Goal: Information Seeking & Learning: Learn about a topic

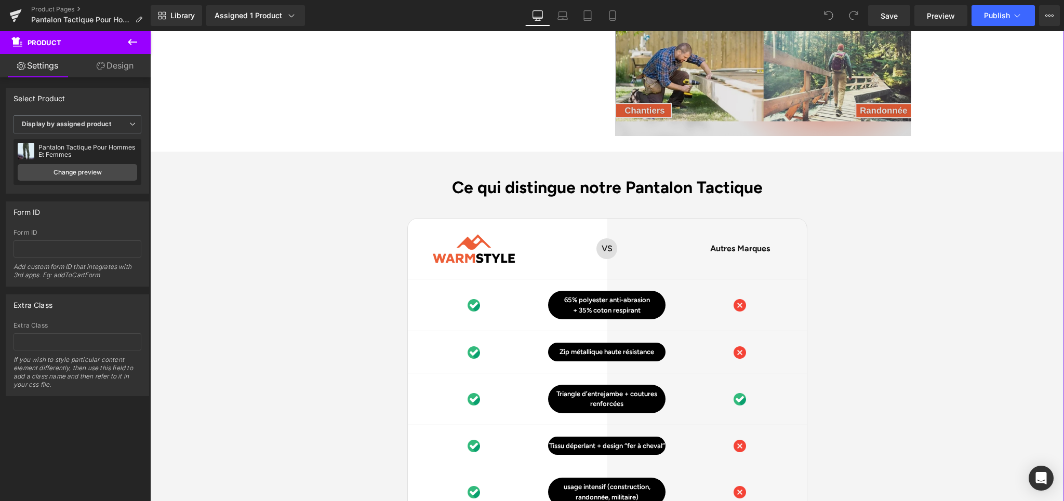
scroll to position [2646, 0]
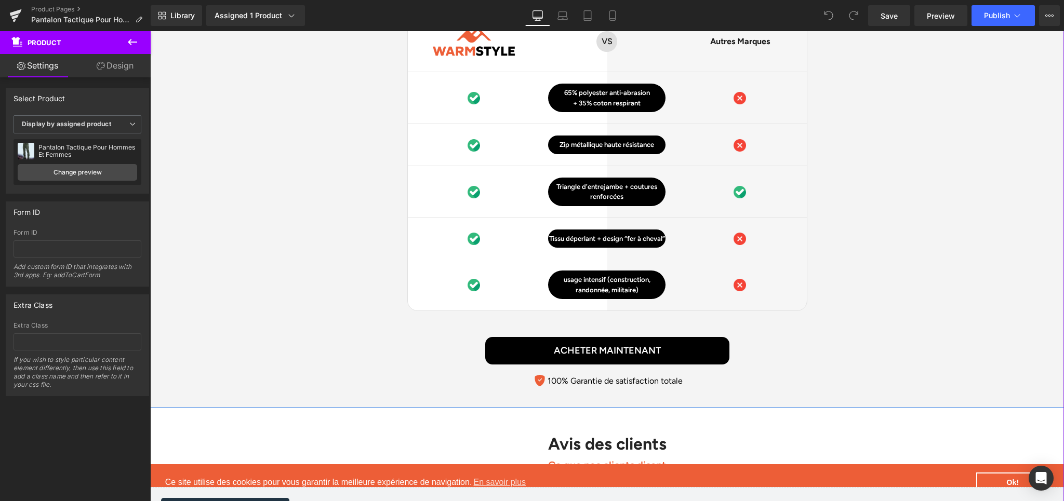
click at [913, 240] on div "Ce qui distingue notre Pantalon Tactique Heading Image Row VS Text Block Row Au…" at bounding box center [607, 181] width 914 height 422
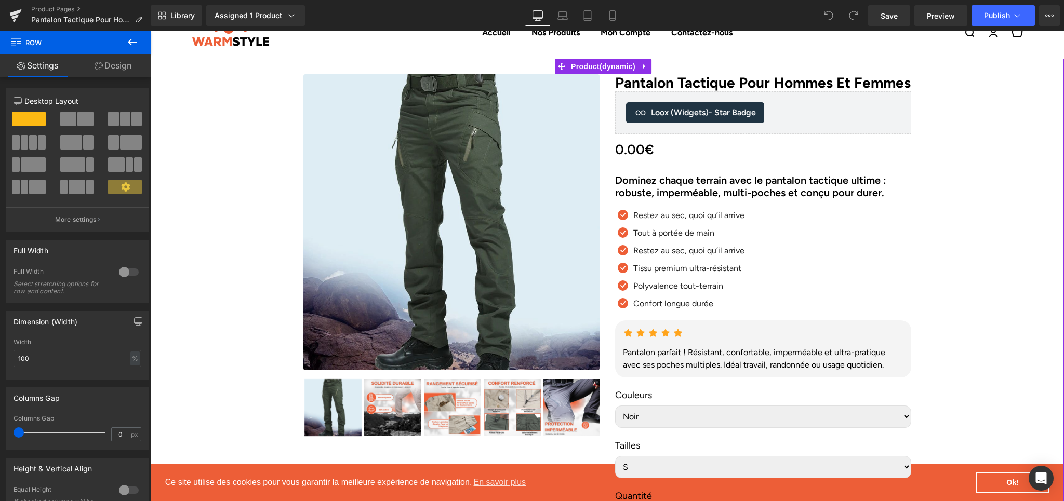
scroll to position [0, 0]
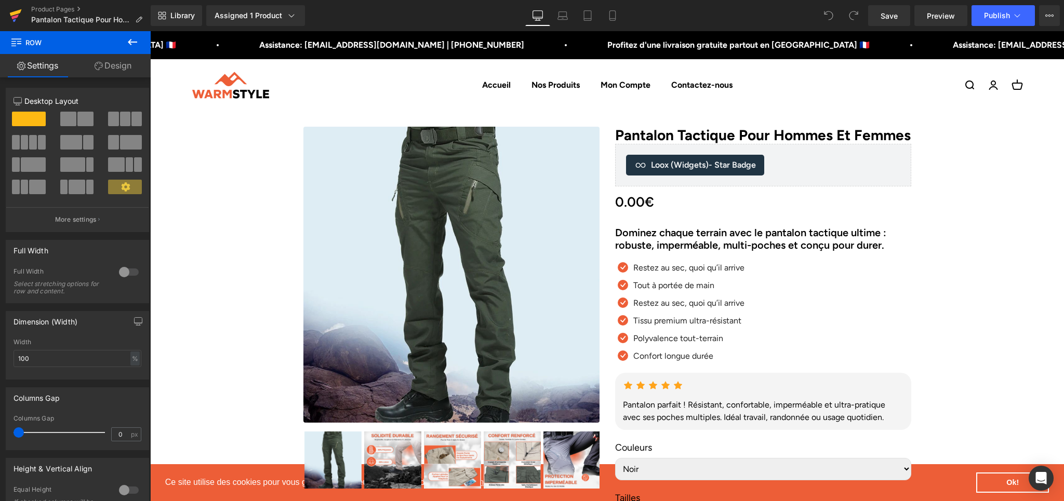
click at [19, 20] on icon at bounding box center [15, 16] width 12 height 26
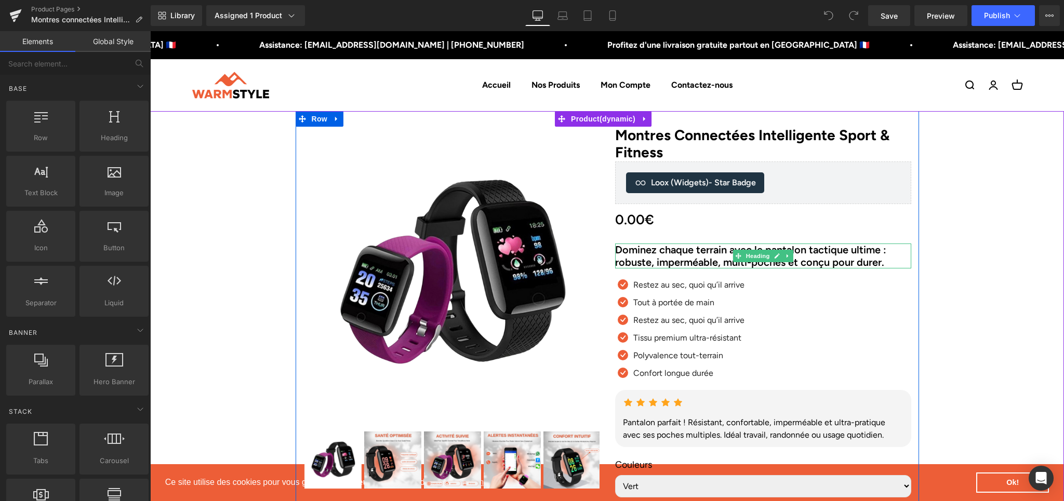
click at [687, 259] on h2 "Dominez chaque terrain avec le pantalon tactique ultime : robuste, imperméable,…" at bounding box center [763, 256] width 296 height 25
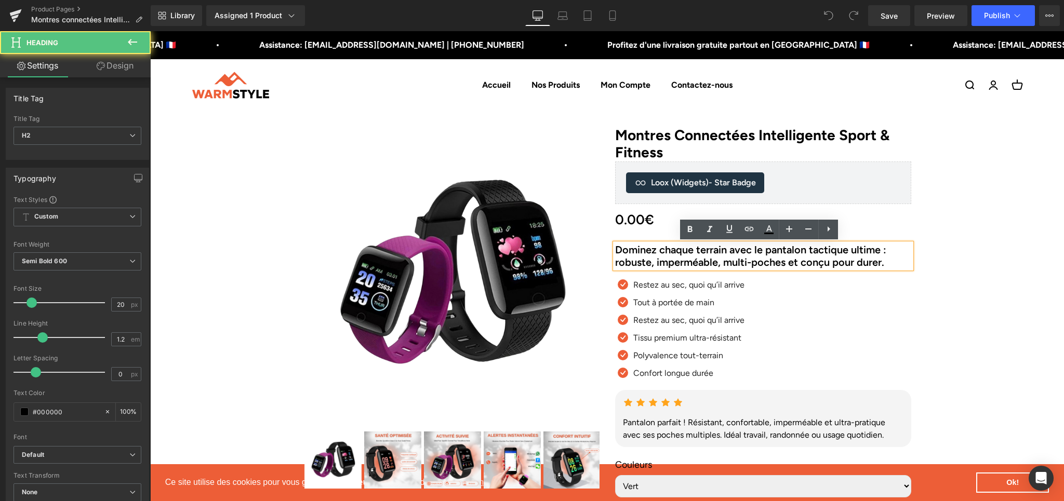
click at [669, 250] on h2 "Dominez chaque terrain avec le pantalon tactique ultime : robuste, imperméable,…" at bounding box center [763, 256] width 296 height 25
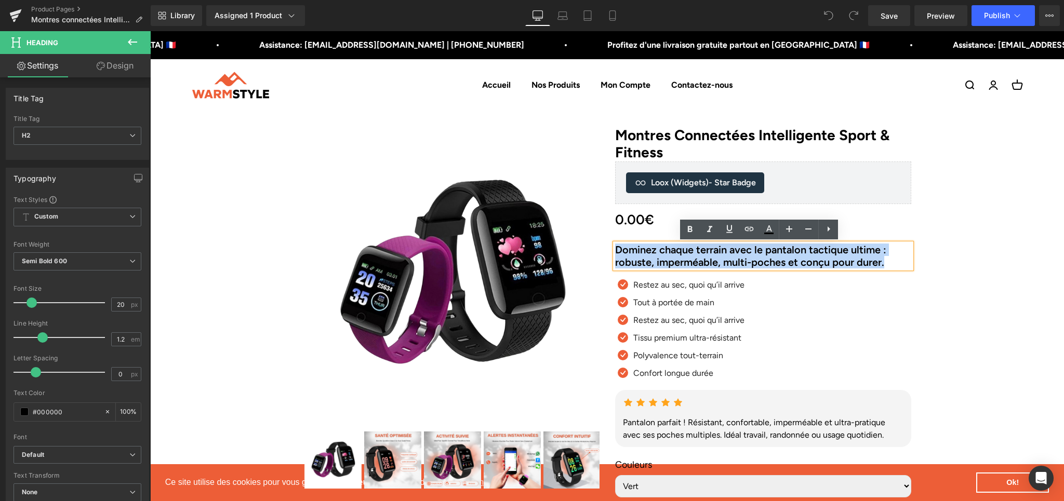
click at [669, 250] on h2 "Dominez chaque terrain avec le pantalon tactique ultime : robuste, imperméable,…" at bounding box center [763, 256] width 296 height 25
click at [788, 254] on h2 "Dominez chaque terrain avec le pantalon tactique ultime : robuste, imperméable,…" at bounding box center [763, 256] width 296 height 25
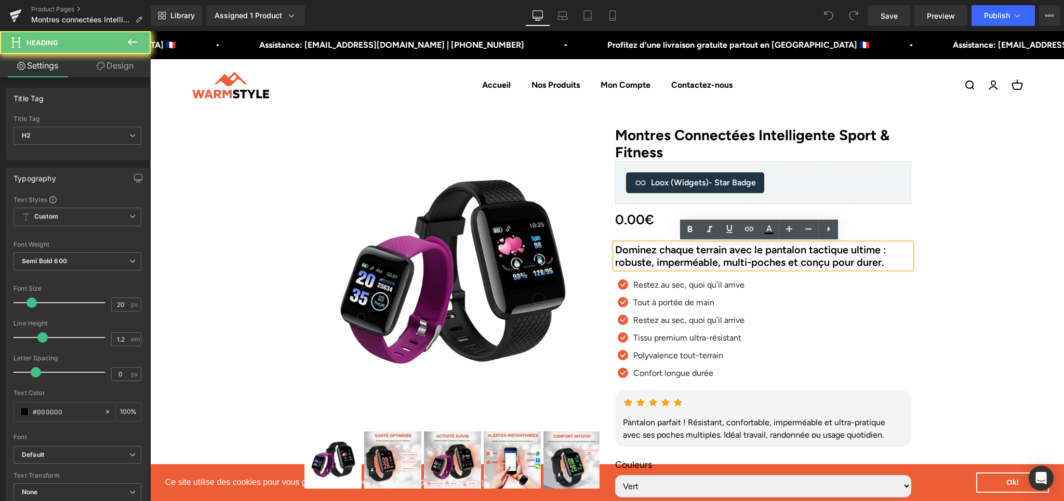
click at [788, 254] on h2 "Dominez chaque terrain avec le pantalon tactique ultime : robuste, imperméable,…" at bounding box center [763, 256] width 296 height 25
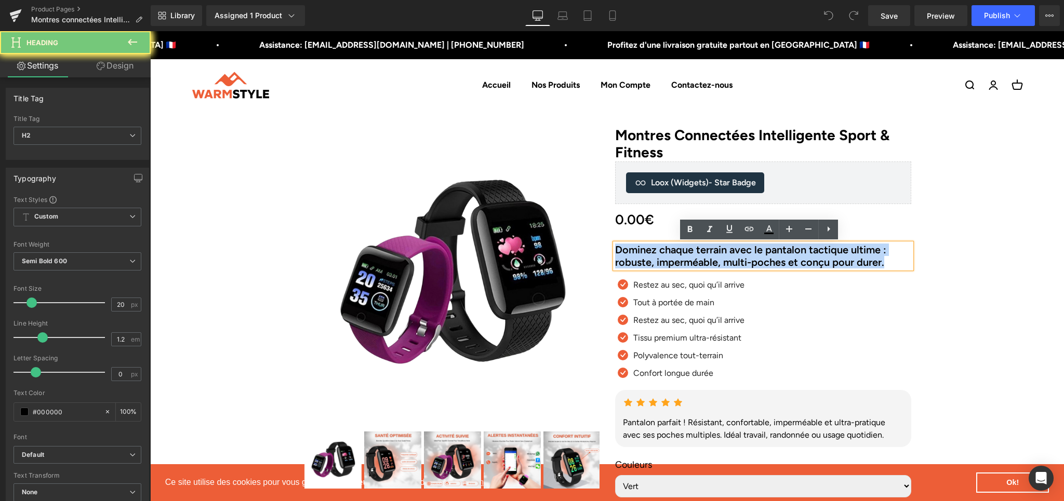
click at [788, 254] on h2 "Dominez chaque terrain avec le pantalon tactique ultime : robuste, imperméable,…" at bounding box center [763, 256] width 296 height 25
paste div
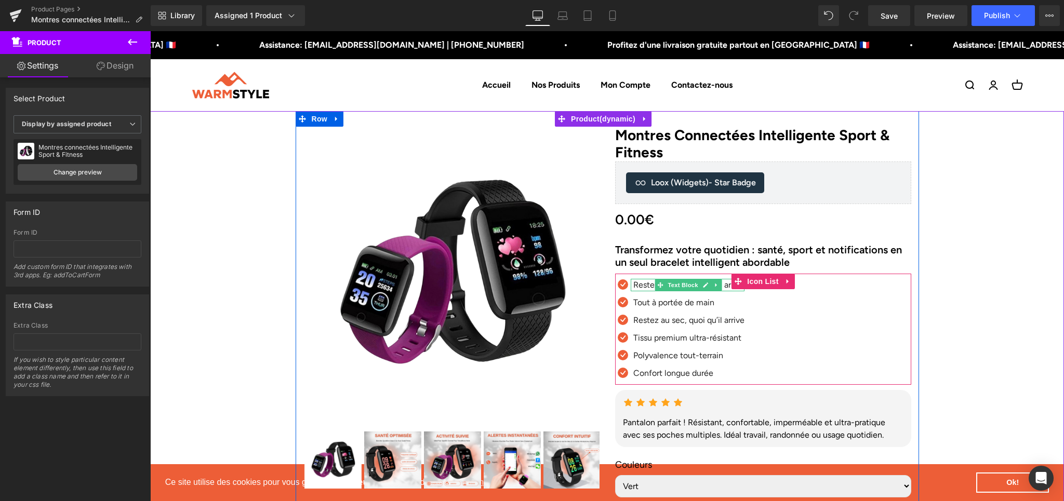
click at [655, 284] on span at bounding box center [660, 285] width 11 height 12
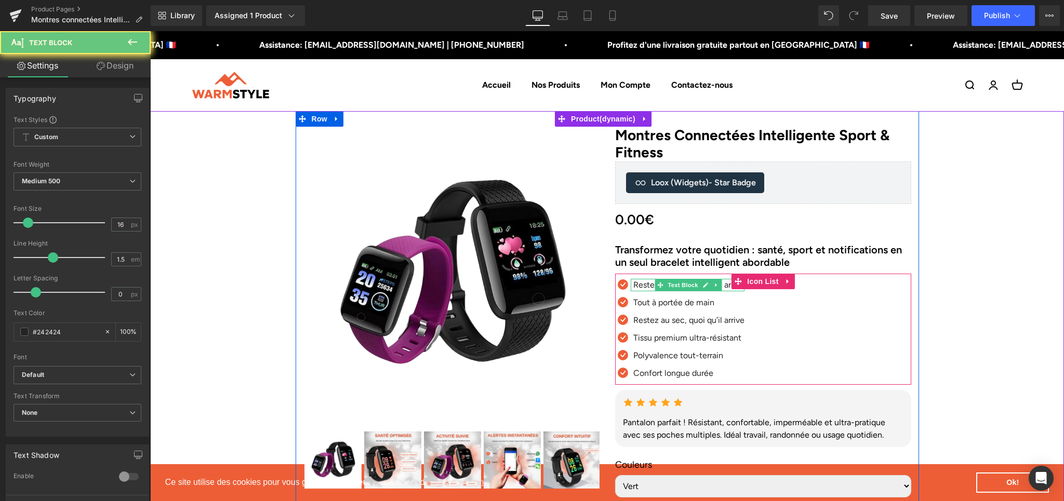
click at [643, 287] on p "Restez au sec, quoi qu’il arrive" at bounding box center [688, 285] width 111 height 12
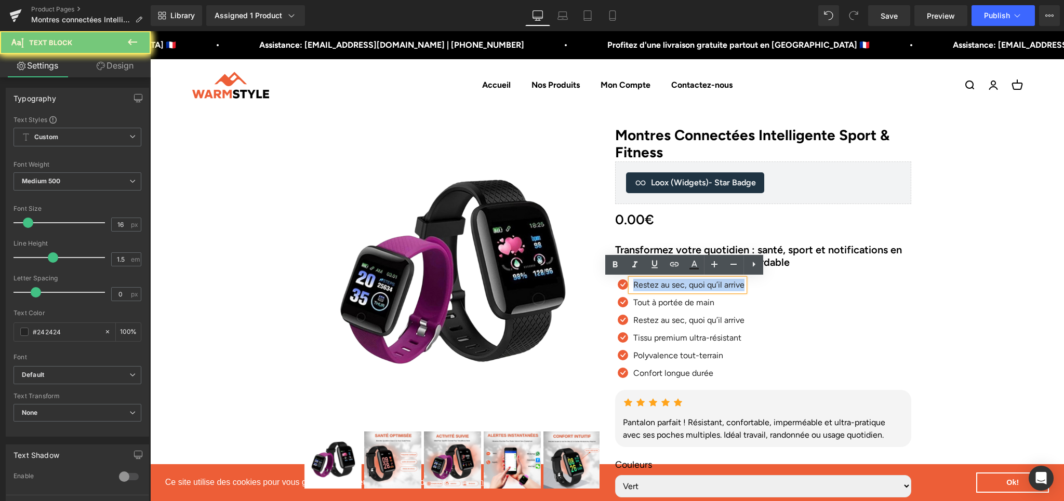
click at [643, 287] on p "Restez au sec, quoi qu’il arrive" at bounding box center [688, 285] width 111 height 12
paste div
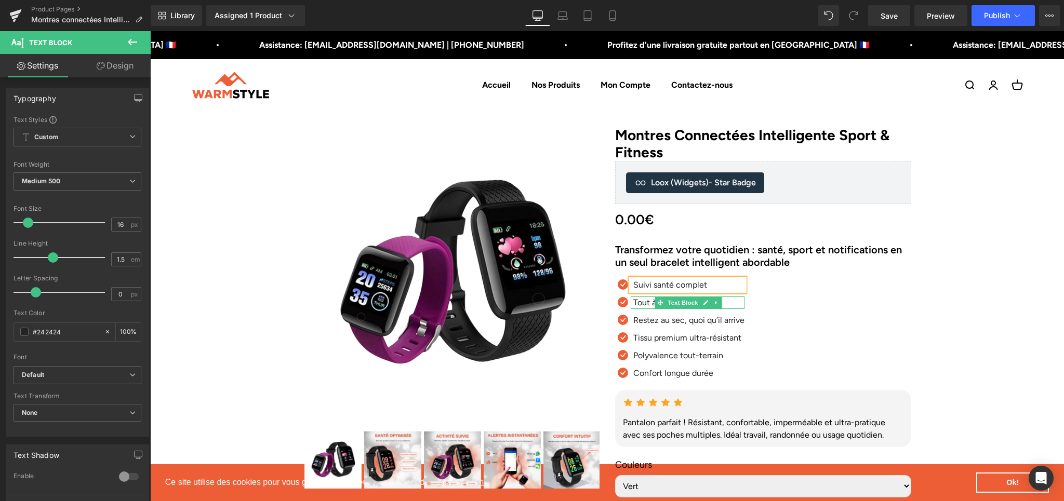
click at [637, 302] on p "Tout à portée de main" at bounding box center [688, 303] width 111 height 12
click at [645, 304] on p "Tout à portée de main" at bounding box center [688, 303] width 111 height 12
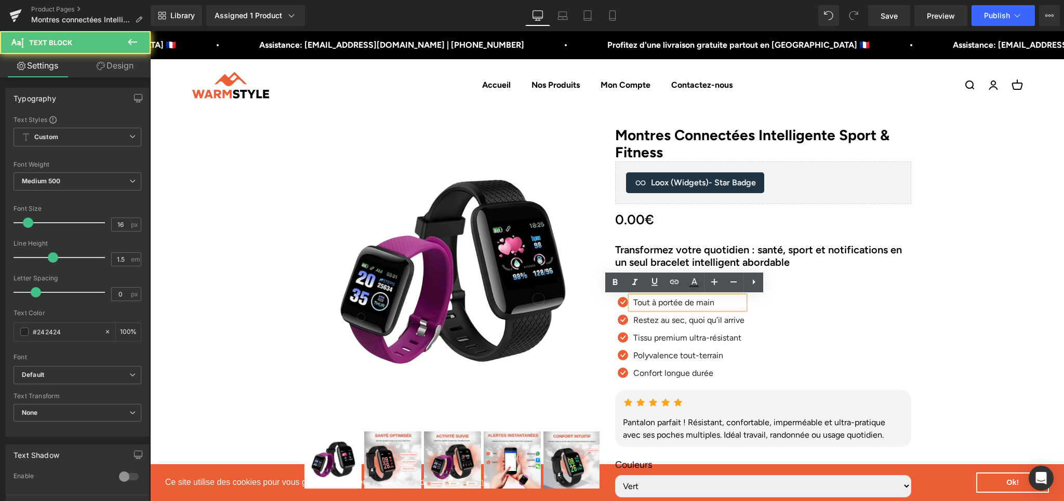
click at [645, 304] on p "Tout à portée de main" at bounding box center [688, 303] width 111 height 12
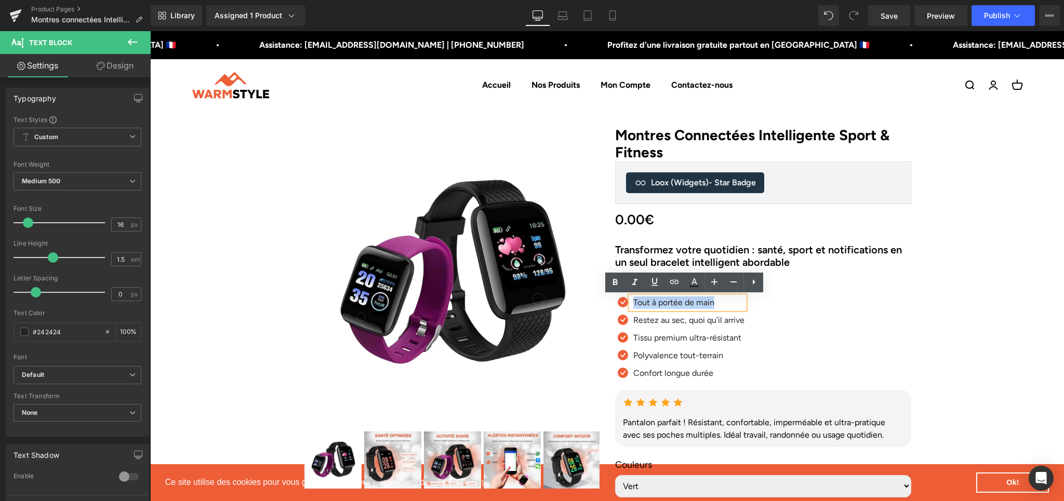
paste div
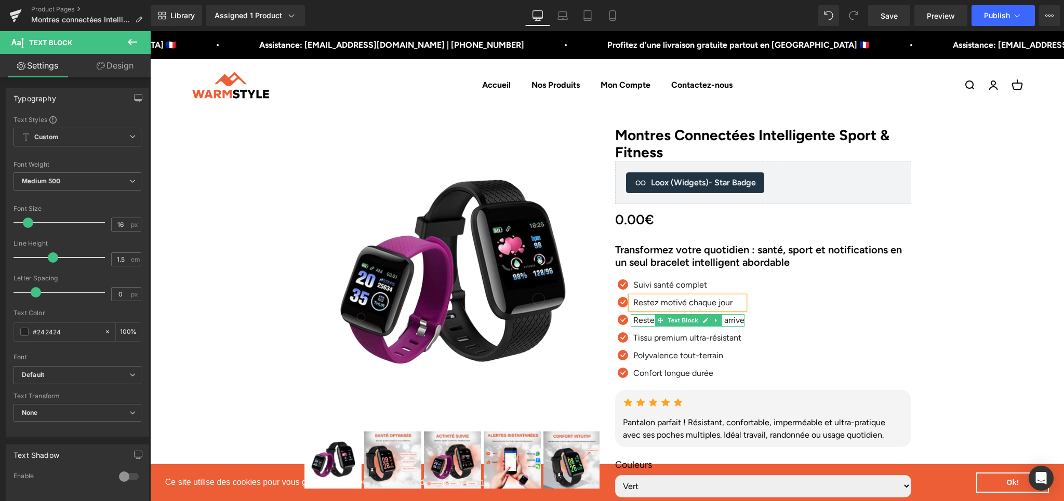
click at [635, 320] on p "Restez au sec, quoi qu’il arrive" at bounding box center [688, 320] width 111 height 12
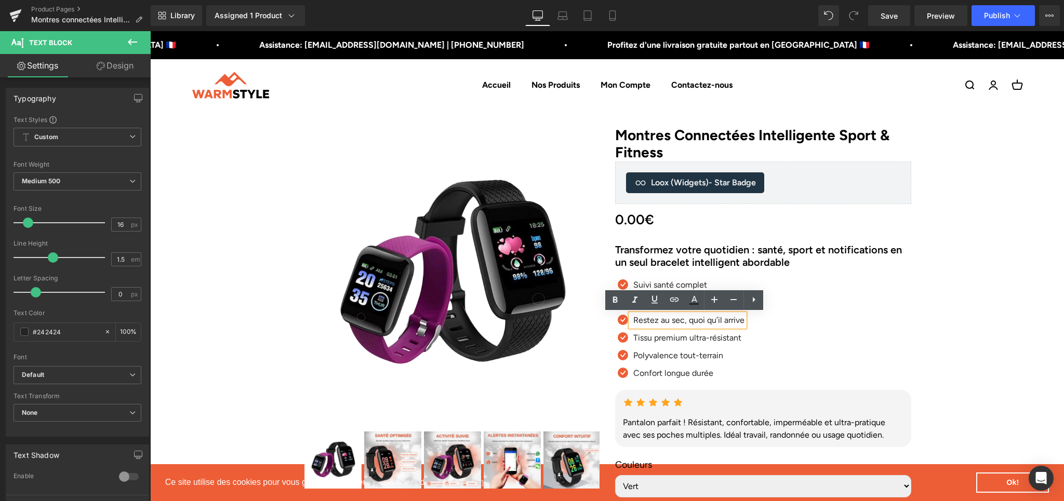
click at [657, 323] on p "Restez au sec, quoi qu’il arrive" at bounding box center [688, 320] width 111 height 12
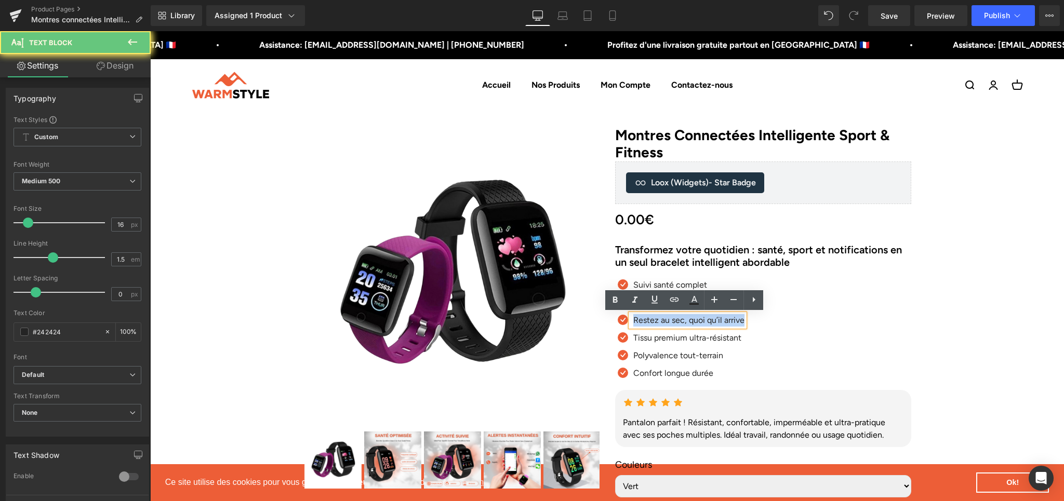
click at [657, 323] on p "Restez au sec, quoi qu’il arrive" at bounding box center [688, 320] width 111 height 12
paste div
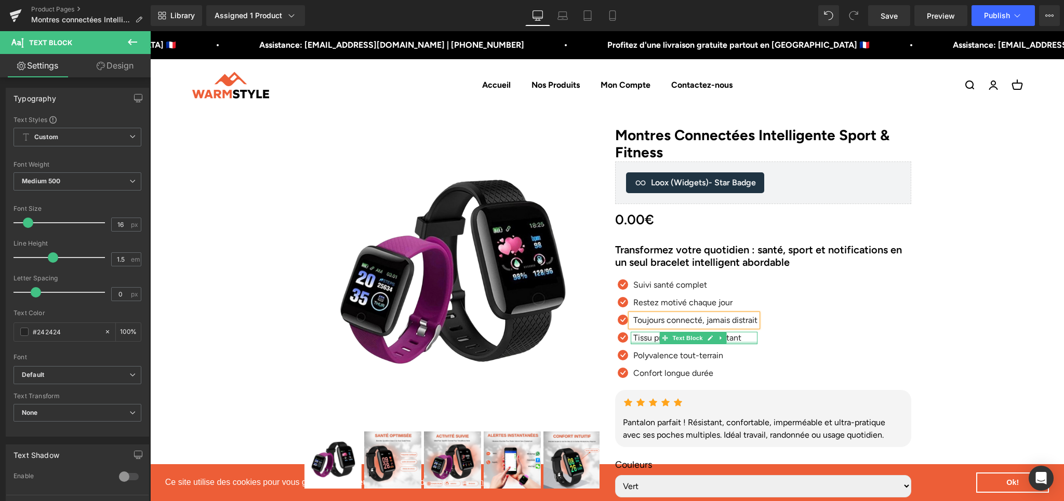
click at [635, 342] on div at bounding box center [694, 343] width 127 height 3
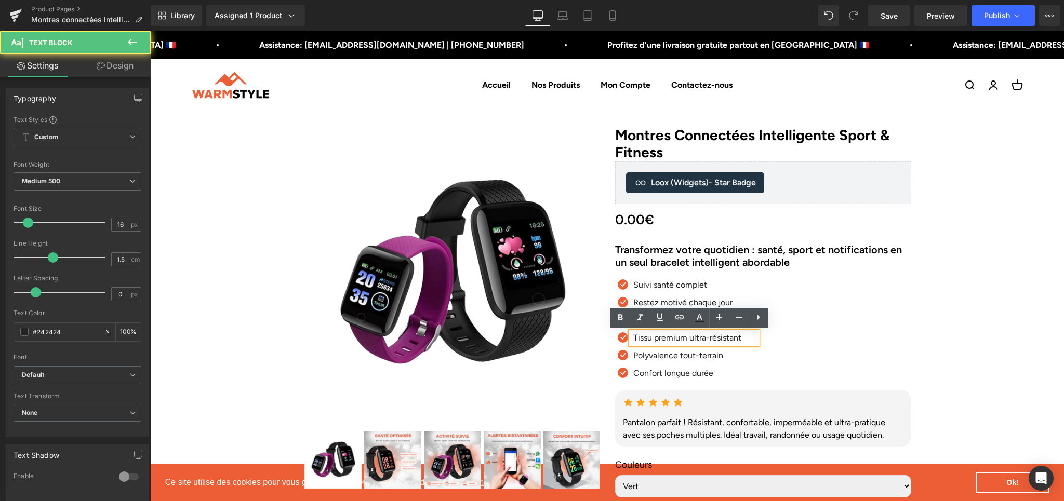
click at [641, 338] on p "Tissu premium ultra-résistant" at bounding box center [695, 338] width 124 height 12
click at [654, 339] on p "Tissu premium ultra-résistant" at bounding box center [695, 338] width 124 height 12
paste div
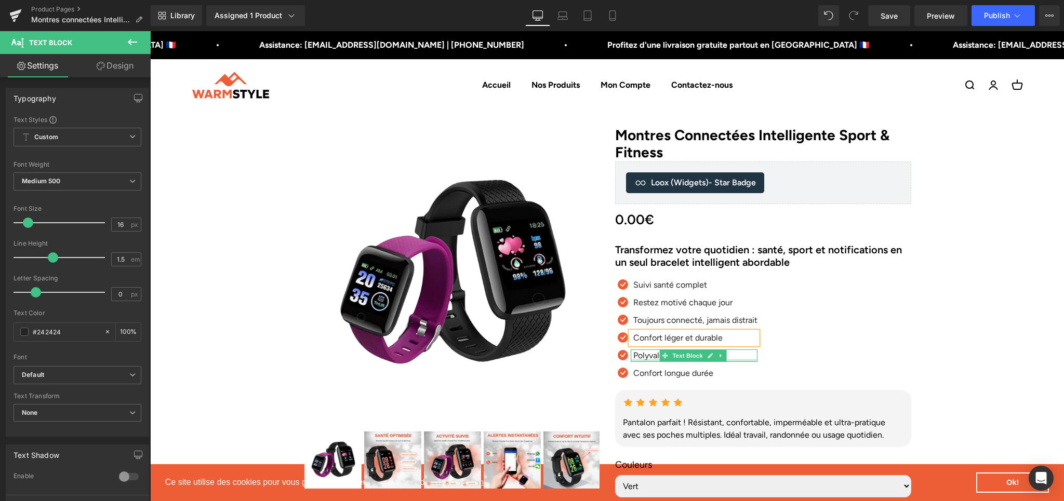
click at [640, 360] on div at bounding box center [694, 361] width 127 height 3
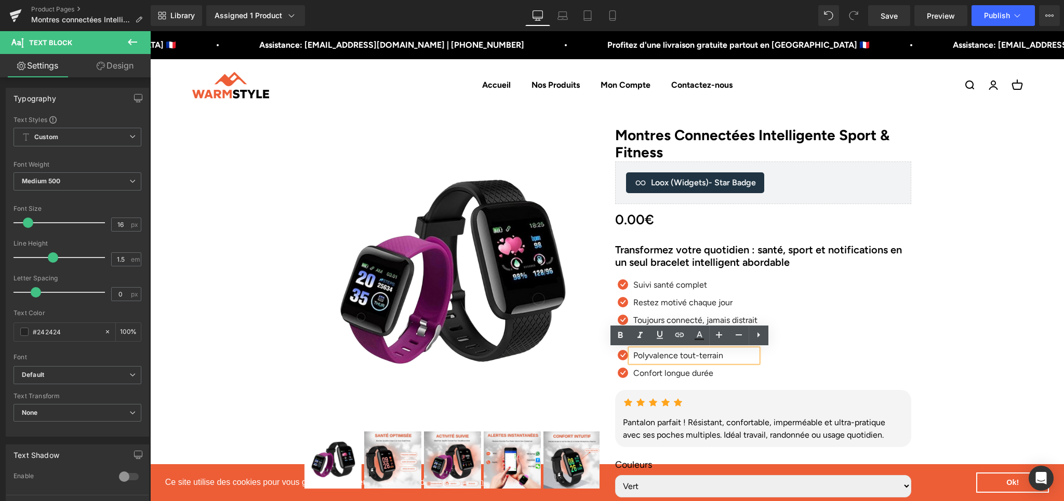
click at [657, 355] on p "Polyvalence tout-terrain" at bounding box center [695, 356] width 124 height 12
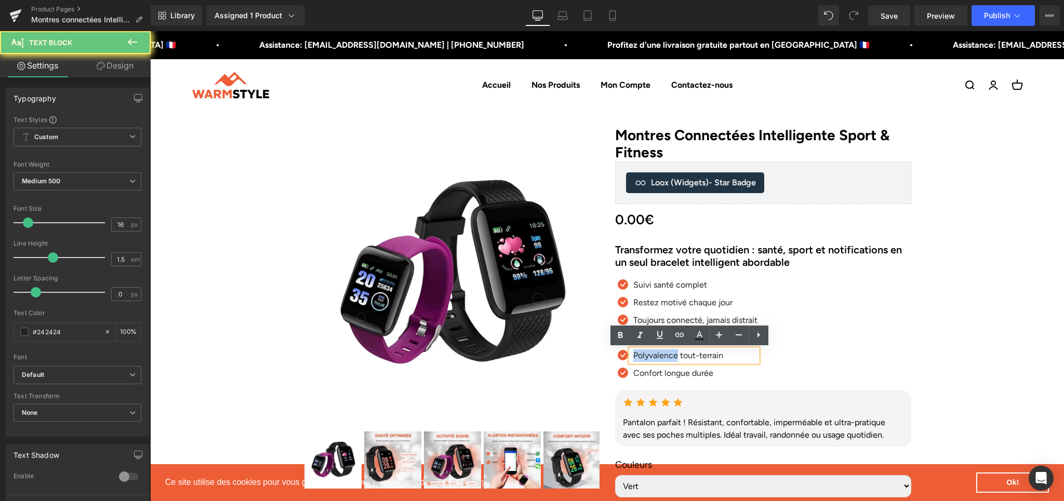
click at [657, 355] on p "Polyvalence tout-terrain" at bounding box center [695, 356] width 124 height 12
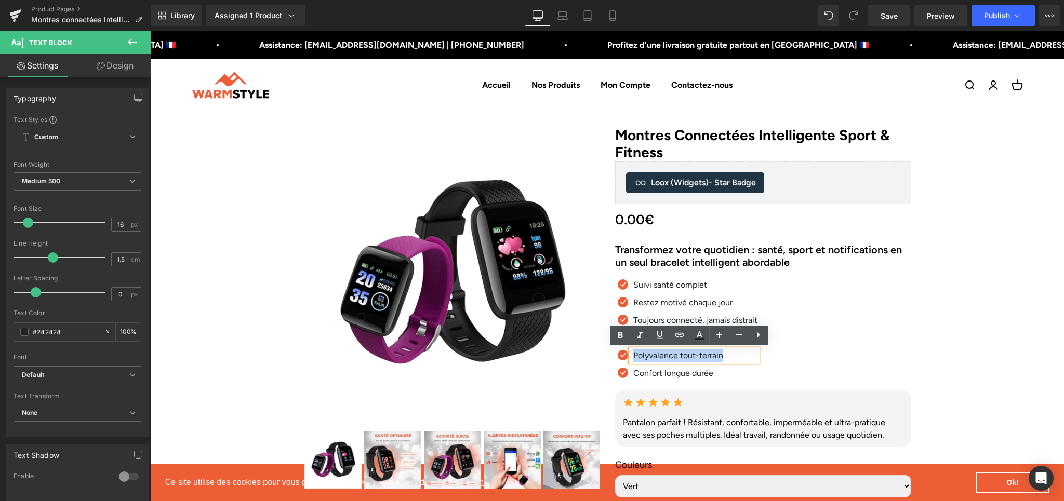
paste div
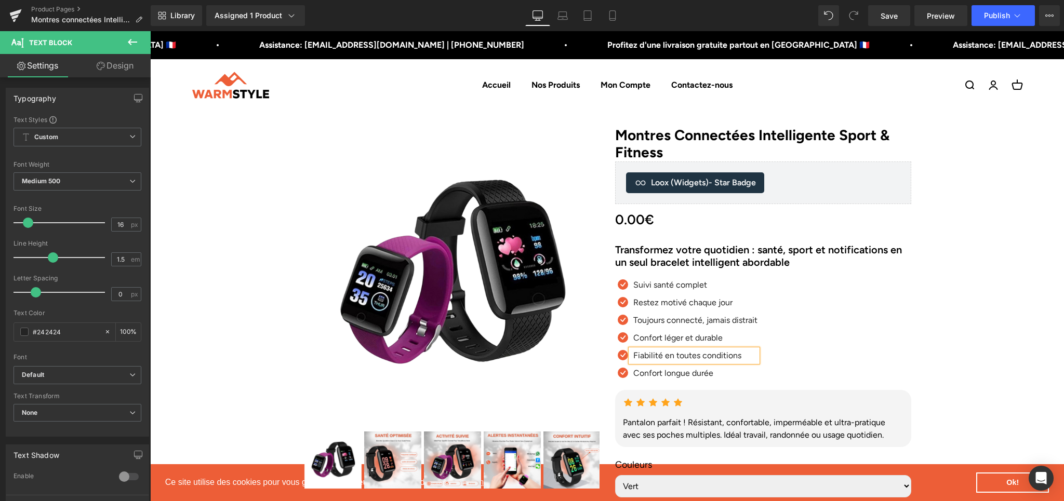
click at [637, 375] on p "Confort longue durée" at bounding box center [695, 373] width 124 height 12
click at [658, 373] on p "Confort longue durée" at bounding box center [695, 373] width 124 height 12
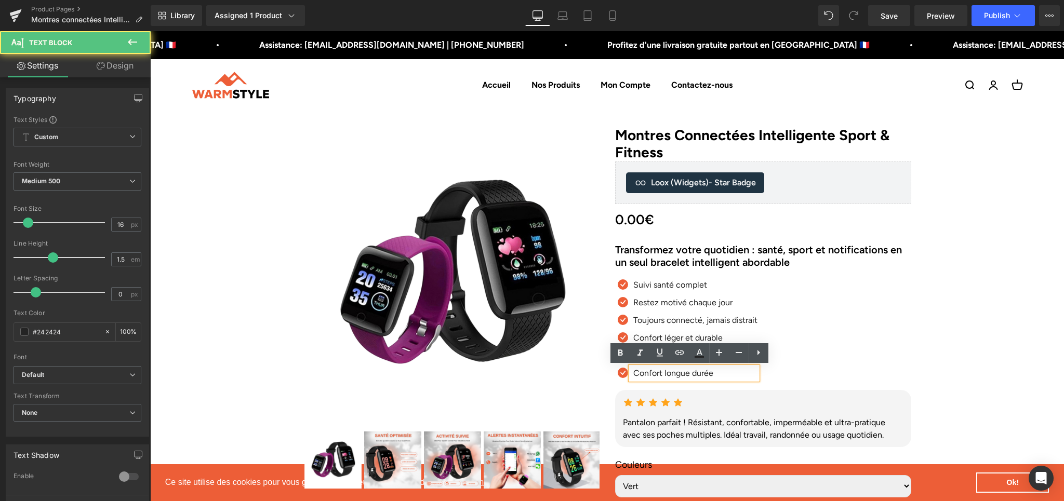
click at [658, 373] on p "Confort longue durée" at bounding box center [695, 373] width 124 height 12
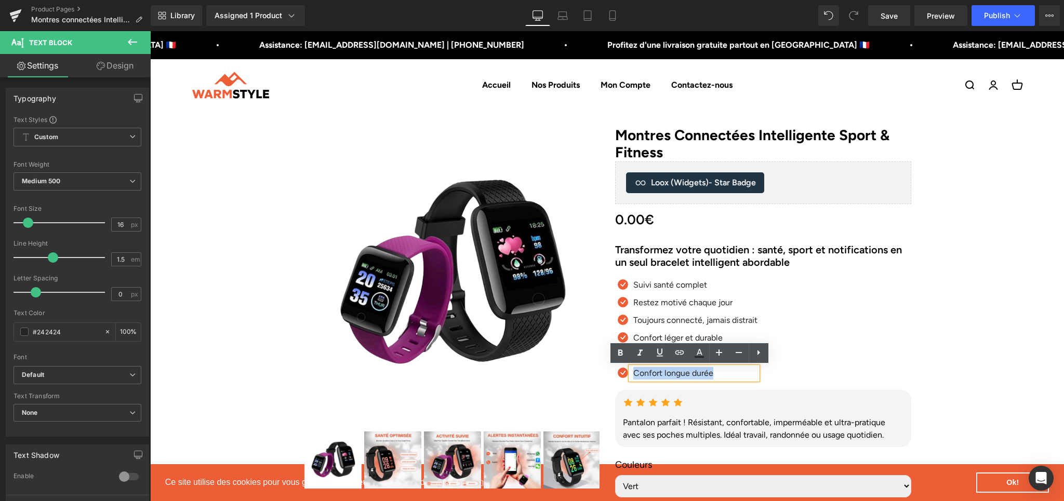
paste div
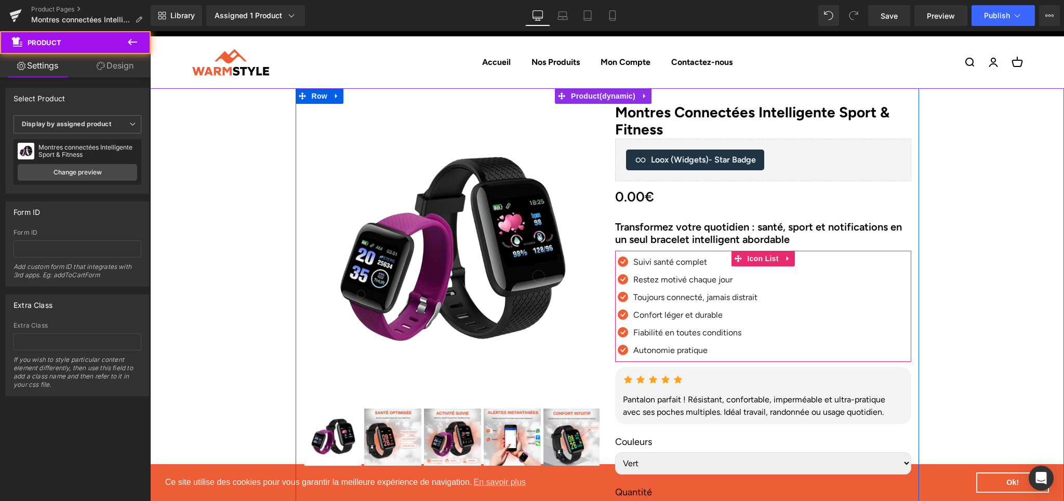
scroll to position [70, 0]
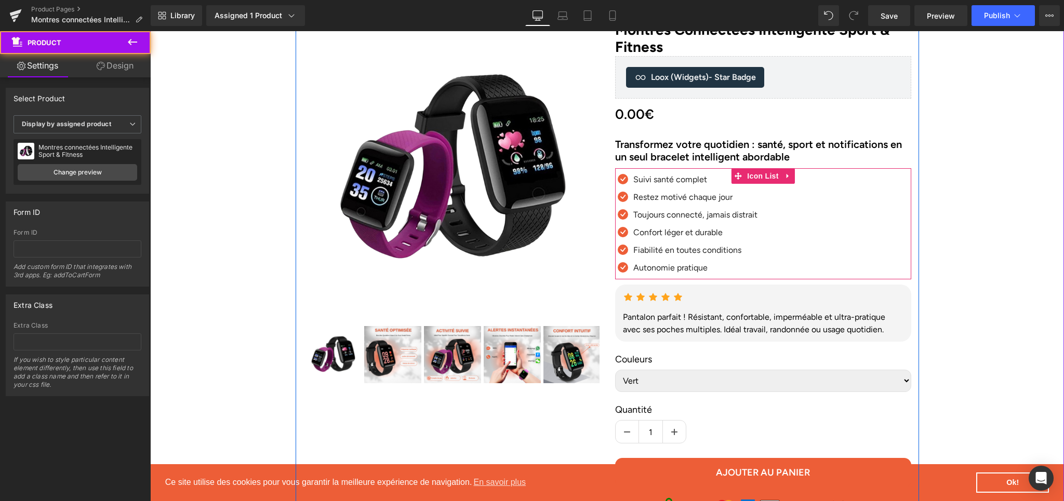
scroll to position [127, 0]
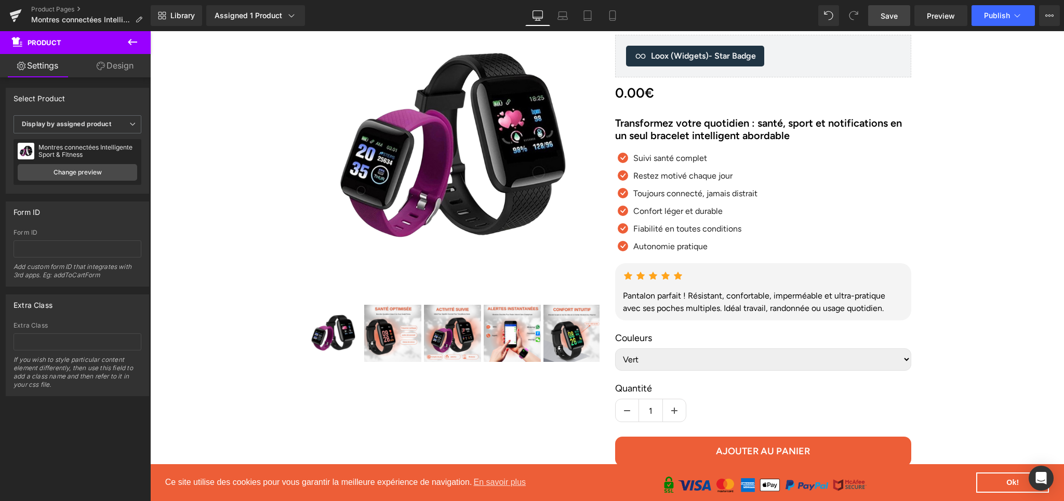
click at [885, 11] on span "Save" at bounding box center [889, 15] width 17 height 11
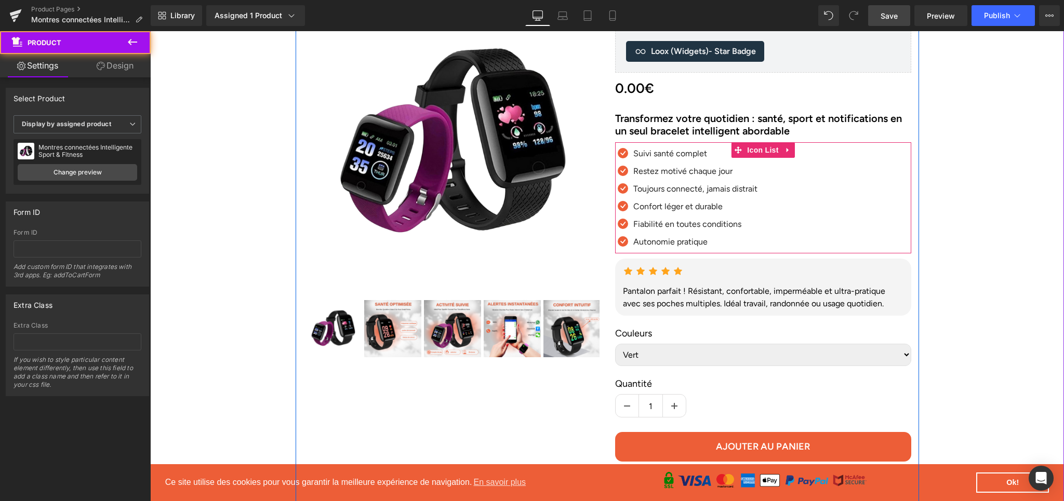
scroll to position [141, 0]
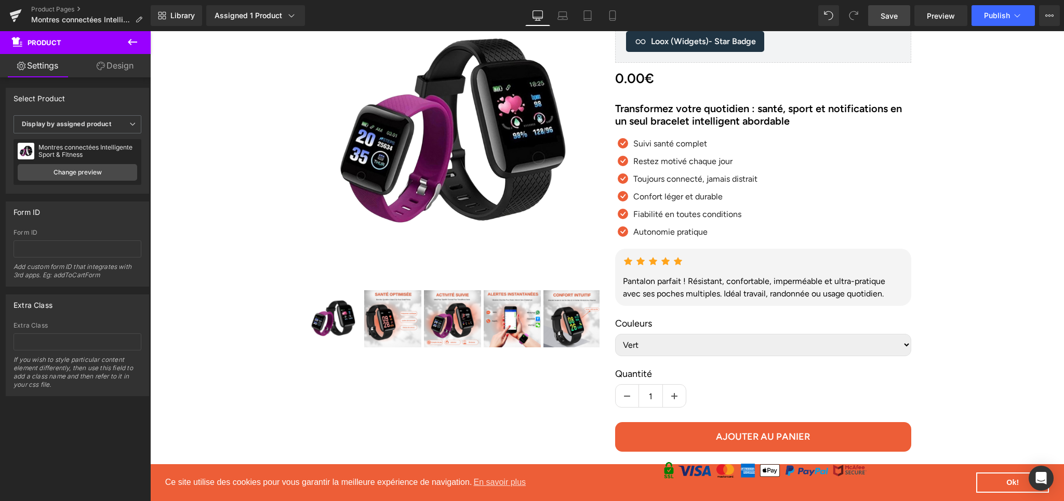
click at [875, 11] on link "Save" at bounding box center [889, 15] width 42 height 21
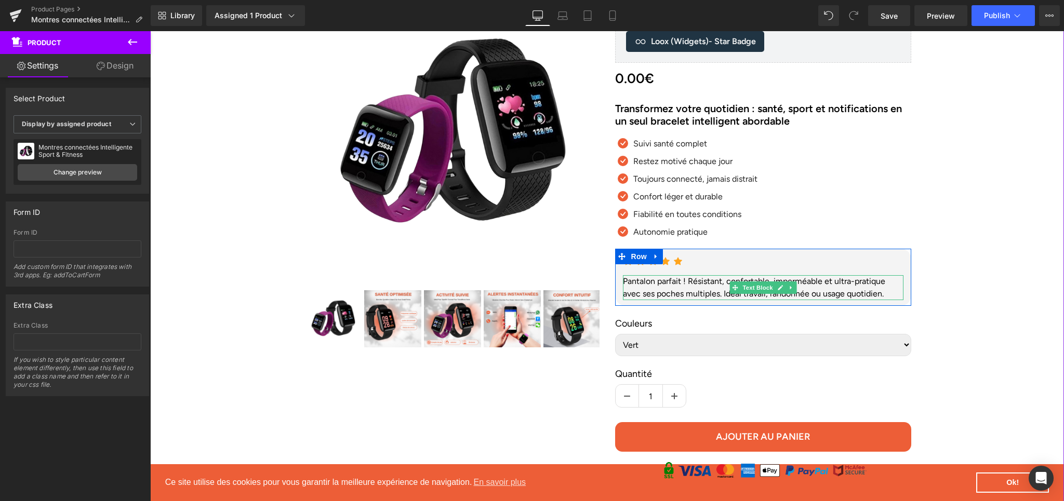
click at [656, 290] on div "Pantalon parfait ! Résistant, confortable, imperméable et ultra-pratique avec s…" at bounding box center [763, 287] width 281 height 25
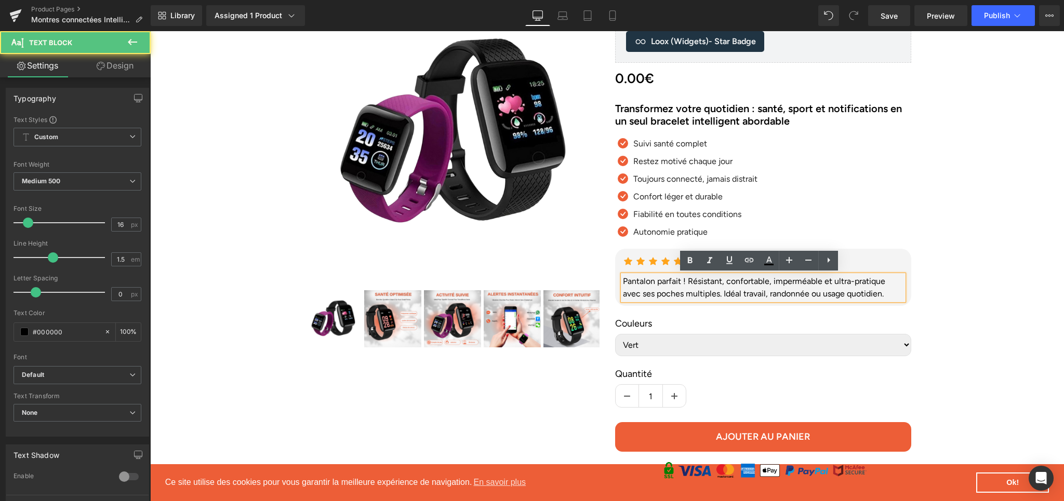
click at [645, 284] on div "Pantalon parfait ! Résistant, confortable, imperméable et ultra-pratique avec s…" at bounding box center [763, 287] width 281 height 25
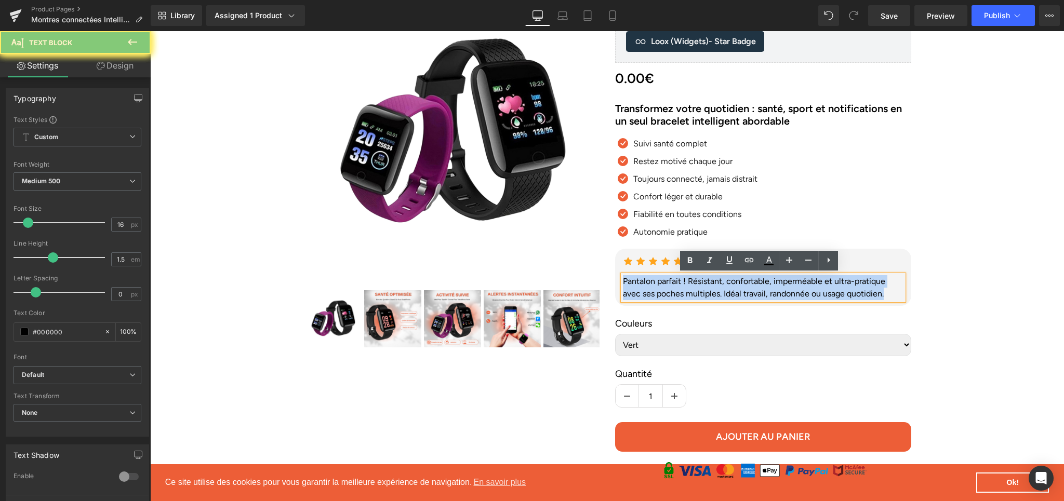
click at [645, 284] on div "Pantalon parfait ! Résistant, confortable, imperméable et ultra-pratique avec s…" at bounding box center [763, 287] width 281 height 25
paste div
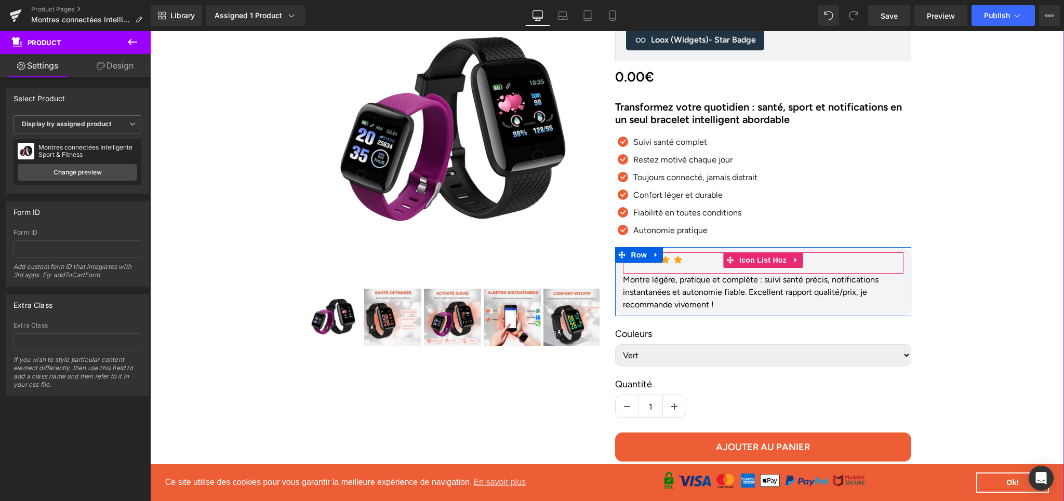
scroll to position [143, 0]
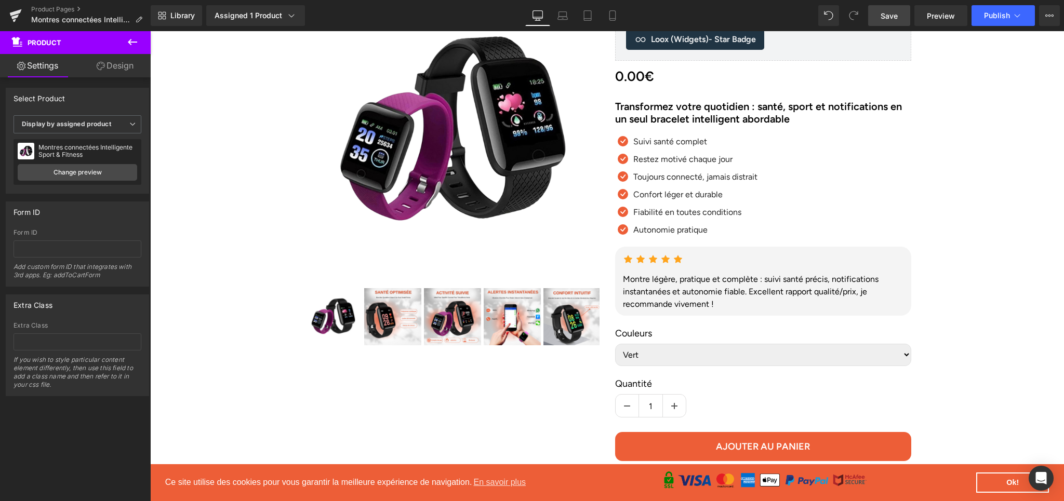
click at [895, 25] on link "Save" at bounding box center [889, 15] width 42 height 21
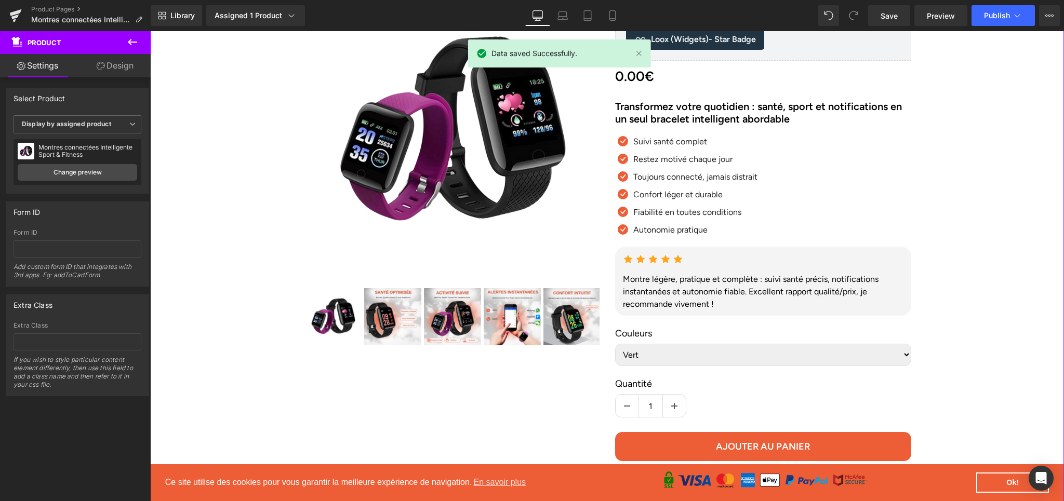
scroll to position [0, 0]
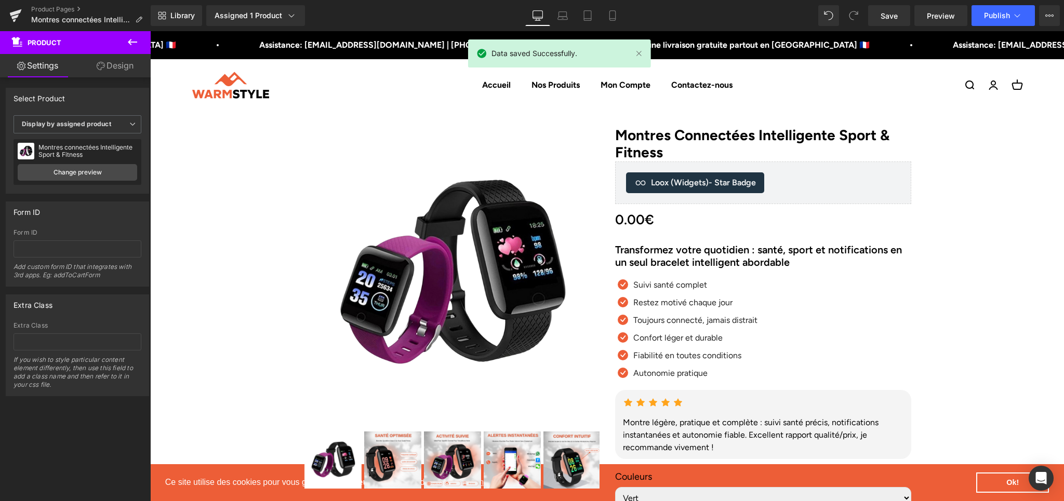
click at [871, 103] on div "Ouvrir la navigation Ouvrir la recherche Accueil Nos Produits Mon Compte Contac…" at bounding box center [607, 85] width 914 height 52
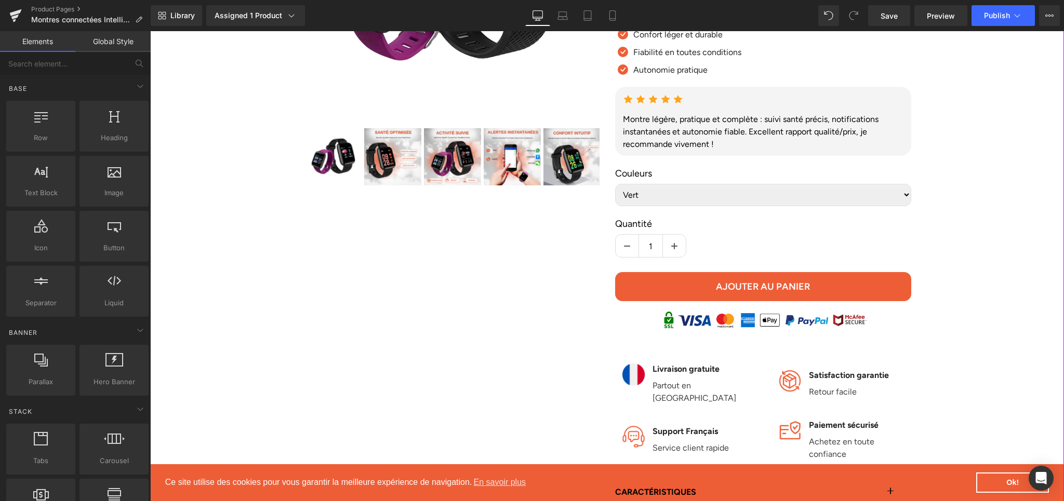
scroll to position [304, 0]
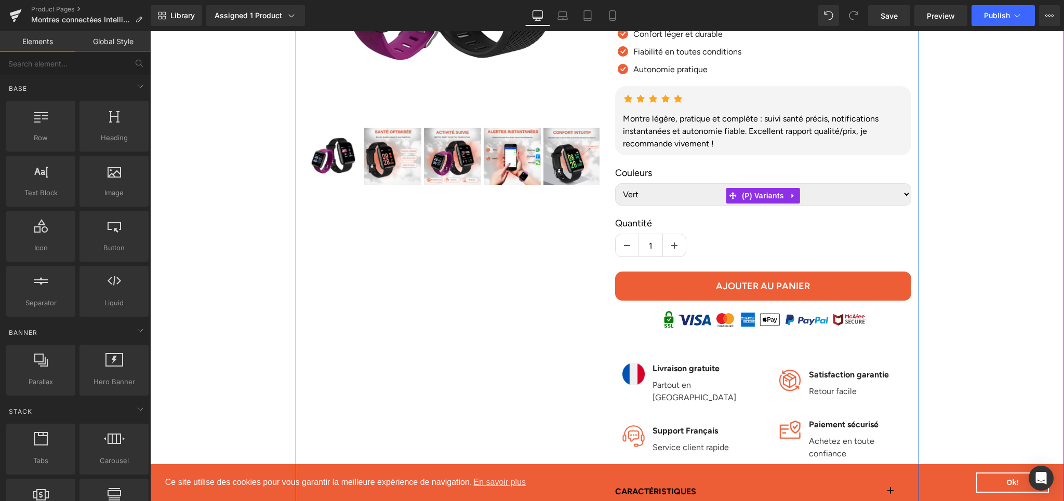
click at [900, 197] on select "Vert Noir Rouge Bleu Violet" at bounding box center [763, 194] width 296 height 22
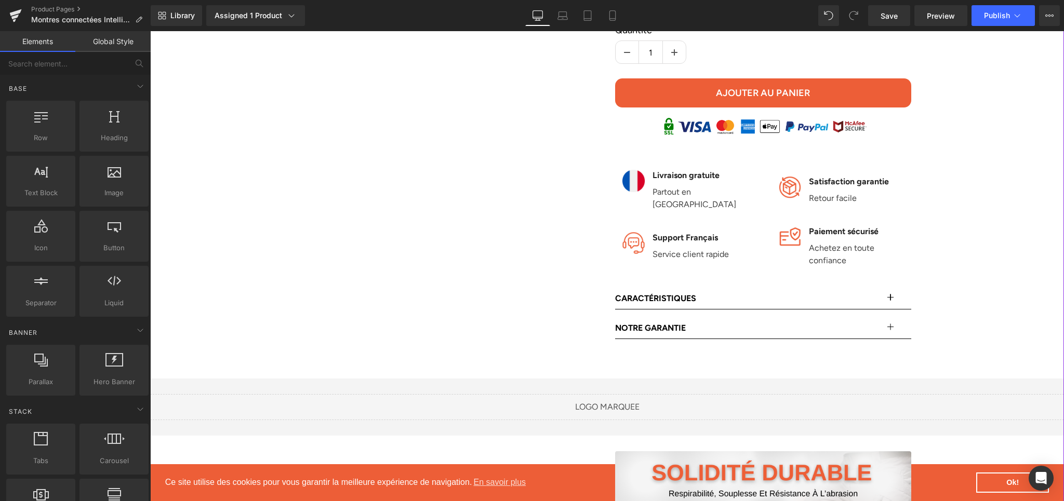
scroll to position [572, 0]
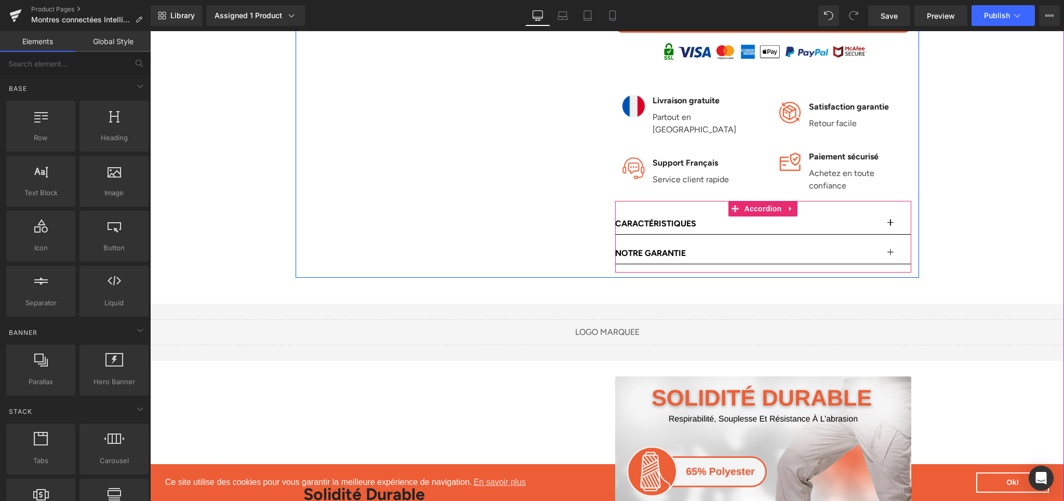
click at [890, 214] on button "button" at bounding box center [900, 224] width 21 height 21
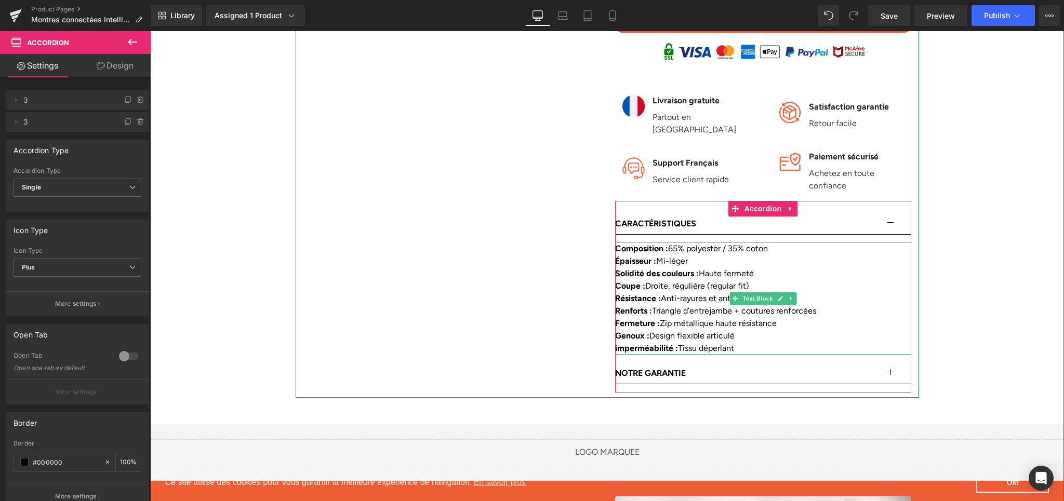
click at [643, 294] on strong "Résistance :" at bounding box center [638, 299] width 46 height 10
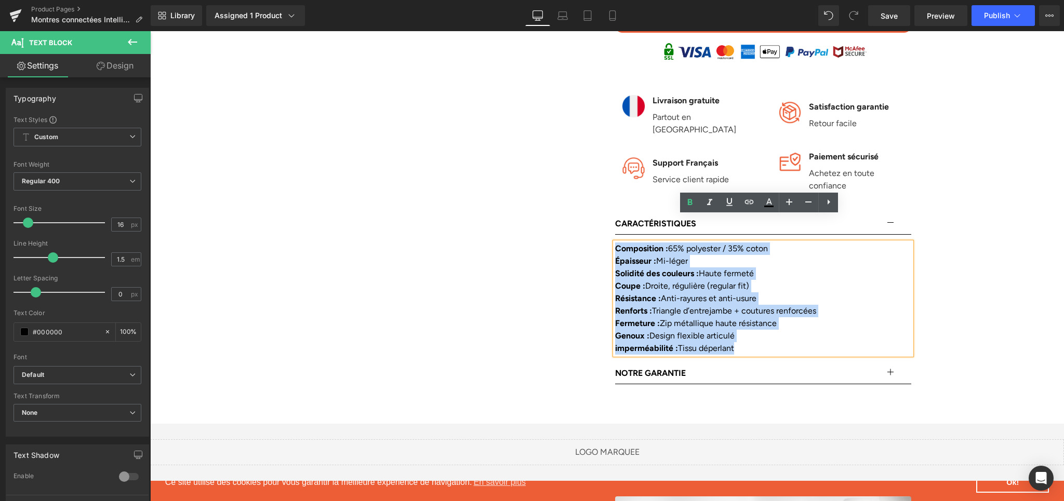
drag, startPoint x: 613, startPoint y: 226, endPoint x: 737, endPoint y: 327, distance: 160.2
click at [737, 327] on div "Composition : 65% polyester / 35% coton Épaisseur : Mi-léger Solidité des coule…" at bounding box center [763, 299] width 296 height 112
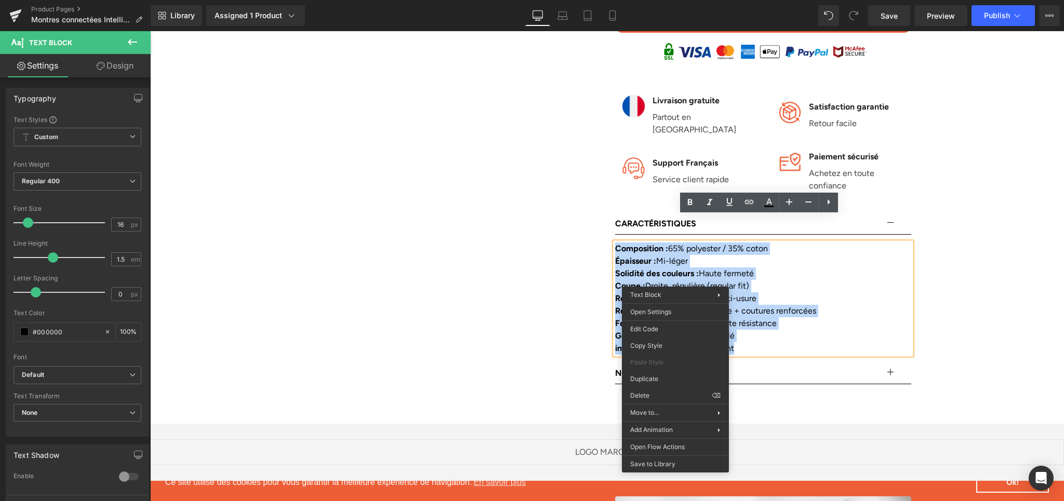
paste div
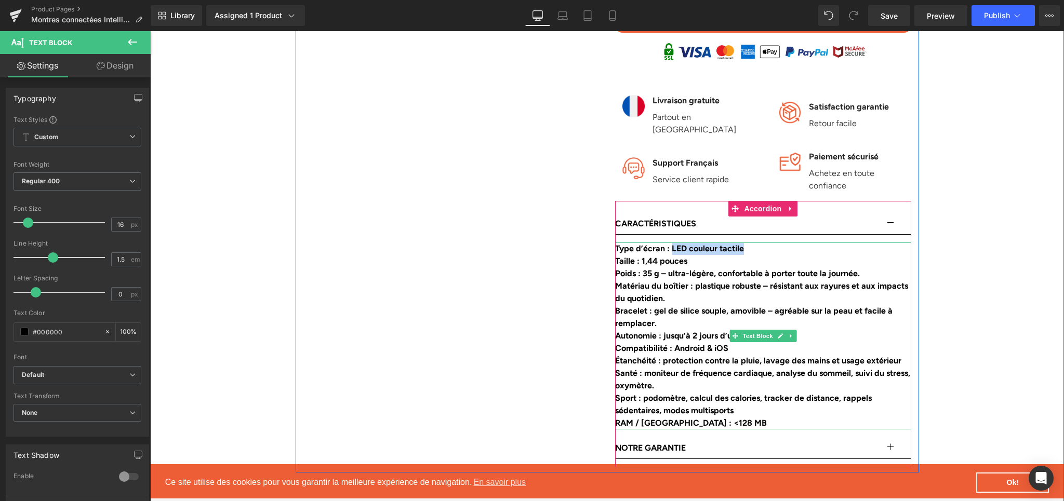
drag, startPoint x: 669, startPoint y: 222, endPoint x: 757, endPoint y: 228, distance: 88.5
click at [757, 243] on div "Type d’écran : LED couleur tactile" at bounding box center [763, 249] width 296 height 12
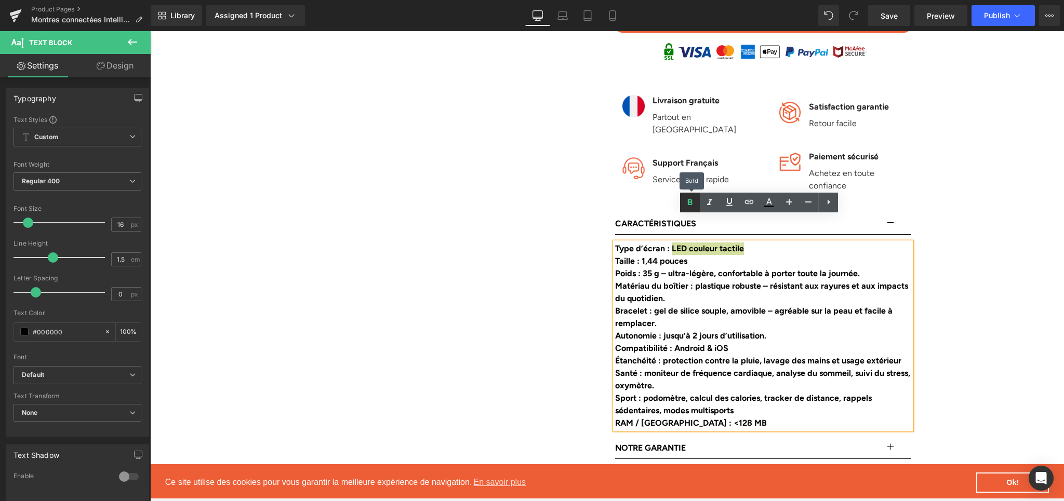
click at [687, 205] on icon at bounding box center [690, 202] width 12 height 12
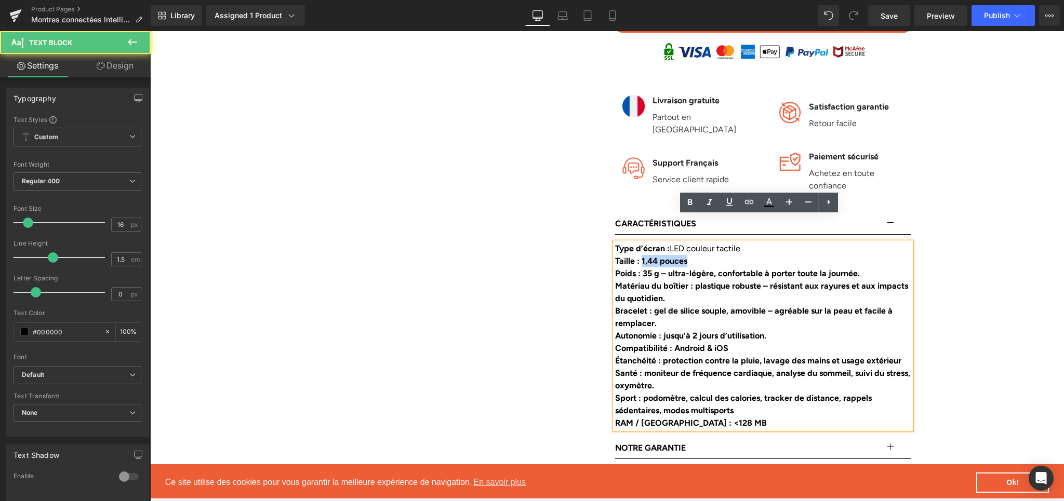
drag, startPoint x: 639, startPoint y: 235, endPoint x: 689, endPoint y: 237, distance: 49.9
click at [689, 255] on div "Taille : 1,44 pouces" at bounding box center [763, 261] width 296 height 12
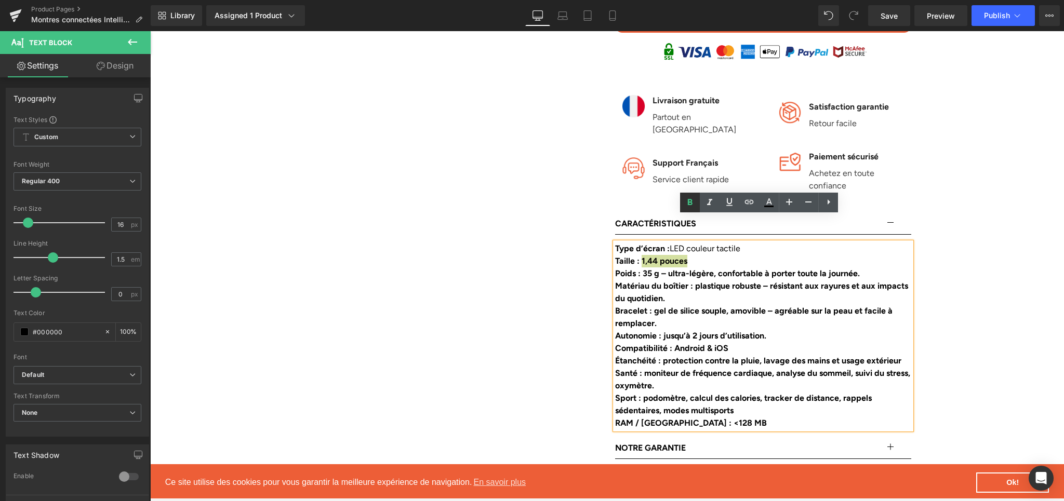
click at [685, 204] on icon at bounding box center [690, 202] width 12 height 12
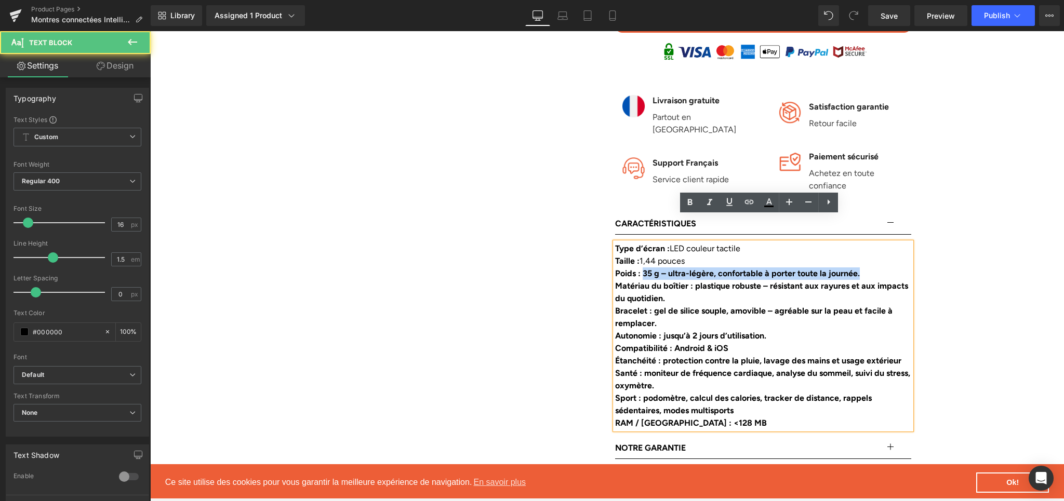
drag, startPoint x: 642, startPoint y: 249, endPoint x: 866, endPoint y: 250, distance: 223.9
click at [866, 268] on div "Poids : 35 g – ultra-légère, confortable à porter toute la journée." at bounding box center [763, 274] width 296 height 12
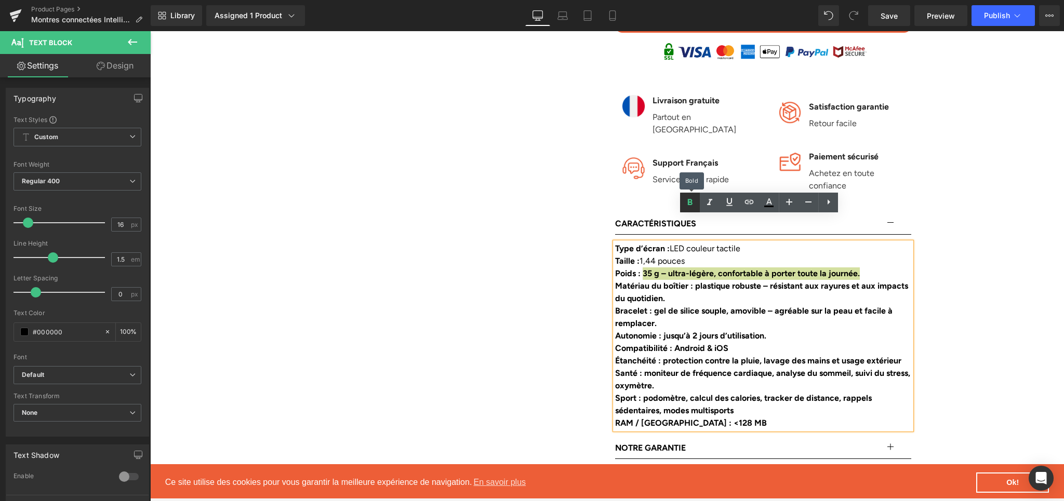
click at [691, 206] on icon at bounding box center [690, 202] width 12 height 12
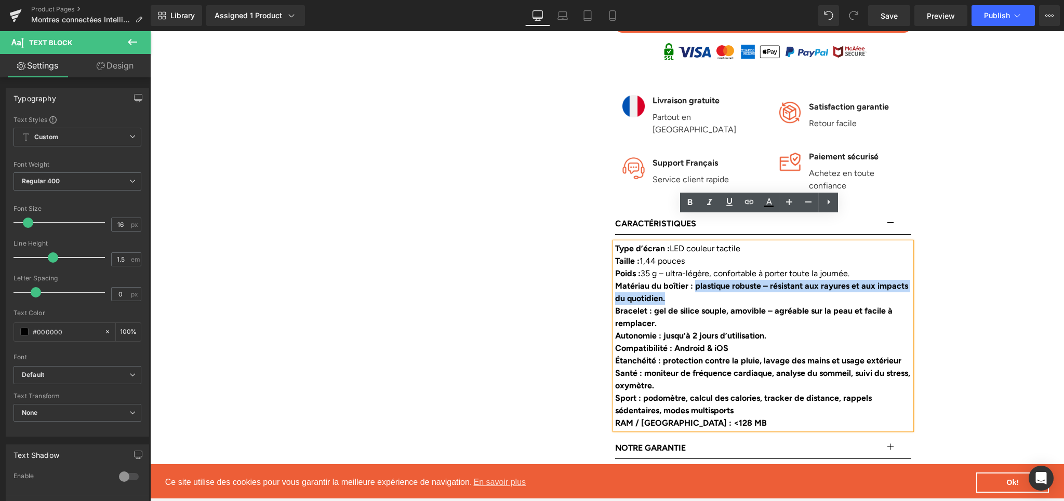
drag, startPoint x: 693, startPoint y: 258, endPoint x: 850, endPoint y: 272, distance: 158.6
click at [850, 280] on div "Matériau du boîtier : plastique robuste – résistant aux rayures et aux impacts …" at bounding box center [763, 292] width 296 height 25
click at [692, 197] on icon at bounding box center [690, 202] width 12 height 12
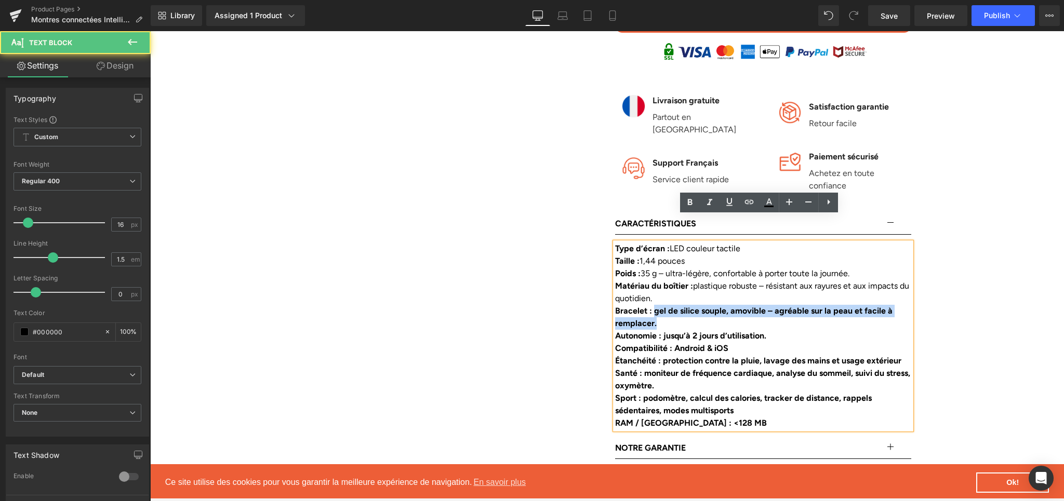
drag, startPoint x: 653, startPoint y: 287, endPoint x: 656, endPoint y: 295, distance: 8.4
click at [656, 305] on div "Bracelet : gel de silice souple, amovible – agréable sur la peau et facile à re…" at bounding box center [763, 317] width 296 height 25
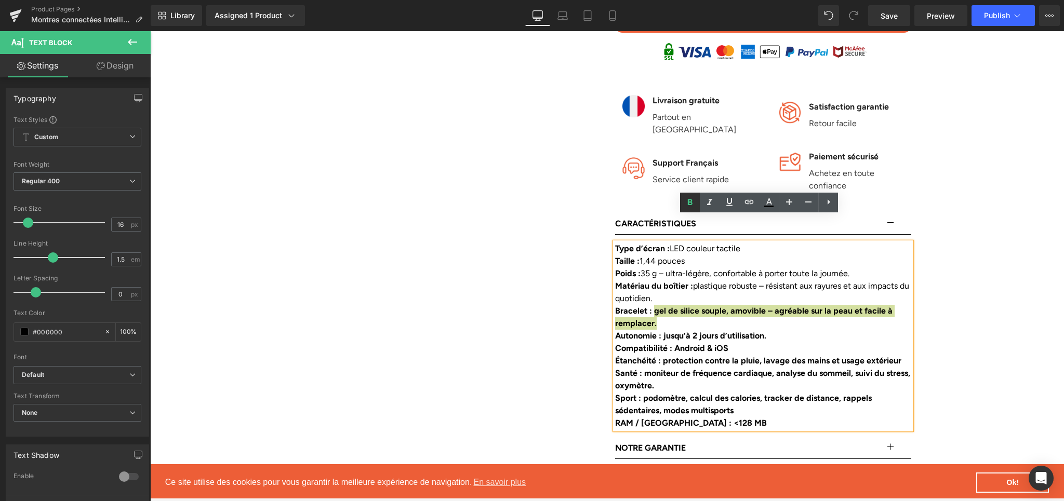
click at [686, 207] on icon at bounding box center [690, 202] width 12 height 12
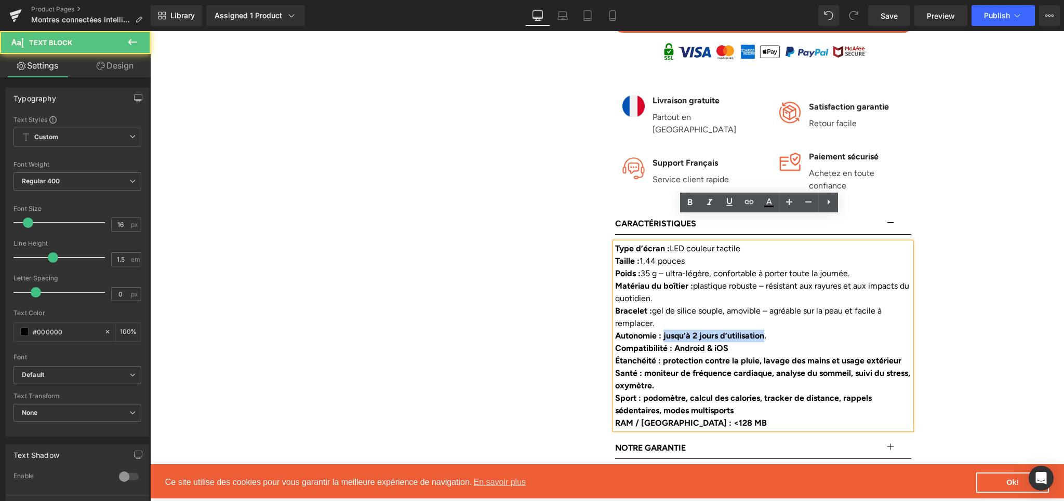
drag, startPoint x: 662, startPoint y: 312, endPoint x: 771, endPoint y: 311, distance: 109.1
click at [766, 331] on b "Autonomie : jusqu’à 2 jours d’utilisation." at bounding box center [690, 336] width 151 height 10
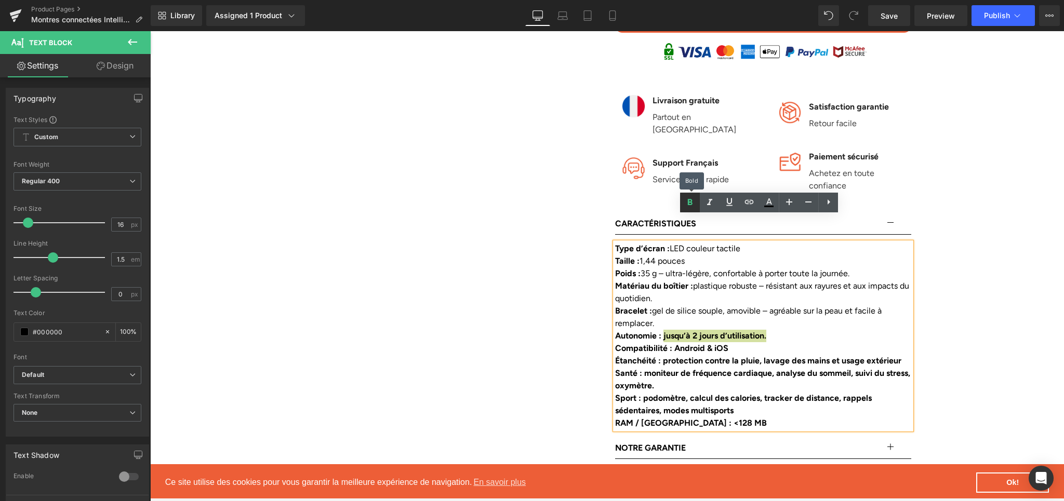
click at [686, 203] on icon at bounding box center [690, 202] width 12 height 12
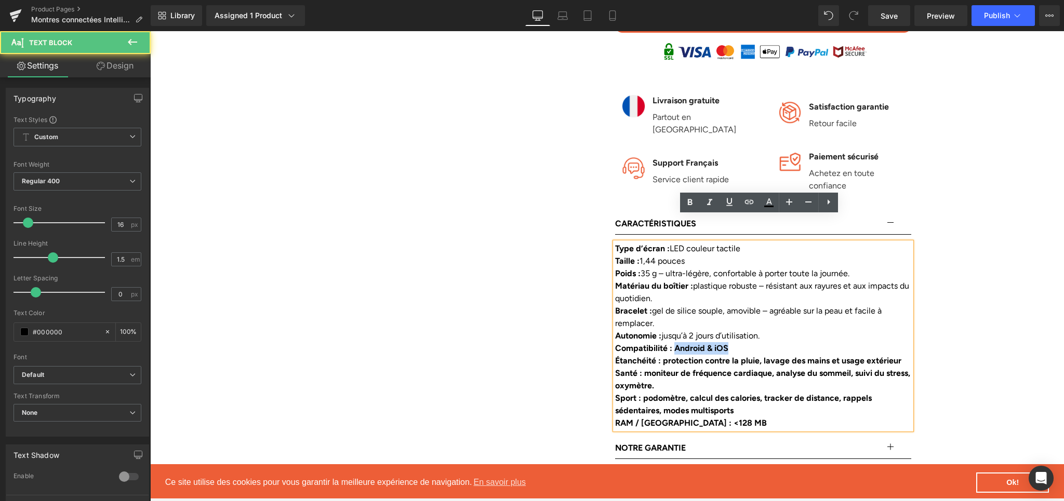
drag, startPoint x: 671, startPoint y: 325, endPoint x: 728, endPoint y: 325, distance: 56.6
click at [728, 342] on div "Compatibilité : Android & iOS" at bounding box center [763, 348] width 296 height 12
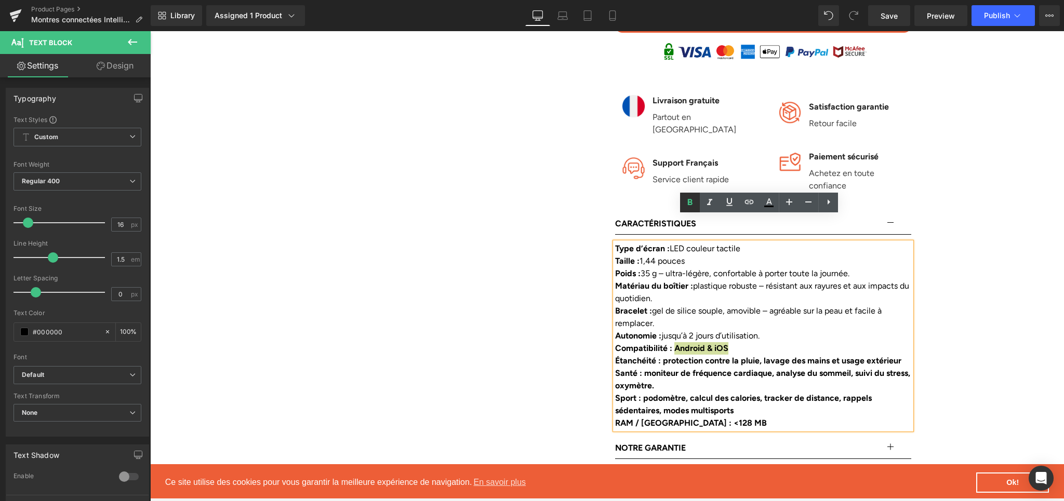
click at [689, 210] on link at bounding box center [690, 203] width 20 height 20
drag, startPoint x: 661, startPoint y: 334, endPoint x: 907, endPoint y: 334, distance: 245.2
click at [907, 355] on div "Étanchéité : protection contre la pluie, lavage des mains et usage extérieur" at bounding box center [763, 361] width 296 height 12
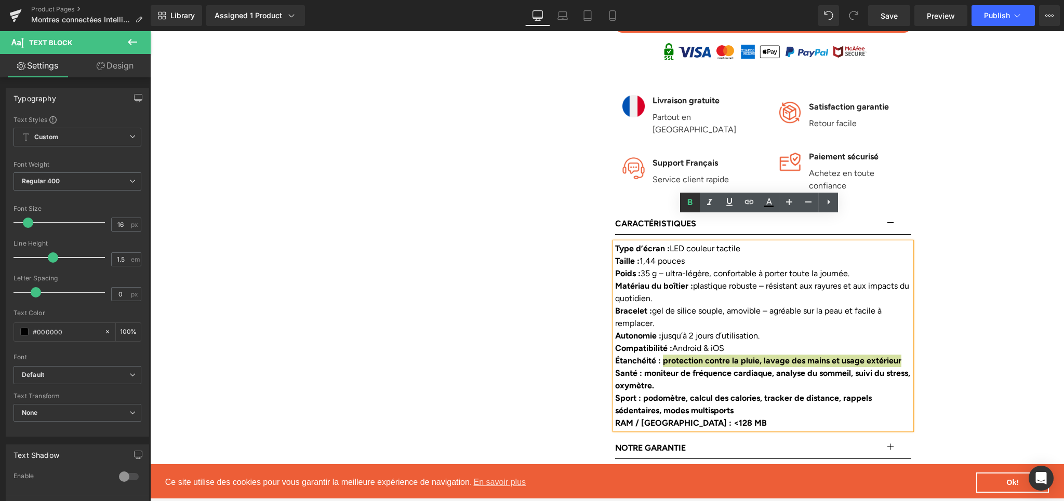
click at [693, 203] on icon at bounding box center [690, 202] width 12 height 12
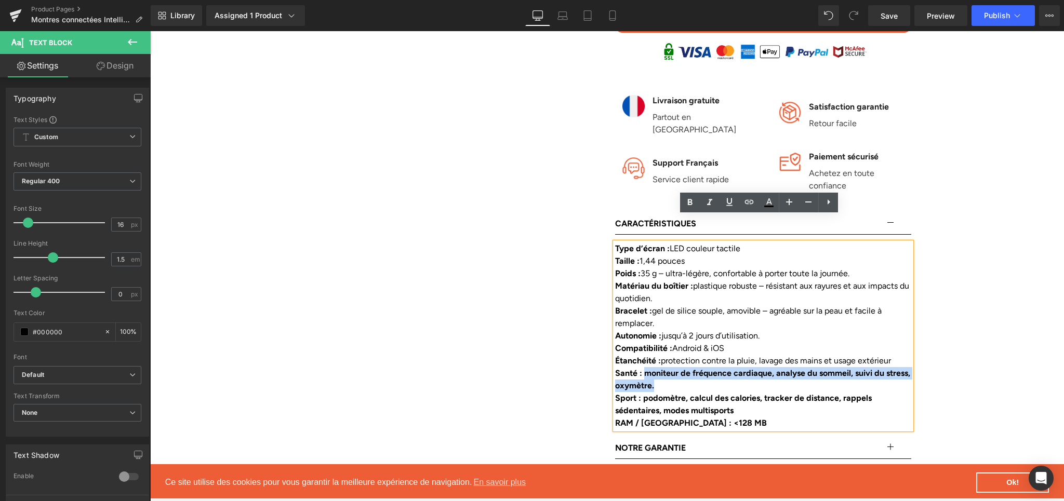
drag, startPoint x: 642, startPoint y: 351, endPoint x: 898, endPoint y: 354, distance: 256.1
click at [898, 367] on div "Santé : moniteur de fréquence cardiaque, analyse du sommeil, suivi du stress, o…" at bounding box center [763, 379] width 296 height 25
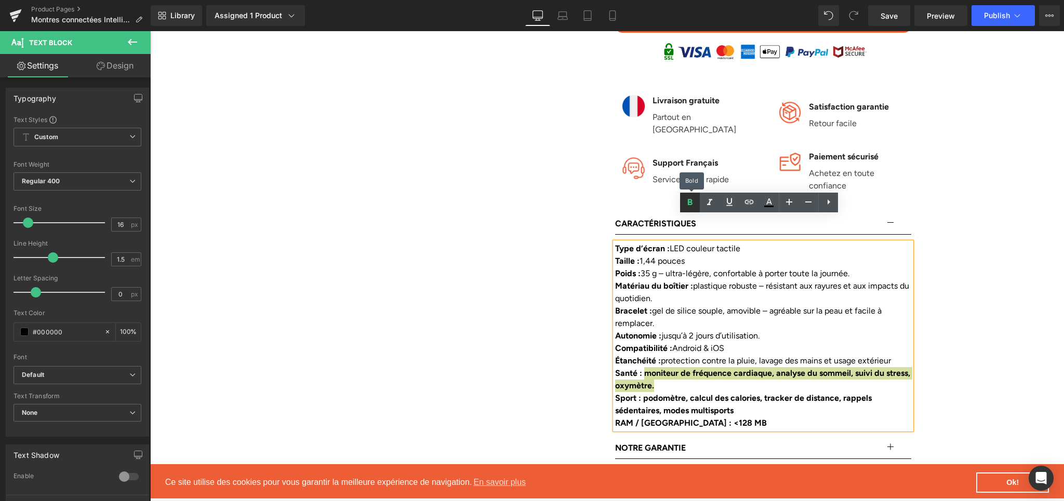
click at [684, 203] on icon at bounding box center [690, 202] width 12 height 12
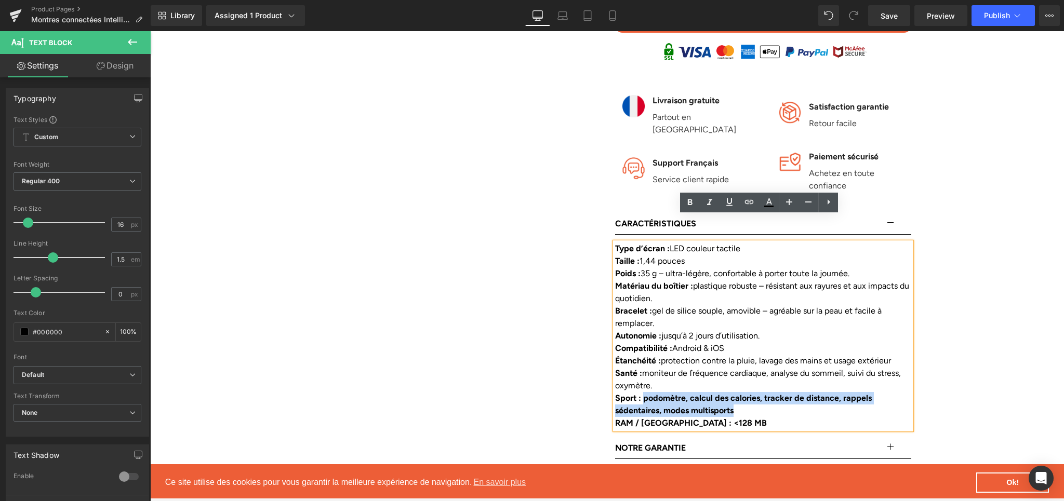
drag, startPoint x: 641, startPoint y: 374, endPoint x: 741, endPoint y: 385, distance: 100.4
click at [741, 392] on div "Sport : podomètre, calcul des calories, tracker de distance, rappels sédentaire…" at bounding box center [763, 404] width 296 height 25
click at [686, 208] on icon at bounding box center [690, 202] width 12 height 12
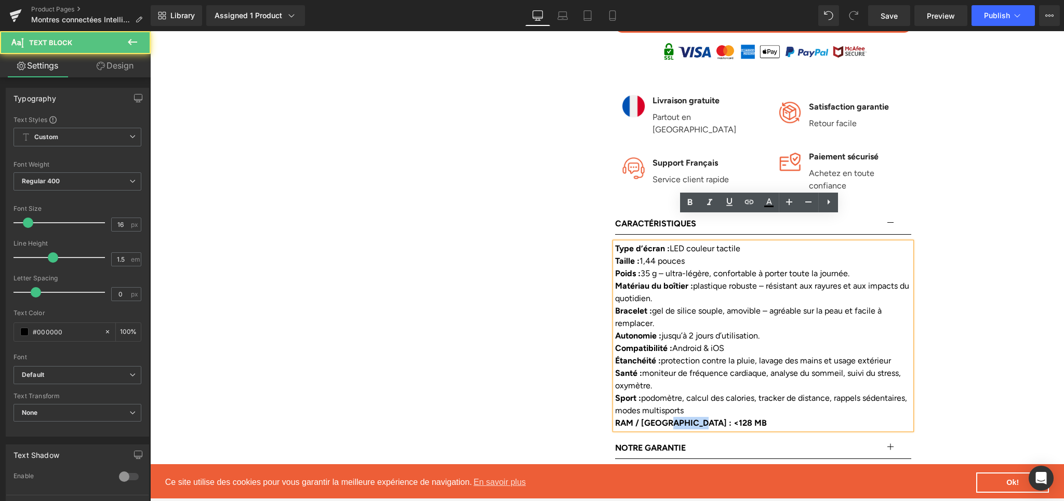
drag, startPoint x: 663, startPoint y: 397, endPoint x: 718, endPoint y: 398, distance: 55.6
click at [718, 417] on div "RAM / [GEOGRAPHIC_DATA] : <128 MB" at bounding box center [763, 423] width 296 height 12
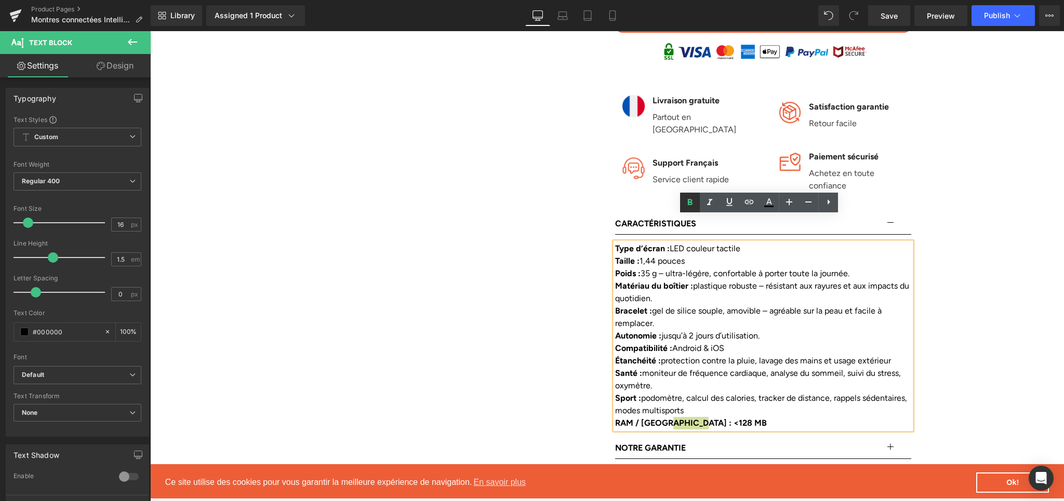
click at [695, 199] on icon at bounding box center [690, 202] width 12 height 12
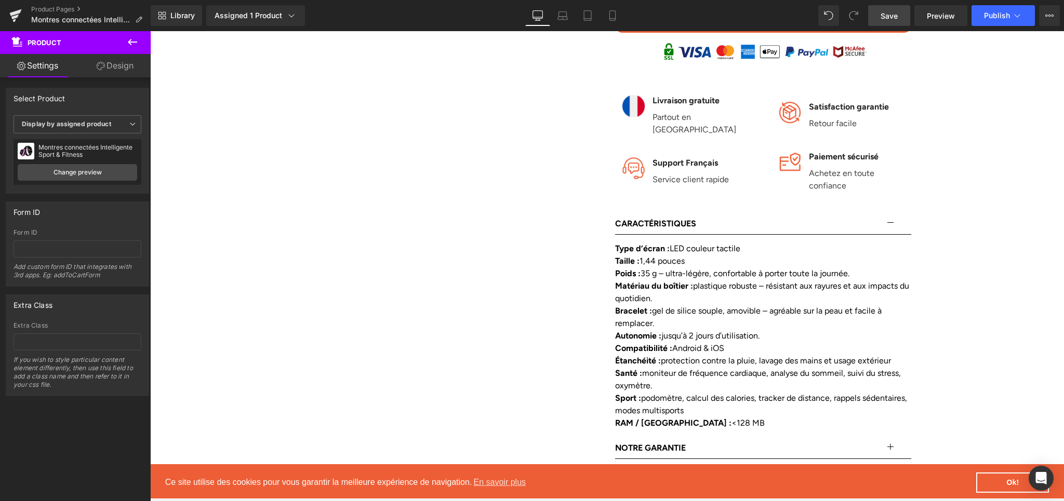
click at [878, 9] on link "Save" at bounding box center [889, 15] width 42 height 21
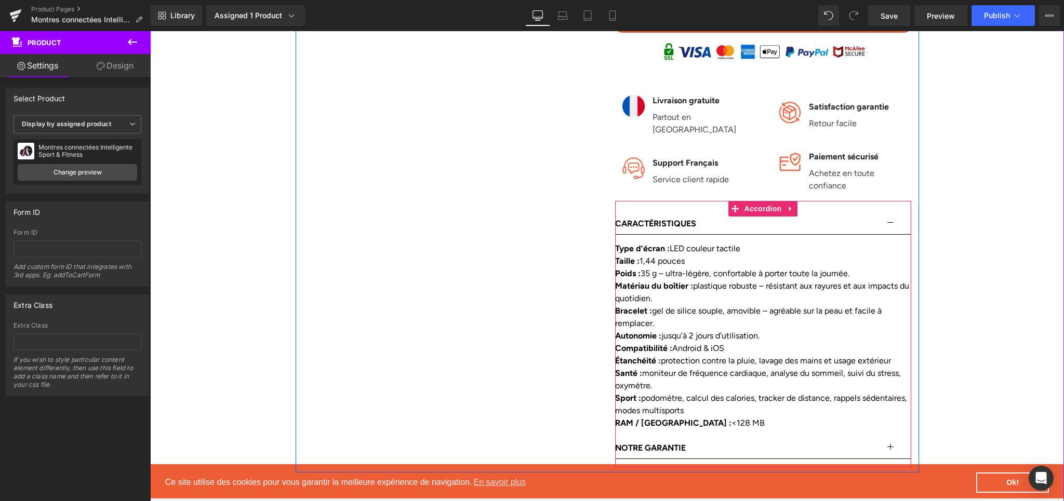
click at [890, 214] on button "button" at bounding box center [900, 224] width 21 height 21
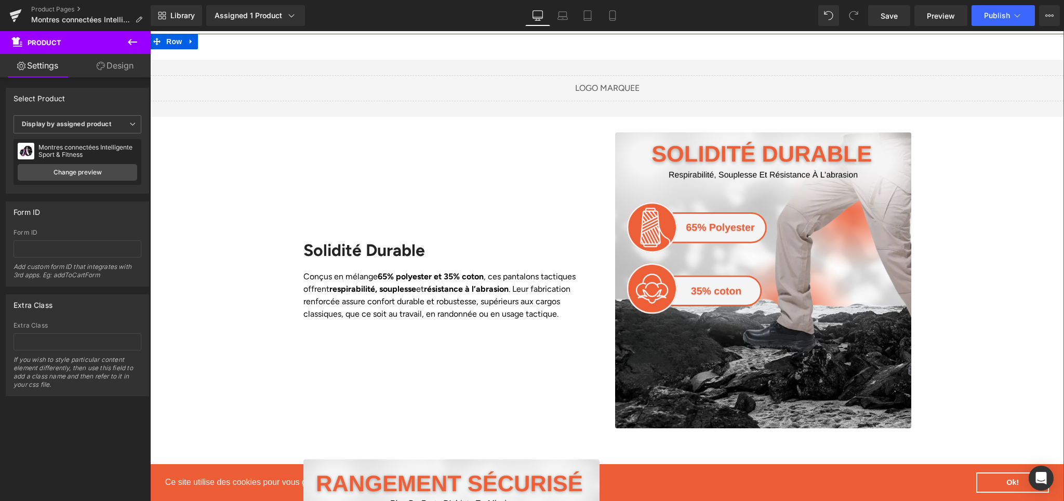
scroll to position [818, 0]
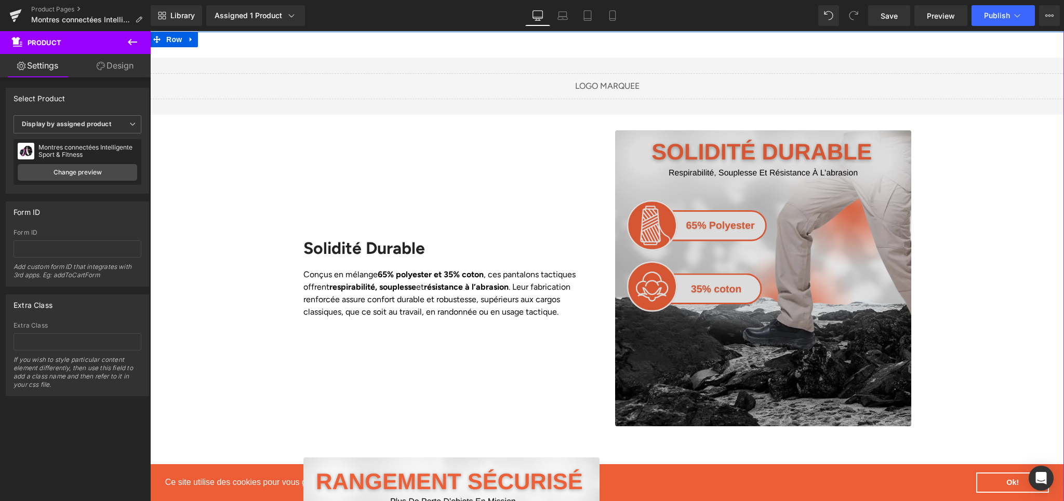
click at [766, 260] on img at bounding box center [763, 278] width 296 height 296
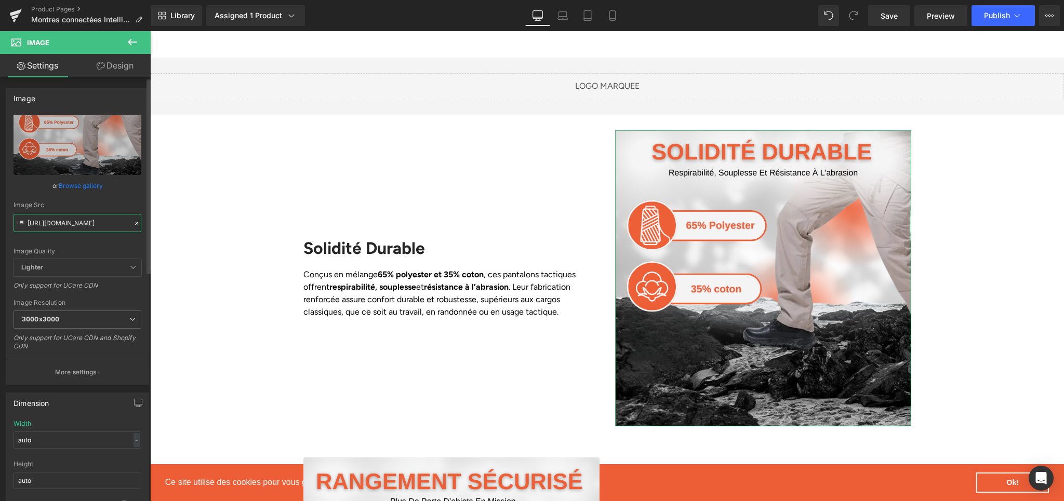
click at [44, 225] on input "[URL][DOMAIN_NAME]" at bounding box center [78, 223] width 128 height 18
paste input "62259921-f2ab-41b7-830e-22e60fb4fe6c.png?v=1758035242"
type input "[URL][DOMAIN_NAME]"
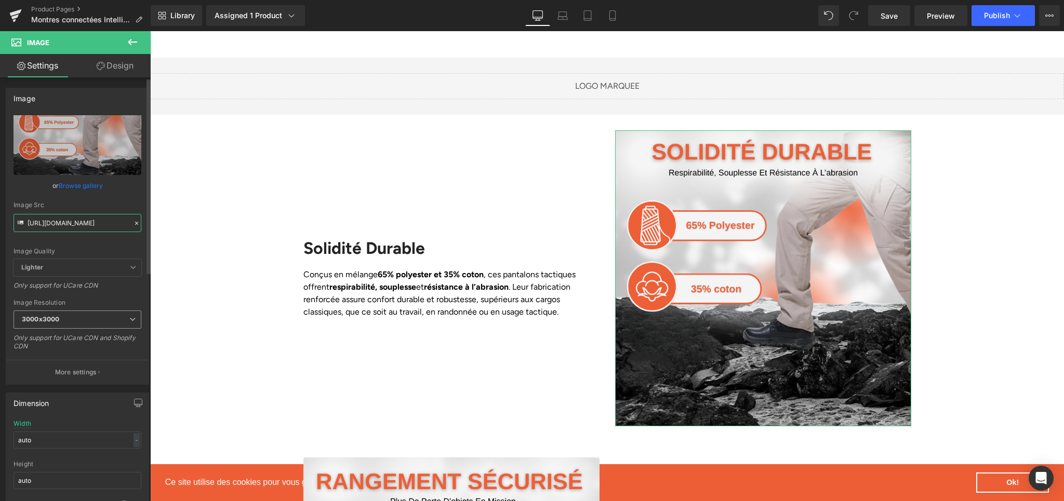
scroll to position [0, 254]
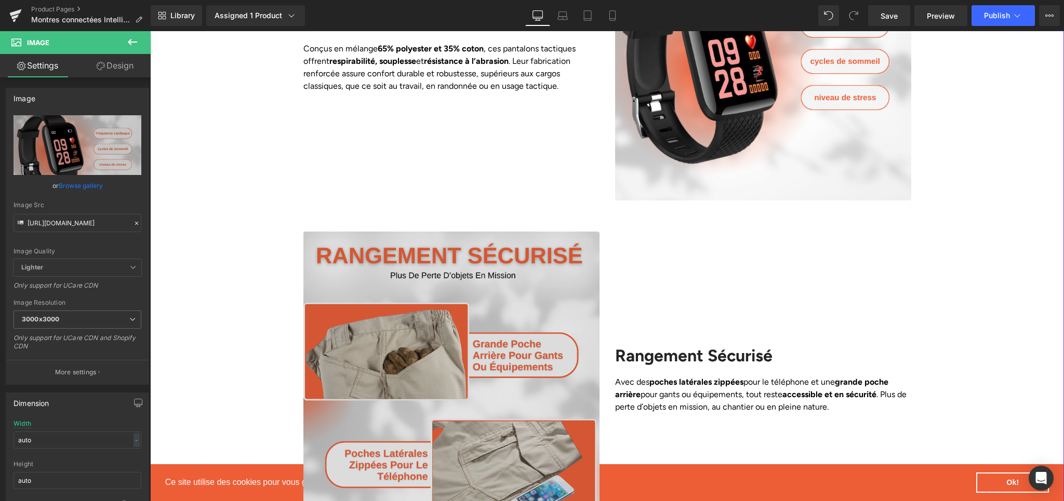
click at [388, 325] on img at bounding box center [451, 380] width 296 height 296
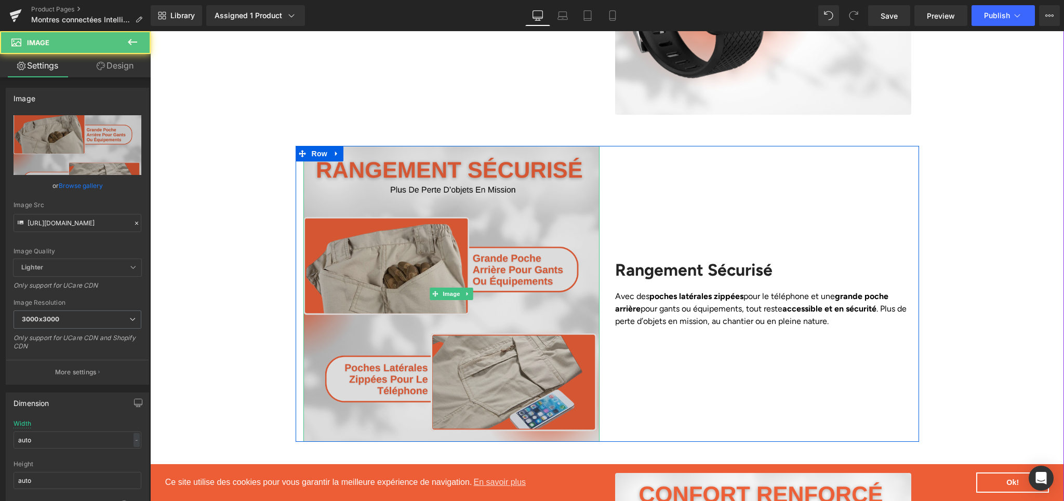
scroll to position [1133, 0]
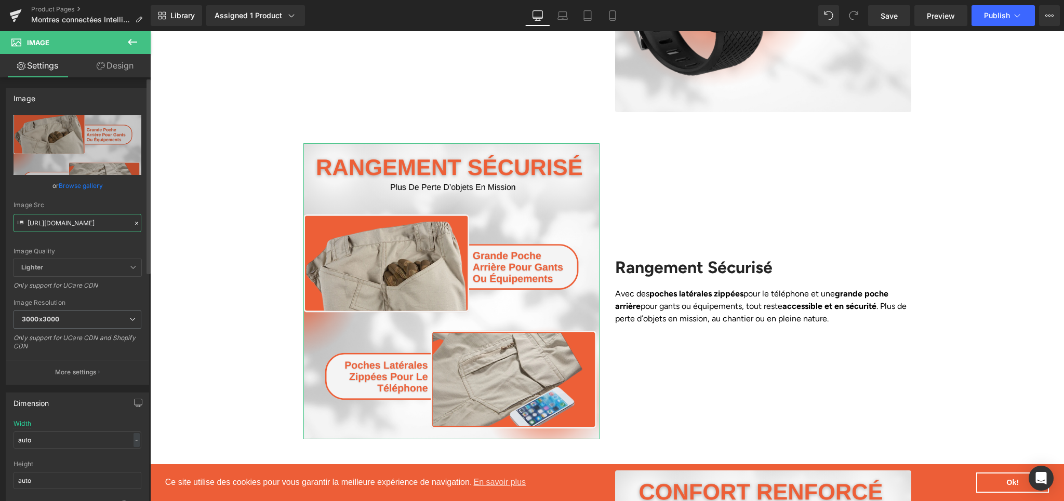
click at [87, 225] on input "[URL][DOMAIN_NAME]" at bounding box center [78, 223] width 128 height 18
paste input "e7fdb858-b03c-42e7-963e-190fdcecae38.png?v=1758035242"
type input "[URL][DOMAIN_NAME]"
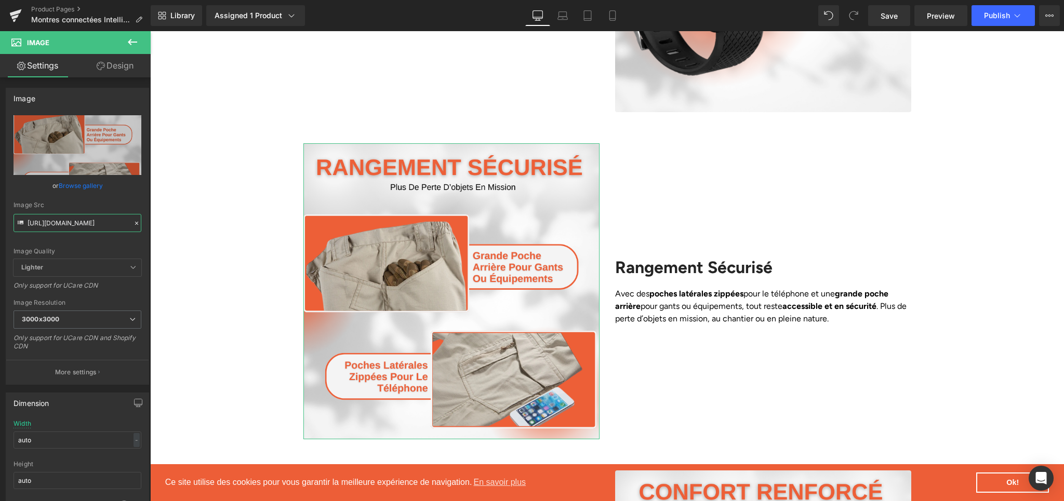
scroll to position [0, 257]
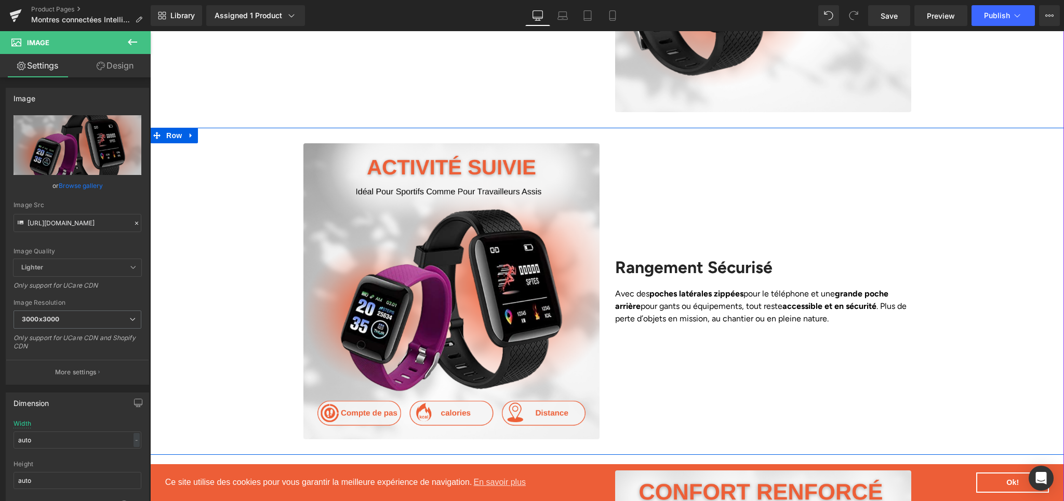
click at [986, 251] on div "Image Rangement Sécurisé Heading Avec des poches latérales zippées pour le télé…" at bounding box center [607, 291] width 914 height 296
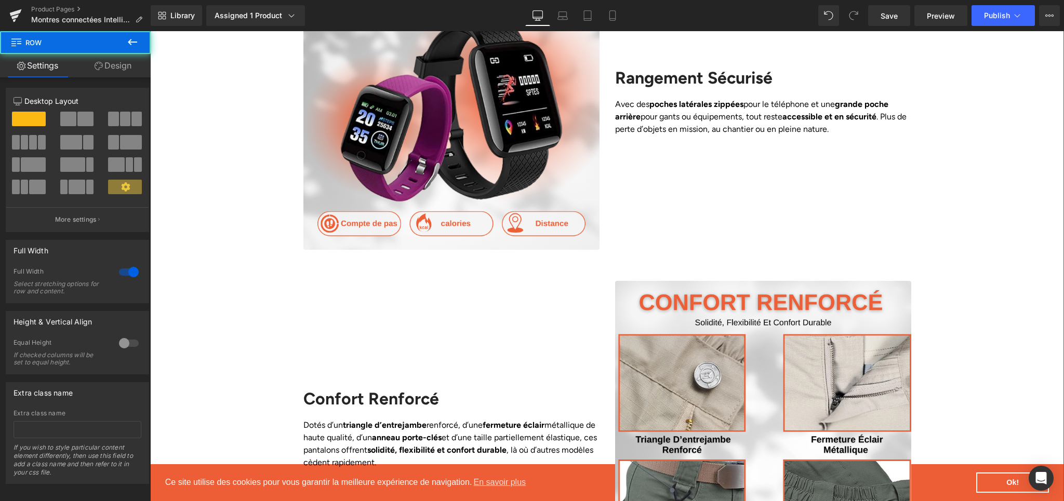
scroll to position [1442, 0]
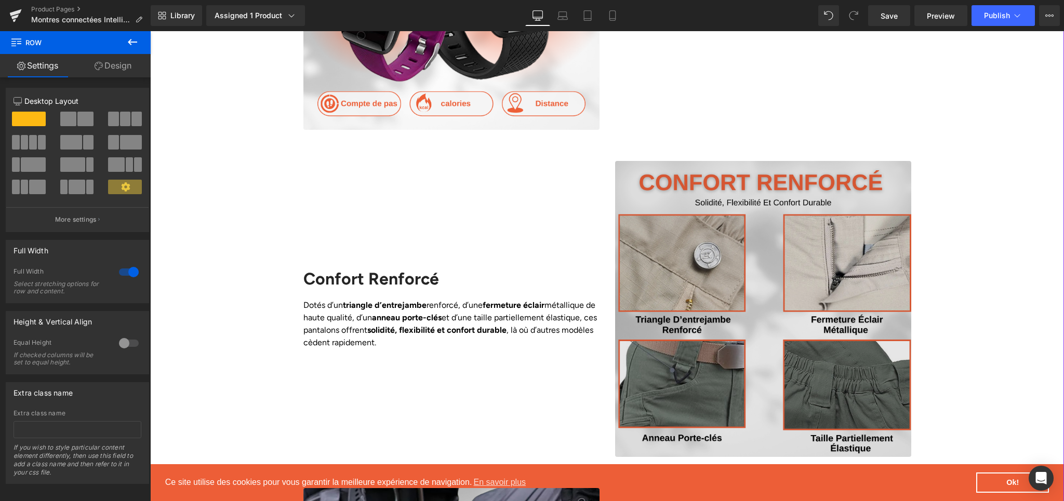
click at [725, 236] on img at bounding box center [763, 309] width 296 height 296
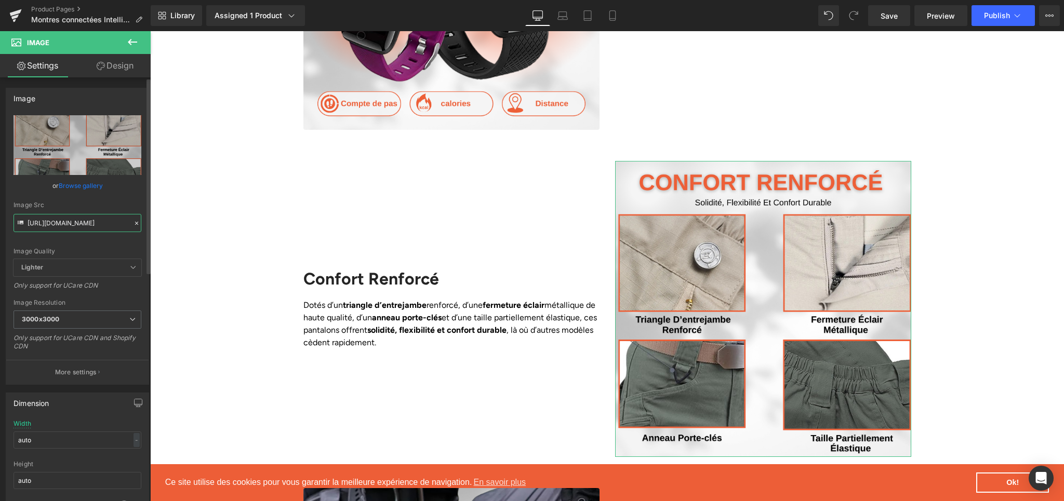
click at [79, 223] on input "[URL][DOMAIN_NAME]" at bounding box center [78, 223] width 128 height 18
paste input "db3ce414-e965-4fe3-8f5c-b006d3a929d2.png?v=1758035242"
type input "[URL][DOMAIN_NAME]"
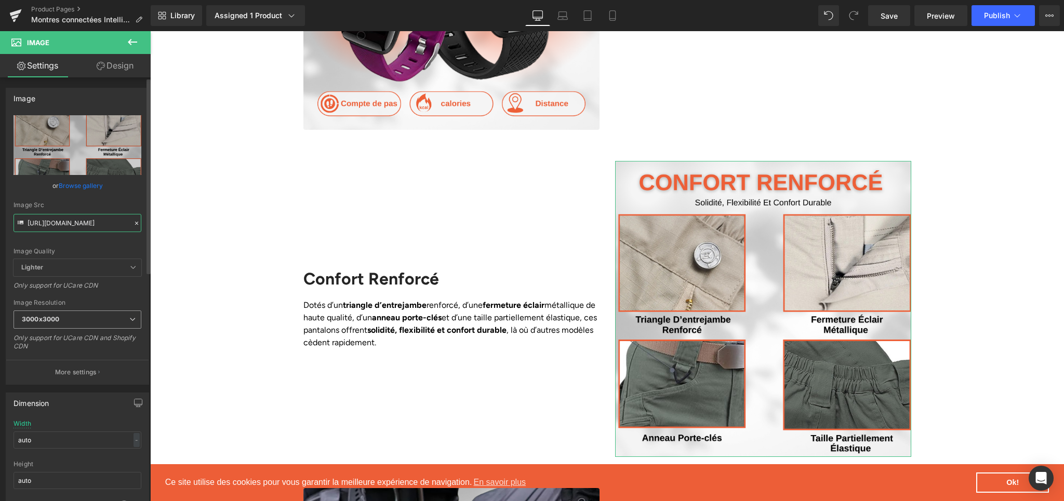
scroll to position [0, 258]
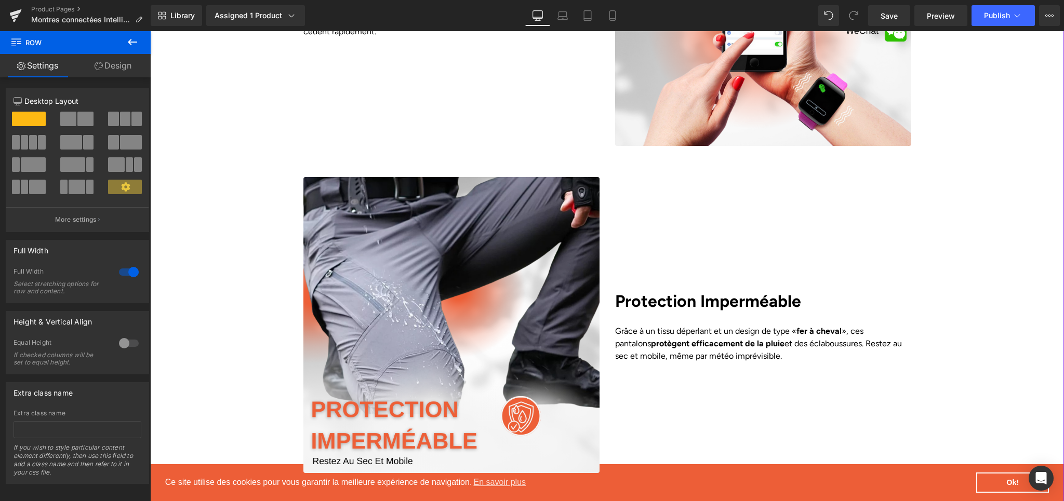
scroll to position [1774, 0]
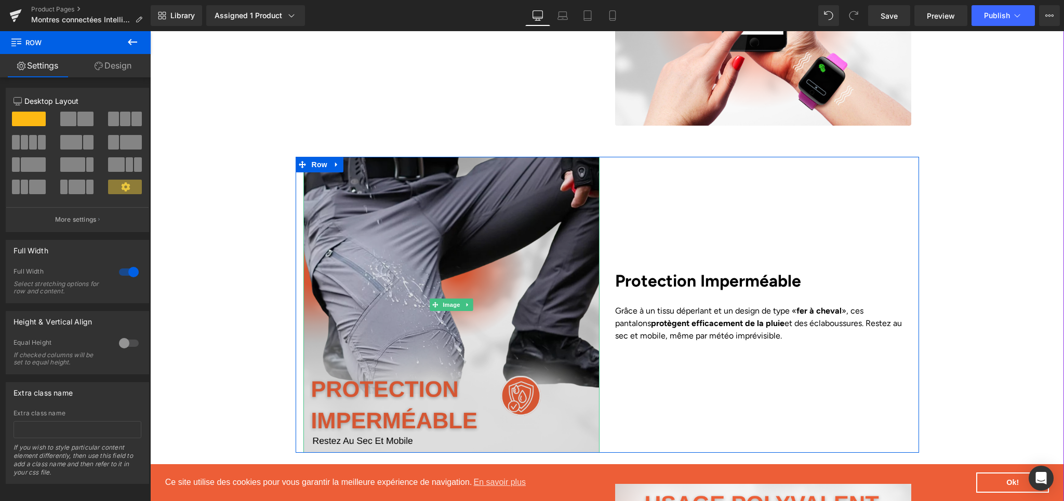
click at [389, 316] on img at bounding box center [451, 305] width 296 height 296
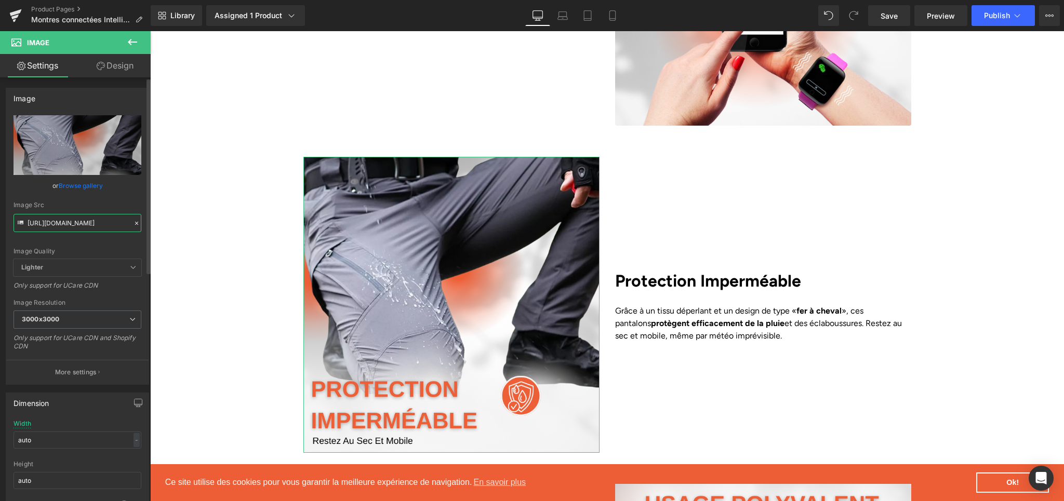
click at [60, 227] on input "[URL][DOMAIN_NAME]" at bounding box center [78, 223] width 128 height 18
paste input "ac8f60ae-f581-4b3e-b047-16b50a7bb0fc.png?v=1758035242"
type input "[URL][DOMAIN_NAME]"
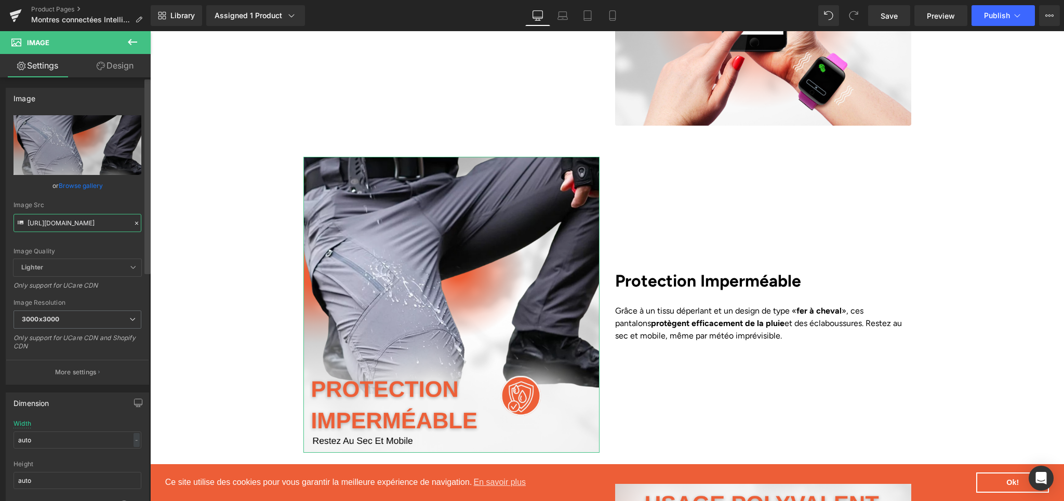
scroll to position [0, 255]
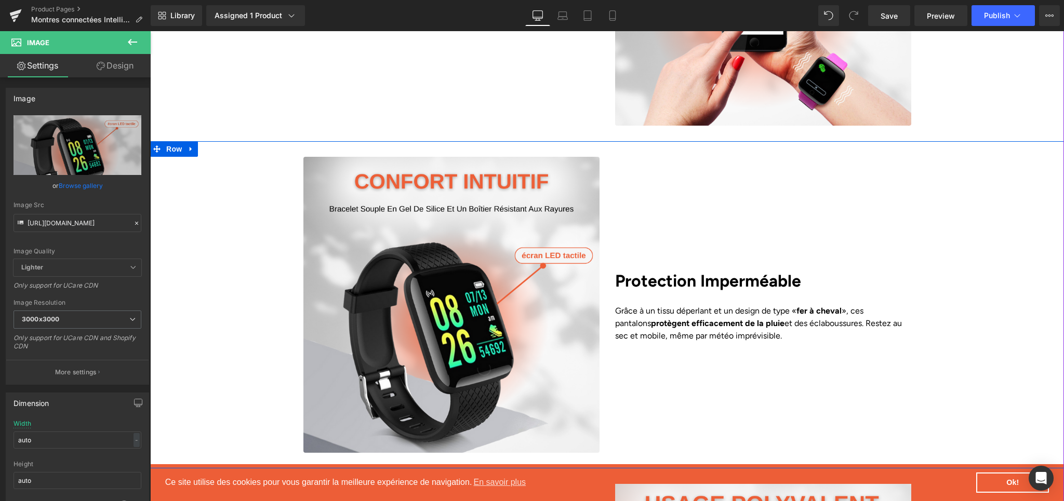
click at [214, 298] on div "Image Protection Imperméable Heading Grâce à un tissu déperlant et un design de…" at bounding box center [607, 305] width 914 height 296
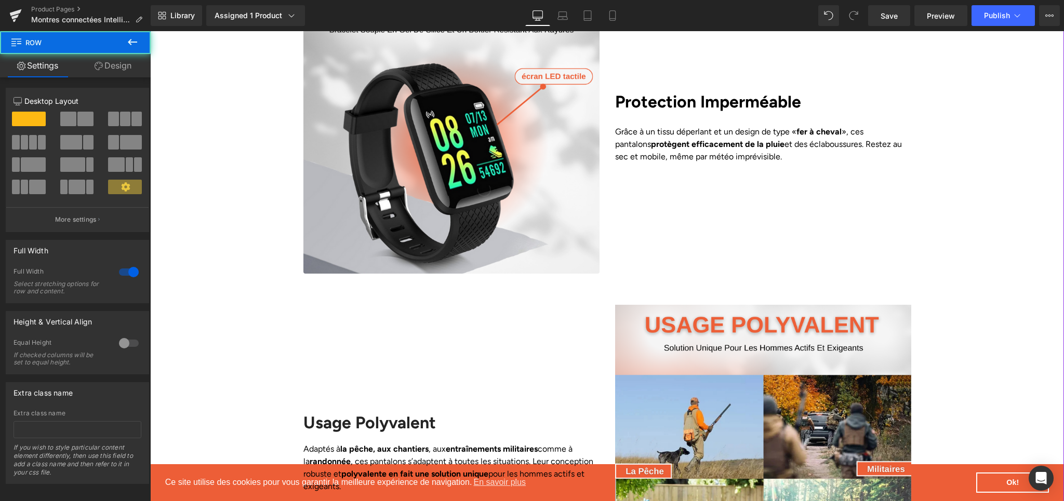
scroll to position [2118, 0]
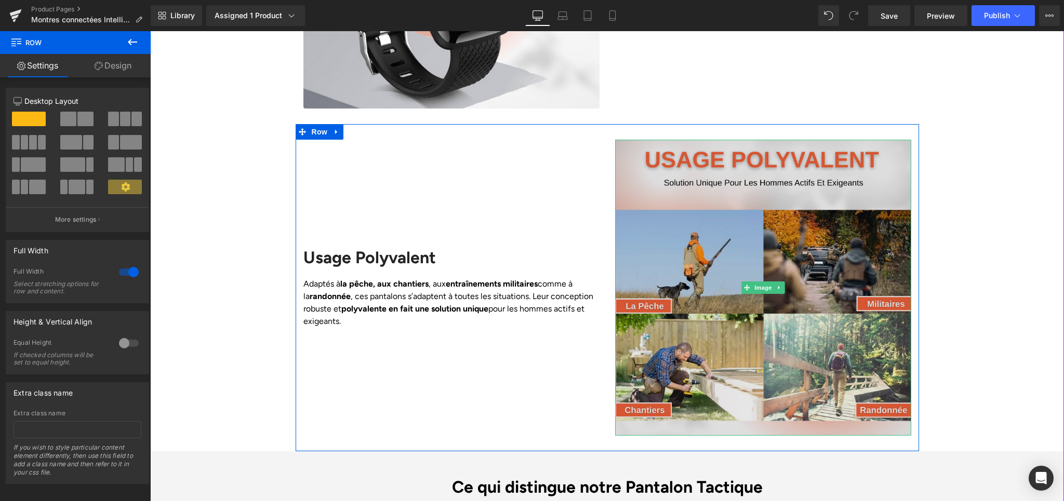
click at [787, 287] on img at bounding box center [763, 288] width 296 height 296
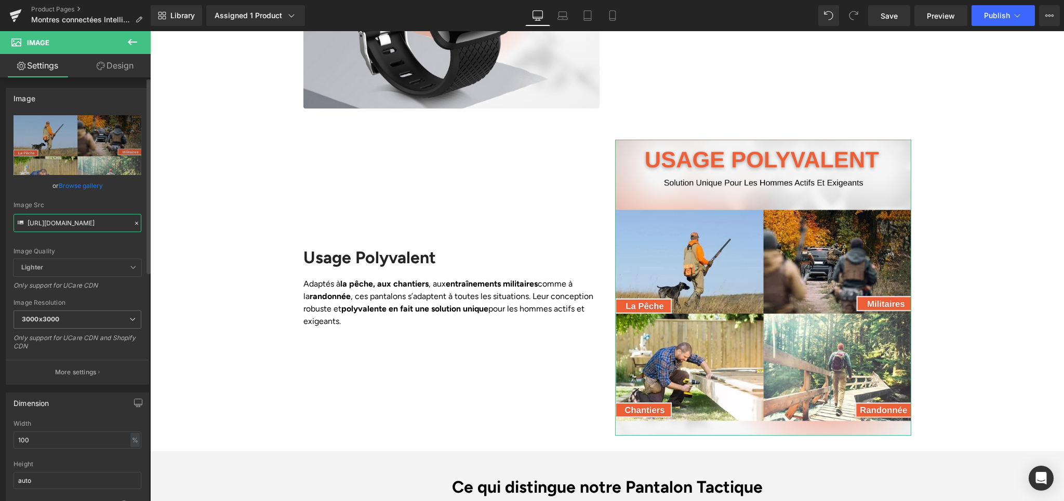
click at [60, 226] on input "[URL][DOMAIN_NAME]" at bounding box center [78, 223] width 128 height 18
paste input "b32404ed-95f2-4d1f-8304-004198afc404.png?v=1758035242"
type input "[URL][DOMAIN_NAME]"
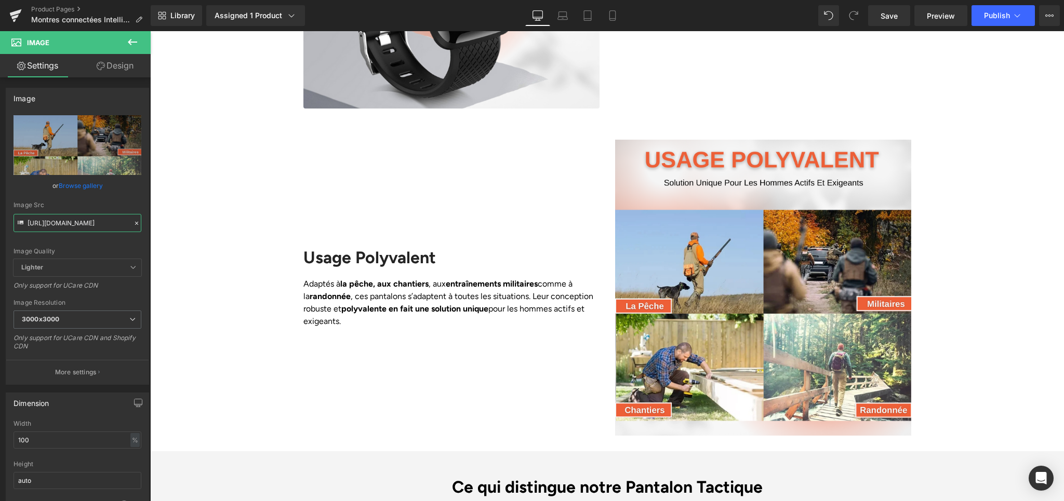
scroll to position [0, 257]
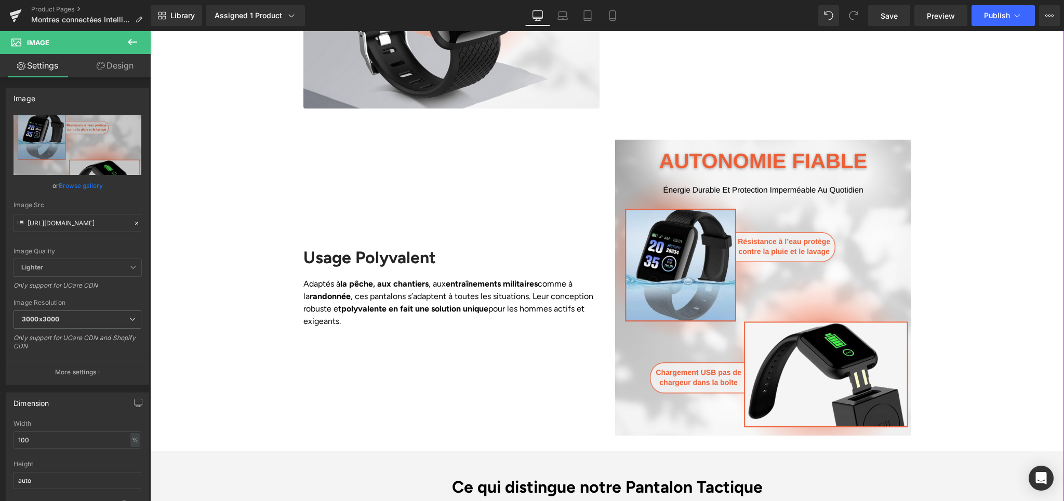
click at [219, 228] on div "Liquid Row Image Solidité Durable Heading Conçus en mélange 65% polyester et 35…" at bounding box center [607, 53] width 914 height 2642
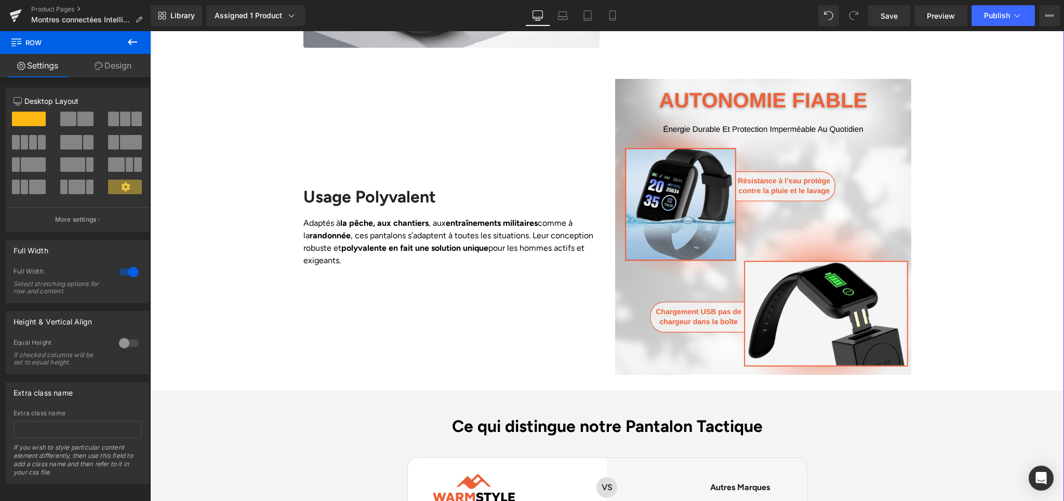
scroll to position [2182, 0]
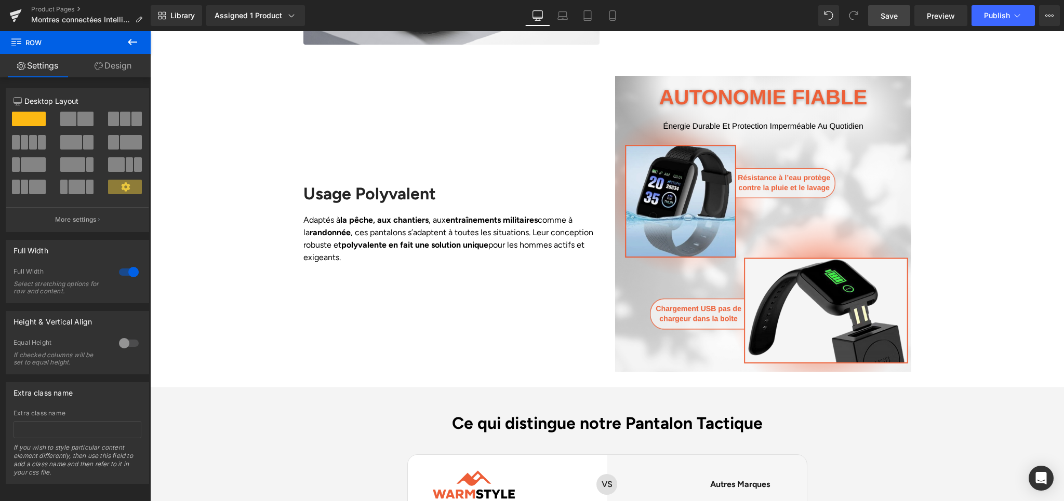
click at [883, 17] on span "Save" at bounding box center [889, 15] width 17 height 11
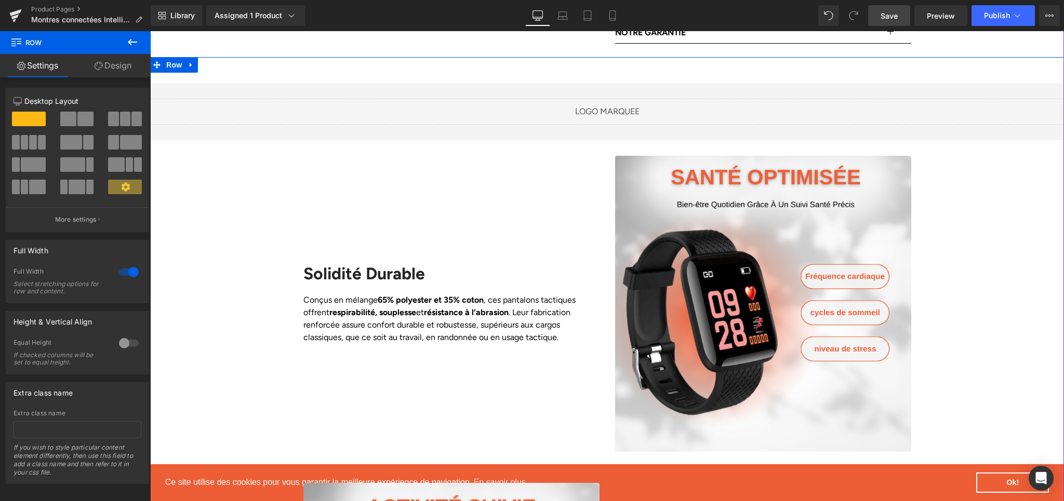
scroll to position [845, 0]
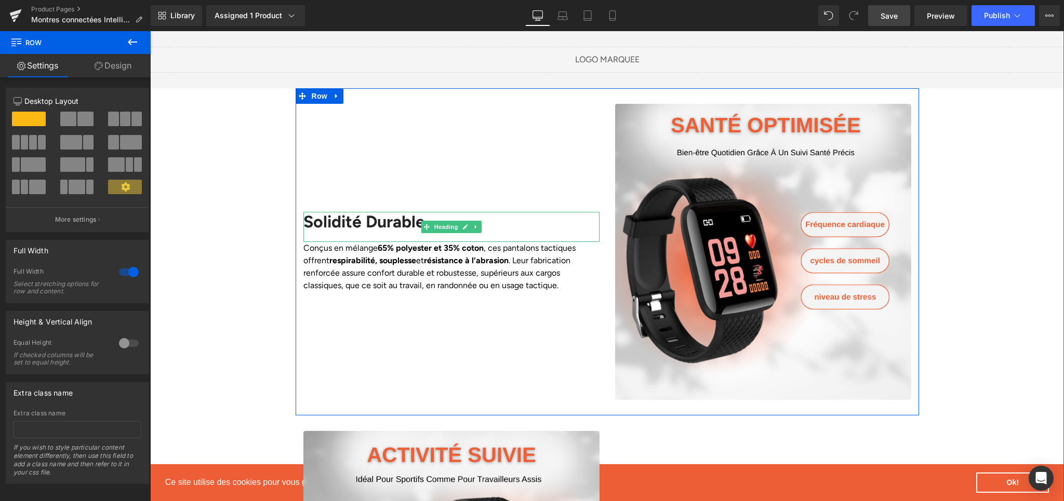
click at [319, 212] on div "Solidité Durable" at bounding box center [451, 227] width 296 height 30
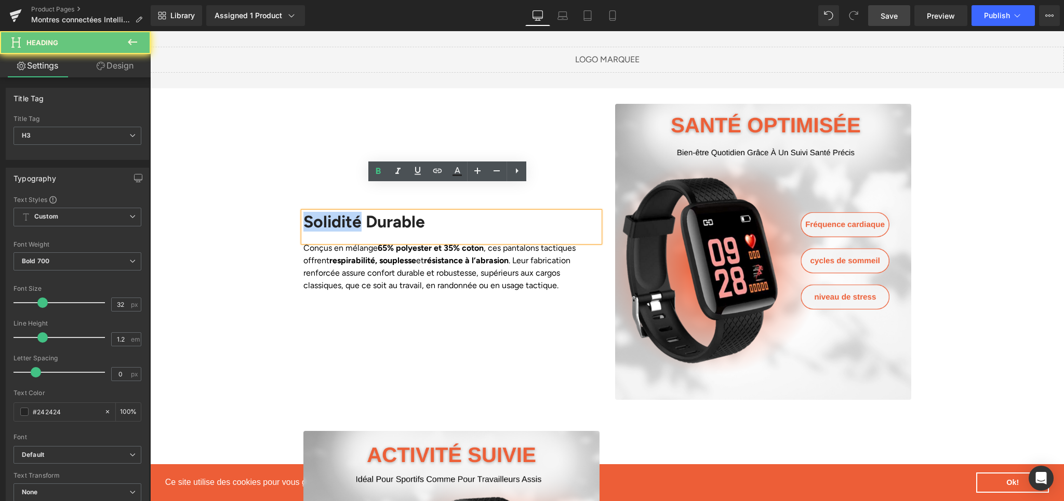
click at [319, 212] on div "Solidité Durable" at bounding box center [451, 227] width 296 height 30
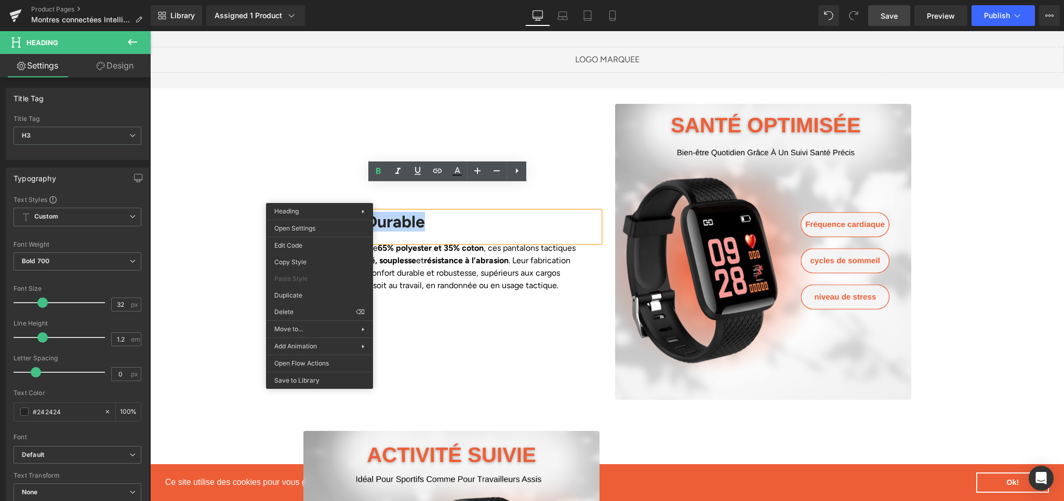
paste div
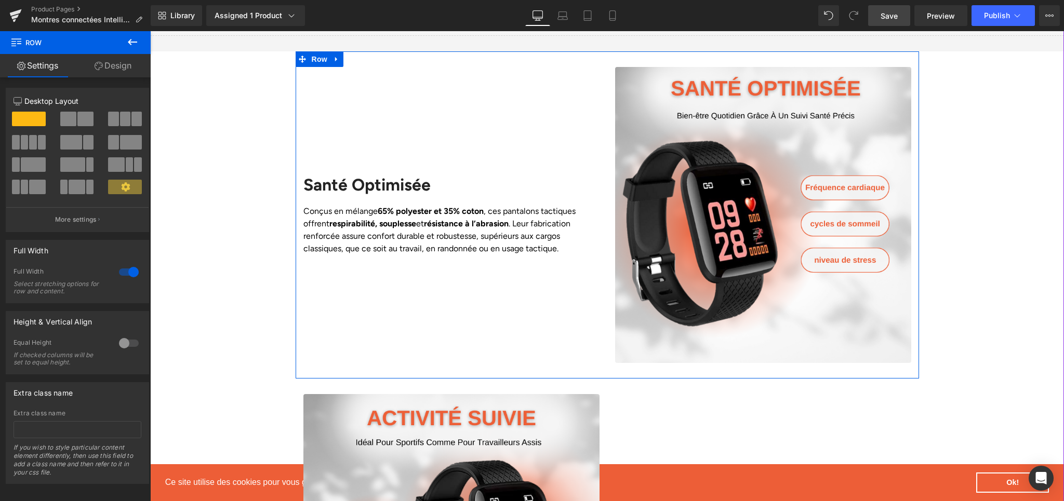
scroll to position [880, 0]
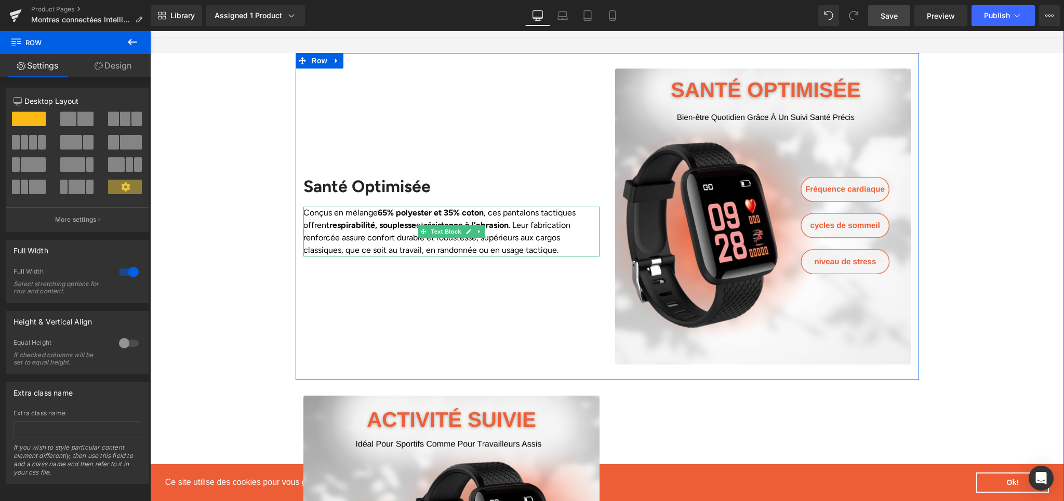
click at [349, 223] on p "Conçus en mélange 65% polyester et 35% coton , ces pantalons tactiques offrent …" at bounding box center [451, 232] width 296 height 50
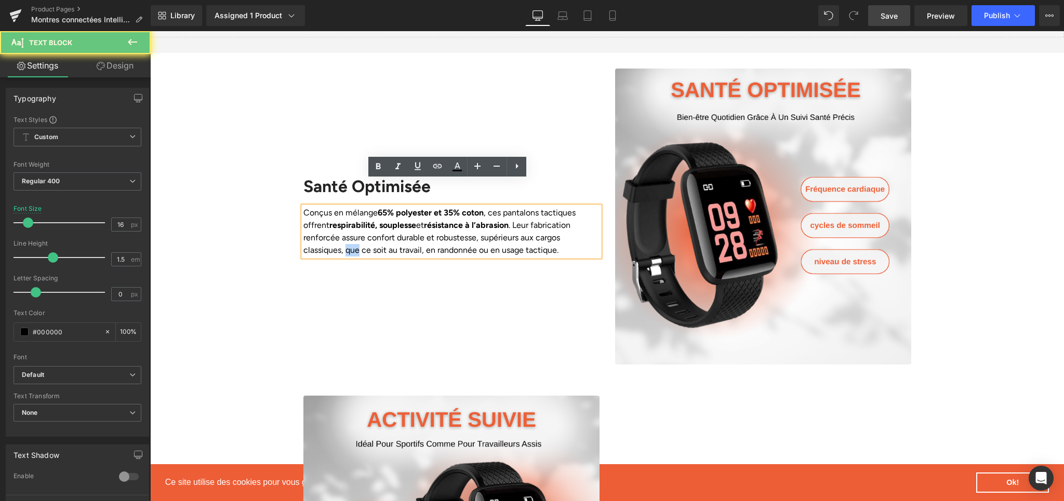
click at [349, 223] on p "Conçus en mélange 65% polyester et 35% coton , ces pantalons tactiques offrent …" at bounding box center [451, 232] width 296 height 50
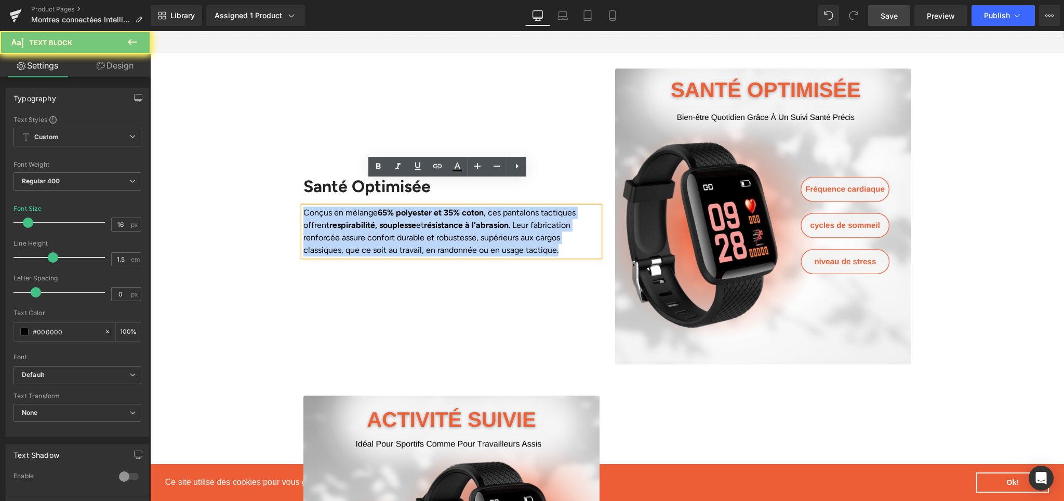
click at [349, 223] on p "Conçus en mélange 65% polyester et 35% coton , ces pantalons tactiques offrent …" at bounding box center [451, 232] width 296 height 50
paste div
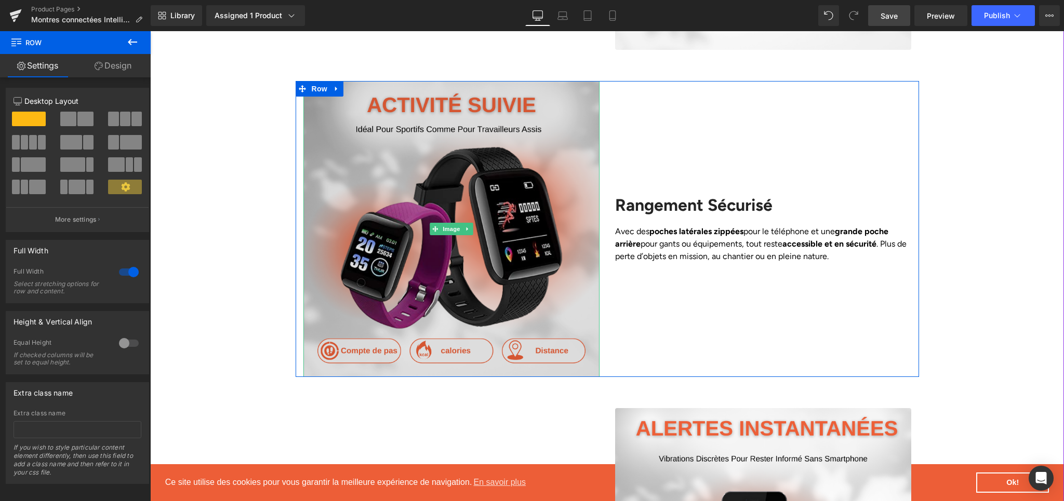
scroll to position [1192, 0]
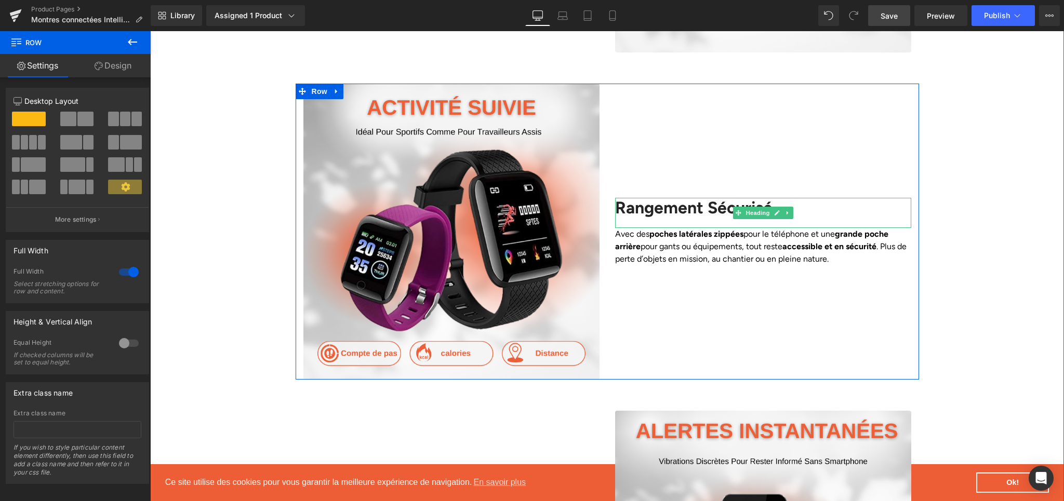
click at [617, 198] on h2 "Rangement Sécurisé" at bounding box center [763, 208] width 296 height 20
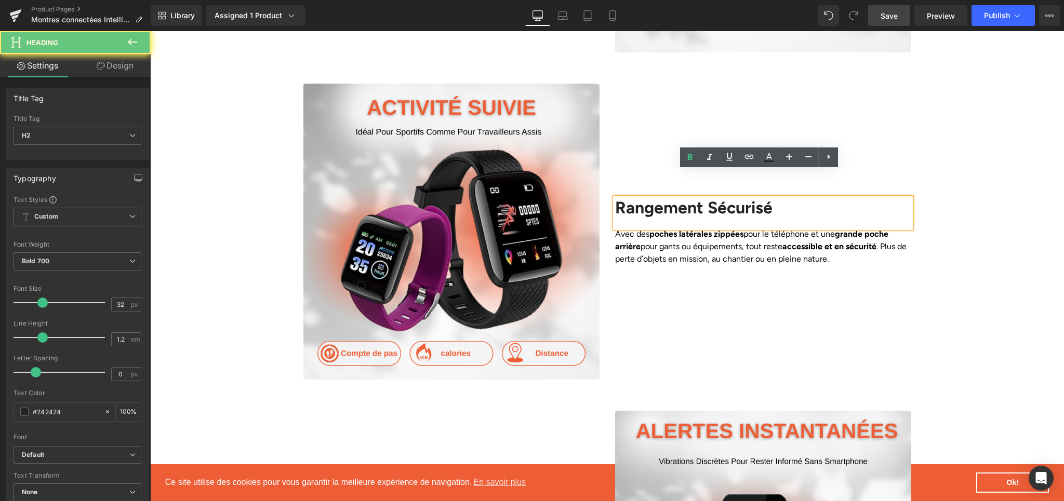
click at [617, 198] on h2 "Rangement Sécurisé" at bounding box center [763, 208] width 296 height 20
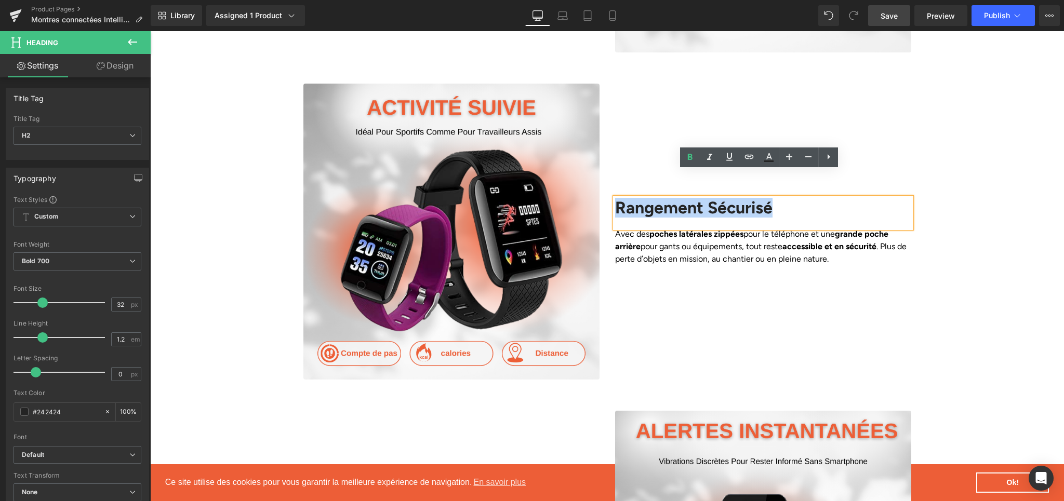
paste div
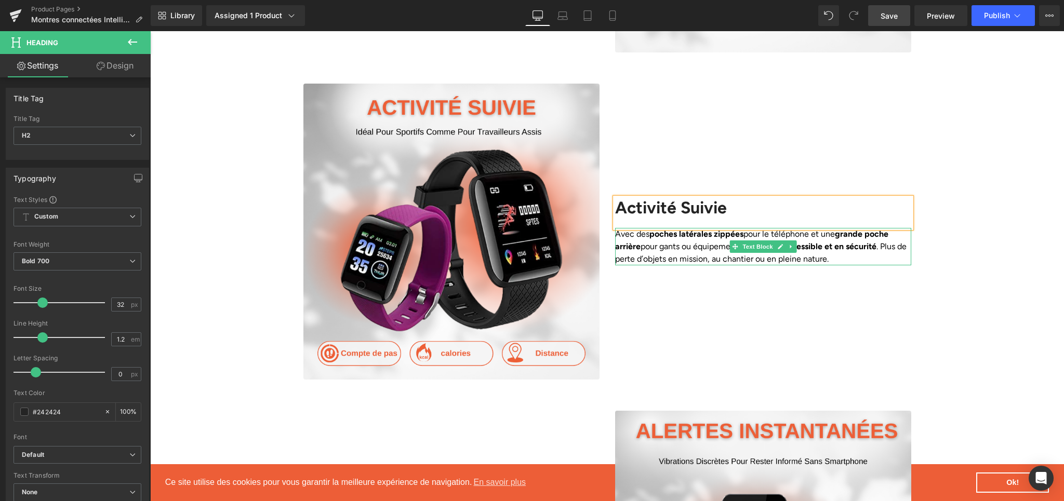
click at [665, 228] on p "Avec des poches latérales zippées pour le téléphone et une grande poche arrière…" at bounding box center [763, 246] width 296 height 37
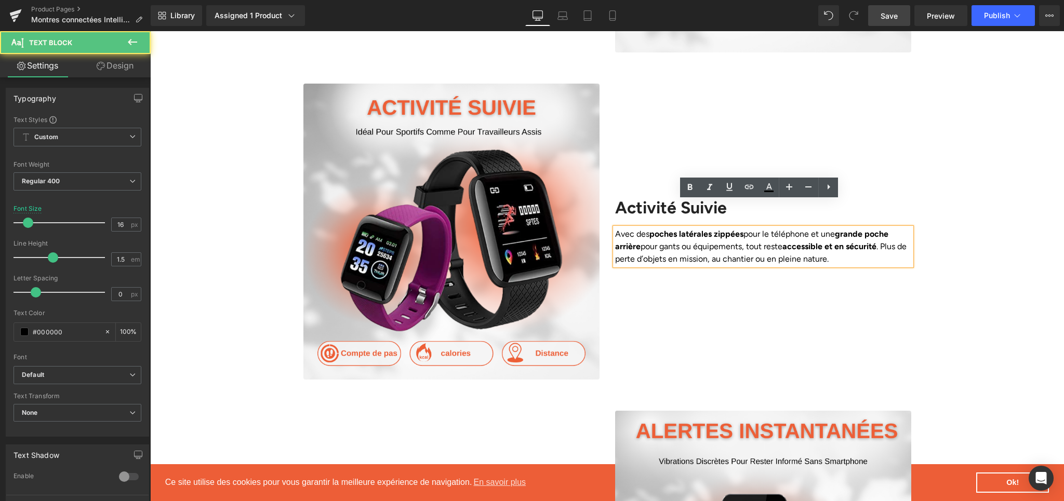
click at [668, 228] on p "Avec des poches latérales zippées pour le téléphone et une grande poche arrière…" at bounding box center [763, 246] width 296 height 37
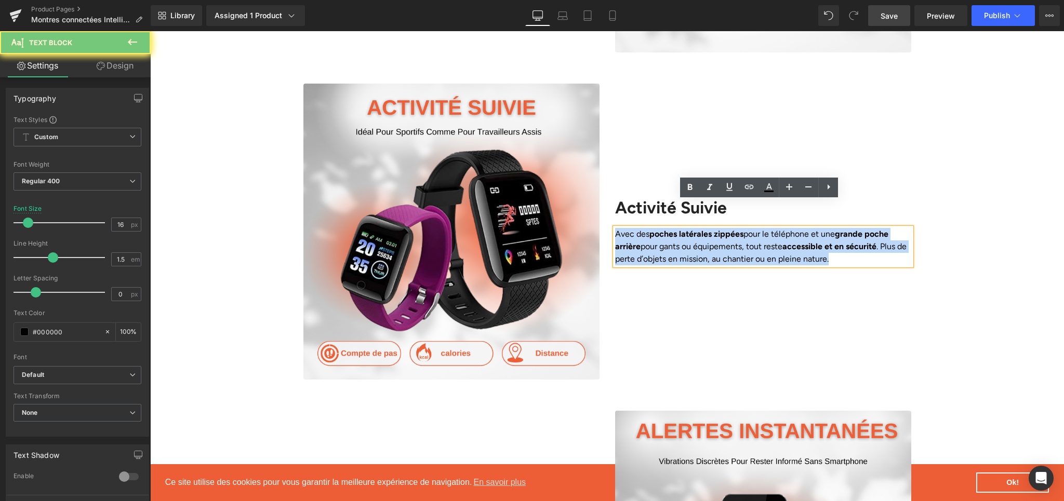
click at [668, 228] on p "Avec des poches latérales zippées pour le téléphone et une grande poche arrière…" at bounding box center [763, 246] width 296 height 37
paste div
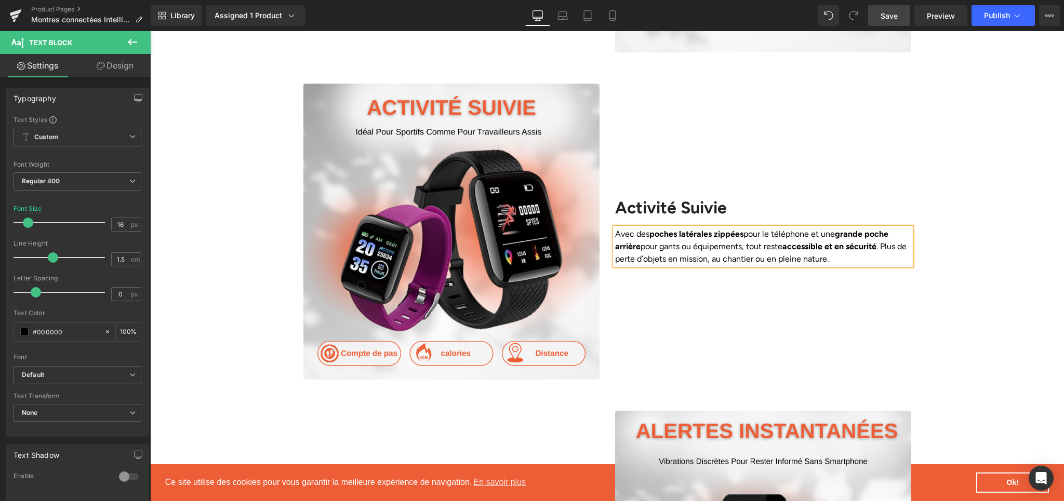
scroll to position [1186, 0]
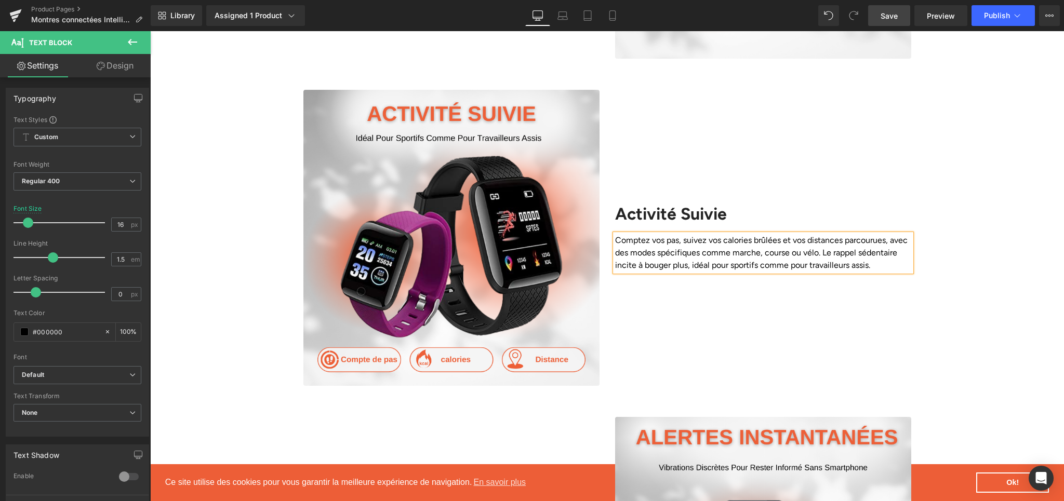
click at [685, 304] on div "Activité Suivie Heading Comptez vos pas, suivez vos calories brûlées et vos dis…" at bounding box center [763, 238] width 312 height 296
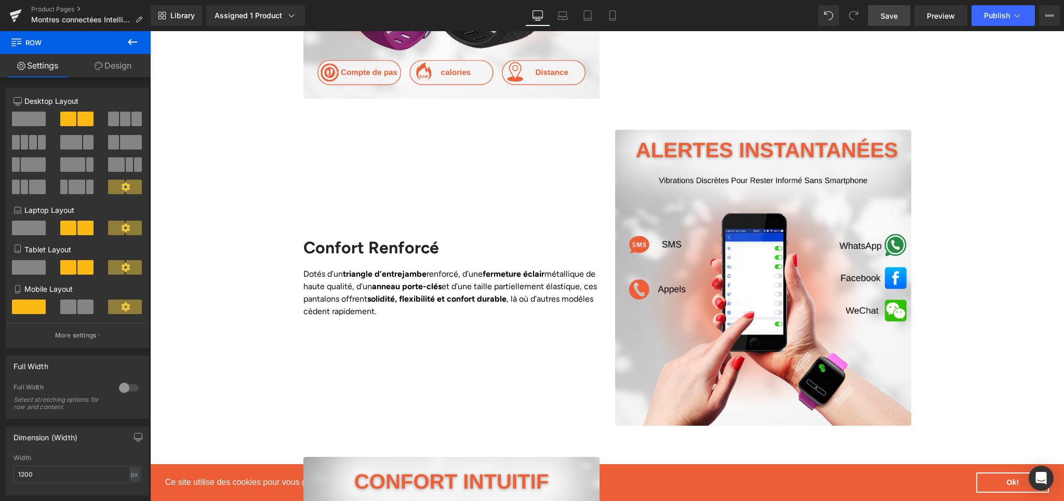
scroll to position [1484, 0]
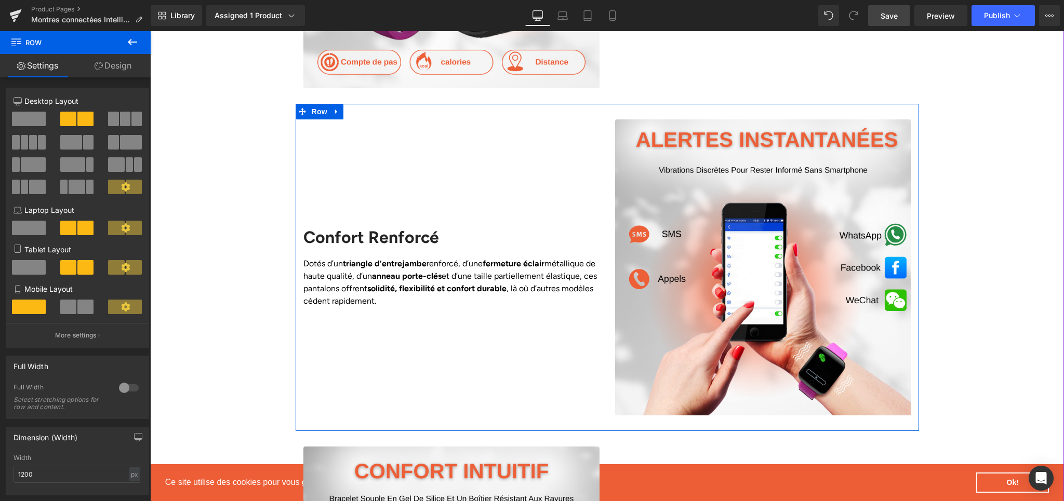
click at [378, 228] on h2 "Confort Renforcé" at bounding box center [451, 238] width 296 height 20
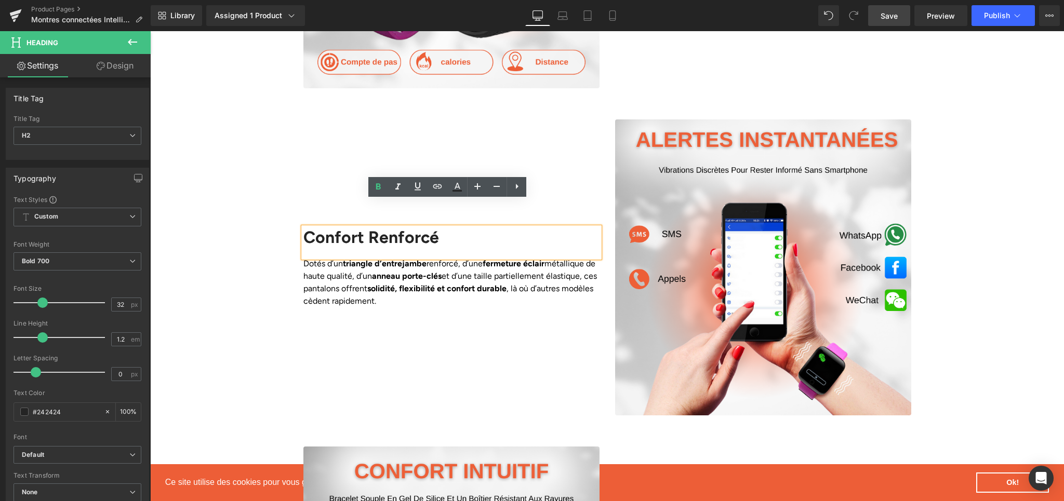
click at [349, 228] on h2 "Confort Renforcé" at bounding box center [451, 238] width 296 height 20
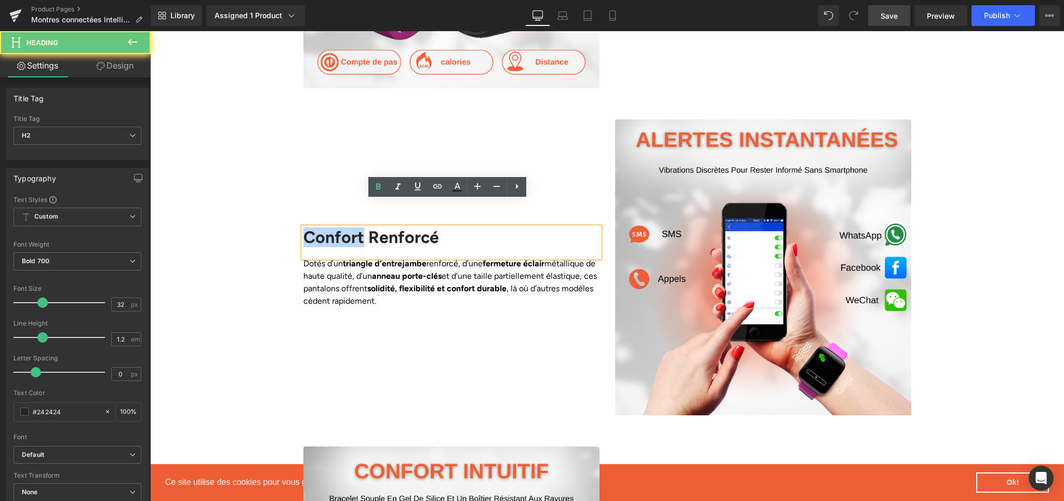
click at [349, 228] on h2 "Confort Renforcé" at bounding box center [451, 238] width 296 height 20
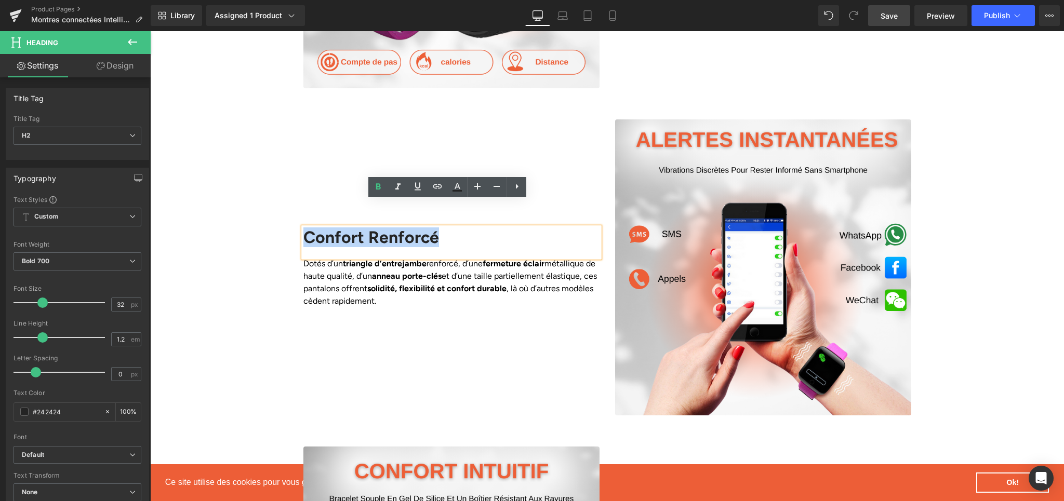
paste div
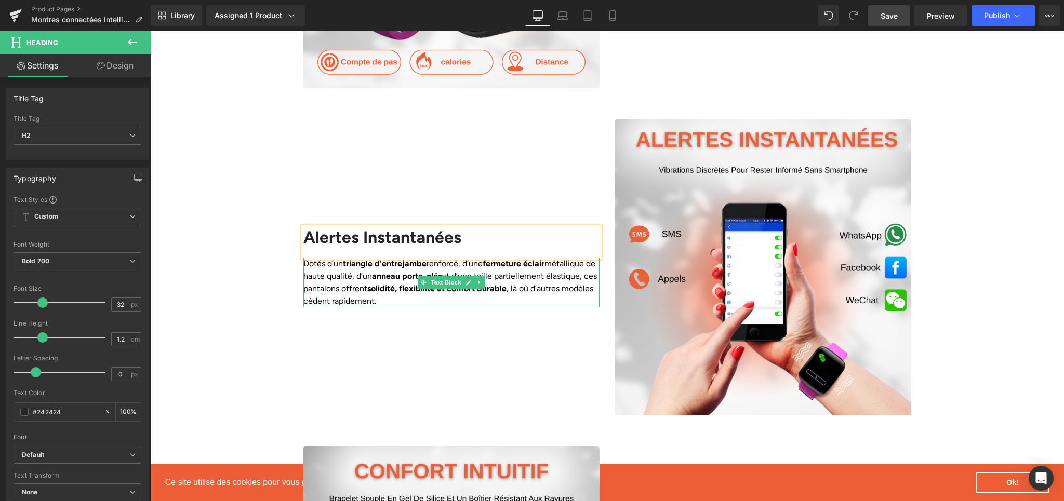
click at [325, 260] on p "Dotés d’un triangle d’entrejambe renforcé, d’une fermeture éclair métallique de…" at bounding box center [451, 283] width 296 height 50
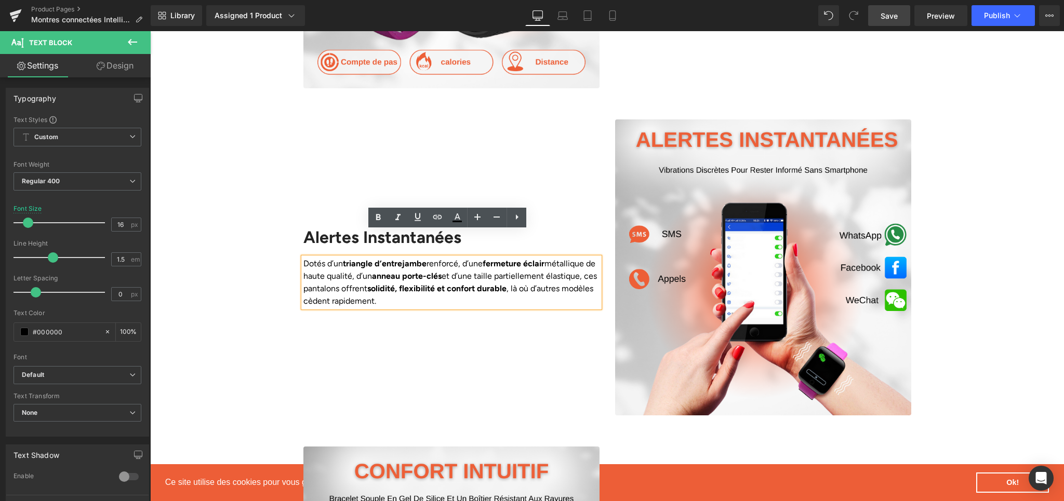
click at [316, 258] on p "Dotés d’un triangle d’entrejambe renforcé, d’une fermeture éclair métallique de…" at bounding box center [451, 283] width 296 height 50
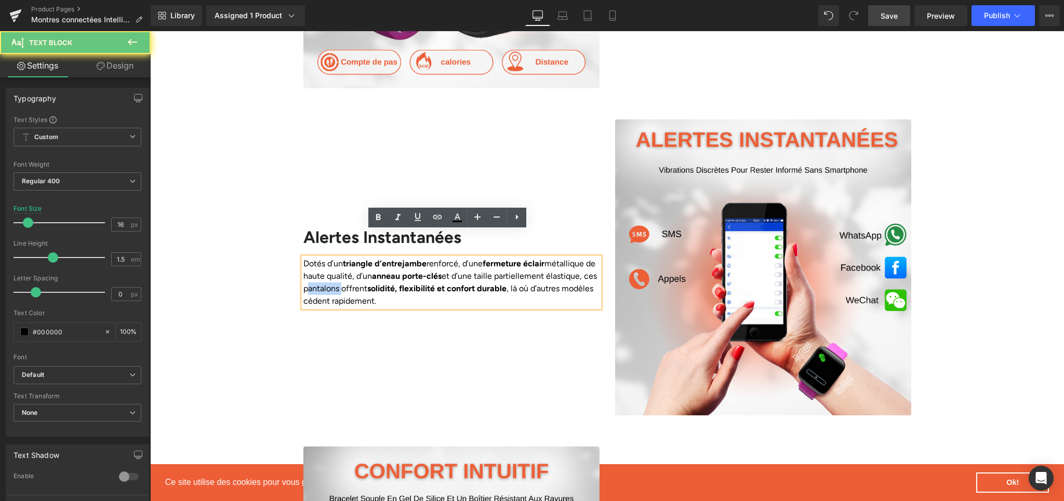
click at [316, 258] on p "Dotés d’un triangle d’entrejambe renforcé, d’une fermeture éclair métallique de…" at bounding box center [451, 283] width 296 height 50
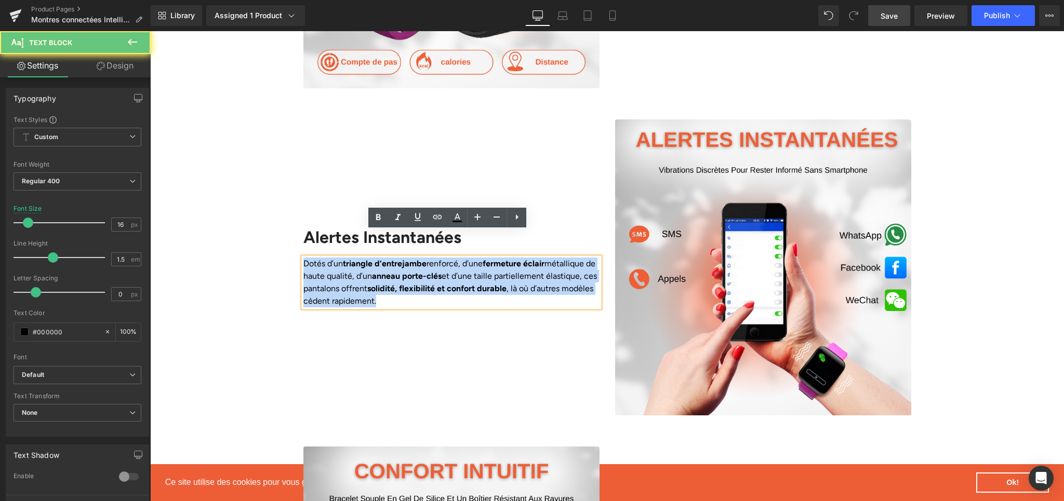
click at [316, 258] on p "Dotés d’un triangle d’entrejambe renforcé, d’une fermeture éclair métallique de…" at bounding box center [451, 283] width 296 height 50
paste div
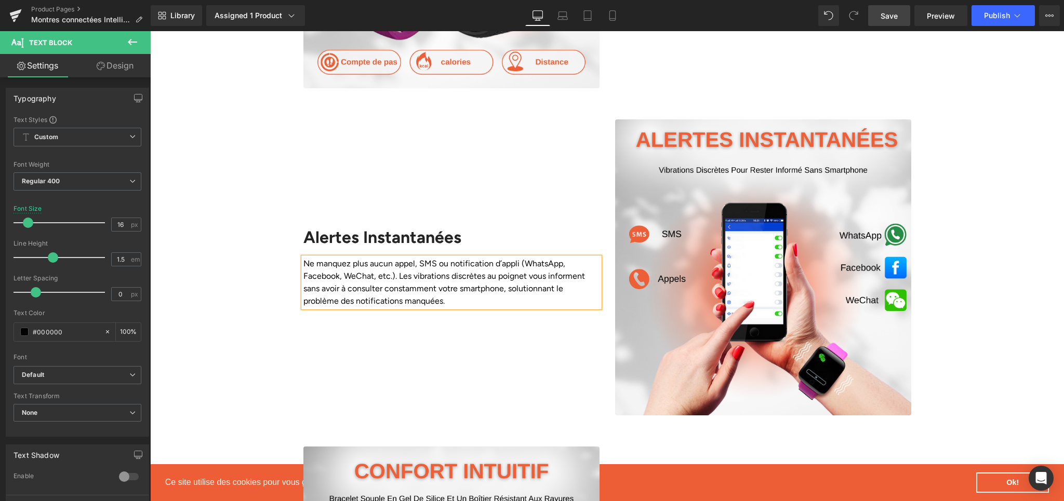
click at [391, 328] on div "Alertes Instantanées Heading Ne manquez plus aucun appel, SMS ou notification d…" at bounding box center [452, 267] width 312 height 296
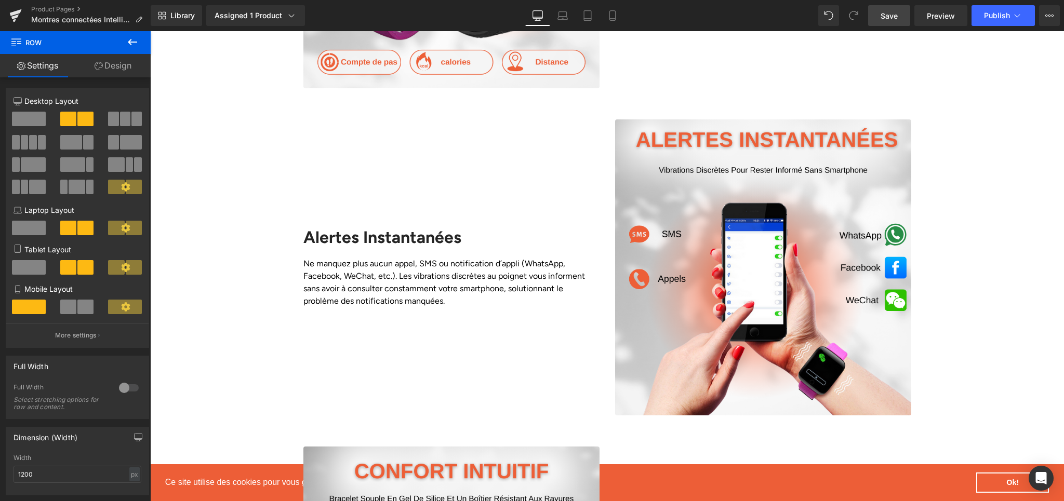
click at [872, 21] on link "Save" at bounding box center [889, 15] width 42 height 21
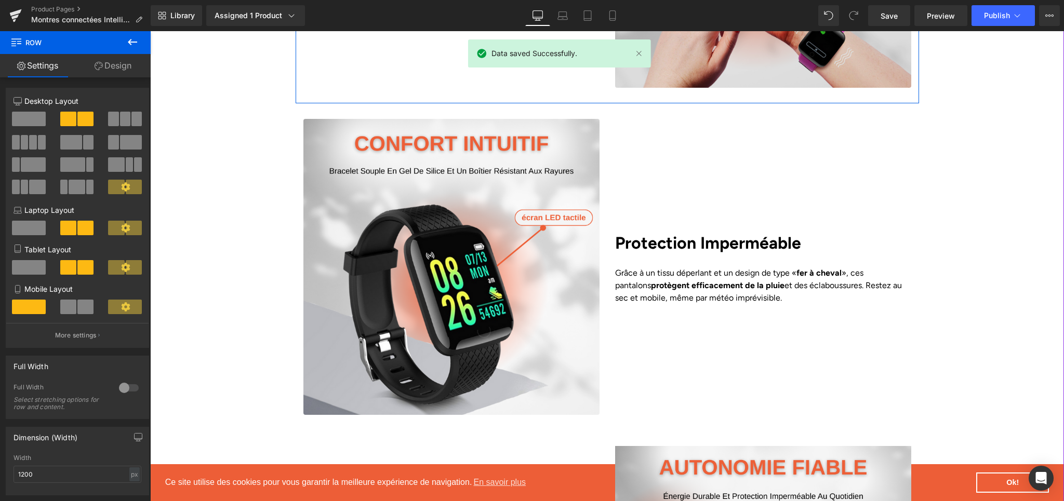
scroll to position [1818, 0]
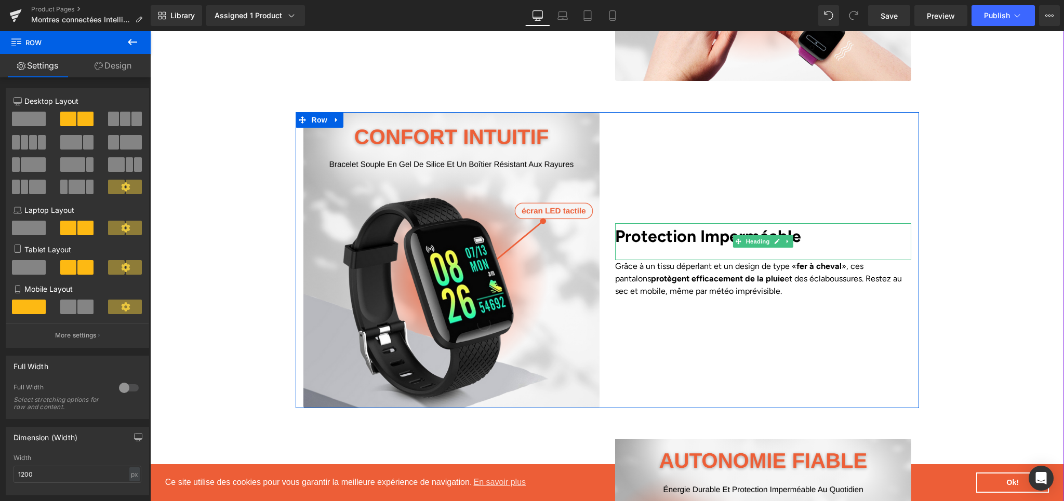
click at [663, 227] on b "Protection Imperméable" at bounding box center [708, 237] width 186 height 20
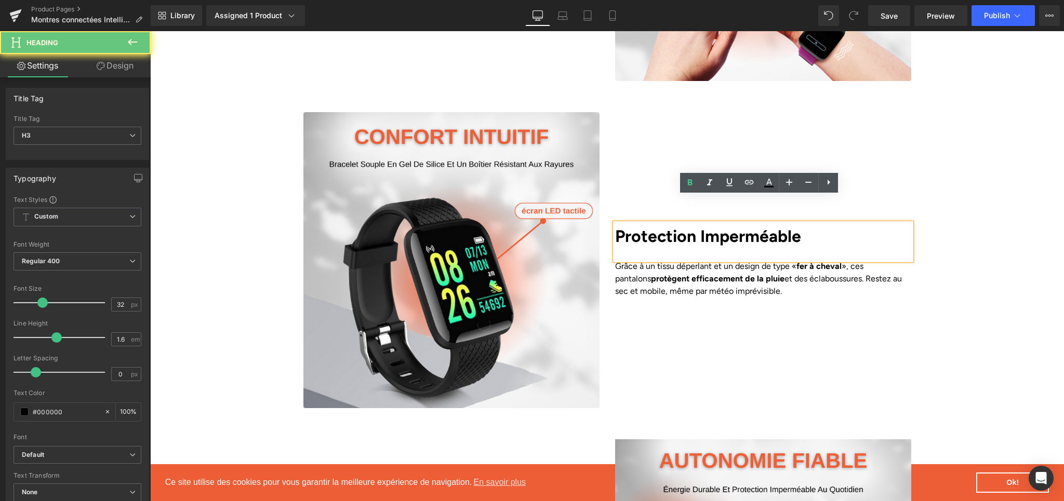
click at [650, 227] on b "Protection Imperméable" at bounding box center [708, 237] width 186 height 20
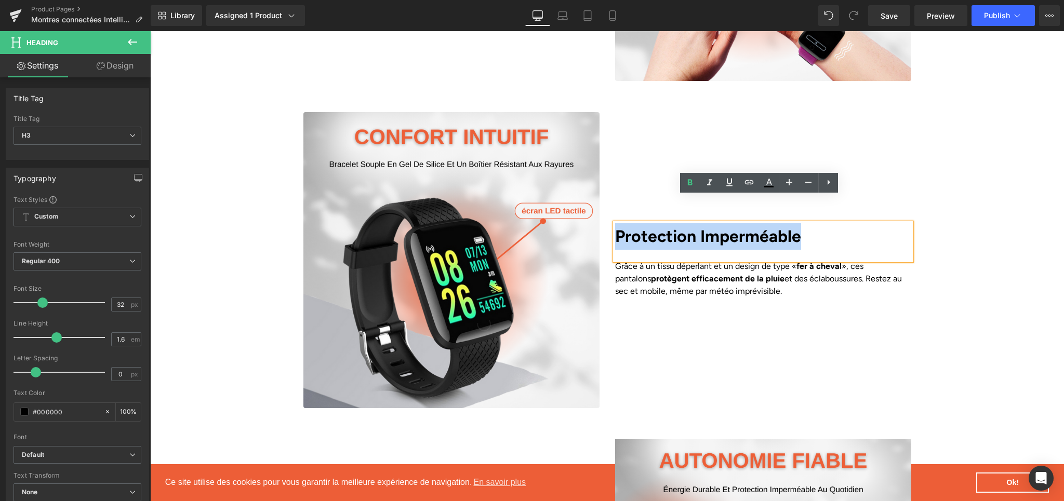
click at [650, 227] on b "Protection Imperméable" at bounding box center [708, 237] width 186 height 20
paste div
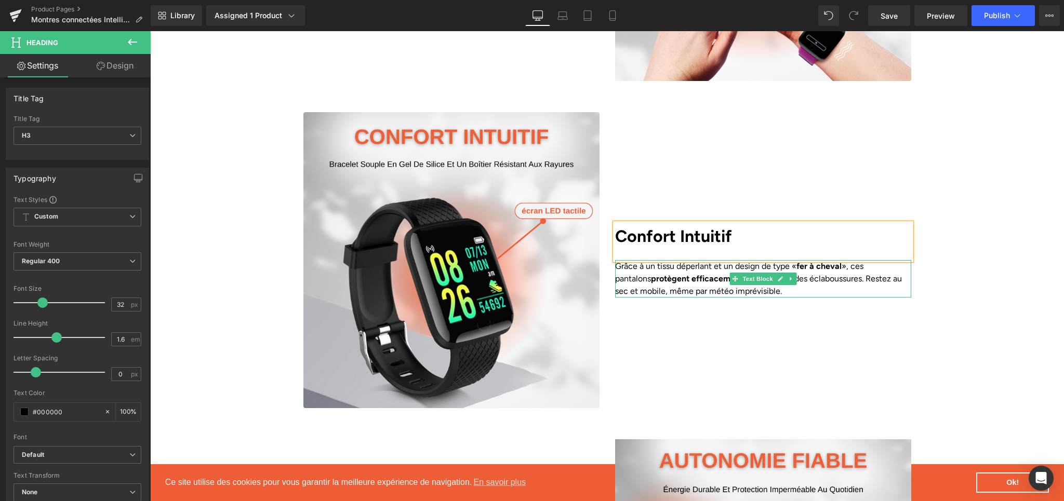
click at [643, 260] on p "Grâce à un tissu déperlant et un design de type « fer à cheval », ces pantalons…" at bounding box center [763, 278] width 296 height 37
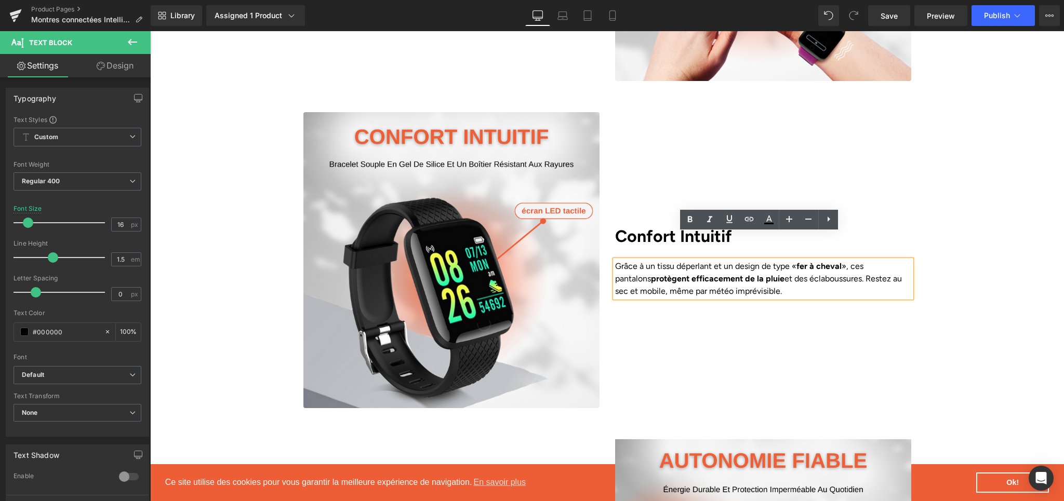
click at [771, 260] on p "Grâce à un tissu déperlant et un design de type « fer à cheval », ces pantalons…" at bounding box center [763, 278] width 296 height 37
paste div
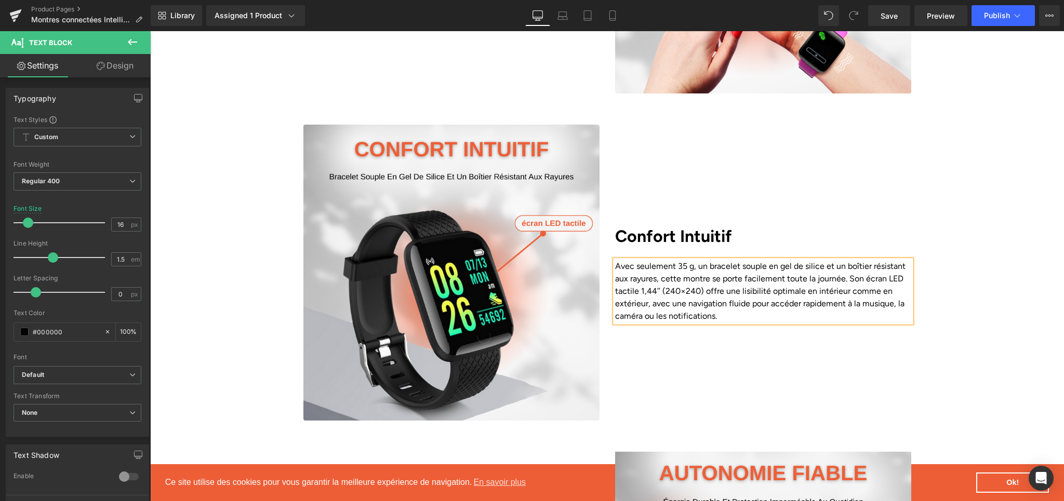
click at [956, 275] on div "Image Confort Intuitif Heading Avec seulement 35 g, un bracelet souple en gel d…" at bounding box center [607, 273] width 914 height 296
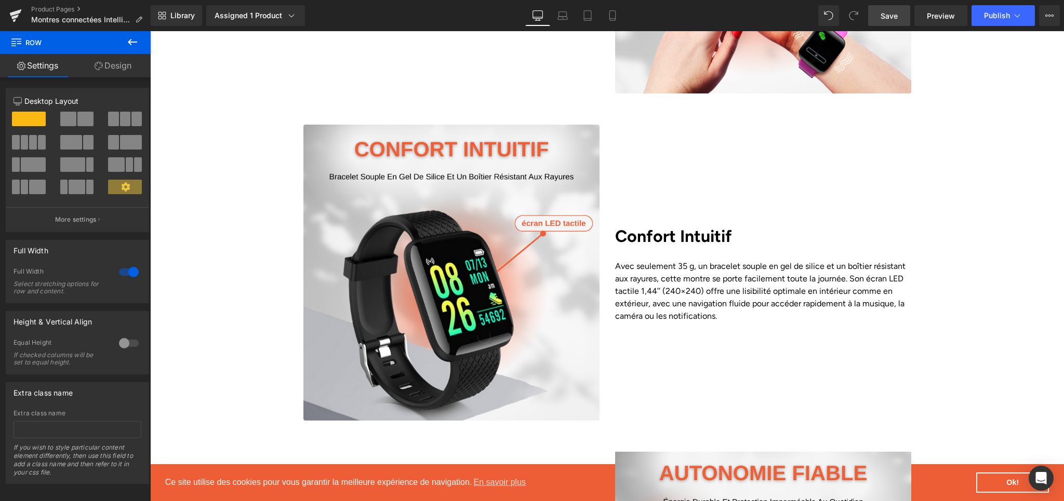
click at [885, 18] on span "Save" at bounding box center [889, 15] width 17 height 11
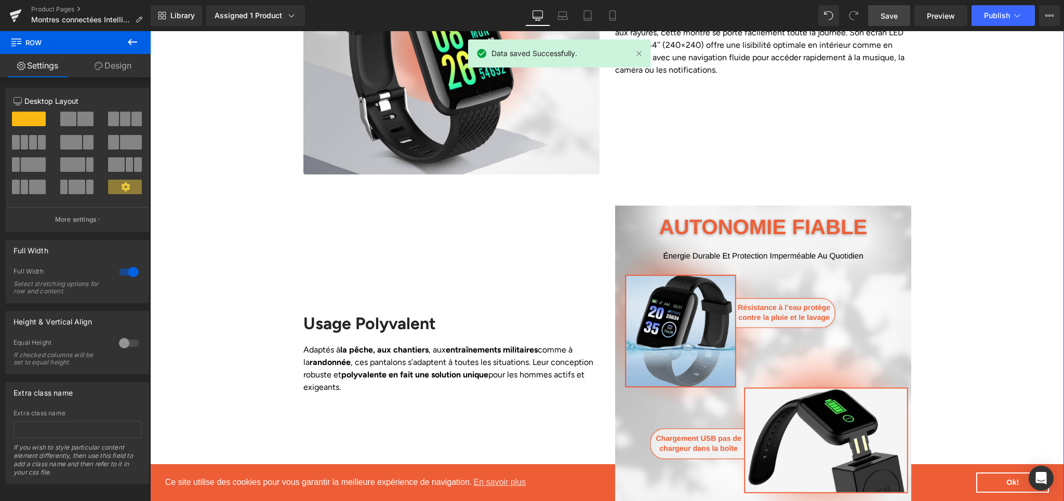
scroll to position [2124, 0]
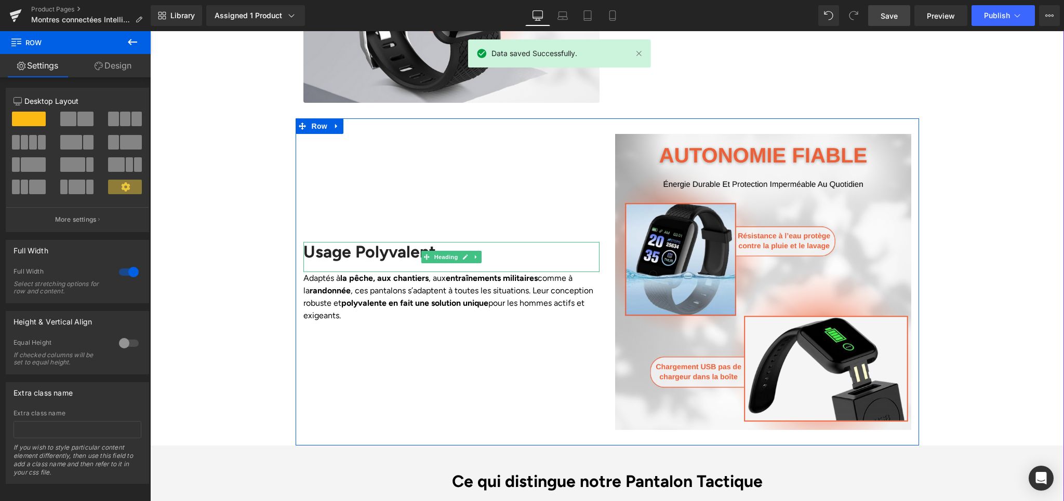
click at [364, 242] on h2 "Usage Polyvalent" at bounding box center [451, 252] width 296 height 20
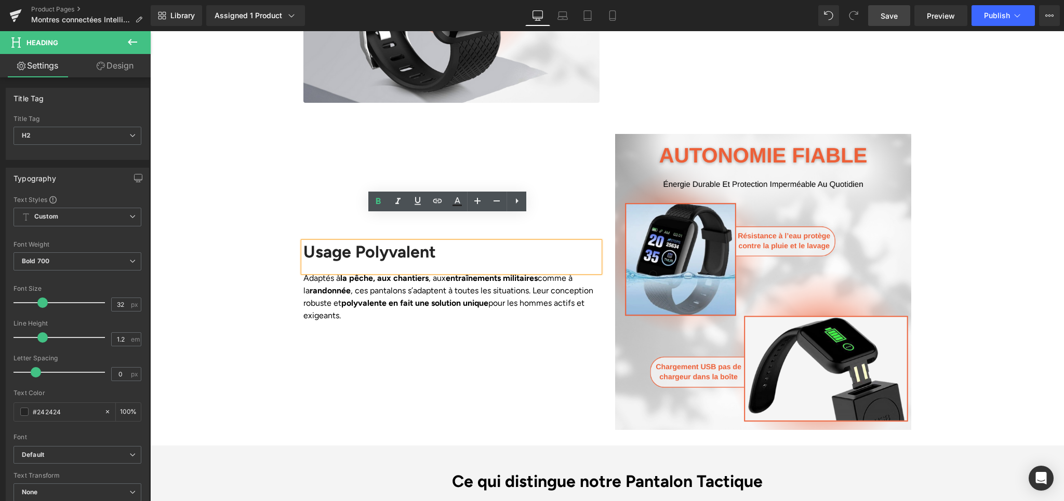
click at [380, 242] on h2 "Usage Polyvalent" at bounding box center [451, 252] width 296 height 20
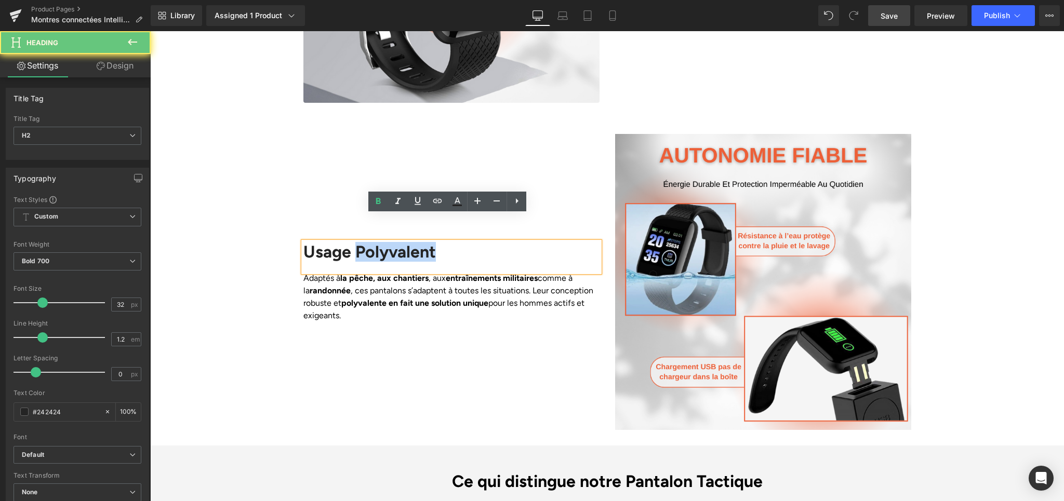
click at [380, 242] on h2 "Usage Polyvalent" at bounding box center [451, 252] width 296 height 20
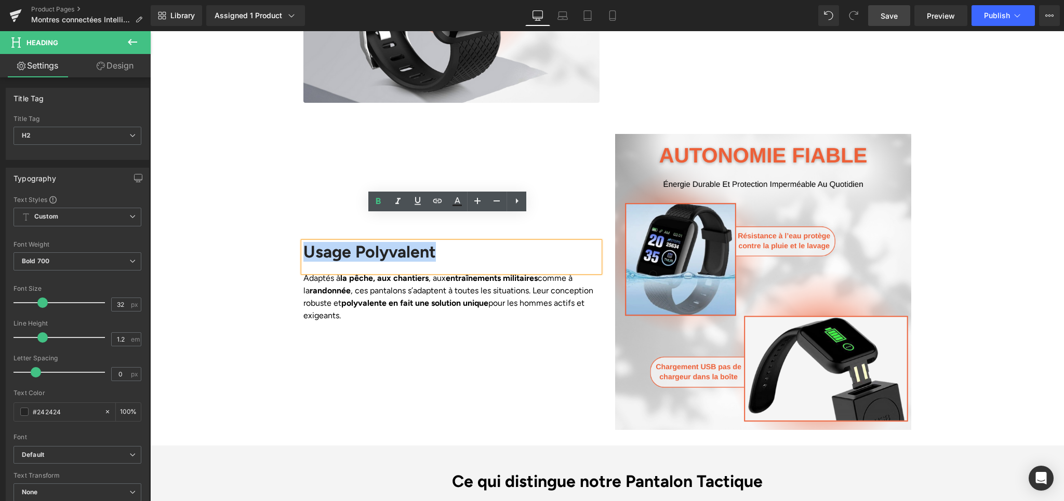
paste div
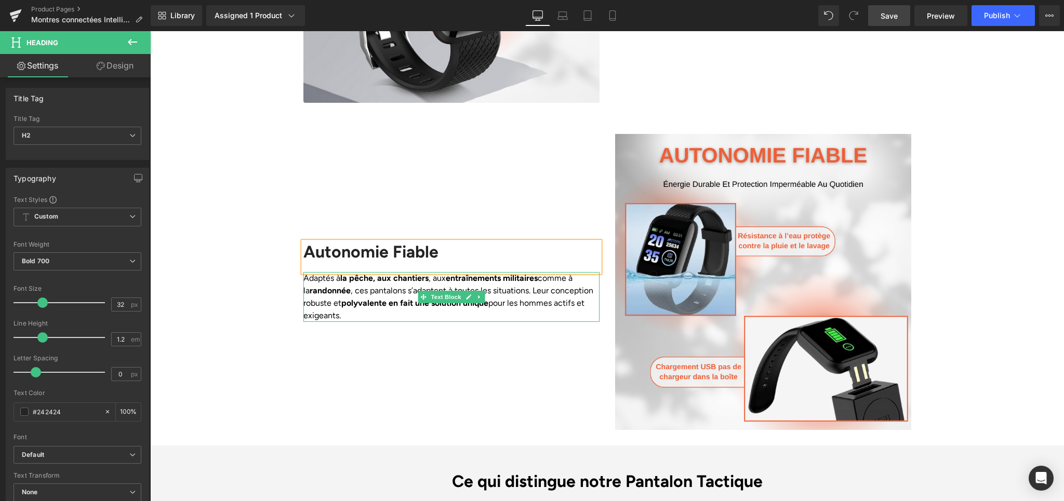
click at [364, 272] on p "Adaptés à la pêche, aux chantiers , aux entraînements militaires comme à la ran…" at bounding box center [451, 297] width 296 height 50
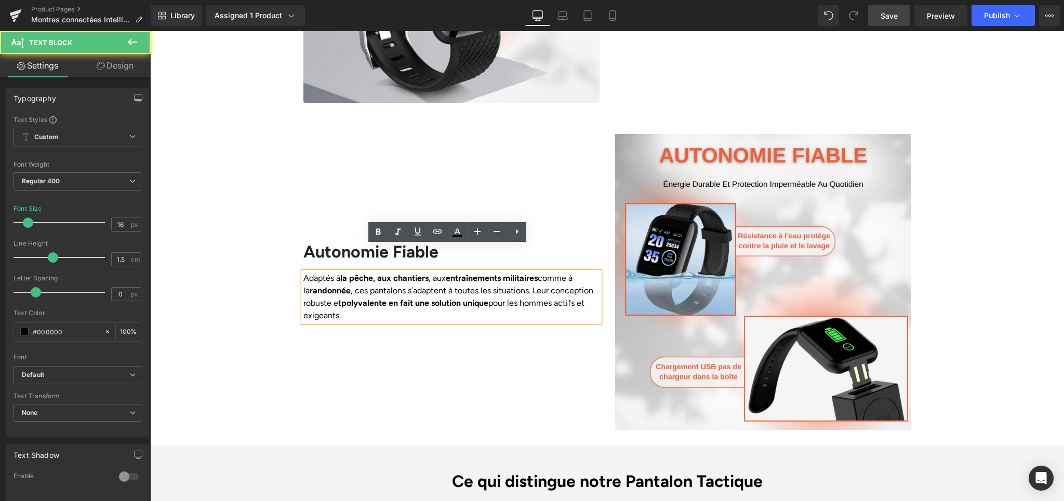
click at [378, 272] on p "Adaptés à la pêche, aux chantiers , aux entraînements militaires comme à la ran…" at bounding box center [451, 297] width 296 height 50
paste div
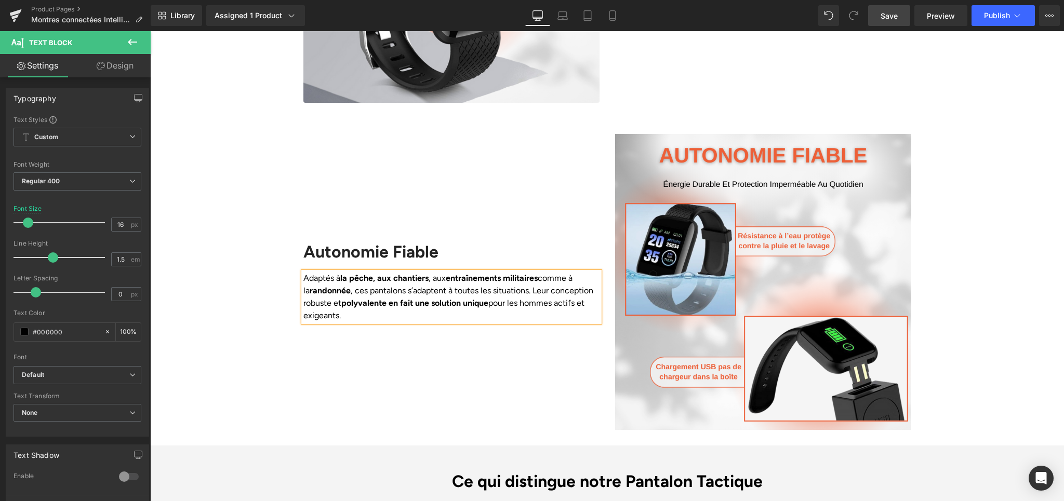
scroll to position [2130, 0]
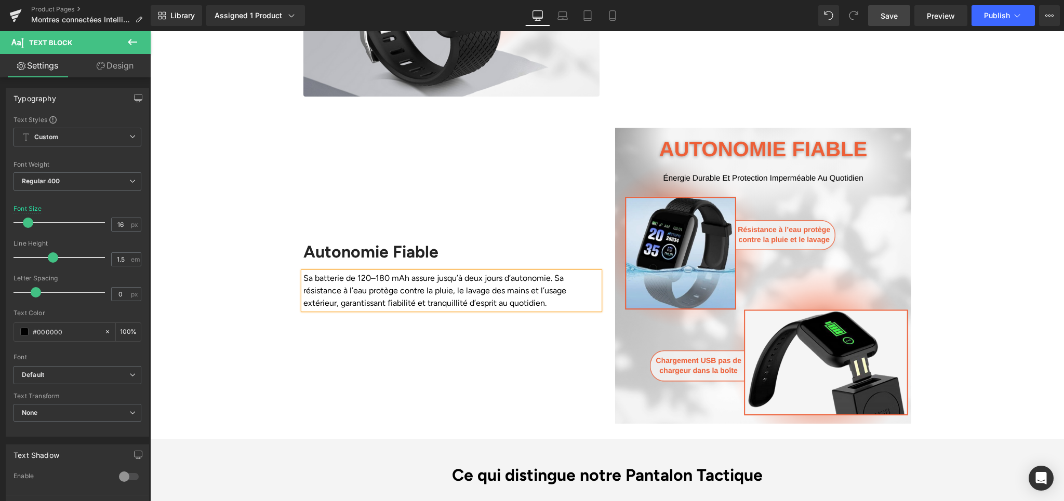
click at [404, 321] on div "Autonomie Fiable Heading Sa batterie de 120–180 mAh assure jusqu’à deux jours d…" at bounding box center [452, 276] width 312 height 296
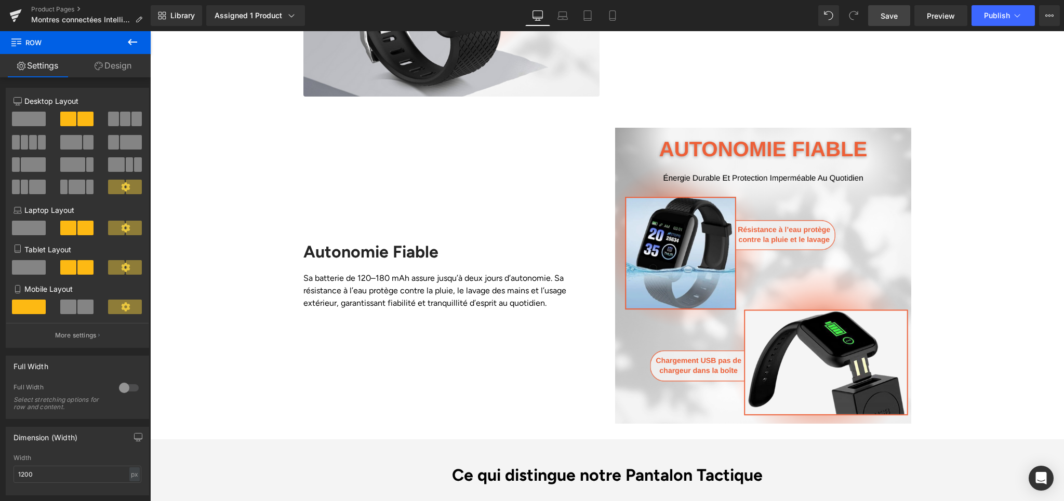
click at [880, 21] on link "Save" at bounding box center [889, 15] width 42 height 21
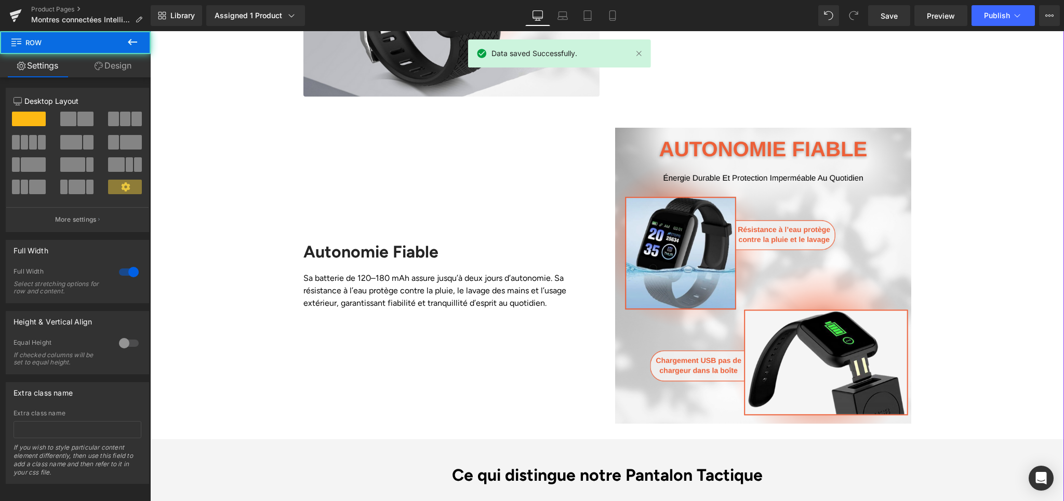
click at [956, 158] on div "Liquid Row Image Santé Optimisée Heading Surveillez votre fréquence cardiaque e…" at bounding box center [607, 41] width 914 height 2642
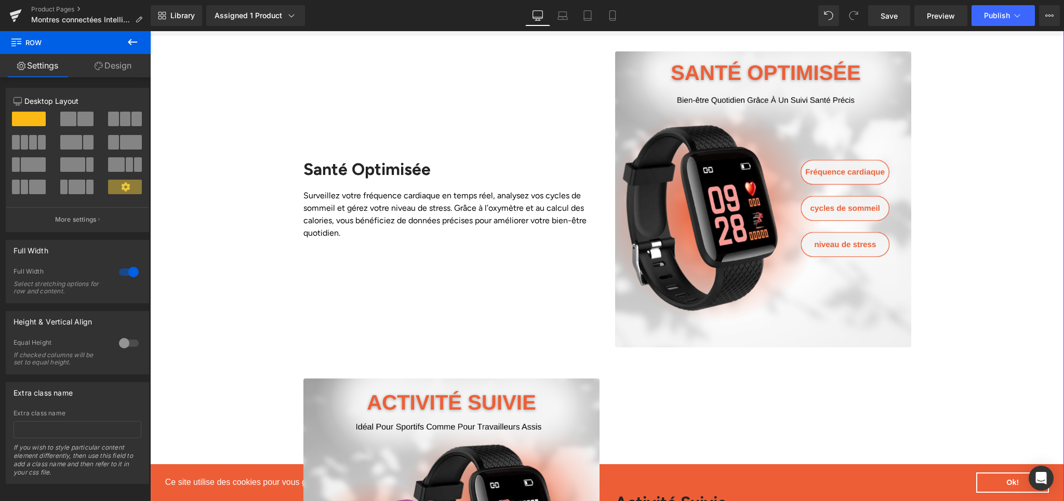
scroll to position [898, 0]
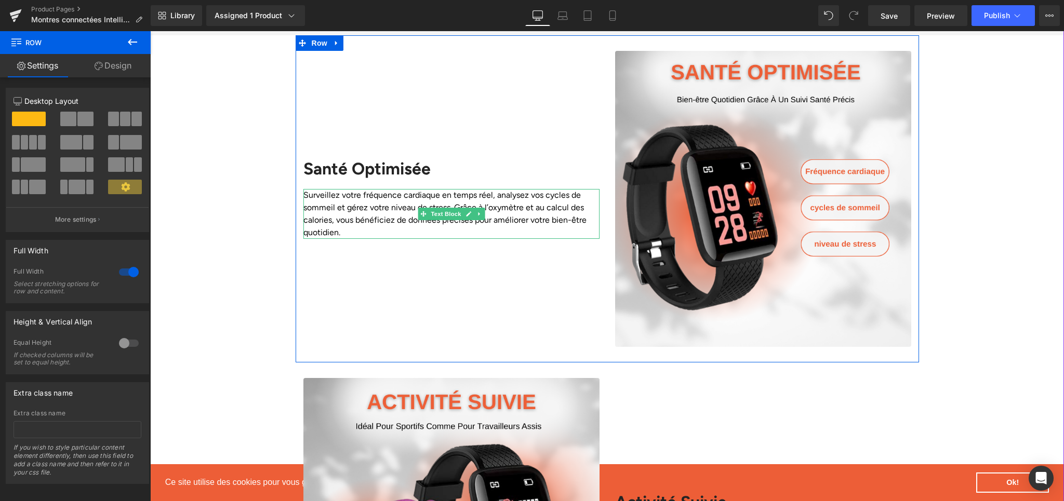
click at [378, 189] on p "Surveillez votre fréquence cardiaque en temps réel, analysez vos cycles de somm…" at bounding box center [451, 214] width 296 height 50
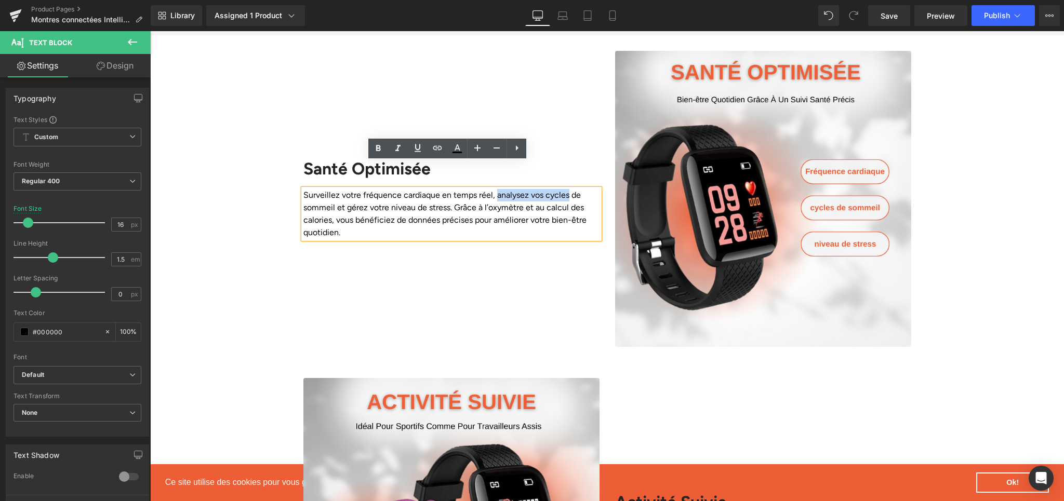
drag, startPoint x: 492, startPoint y: 174, endPoint x: 564, endPoint y: 173, distance: 72.2
click at [564, 189] on p "Surveillez votre fréquence cardiaque en temps réel, analysez vos cycles de somm…" at bounding box center [451, 214] width 296 height 50
click at [376, 152] on icon at bounding box center [378, 148] width 12 height 12
drag, startPoint x: 300, startPoint y: 168, endPoint x: 437, endPoint y: 169, distance: 137.2
click at [437, 189] on p "Surveillez votre fréquence cardiaque en temps réel, analysez vos cycles de somm…" at bounding box center [451, 214] width 296 height 50
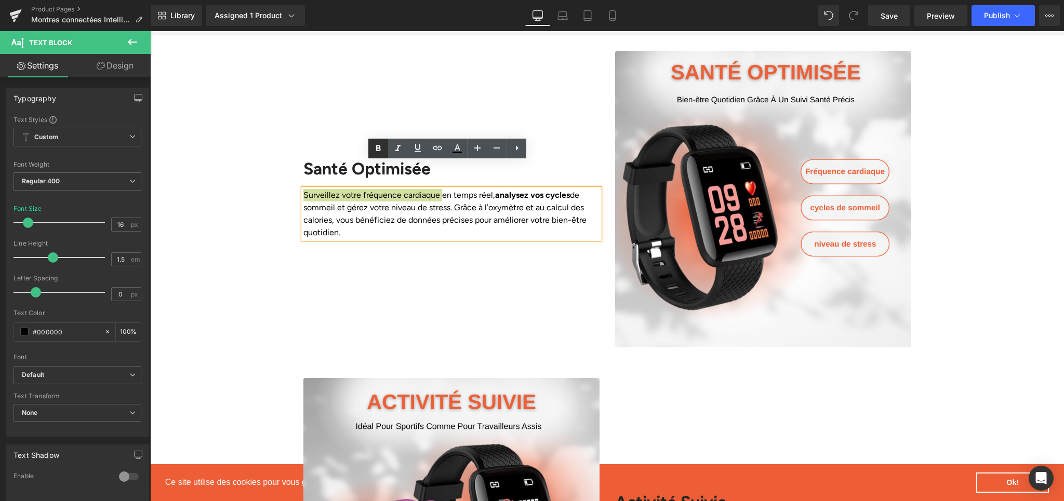
click at [381, 156] on link at bounding box center [378, 149] width 20 height 20
drag, startPoint x: 482, startPoint y: 185, endPoint x: 545, endPoint y: 183, distance: 63.4
click at [545, 189] on p "Surveillez votre fréquence cardiaque en temps réel, analysez vos cycles de somm…" at bounding box center [451, 214] width 296 height 50
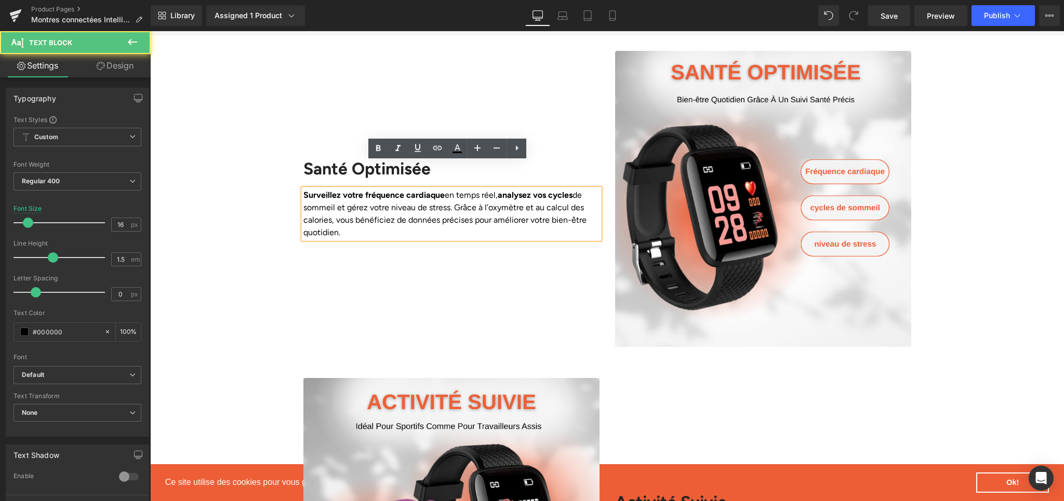
click at [370, 200] on p "Surveillez votre fréquence cardiaque en temps réel, analysez vos cycles de somm…" at bounding box center [451, 214] width 296 height 50
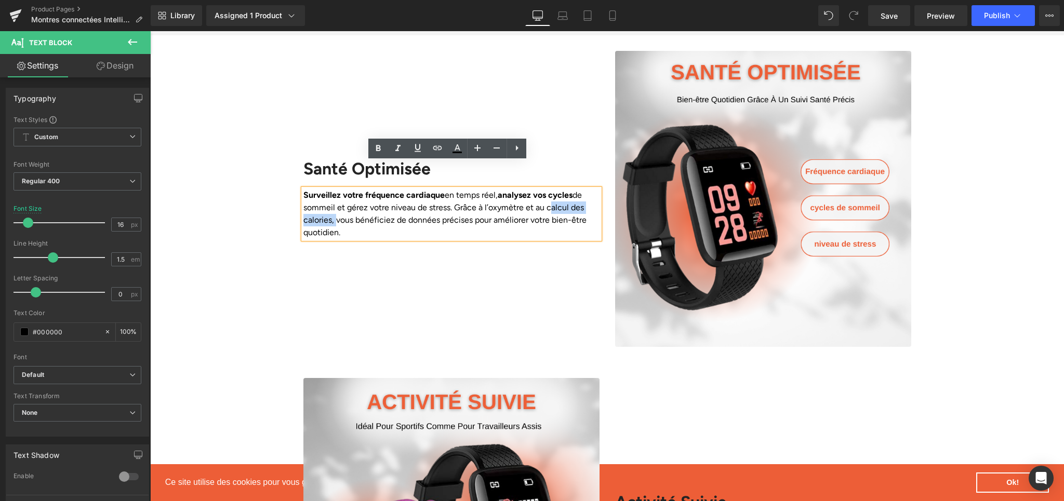
drag, startPoint x: 545, startPoint y: 185, endPoint x: 329, endPoint y: 194, distance: 216.3
click at [329, 194] on p "Surveillez votre fréquence cardiaque en temps réel, analysez vos cycles de somm…" at bounding box center [451, 214] width 296 height 50
drag, startPoint x: 404, startPoint y: 195, endPoint x: 470, endPoint y: 194, distance: 66.5
click at [470, 194] on p "Surveillez votre fréquence cardiaque en temps réel, analysez vos cycles de somm…" at bounding box center [451, 214] width 296 height 50
click at [380, 153] on icon at bounding box center [378, 148] width 12 height 12
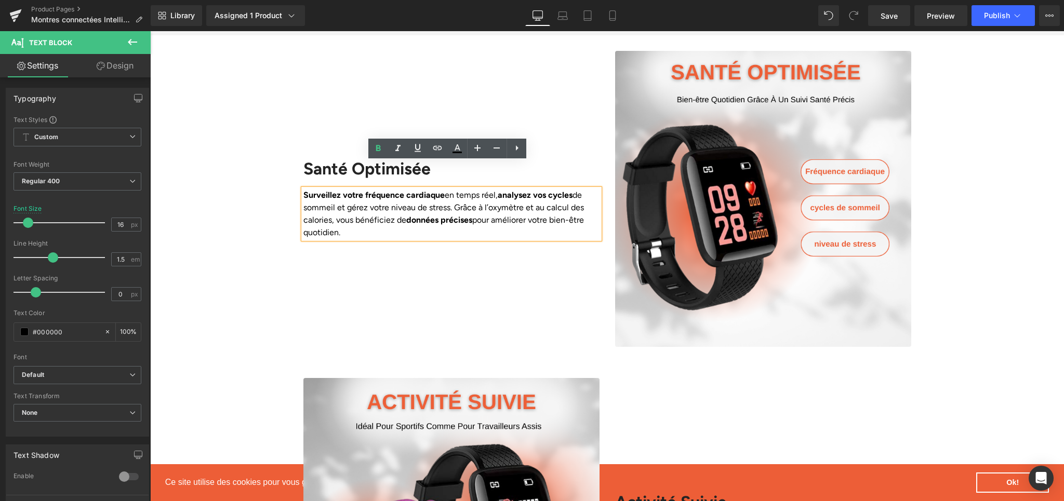
click at [427, 232] on div "Santé Optimisée Heading Surveillez votre fréquence cardiaque en temps réel, ana…" at bounding box center [452, 199] width 312 height 296
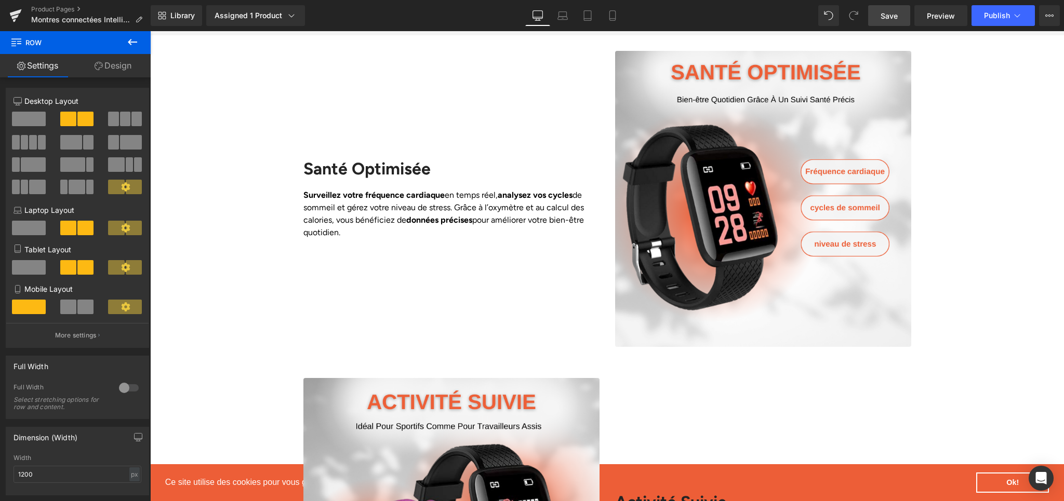
click at [894, 10] on span "Save" at bounding box center [889, 15] width 17 height 11
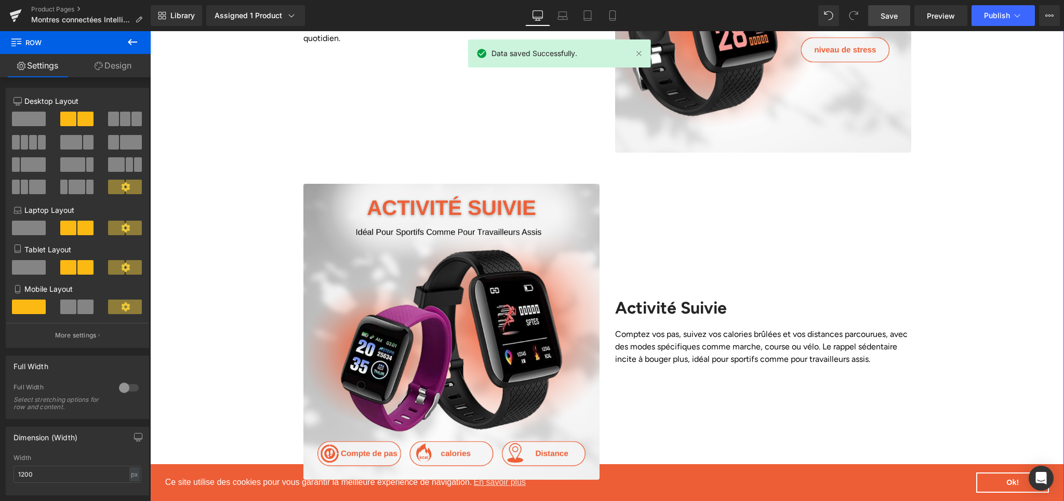
scroll to position [1141, 0]
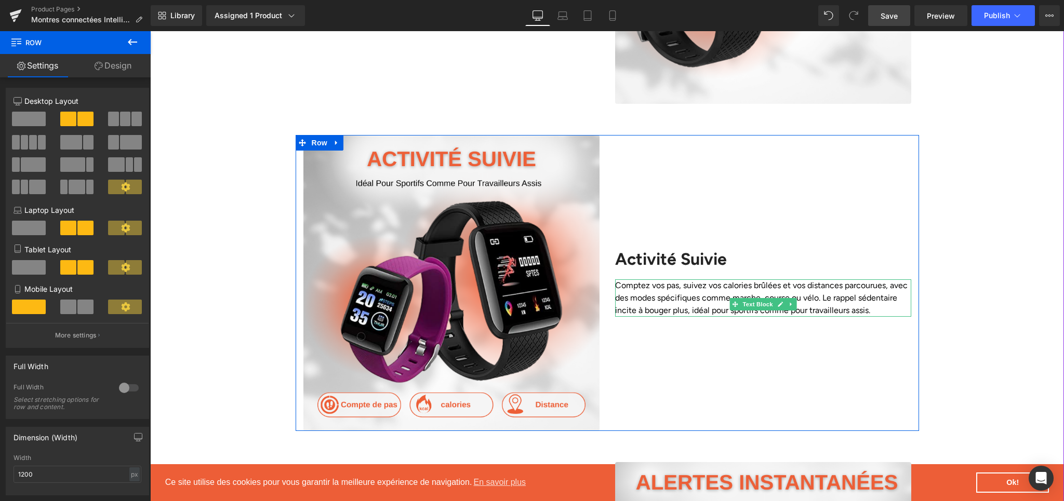
click at [646, 279] on p "Comptez vos pas, suivez vos calories brûlées et vos distances parcourues, avec …" at bounding box center [763, 297] width 296 height 37
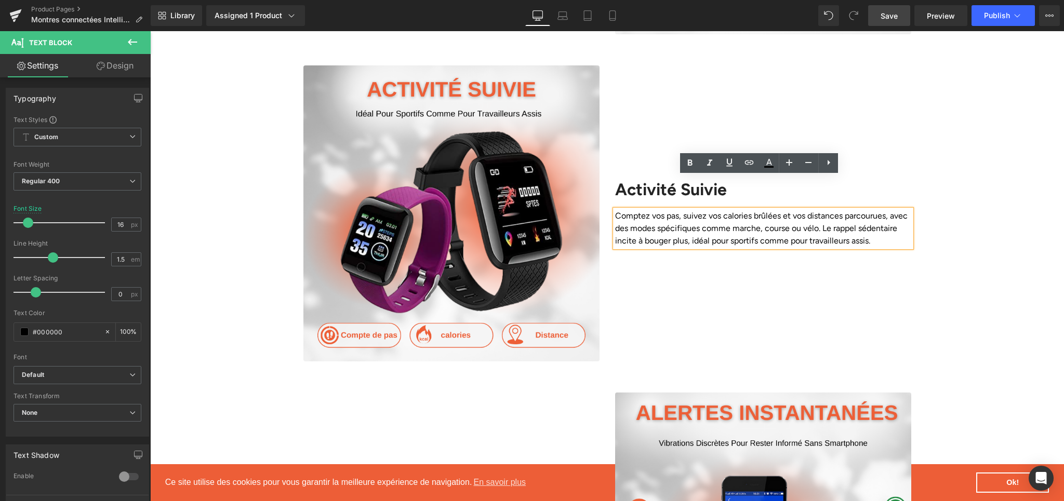
scroll to position [1211, 0]
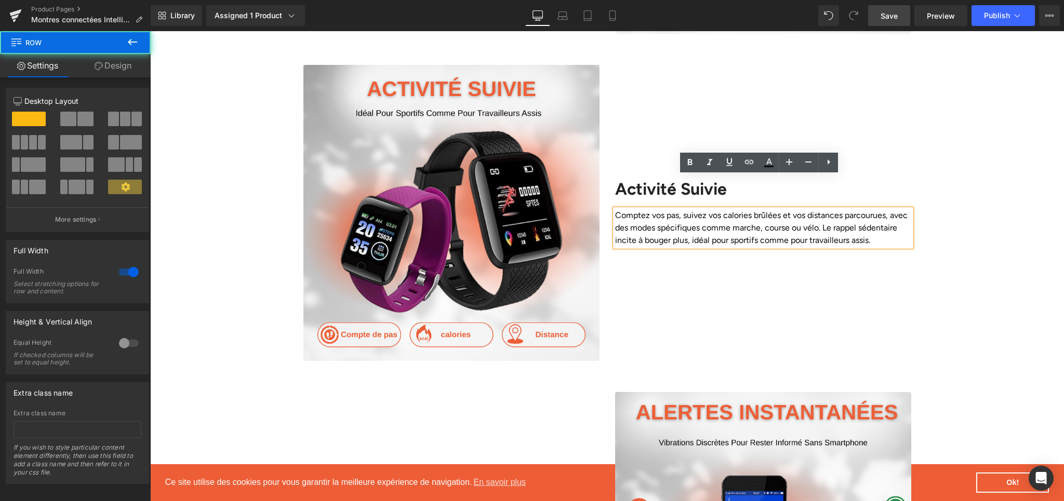
click at [971, 196] on div "Image Activité Suivie Heading Comptez vos pas, suivez vos calories brûlées et v…" at bounding box center [607, 213] width 914 height 296
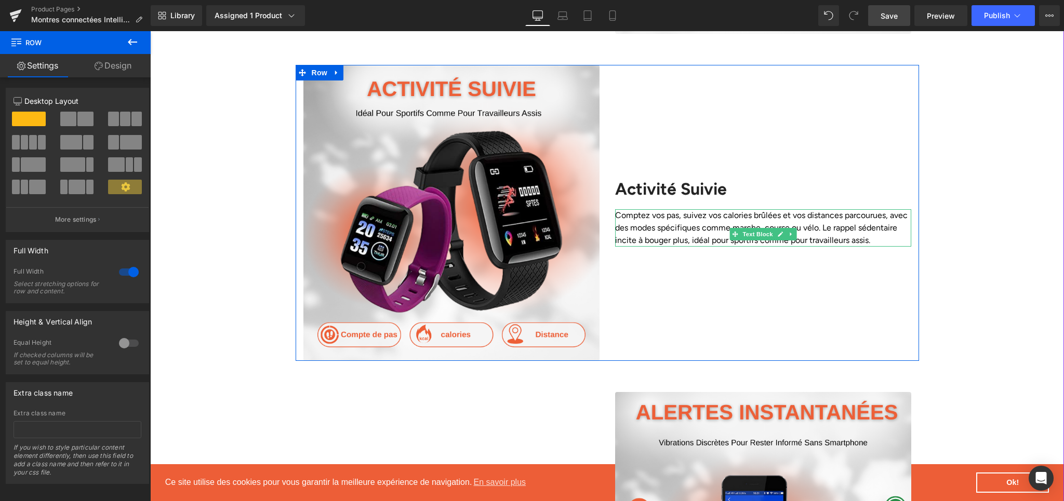
click at [664, 209] on p "Comptez vos pas, suivez vos calories brûlées et vos distances parcourues, avec …" at bounding box center [763, 227] width 296 height 37
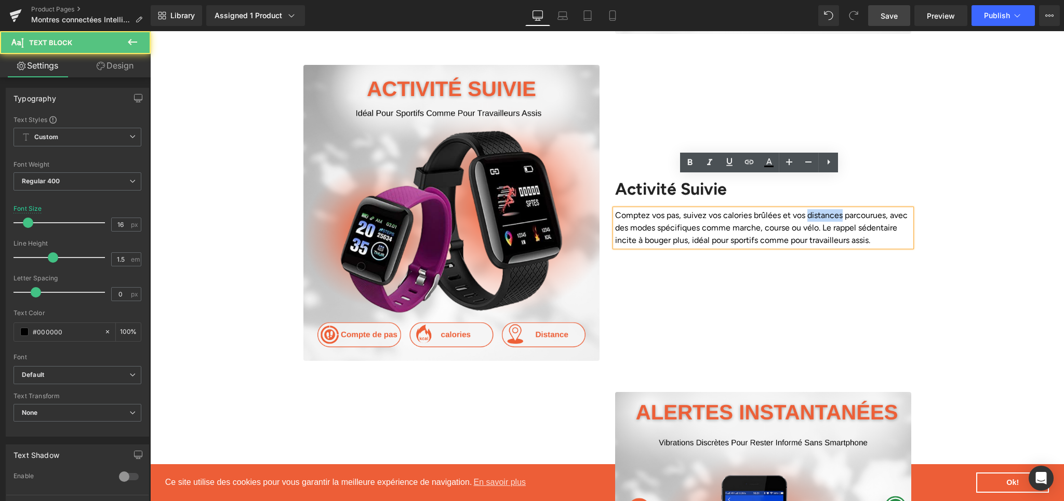
drag, startPoint x: 807, startPoint y: 186, endPoint x: 840, endPoint y: 183, distance: 33.3
click at [840, 209] on p "Comptez vos pas, suivez vos calories brûlées et vos distances parcourues, avec …" at bounding box center [763, 227] width 296 height 37
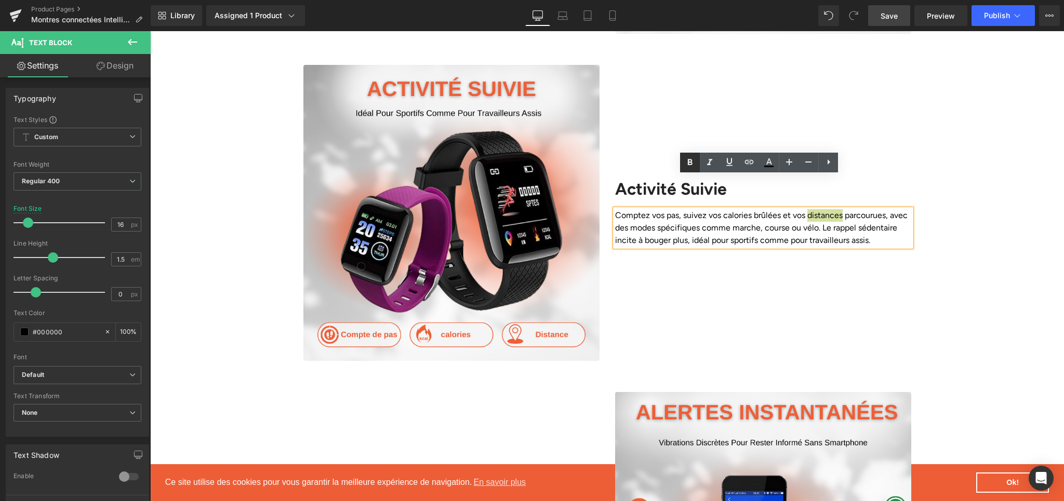
click at [697, 161] on link at bounding box center [690, 163] width 20 height 20
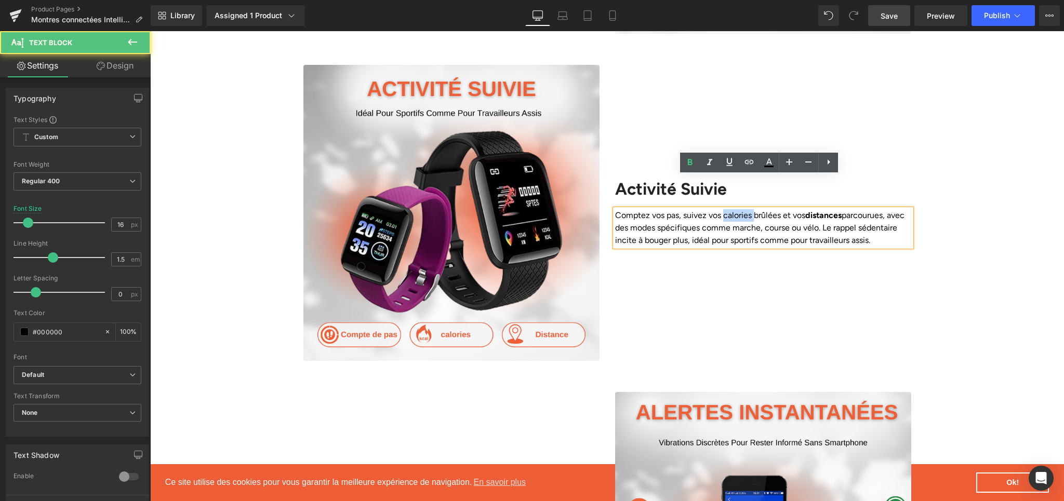
drag, startPoint x: 722, startPoint y: 183, endPoint x: 751, endPoint y: 183, distance: 29.1
click at [751, 209] on p "Comptez vos pas, suivez vos calories brûlées et vos distances parcourues, avec …" at bounding box center [763, 227] width 296 height 37
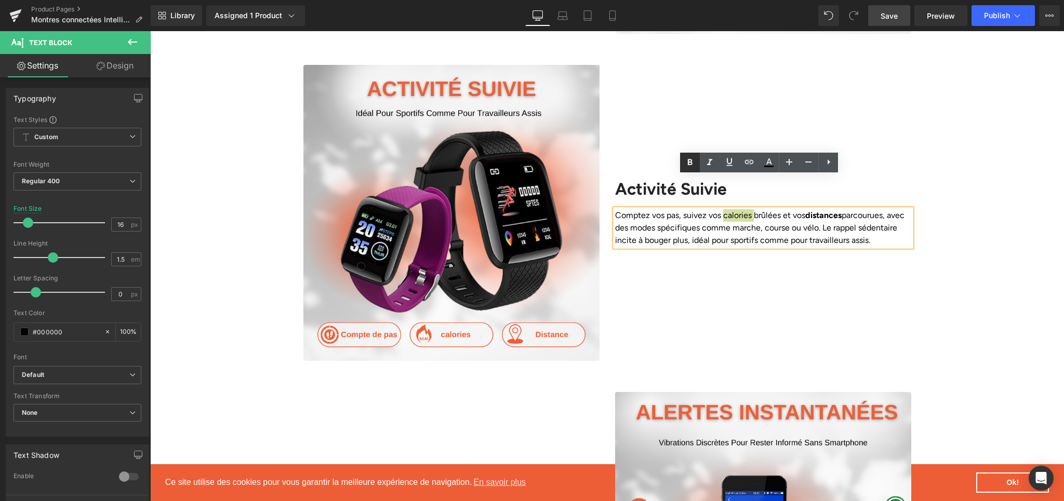
click at [692, 171] on link at bounding box center [690, 163] width 20 height 20
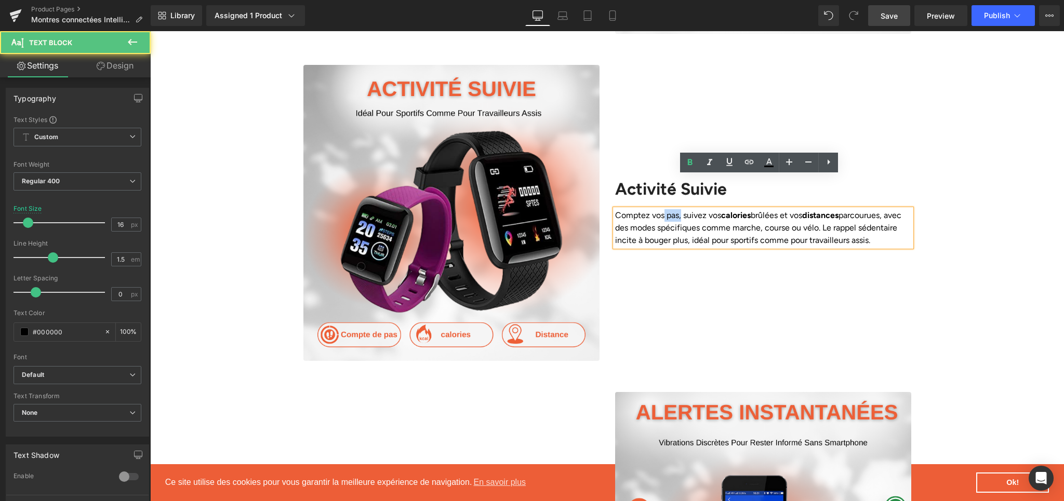
drag, startPoint x: 660, startPoint y: 182, endPoint x: 676, endPoint y: 183, distance: 16.6
click at [676, 209] on p "Comptez vos pas, suivez vos calories brûlées et vos distances parcourues, avec …" at bounding box center [763, 227] width 296 height 37
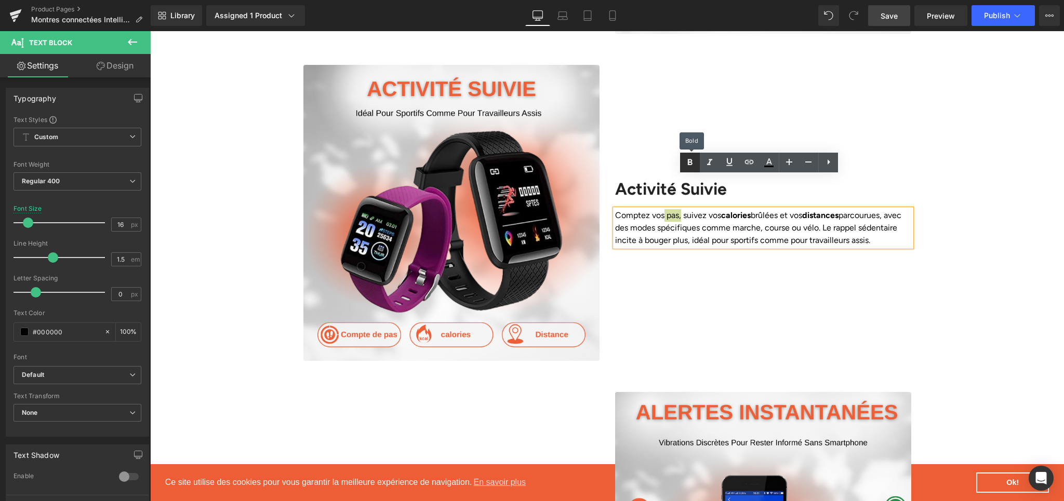
click at [688, 170] on link at bounding box center [690, 163] width 20 height 20
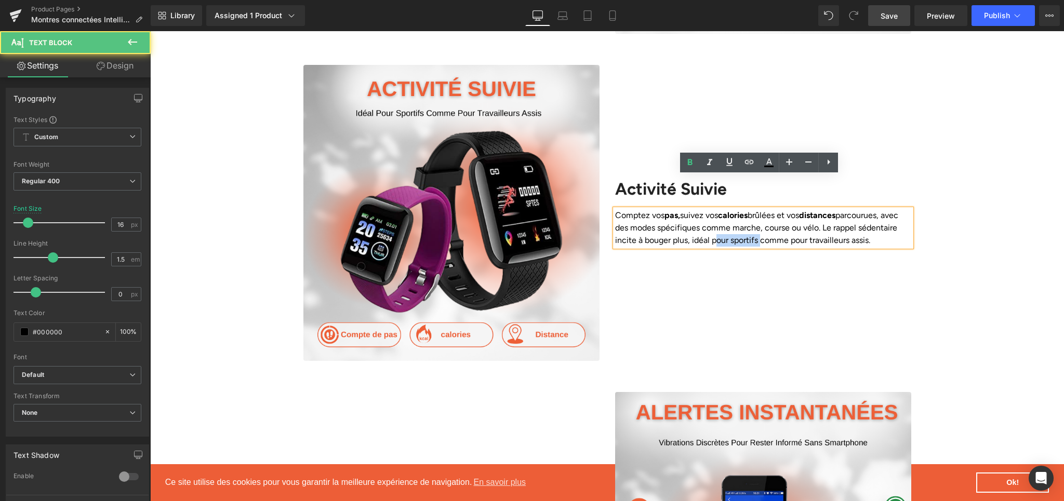
drag, startPoint x: 749, startPoint y: 212, endPoint x: 794, endPoint y: 208, distance: 46.0
click at [794, 209] on p "Comptez vos pas, suivez vos calories brûlées et vos distances parcourues, avec …" at bounding box center [763, 227] width 296 height 37
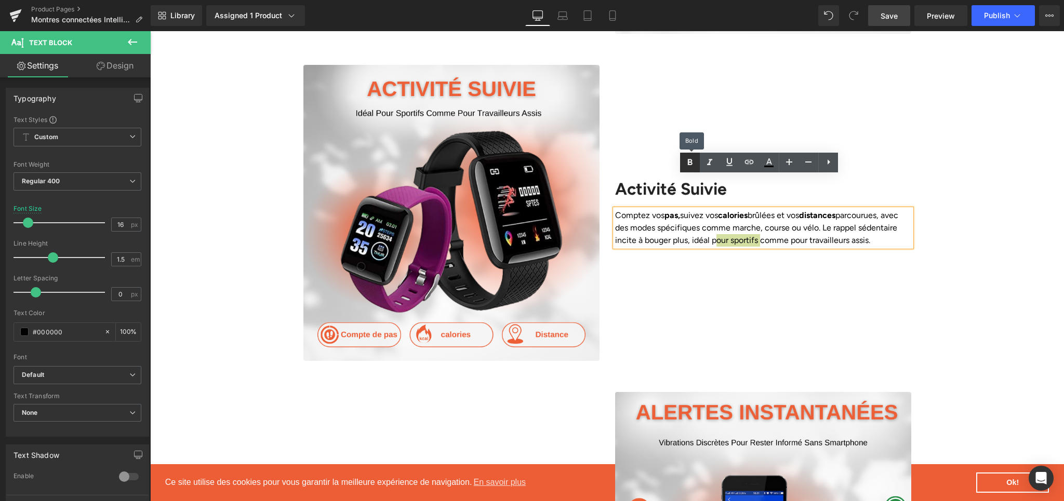
click at [687, 160] on icon at bounding box center [690, 162] width 12 height 12
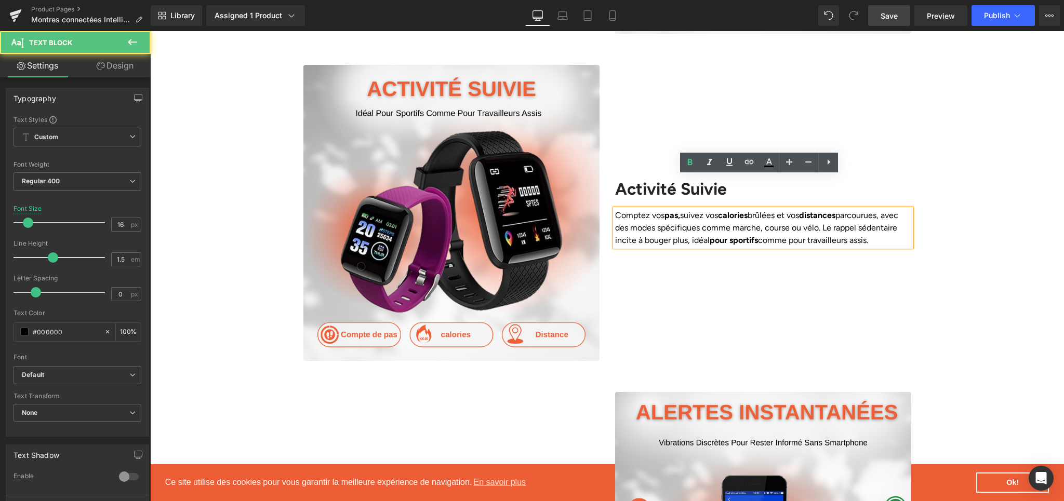
drag, startPoint x: 832, startPoint y: 210, endPoint x: 834, endPoint y: 217, distance: 7.1
click at [834, 217] on p "Comptez vos pas, suivez vos calories brûlées et vos distances parcourues, avec …" at bounding box center [763, 227] width 296 height 37
click at [687, 163] on icon at bounding box center [690, 162] width 12 height 12
click at [752, 257] on div "Activité Suivie Heading Comptez vos pas, suivez vos calories brûlées et vos dis…" at bounding box center [763, 213] width 312 height 296
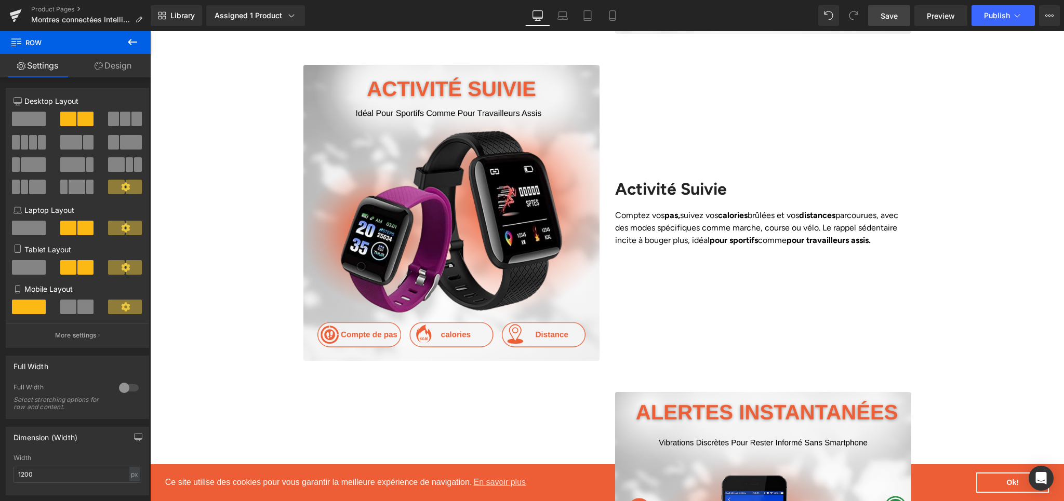
click at [883, 13] on span "Save" at bounding box center [889, 15] width 17 height 11
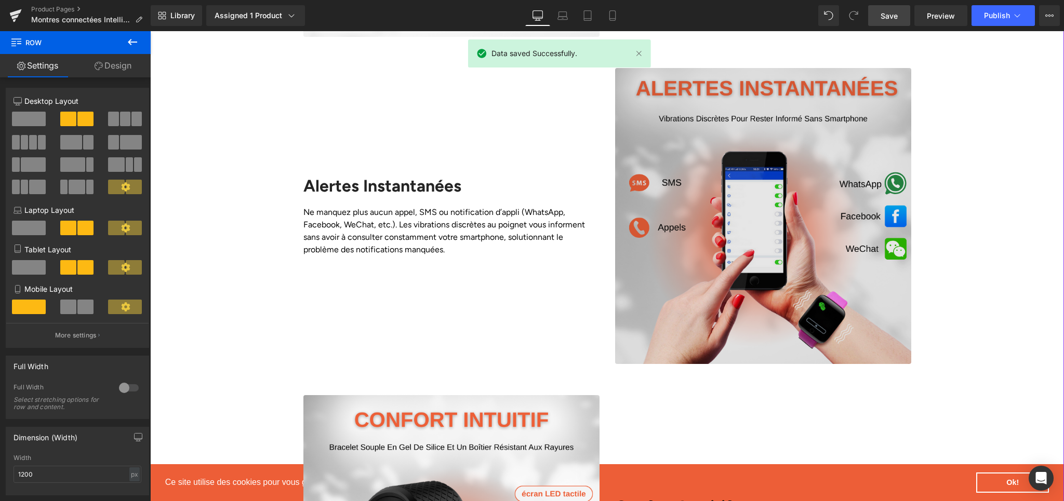
scroll to position [1541, 0]
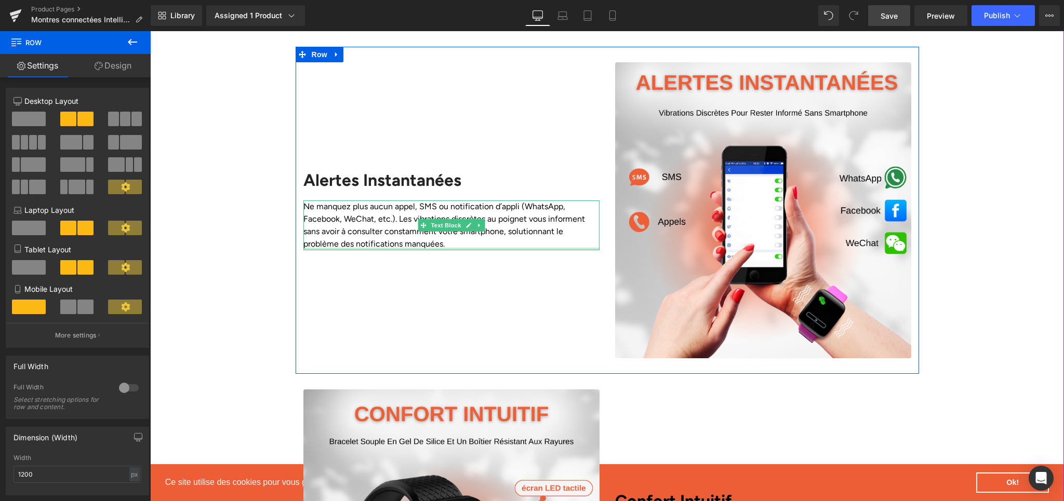
click at [348, 248] on div at bounding box center [451, 249] width 296 height 3
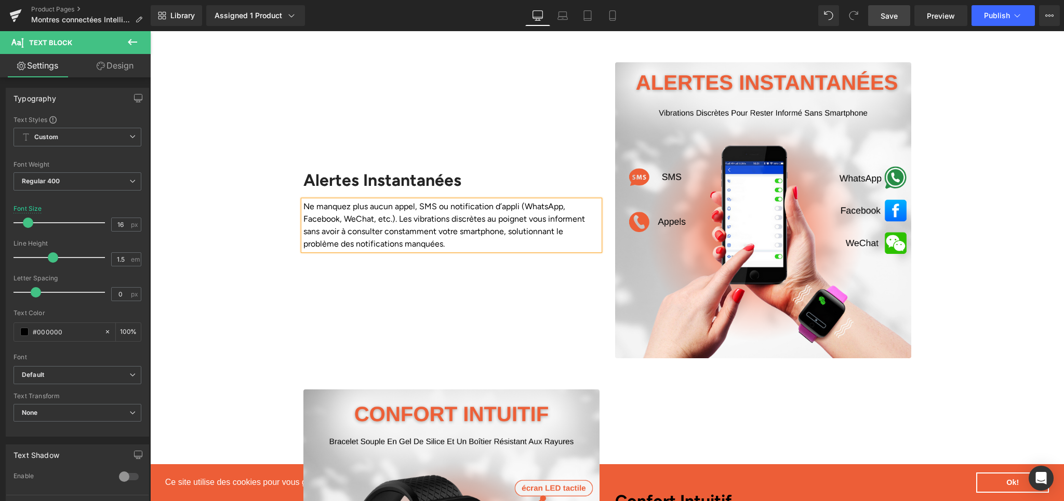
click at [898, 19] on span "Save" at bounding box center [889, 15] width 17 height 11
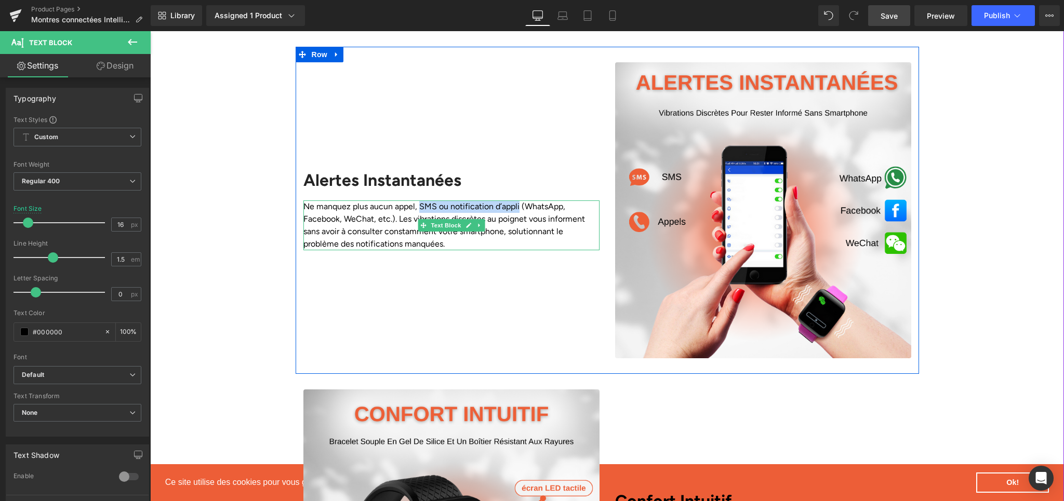
drag, startPoint x: 418, startPoint y: 182, endPoint x: 514, endPoint y: 181, distance: 96.6
click at [514, 201] on p "Ne manquez plus aucun appel, SMS ou notification d’appli (WhatsApp, Facebook, W…" at bounding box center [451, 226] width 296 height 50
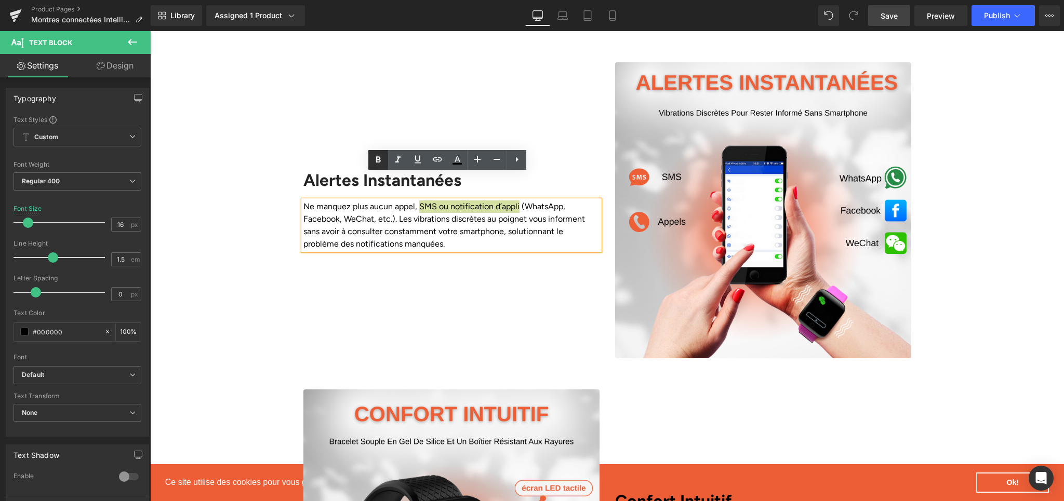
click at [384, 159] on icon at bounding box center [378, 160] width 12 height 12
drag, startPoint x: 412, startPoint y: 195, endPoint x: 481, endPoint y: 196, distance: 68.6
click at [481, 201] on p "Ne manquez plus aucun appel, SMS ou notification d’appli (WhatsApp, Facebook, W…" at bounding box center [451, 226] width 296 height 50
click at [384, 163] on link at bounding box center [378, 160] width 20 height 20
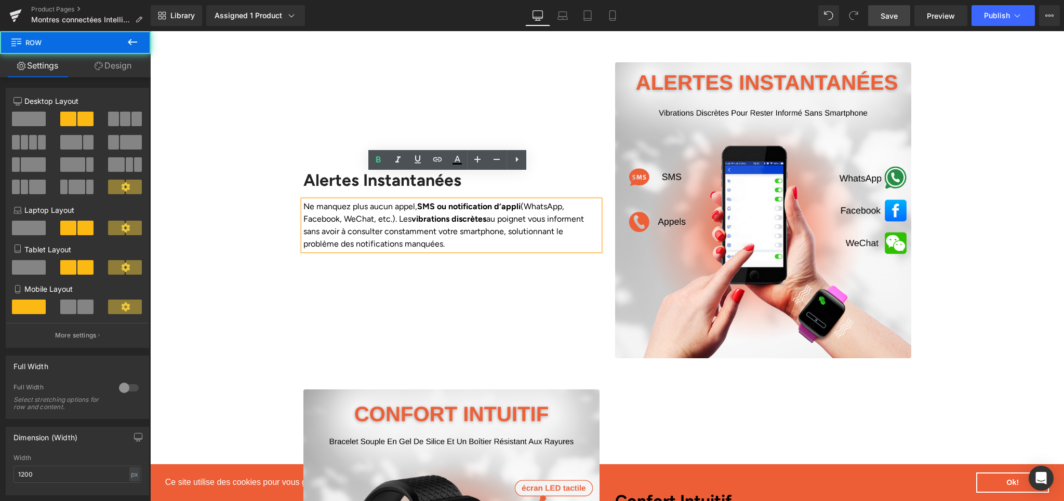
click at [515, 304] on div "Alertes Instantanées Heading Ne manquez plus aucun appel, SMS ou notification d…" at bounding box center [452, 210] width 312 height 296
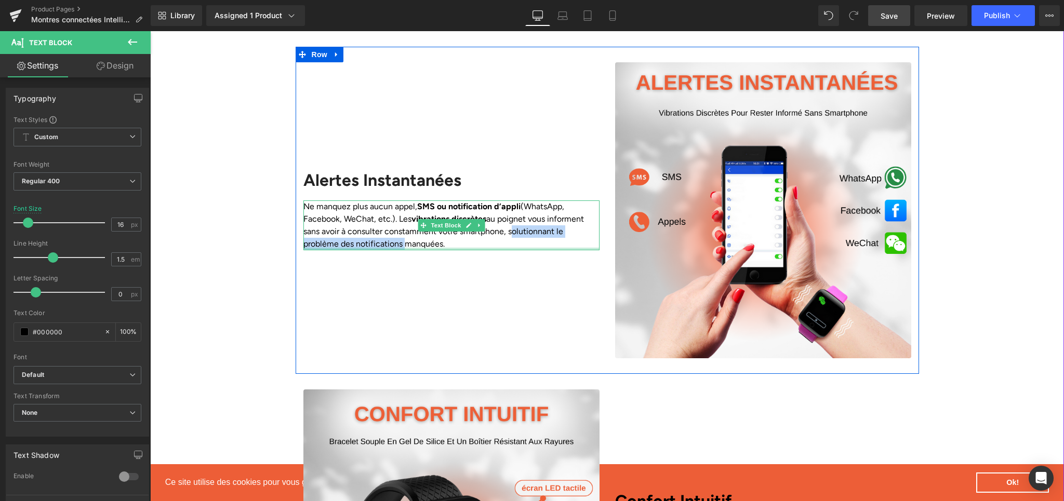
drag, startPoint x: 504, startPoint y: 206, endPoint x: 360, endPoint y: 221, distance: 145.2
click at [360, 221] on div "Ne manquez plus aucun appel, SMS ou notification d’appli (WhatsApp, Facebook, W…" at bounding box center [451, 226] width 296 height 50
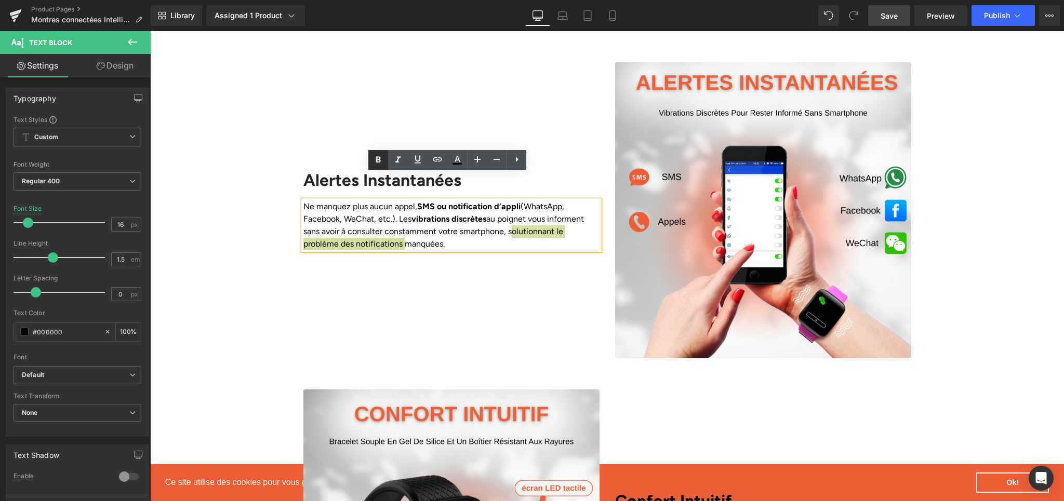
click at [380, 162] on icon at bounding box center [378, 160] width 12 height 12
click at [470, 293] on div "Alertes Instantanées Heading Ne manquez plus aucun appel, SMS ou notification d…" at bounding box center [452, 210] width 312 height 296
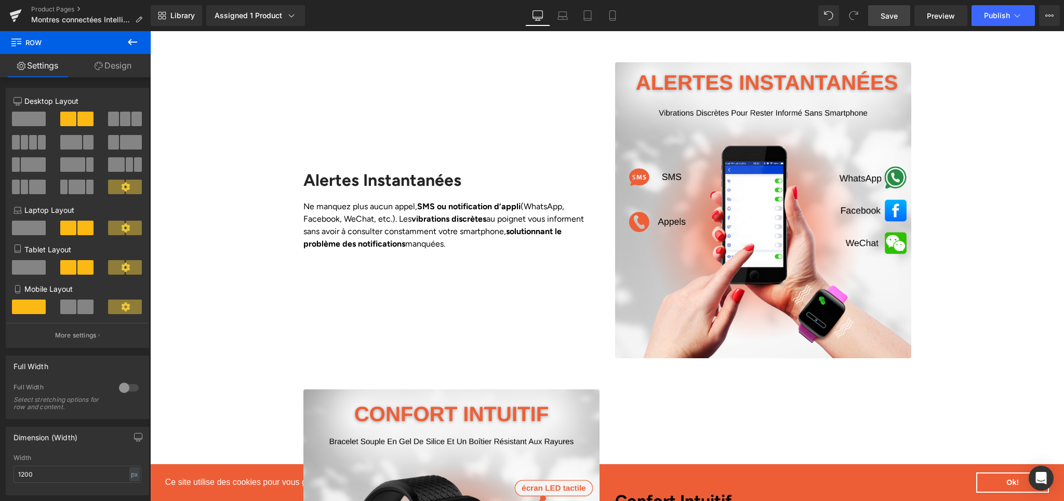
drag, startPoint x: 869, startPoint y: 16, endPoint x: 723, endPoint y: 5, distance: 146.4
click at [869, 16] on link "Save" at bounding box center [889, 15] width 42 height 21
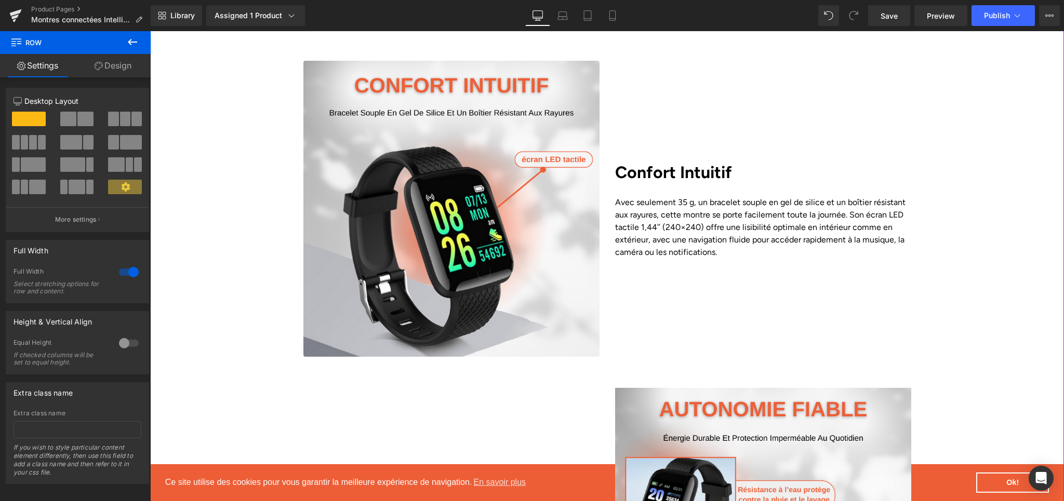
scroll to position [1887, 0]
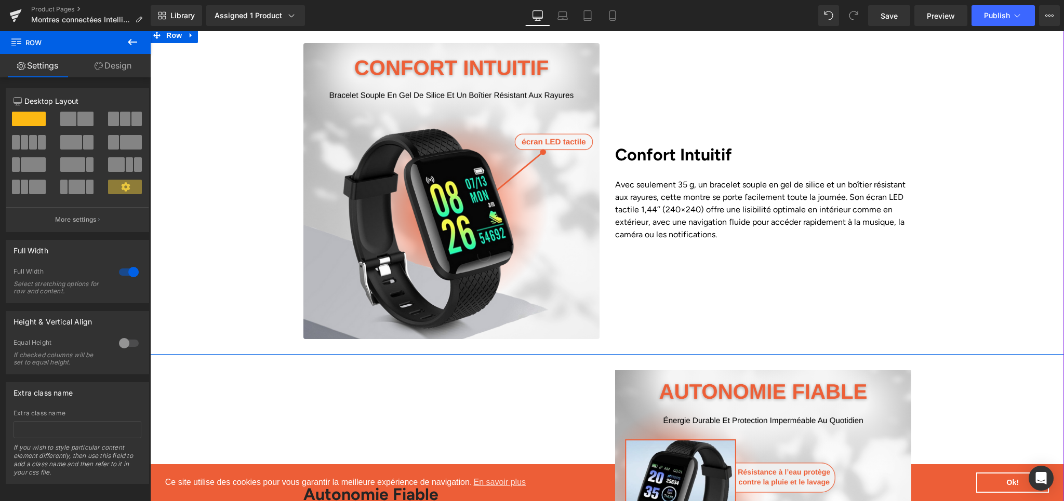
click at [1004, 167] on div "Image Confort Intuitif Heading Avec seulement 35 g, un bracelet souple en gel d…" at bounding box center [607, 191] width 914 height 296
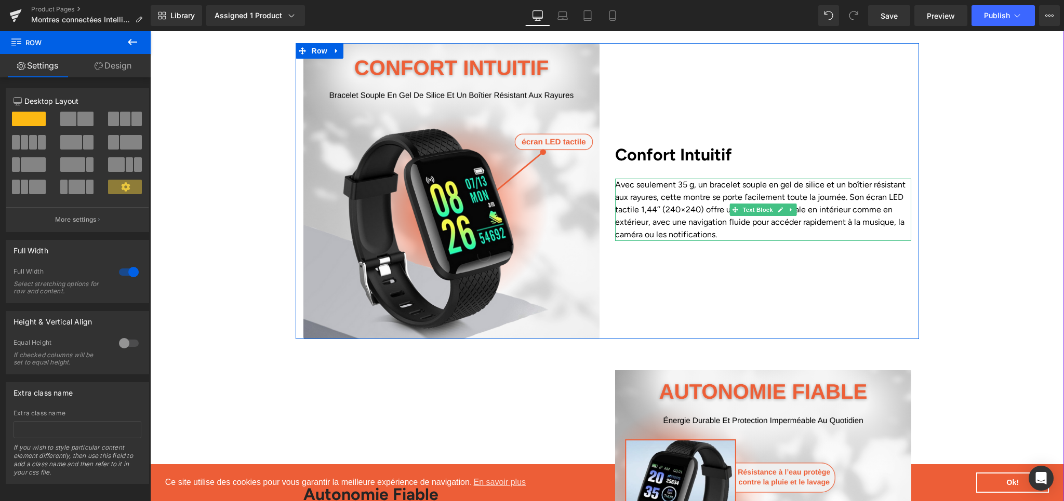
click at [681, 179] on p "Avec seulement 35 g, un bracelet souple en gel de silice et un boîtier résistan…" at bounding box center [763, 210] width 296 height 62
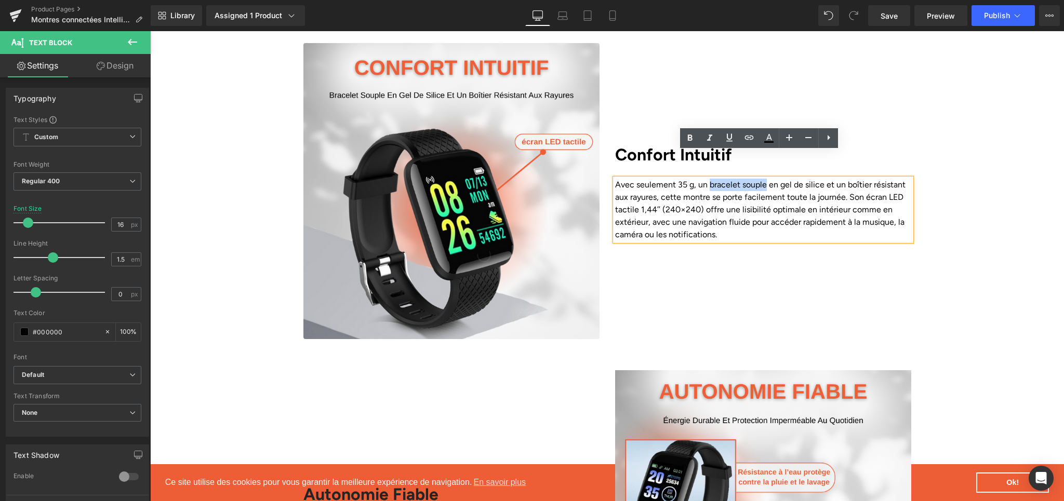
drag, startPoint x: 705, startPoint y: 161, endPoint x: 760, endPoint y: 159, distance: 54.6
click at [760, 179] on p "Avec seulement 35 g, un bracelet souple en gel de silice et un boîtier résistan…" at bounding box center [763, 210] width 296 height 62
click at [690, 143] on icon at bounding box center [690, 138] width 12 height 12
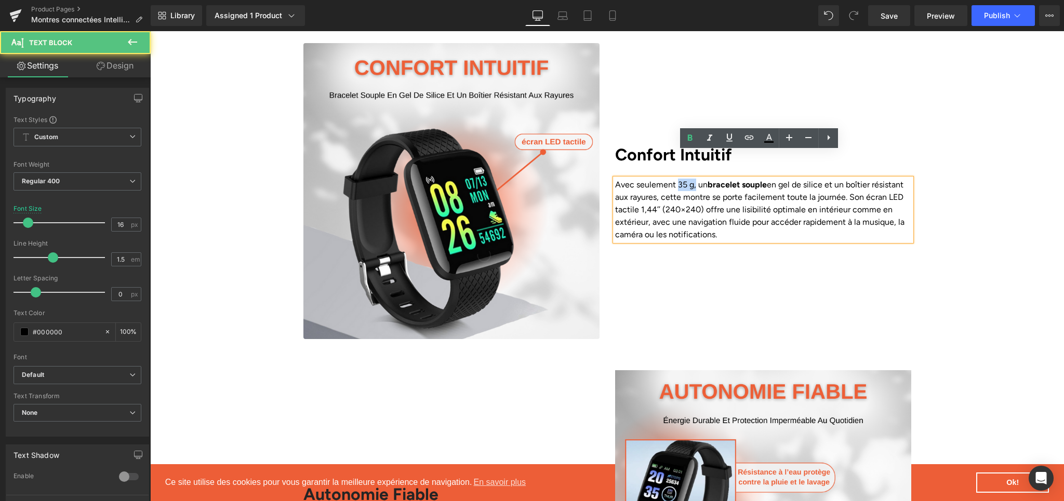
drag, startPoint x: 671, startPoint y: 159, endPoint x: 690, endPoint y: 159, distance: 18.7
click at [690, 179] on p "Avec seulement 35 g, un bracelet souple en gel de silice et un boîtier résistan…" at bounding box center [763, 210] width 296 height 62
click at [679, 145] on b "Confort Intuitif" at bounding box center [673, 155] width 117 height 20
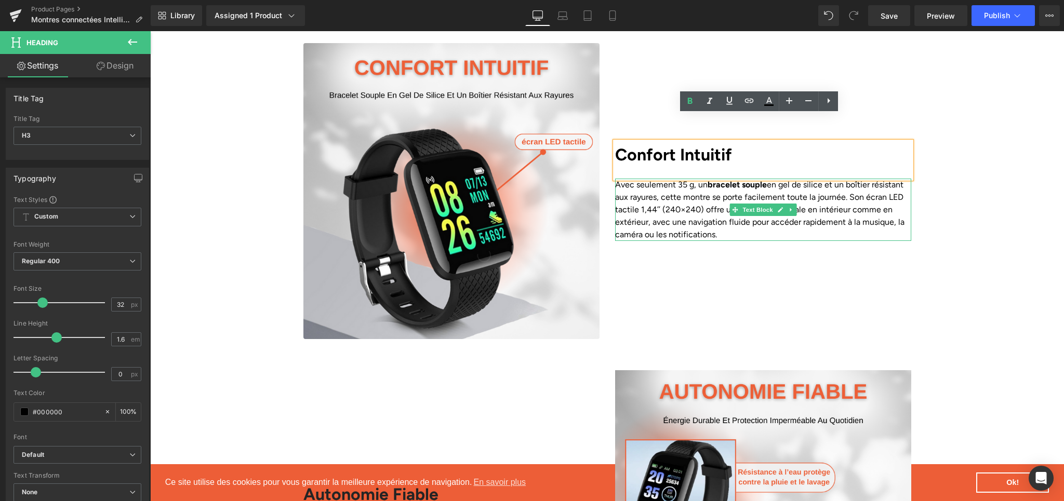
click at [672, 179] on p "Avec seulement 35 g, un bracelet souple en gel de silice et un boîtier résistan…" at bounding box center [763, 210] width 296 height 62
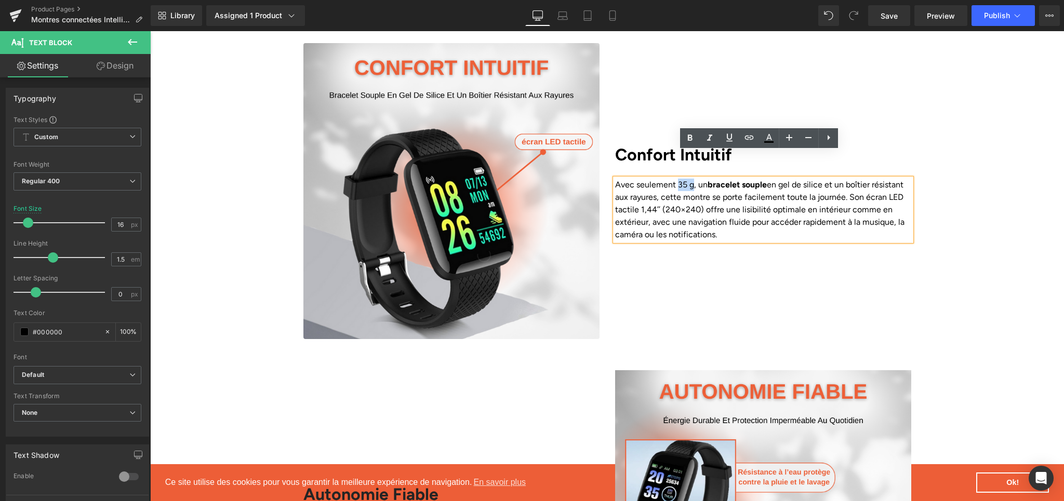
drag, startPoint x: 672, startPoint y: 161, endPoint x: 687, endPoint y: 160, distance: 15.1
click at [687, 179] on p "Avec seulement 35 g, un bracelet souple en gel de silice et un boîtier résistan…" at bounding box center [763, 210] width 296 height 62
click at [690, 143] on icon at bounding box center [690, 138] width 12 height 12
click at [966, 193] on div "Image Confort Intuitif Heading Avec seulement 35 g , un bracelet souple en gel …" at bounding box center [607, 191] width 914 height 296
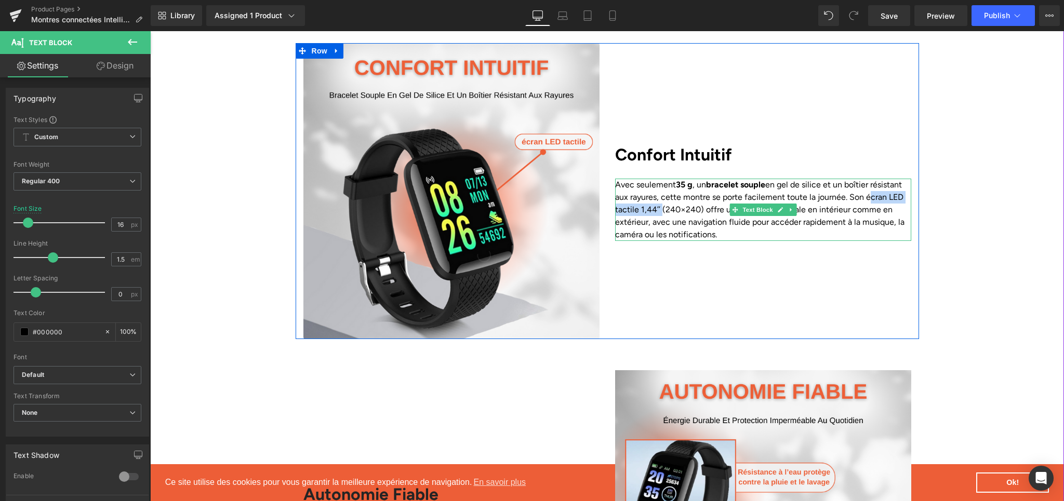
drag, startPoint x: 859, startPoint y: 172, endPoint x: 655, endPoint y: 184, distance: 204.5
click at [655, 184] on p "Avec seulement 35 g , un bracelet souple en gel de silice et un boîtier résista…" at bounding box center [763, 210] width 296 height 62
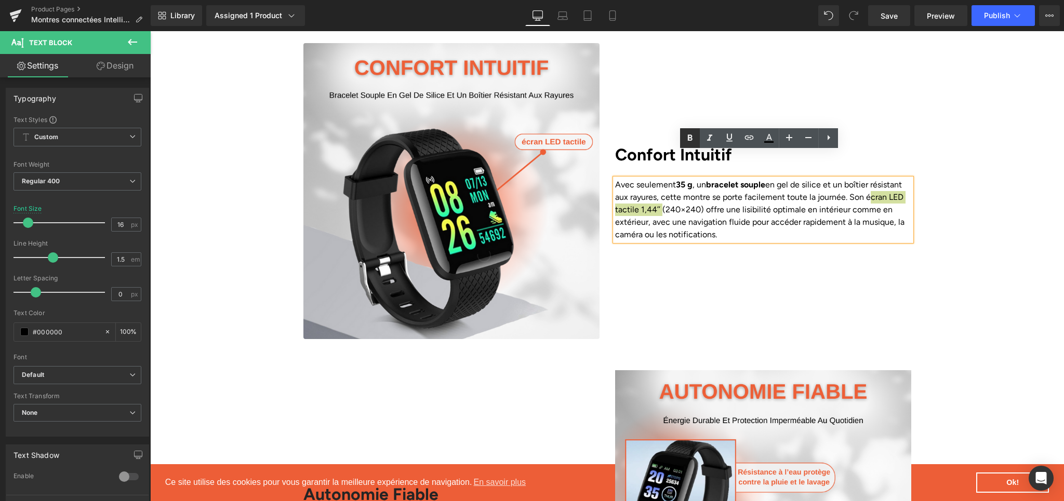
click at [687, 146] on link at bounding box center [690, 138] width 20 height 20
click at [868, 241] on div "Confort Intuitif Heading Avec seulement 35 g , un bracelet souple en gel de sil…" at bounding box center [763, 191] width 312 height 296
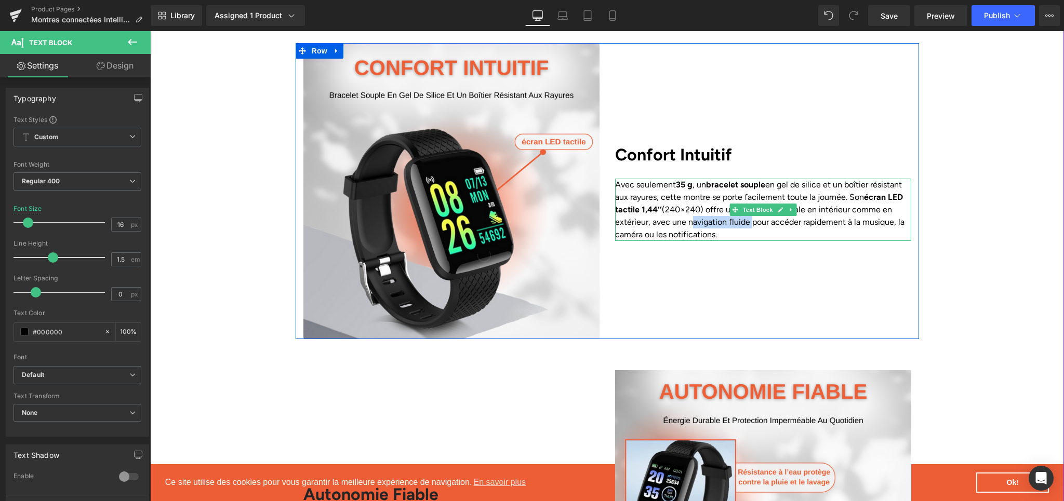
drag, startPoint x: 683, startPoint y: 196, endPoint x: 743, endPoint y: 197, distance: 60.3
click at [743, 197] on p "Avec seulement 35 g , un bracelet souple en gel de silice et un boîtier résista…" at bounding box center [763, 210] width 296 height 62
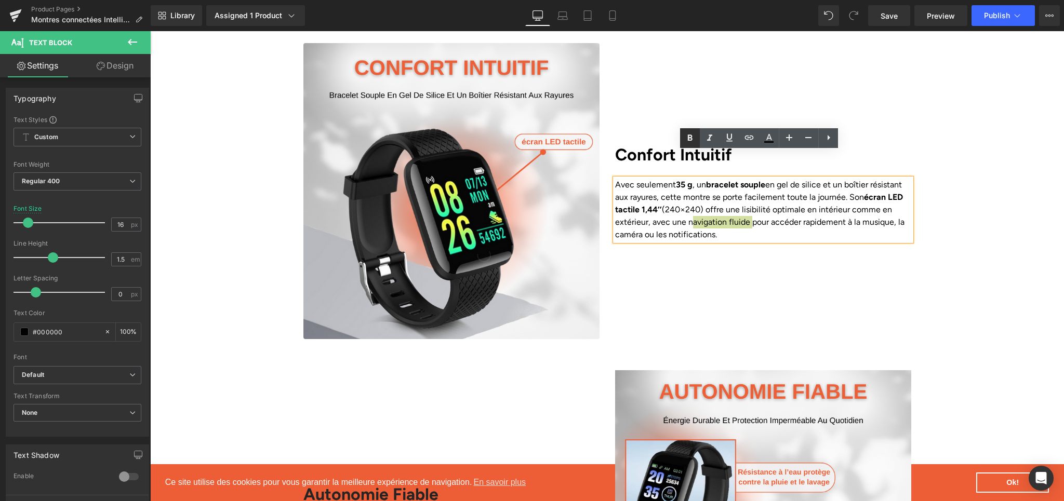
click at [693, 142] on icon at bounding box center [690, 138] width 12 height 12
click at [952, 246] on div "Image Confort Intuitif Heading Avec seulement 35 g , un bracelet souple en gel …" at bounding box center [607, 191] width 914 height 296
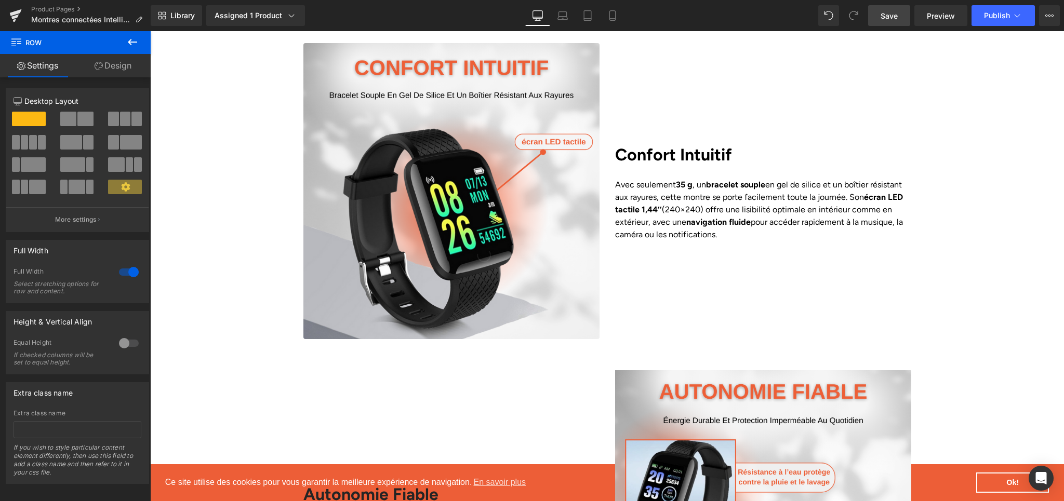
click at [893, 22] on link "Save" at bounding box center [889, 15] width 42 height 21
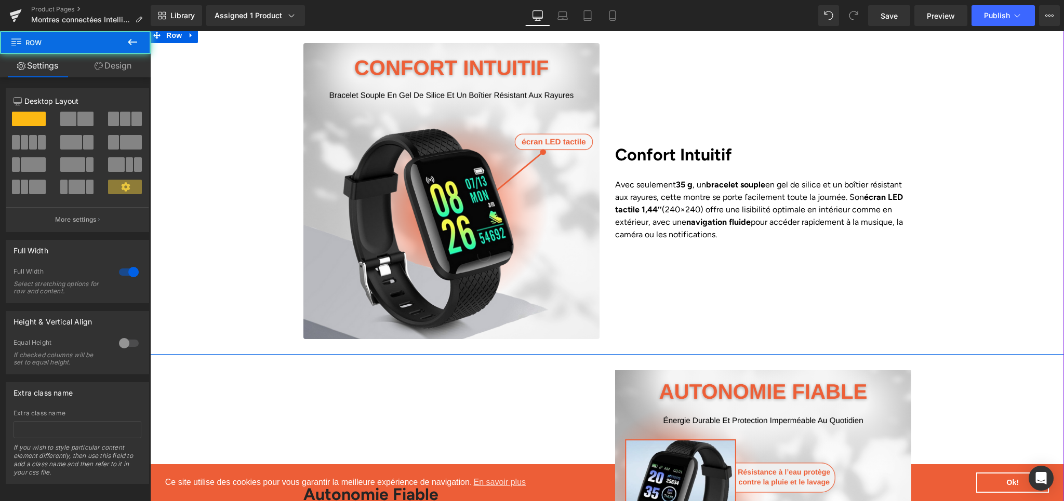
click at [965, 244] on div "Image Confort Intuitif Heading Avec seulement 35 g , un bracelet souple en gel …" at bounding box center [607, 191] width 914 height 296
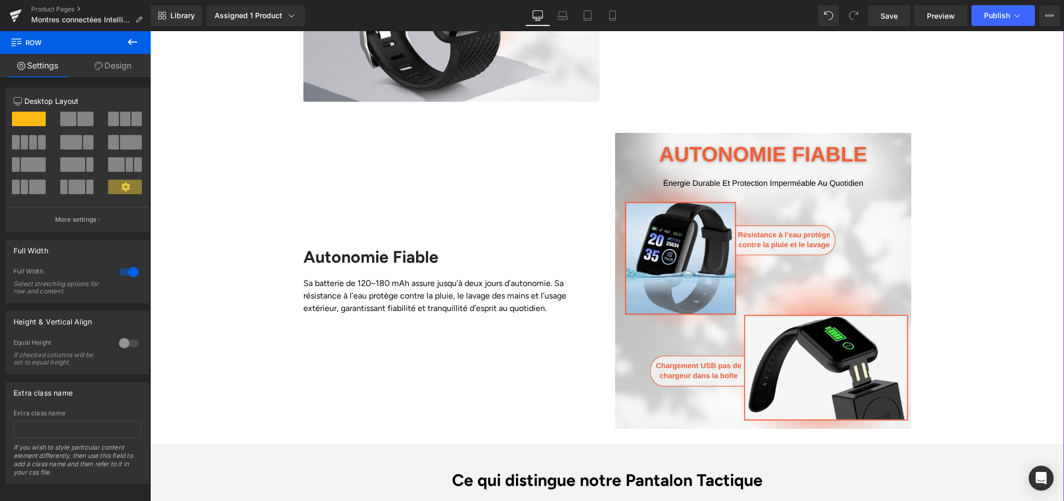
scroll to position [2141, 0]
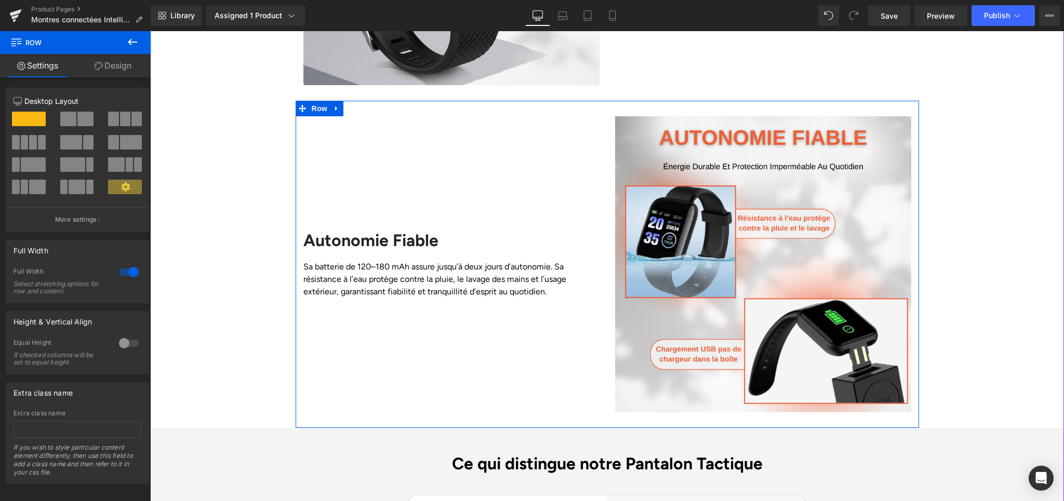
click at [420, 283] on icon at bounding box center [423, 286] width 6 height 6
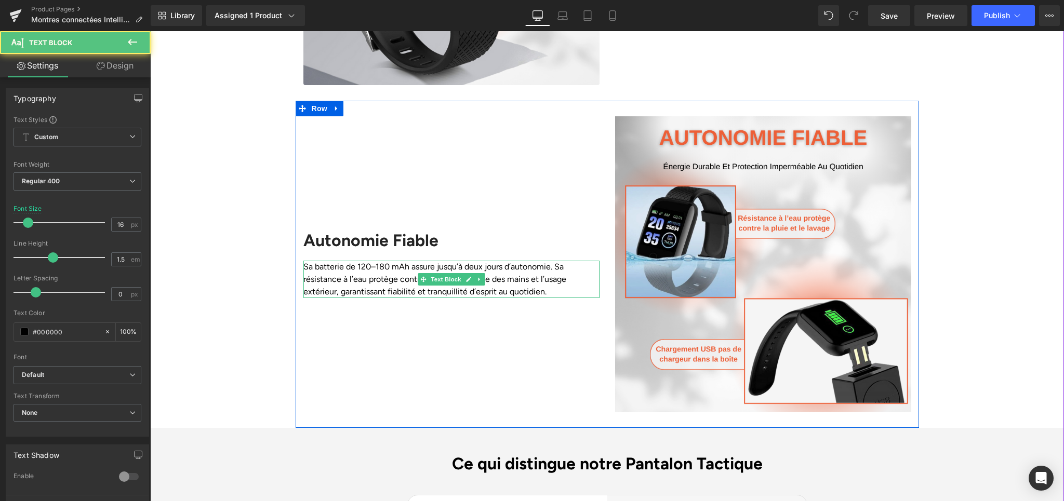
click at [372, 261] on p "Sa batterie de 120–180 mAh assure jusqu’à deux jours d’autonomie. Sa résistance…" at bounding box center [451, 279] width 296 height 37
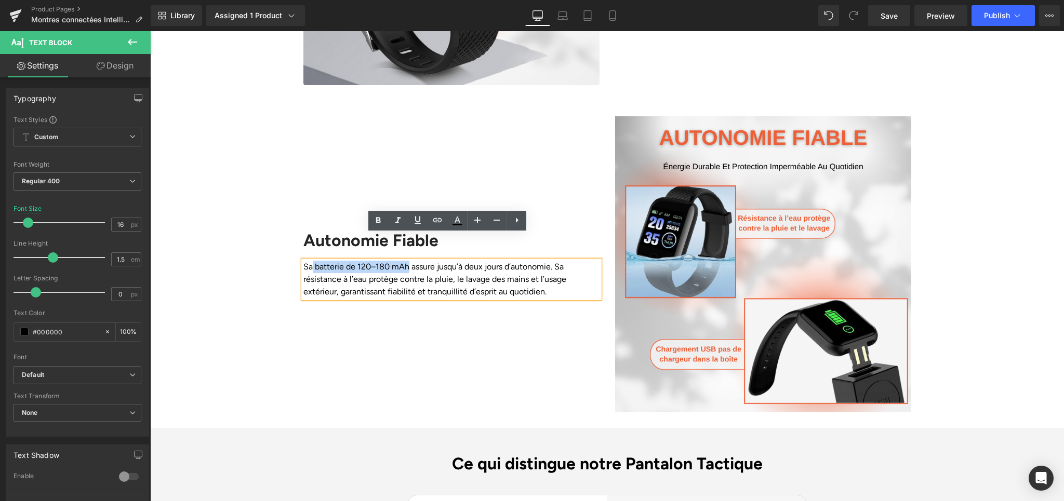
drag, startPoint x: 310, startPoint y: 244, endPoint x: 404, endPoint y: 246, distance: 94.1
click at [404, 261] on p "Sa batterie de 120–180 mAh assure jusqu’à deux jours d’autonomie. Sa résistance…" at bounding box center [451, 279] width 296 height 37
click at [367, 231] on h2 "Autonomie Fiable" at bounding box center [451, 241] width 296 height 20
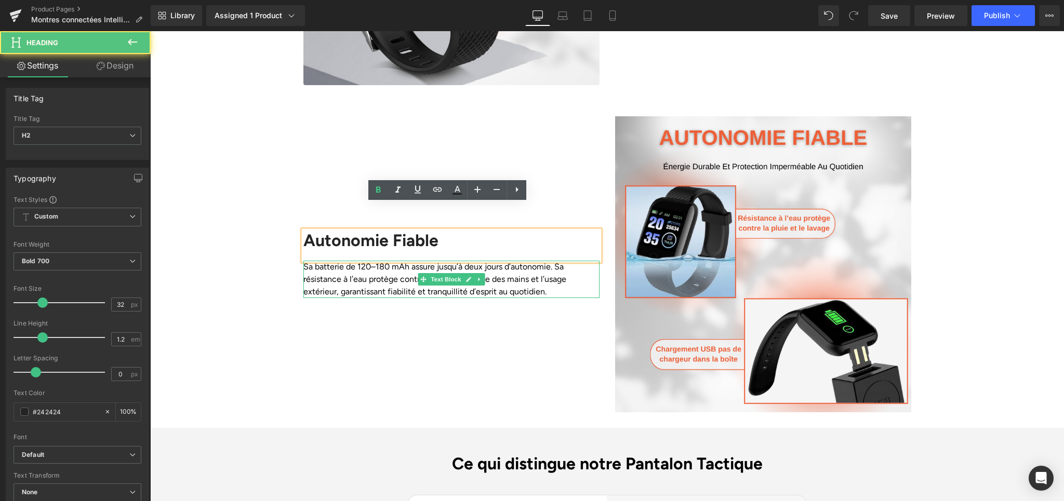
click at [366, 261] on p "Sa batterie de 120–180 mAh assure jusqu’à deux jours d’autonomie. Sa résistance…" at bounding box center [451, 279] width 296 height 37
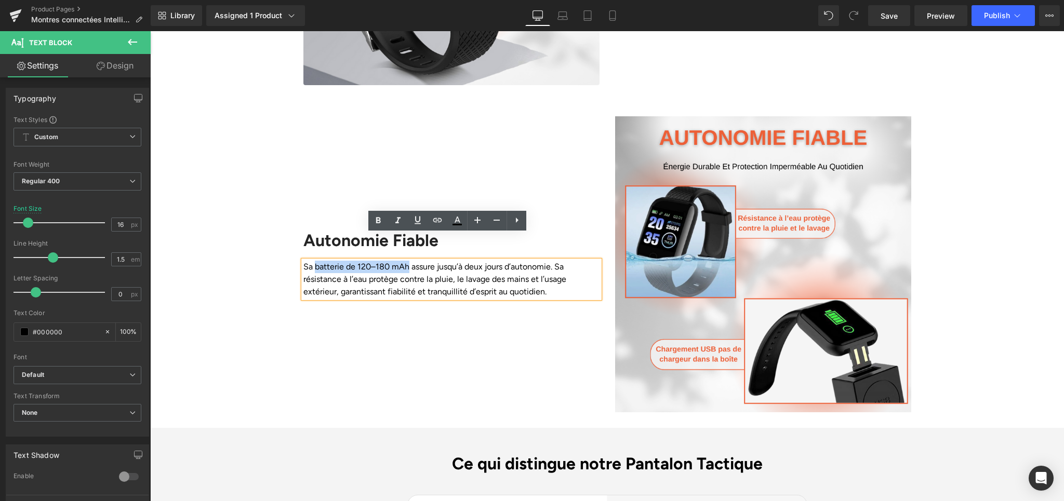
drag, startPoint x: 311, startPoint y: 244, endPoint x: 405, endPoint y: 245, distance: 94.0
click at [405, 261] on p "Sa batterie de 120–180 mAh assure jusqu’à deux jours d’autonomie. Sa résistance…" at bounding box center [451, 279] width 296 height 37
click at [381, 227] on link at bounding box center [378, 221] width 20 height 20
drag, startPoint x: 337, startPoint y: 265, endPoint x: 458, endPoint y: 271, distance: 120.6
click at [458, 271] on p "Sa batterie de 120–180 mAh assure jusqu’à deux jours d’autonomie. Sa résistance…" at bounding box center [451, 279] width 296 height 37
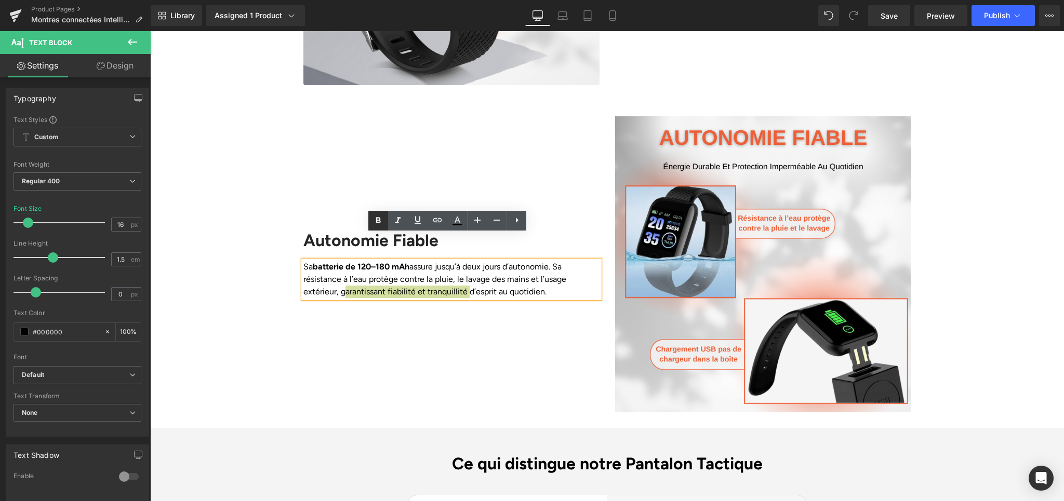
click at [381, 223] on icon at bounding box center [378, 221] width 12 height 12
drag, startPoint x: 299, startPoint y: 256, endPoint x: 362, endPoint y: 258, distance: 62.9
click at [362, 261] on p "Sa batterie de 120–180 mAh assure jusqu’à deux jours d’autonomie. Sa résistance…" at bounding box center [451, 279] width 296 height 37
click at [379, 223] on icon at bounding box center [378, 220] width 5 height 6
click at [379, 322] on div "Autonomie Fiable Heading Sa batterie de 120–180 mAh assure jusqu’à deux jours d…" at bounding box center [452, 264] width 312 height 296
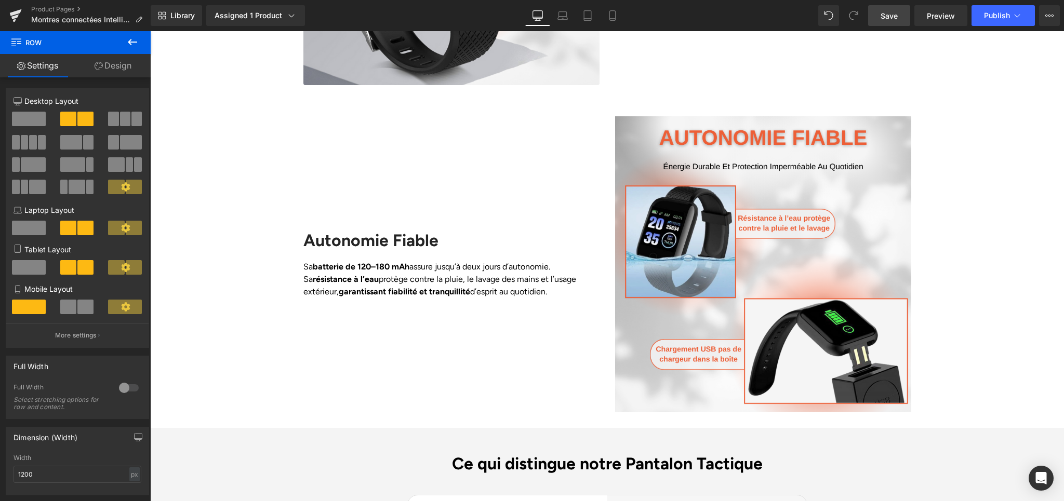
click at [889, 12] on span "Save" at bounding box center [889, 15] width 17 height 11
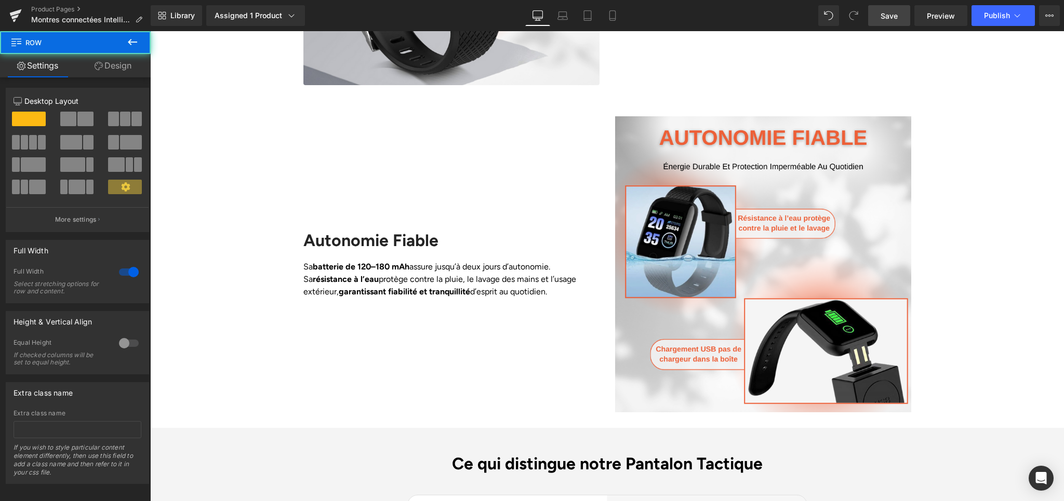
click at [973, 85] on div "Liquid Row Image Santé Optimisée Heading Surveillez votre fréquence cardiaque e…" at bounding box center [607, 30] width 914 height 2642
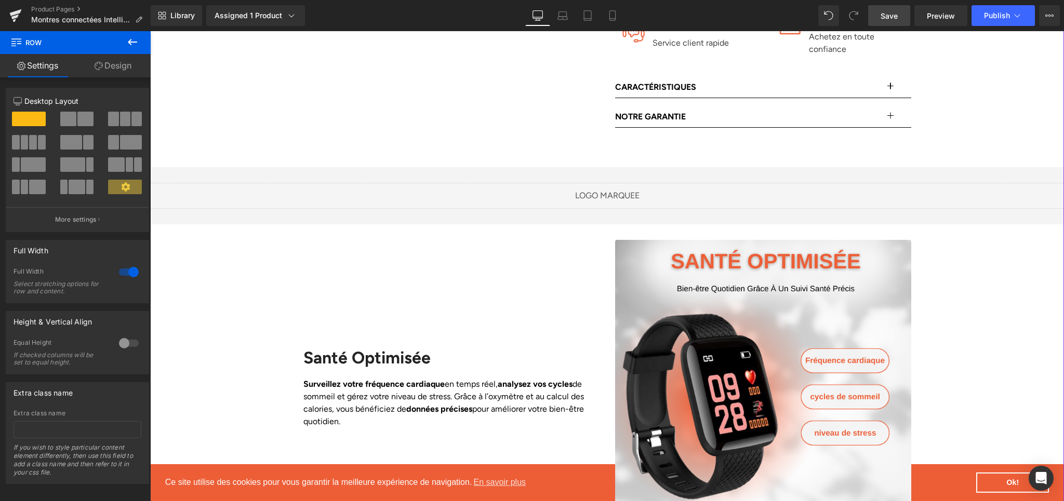
scroll to position [831, 0]
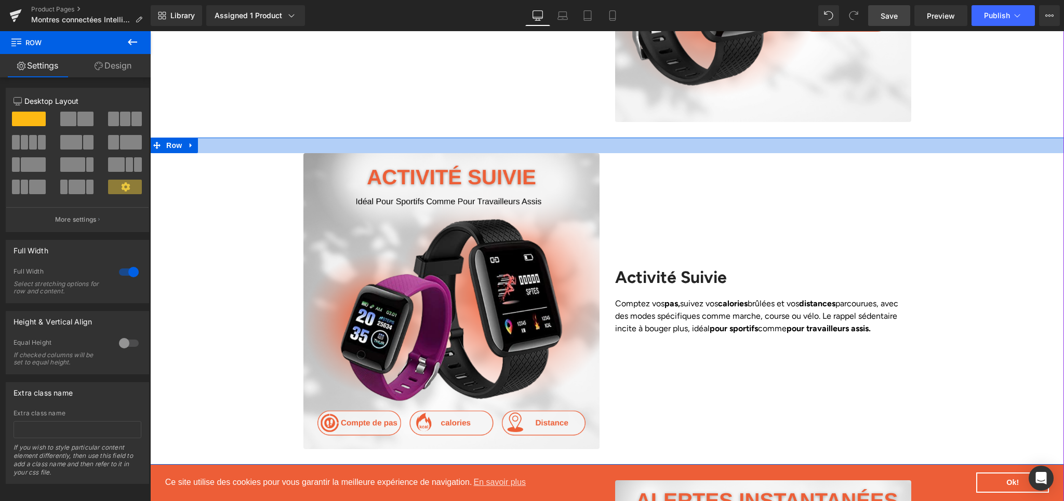
scroll to position [1178, 0]
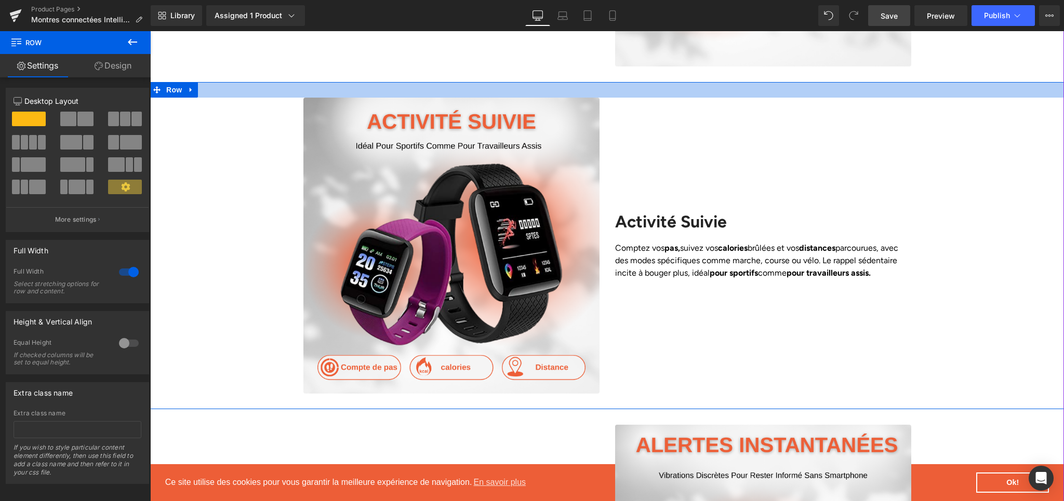
click at [975, 125] on div "Image Activité Suivie Heading Comptez vos pas, suivez vos calories brûlées et v…" at bounding box center [607, 246] width 914 height 296
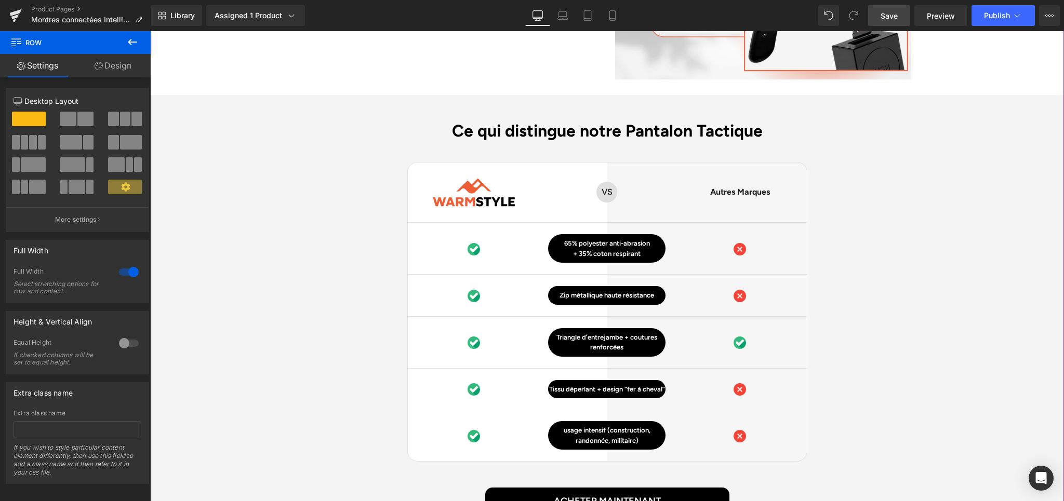
scroll to position [2480, 0]
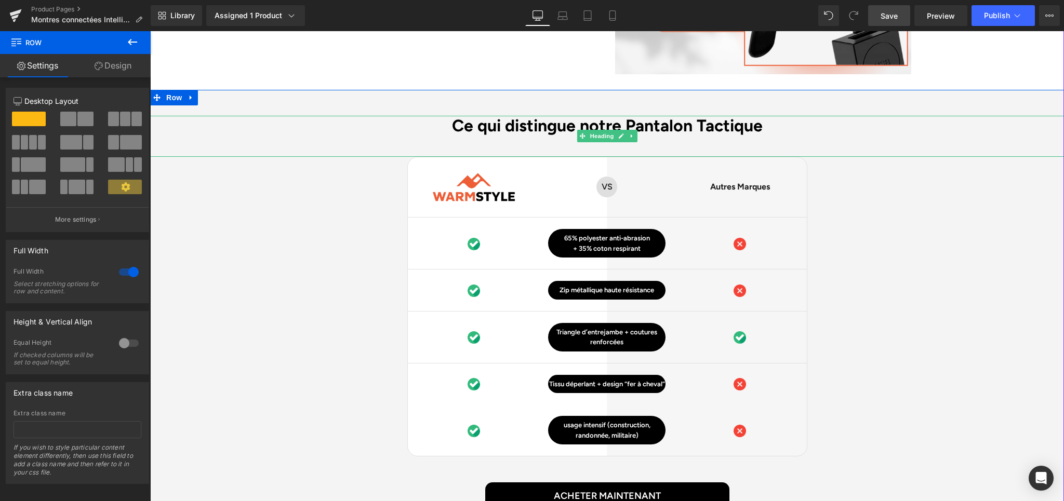
click at [648, 116] on h2 "Ce qui distingue notre Pantalon Tactique" at bounding box center [607, 126] width 914 height 20
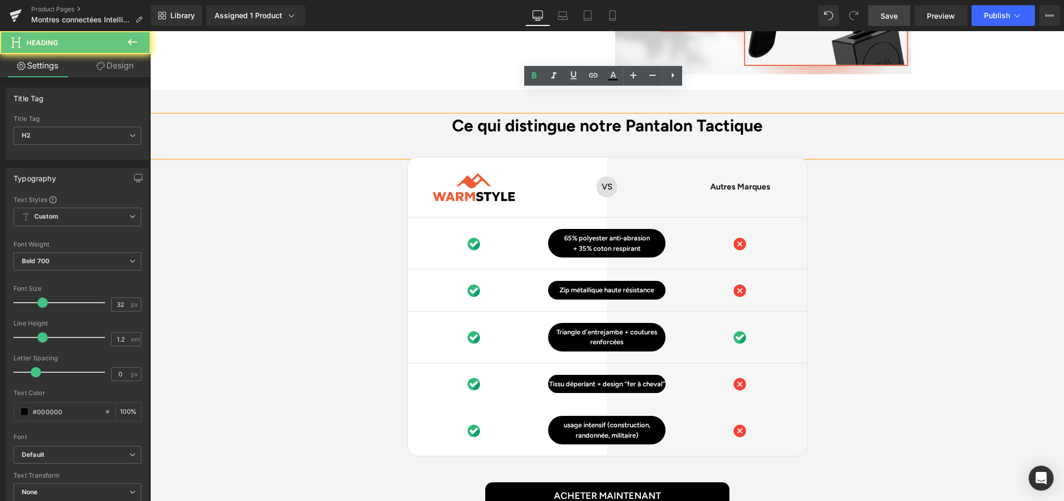
click at [626, 116] on h2 "Ce qui distingue notre Pantalon Tactique" at bounding box center [607, 126] width 914 height 20
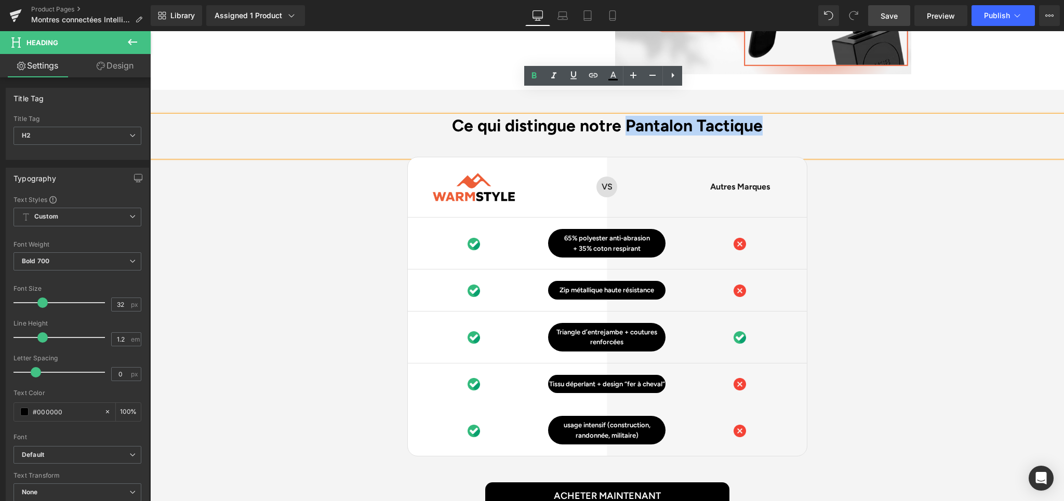
drag, startPoint x: 626, startPoint y: 102, endPoint x: 744, endPoint y: 102, distance: 118.4
click at [744, 116] on h2 "Ce qui distingue notre Pantalon Tactique" at bounding box center [607, 126] width 914 height 20
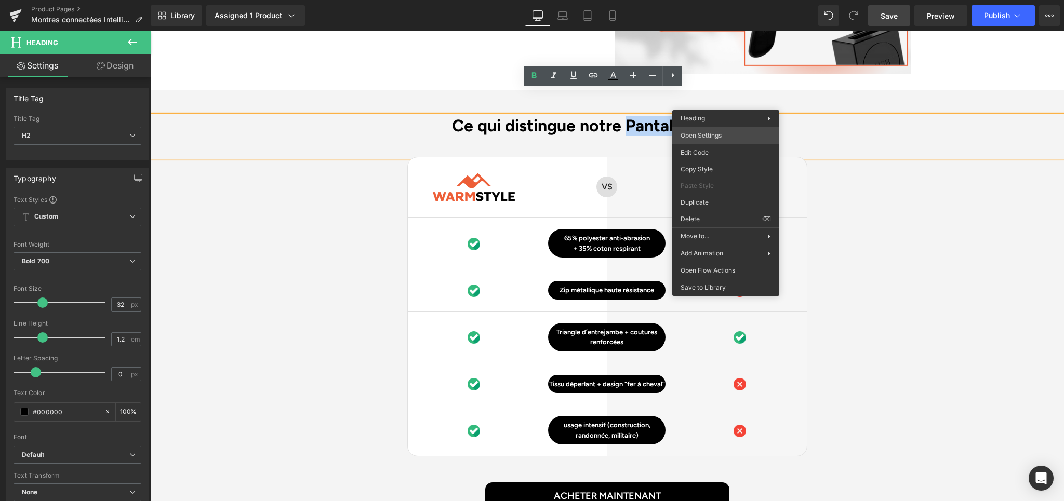
paste div
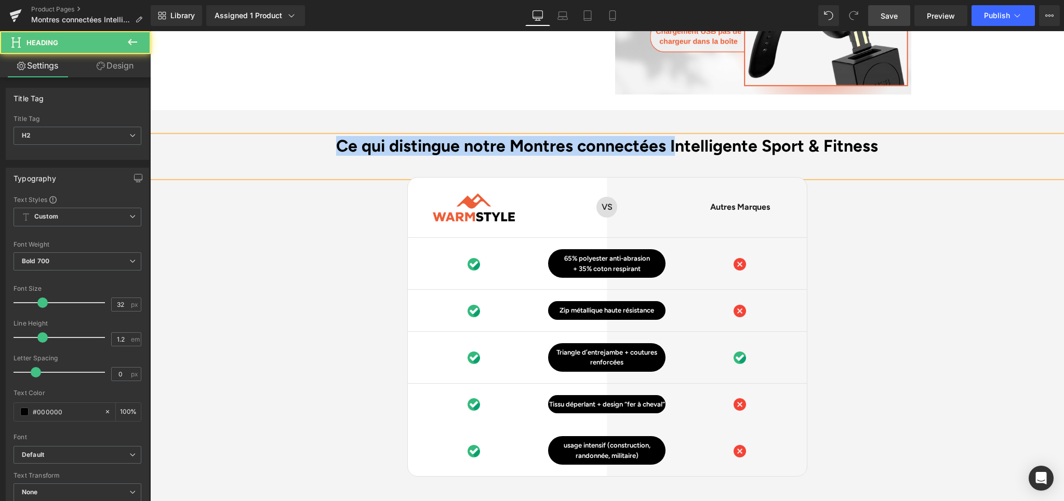
scroll to position [2457, 0]
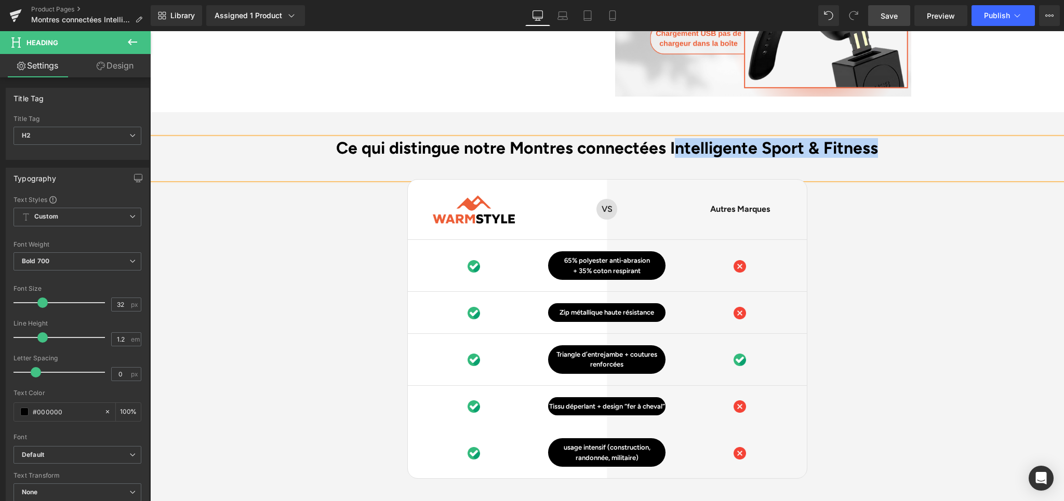
drag, startPoint x: 677, startPoint y: 95, endPoint x: 887, endPoint y: 120, distance: 211.4
click at [887, 138] on h2 "Ce qui distingue notre Montres connectées Intelligente Sport & Fitness" at bounding box center [607, 148] width 914 height 20
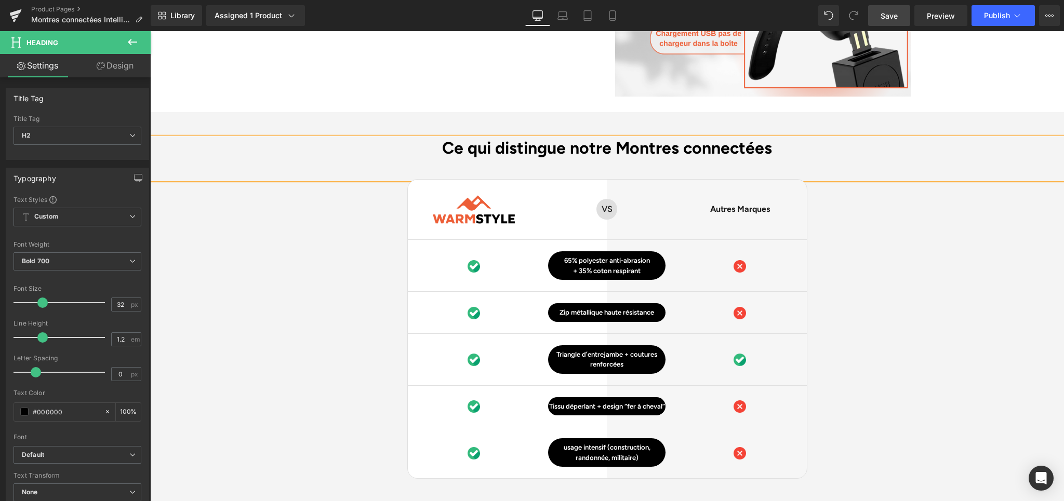
click at [885, 17] on span "Save" at bounding box center [889, 15] width 17 height 11
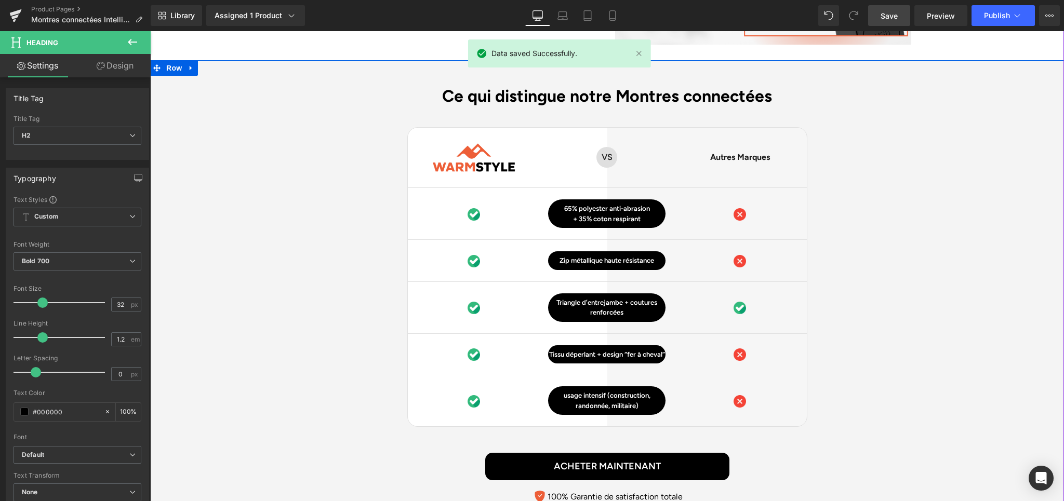
scroll to position [2509, 0]
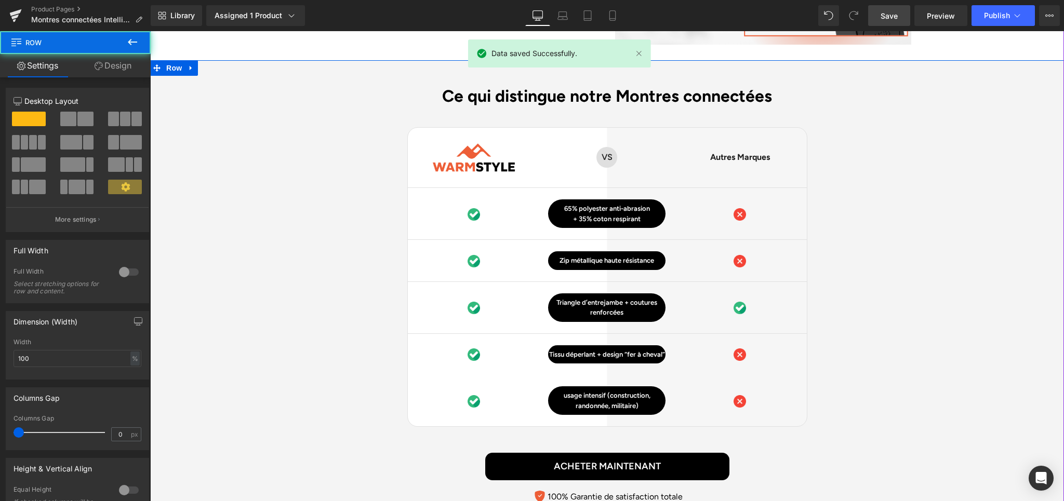
click at [914, 217] on div "Ce qui distingue notre Montres connectées Heading Image Row VS Text Block Row A…" at bounding box center [607, 297] width 914 height 422
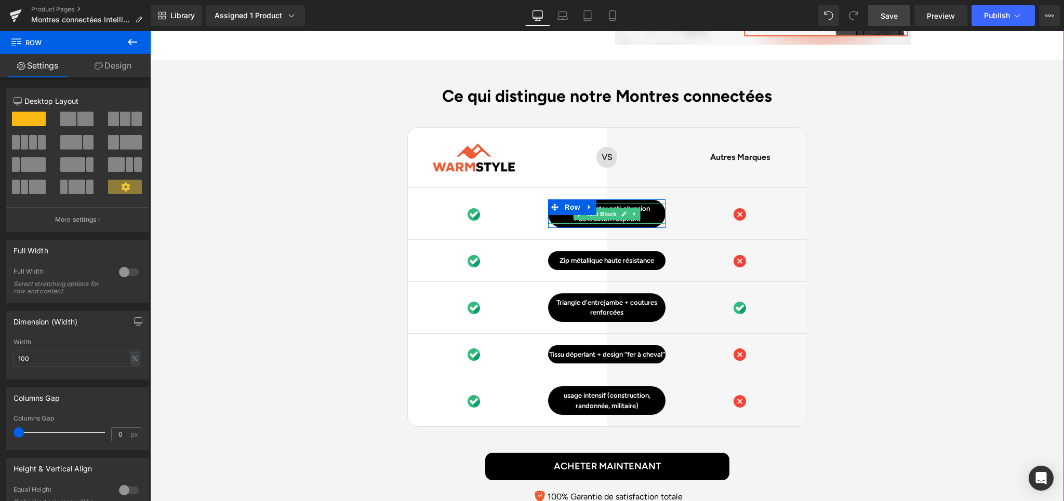
click at [641, 204] on p "65% polyester anti-abrasion" at bounding box center [606, 209] width 117 height 10
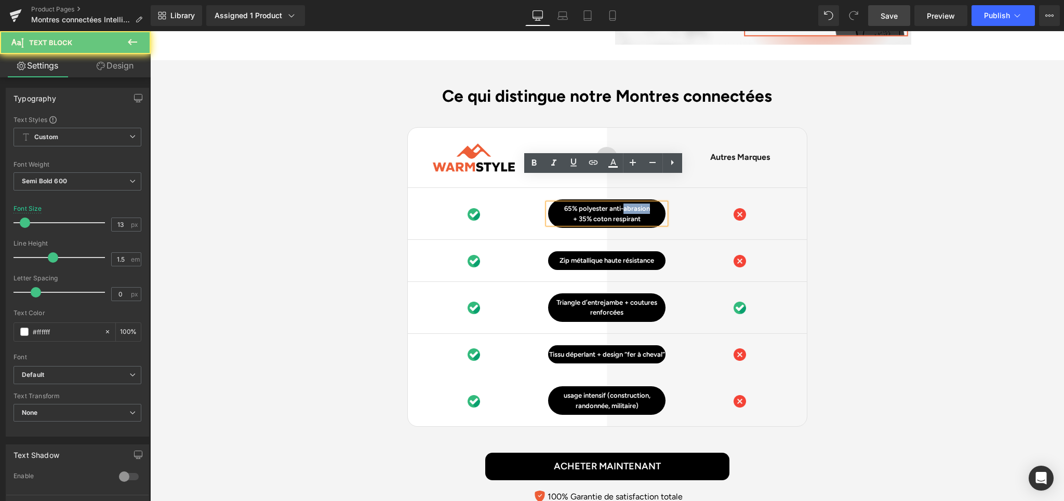
click at [641, 204] on p "65% polyester anti-abrasion" at bounding box center [606, 209] width 117 height 10
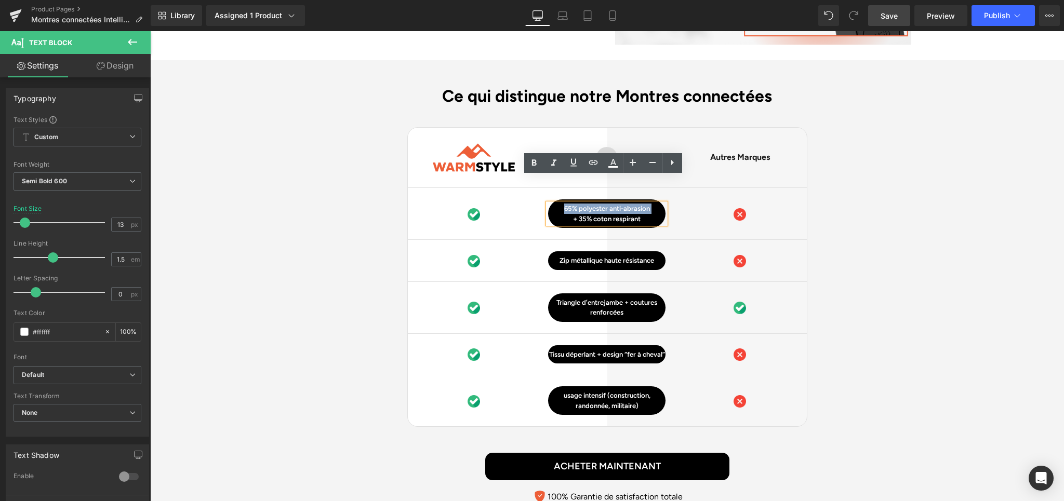
click at [630, 204] on p "65% polyester anti-abrasion" at bounding box center [606, 209] width 117 height 10
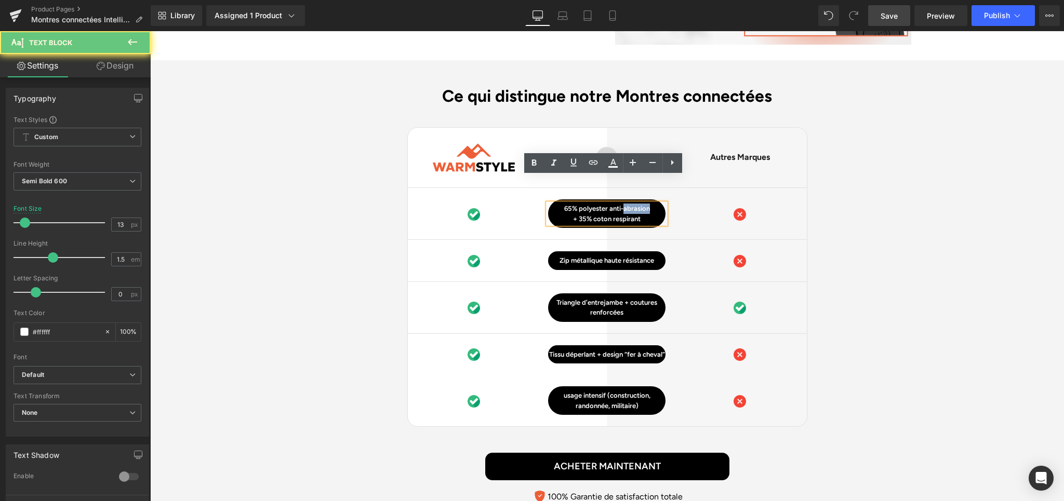
click at [630, 204] on p "65% polyester anti-abrasion" at bounding box center [606, 209] width 117 height 10
click at [644, 214] on p "+ 35% coton respirant" at bounding box center [606, 219] width 117 height 10
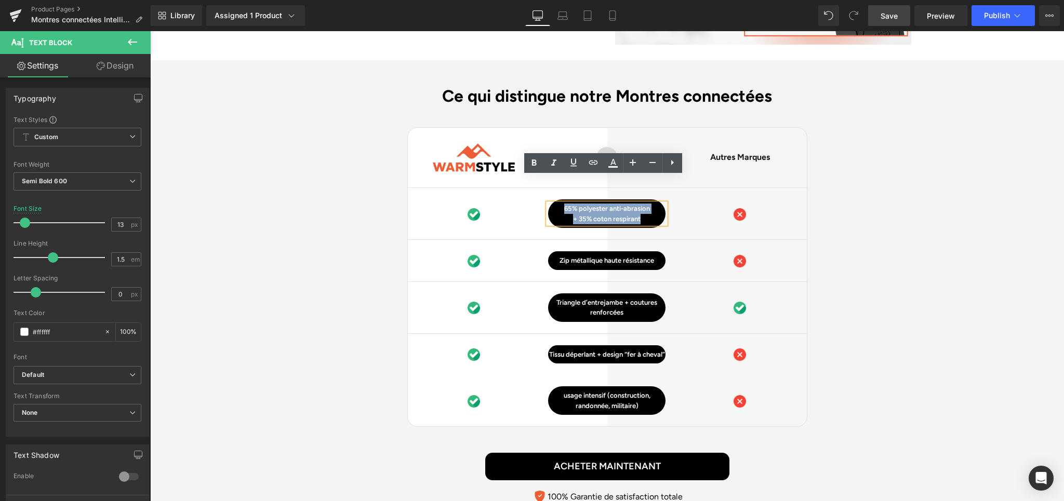
drag, startPoint x: 644, startPoint y: 190, endPoint x: 559, endPoint y: 180, distance: 85.2
click at [559, 199] on div "65% polyester anti-abrasion + 35% coton respirant Text Block Row" at bounding box center [606, 213] width 117 height 29
paste div
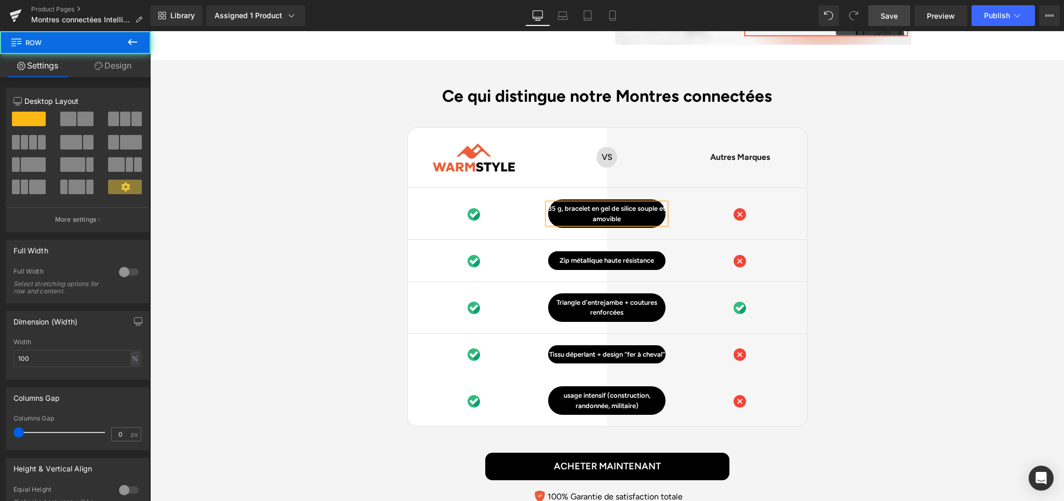
click at [889, 190] on div "Ce qui distingue notre Montres connectées Heading Image Row VS Text Block Row A…" at bounding box center [607, 297] width 914 height 422
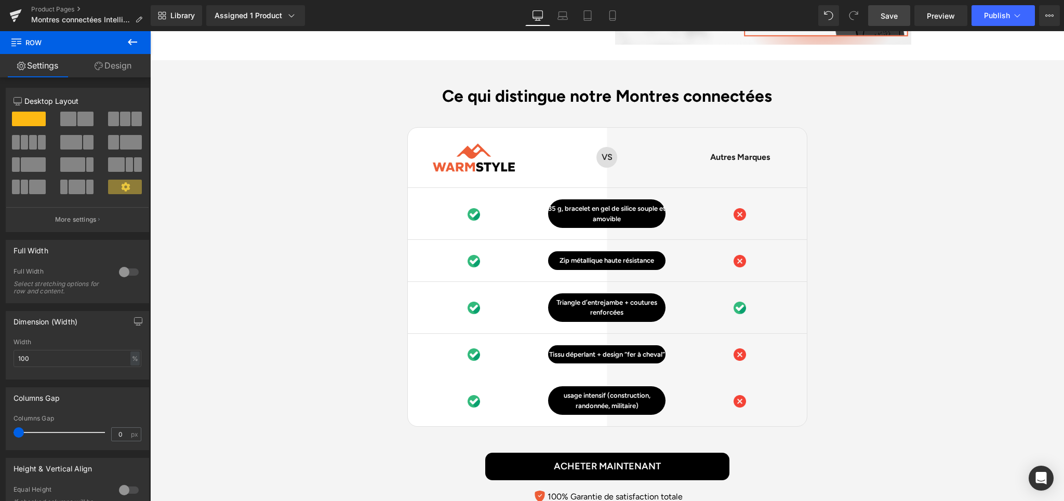
click at [886, 26] on div "Library Assigned 1 Product Product Preview Montres connectées Intelligente Spor…" at bounding box center [607, 15] width 913 height 31
click at [887, 22] on link "Save" at bounding box center [889, 15] width 42 height 21
click at [646, 350] on p "Tissu déperlant + design “fer à cheval”" at bounding box center [606, 355] width 117 height 10
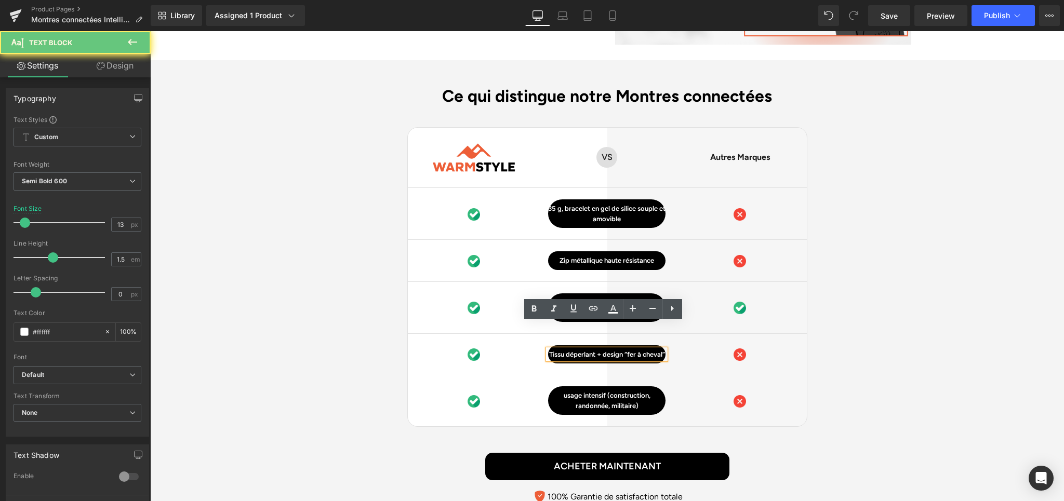
click at [646, 350] on p "Tissu déperlant + design “fer à cheval”" at bounding box center [606, 355] width 117 height 10
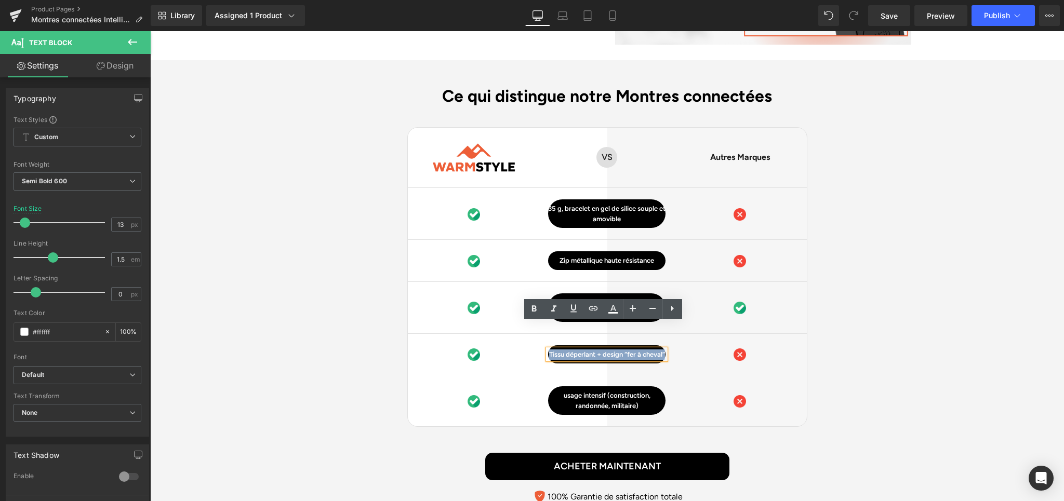
paste div
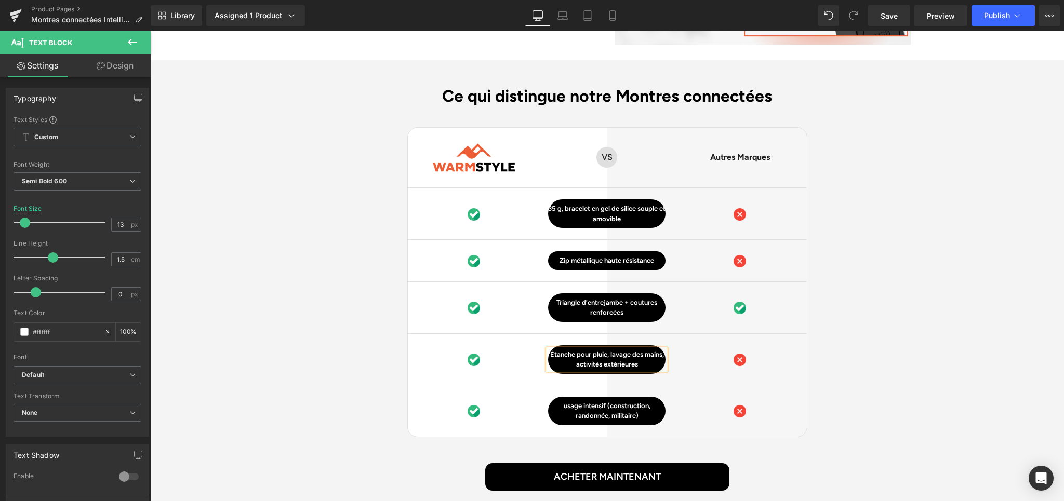
click at [826, 339] on div "Ce qui distingue notre Montres connectées Heading Image Row VS Text Block Row A…" at bounding box center [607, 302] width 914 height 432
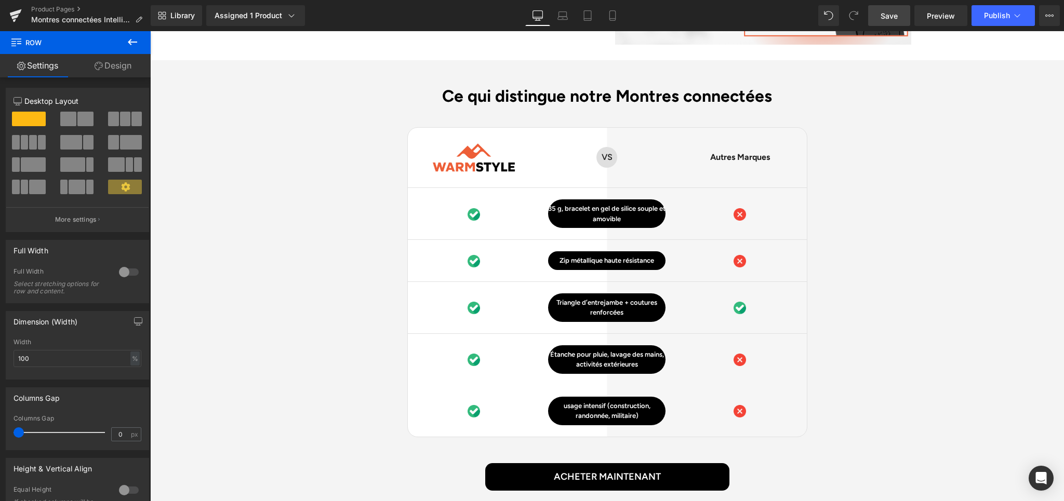
click at [896, 22] on link "Save" at bounding box center [889, 15] width 42 height 21
click at [654, 401] on p "usage intensif (construction, randonnée, militaire)" at bounding box center [606, 411] width 117 height 20
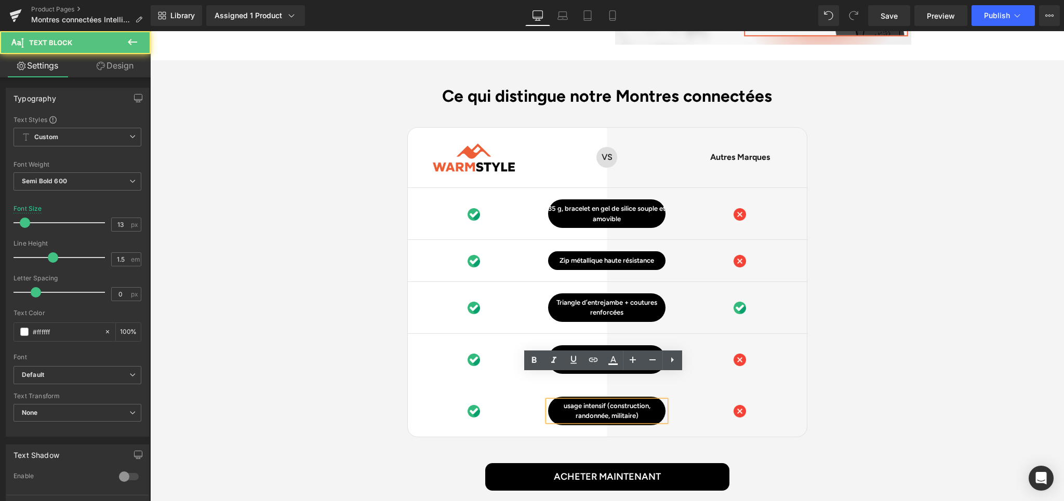
click at [629, 401] on p "usage intensif (construction, randonnée, militaire)" at bounding box center [606, 411] width 117 height 20
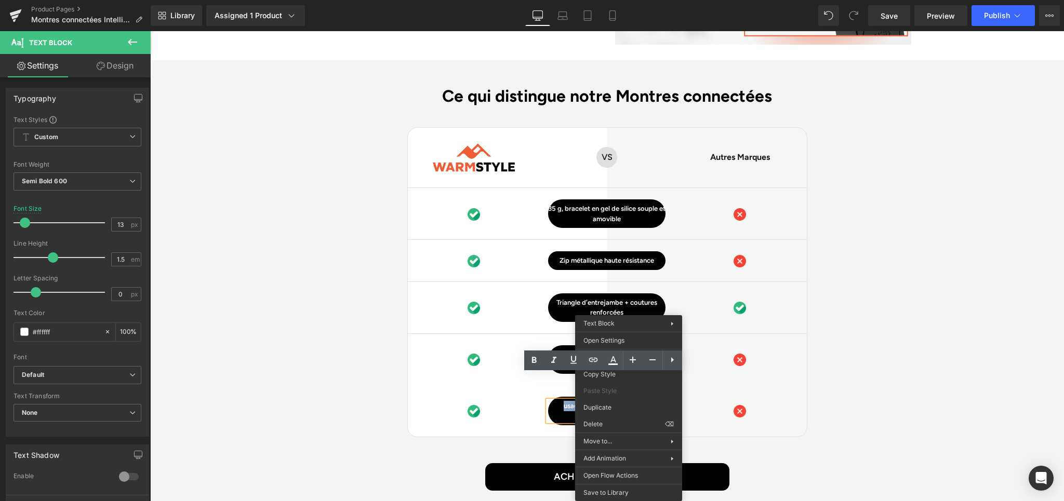
paste div
click at [845, 384] on div "Ce qui distingue notre Montres connectées Heading Image Row VS Text Block Row A…" at bounding box center [607, 302] width 914 height 432
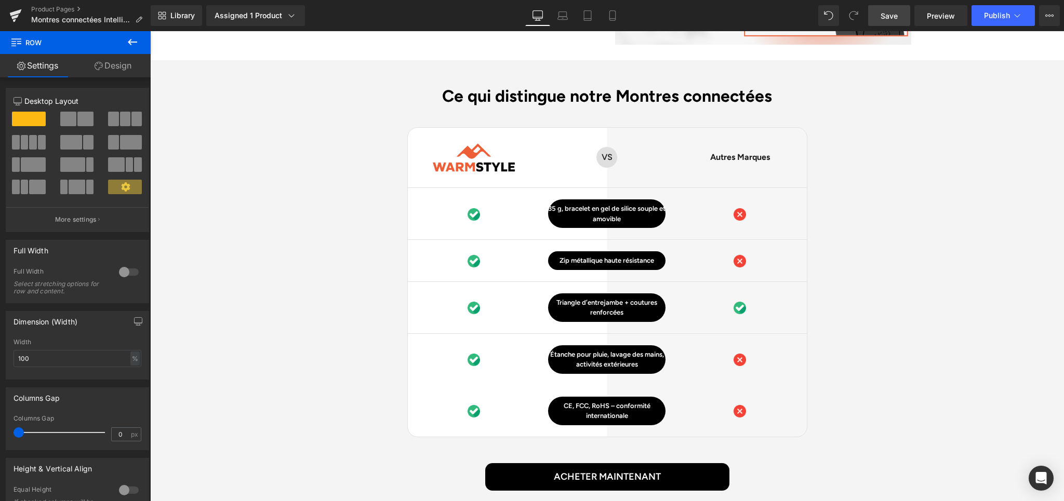
click at [894, 18] on span "Save" at bounding box center [889, 15] width 17 height 11
click at [654, 256] on p "Zip métallique haute résistance" at bounding box center [606, 261] width 117 height 10
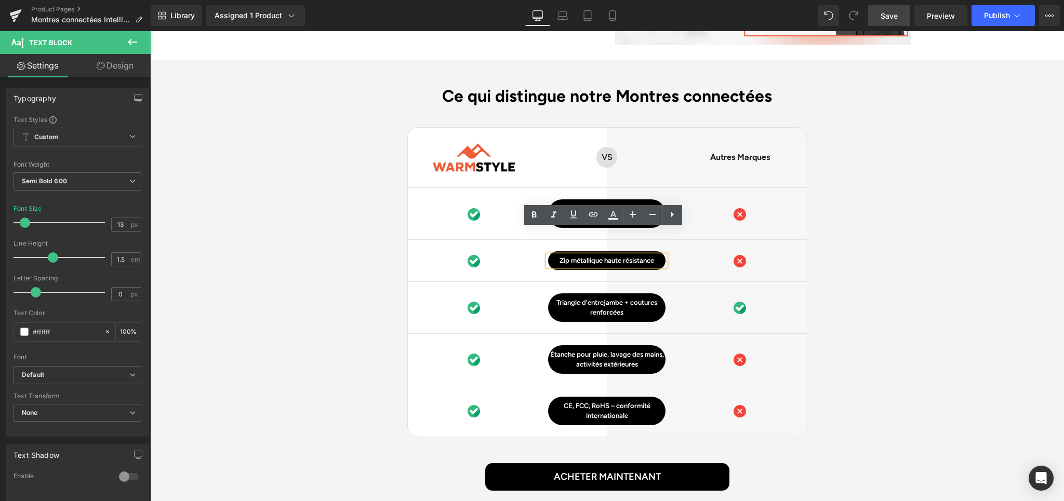
click at [602, 256] on p "Zip métallique haute résistance" at bounding box center [606, 261] width 117 height 10
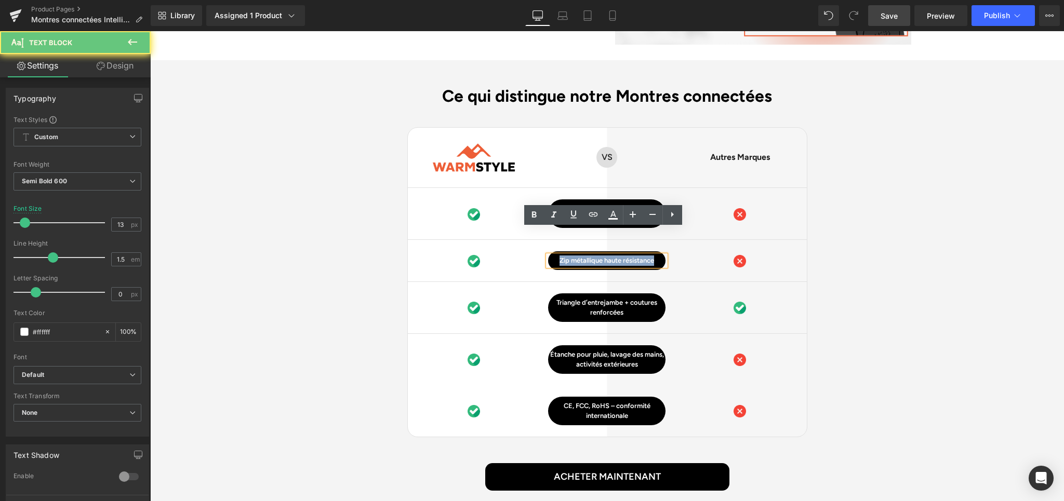
click at [602, 256] on p "Zip métallique haute résistance" at bounding box center [606, 261] width 117 height 10
paste div
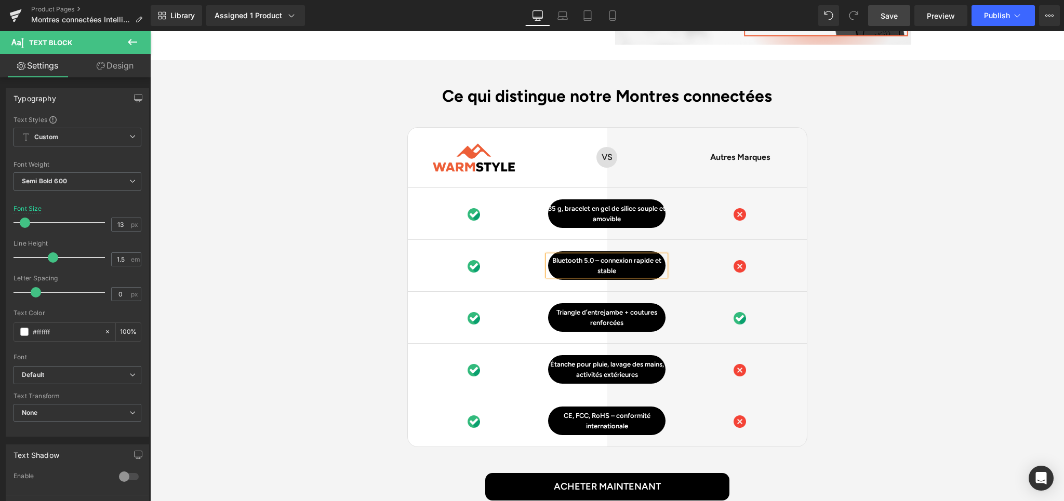
click at [881, 236] on div "Ce qui distingue notre Montres connectées Heading Image Row VS Text Block Row A…" at bounding box center [607, 307] width 914 height 443
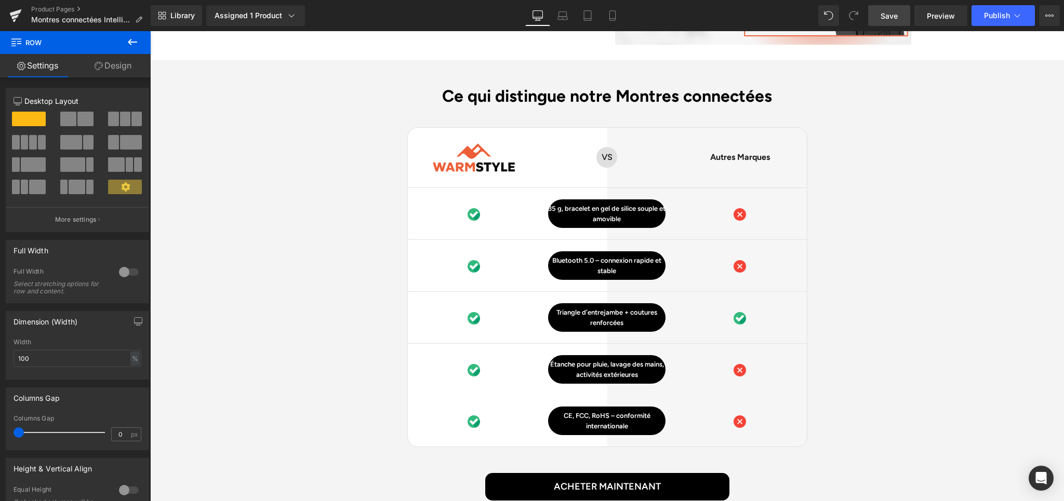
click at [884, 13] on span "Save" at bounding box center [889, 15] width 17 height 11
click at [647, 308] on p "Triangle d’entrejambe + coutures renforcées" at bounding box center [606, 318] width 117 height 20
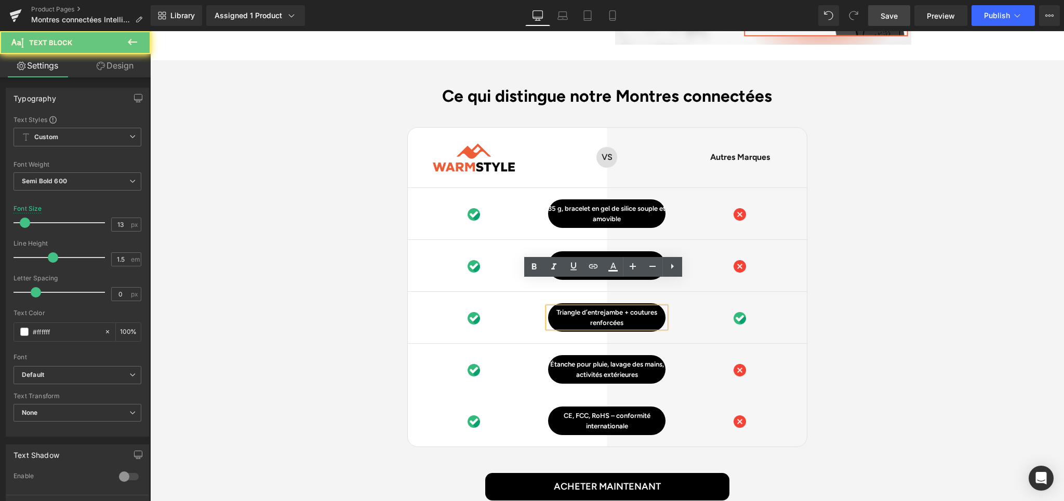
click at [647, 308] on p "Triangle d’entrejambe + coutures renforcées" at bounding box center [606, 318] width 117 height 20
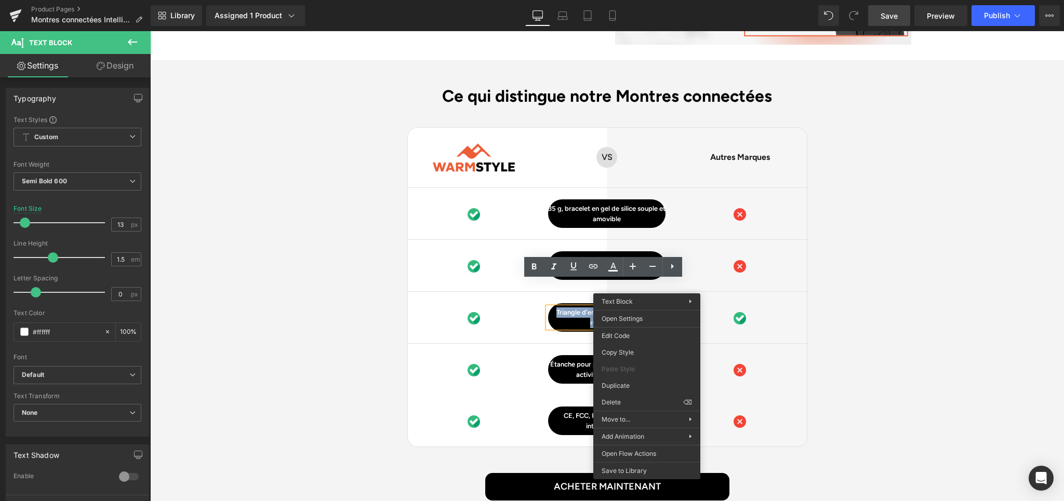
paste div
click at [820, 267] on div "Ce qui distingue notre Montres connectées Heading Image Row VS Text Block Row A…" at bounding box center [607, 307] width 914 height 443
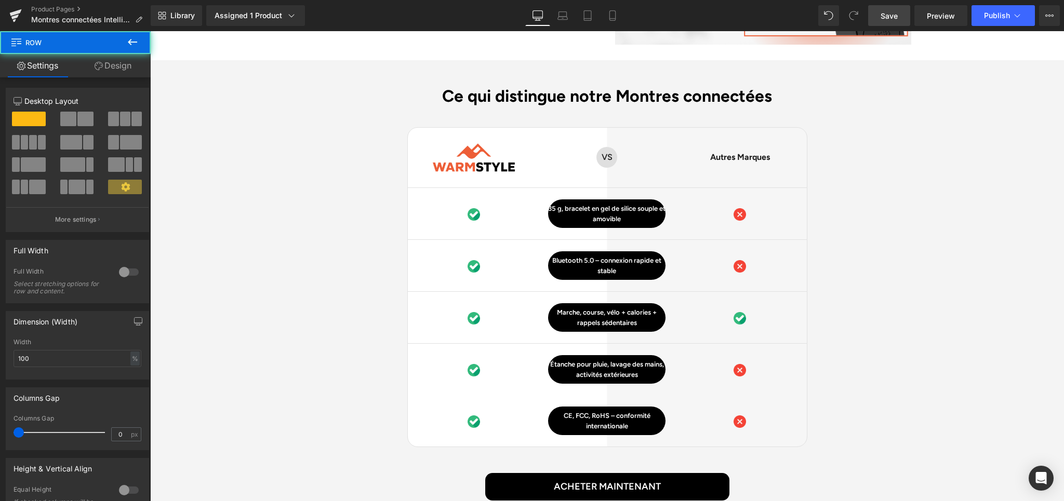
click at [820, 267] on div "Ce qui distingue notre Montres connectées Heading Image Row VS Text Block Row A…" at bounding box center [607, 307] width 914 height 443
click at [880, 21] on link "Save" at bounding box center [889, 15] width 42 height 21
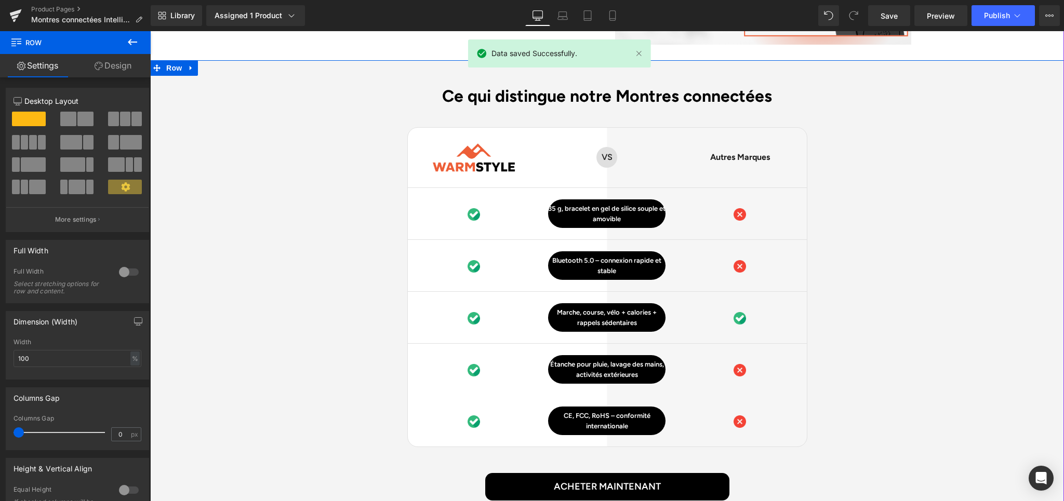
click at [883, 233] on div "Ce qui distingue notre Montres connectées Heading Image Row VS Text Block Row A…" at bounding box center [607, 307] width 914 height 443
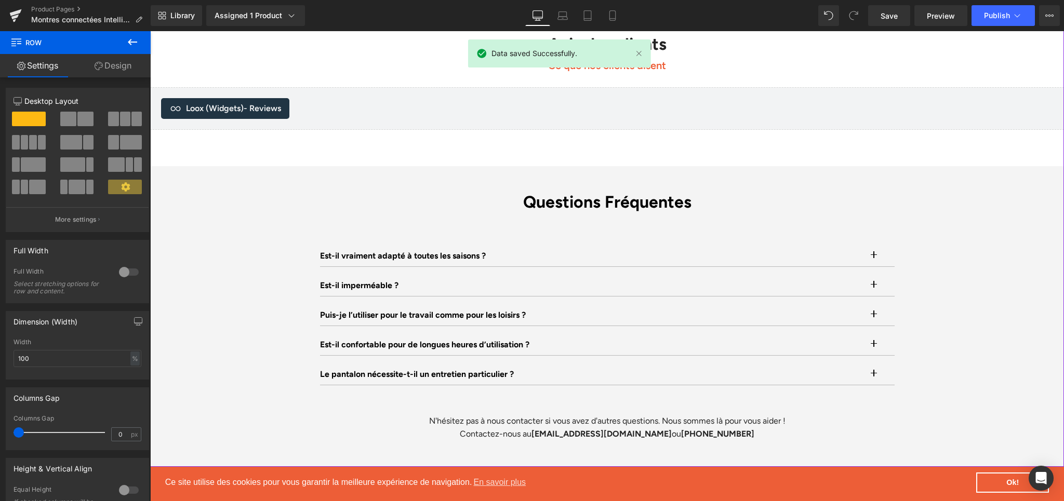
scroll to position [3048, 0]
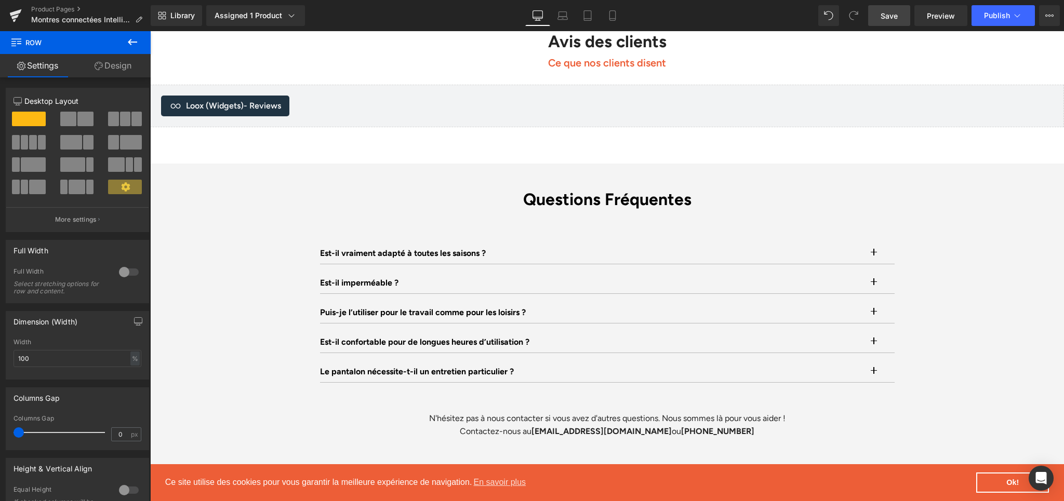
click at [894, 11] on span "Save" at bounding box center [889, 15] width 17 height 11
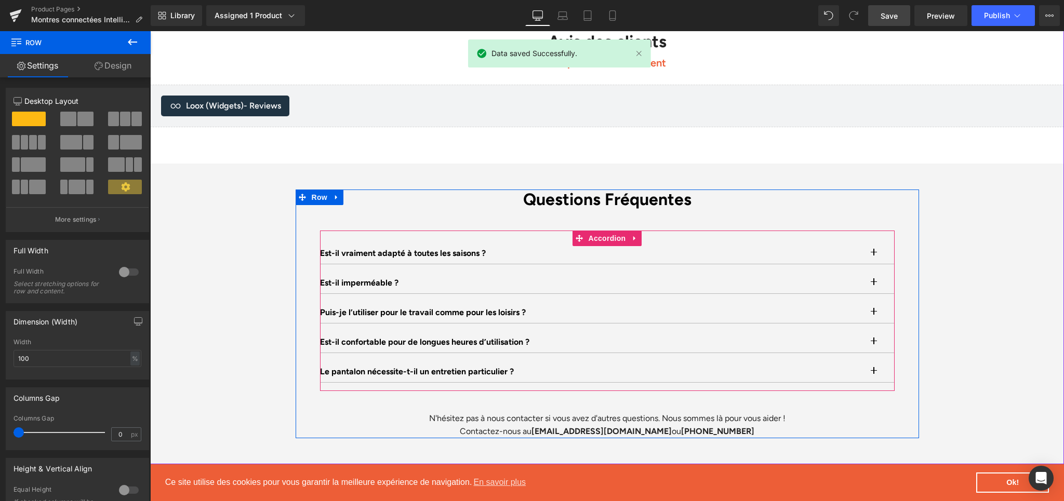
click at [874, 243] on button "button" at bounding box center [884, 253] width 21 height 21
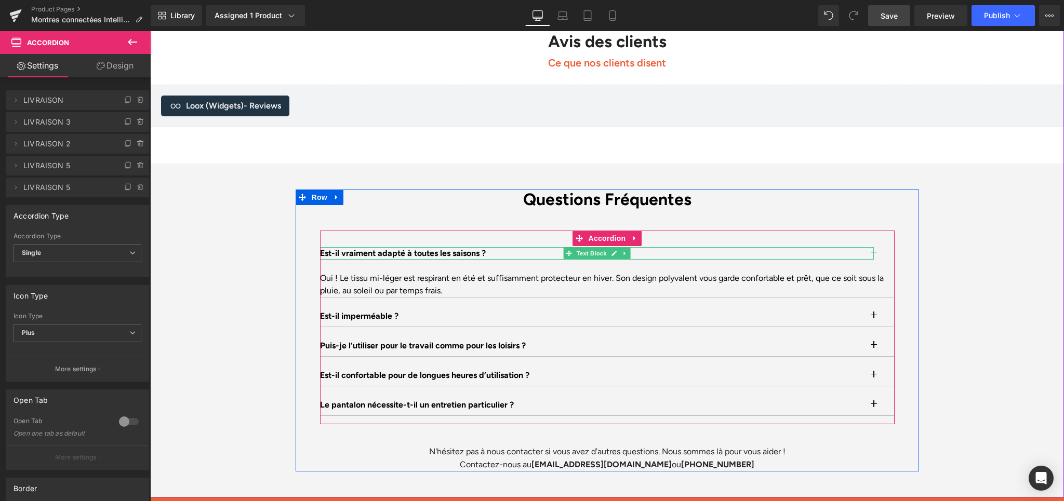
click at [432, 247] on p "Est-il vraiment adapté à toutes les saisons ?" at bounding box center [597, 253] width 554 height 12
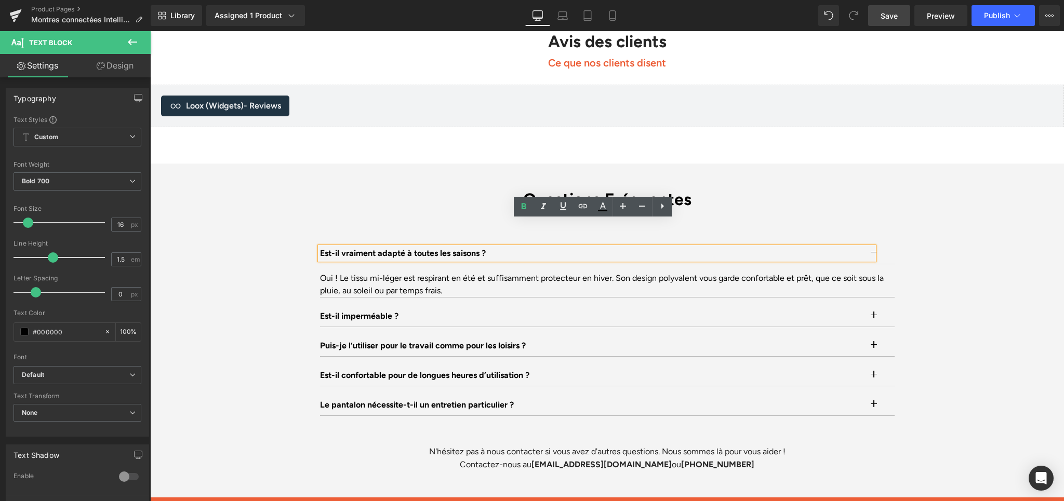
click at [432, 247] on p "Est-il vraiment adapté à toutes les saisons ?" at bounding box center [597, 253] width 554 height 12
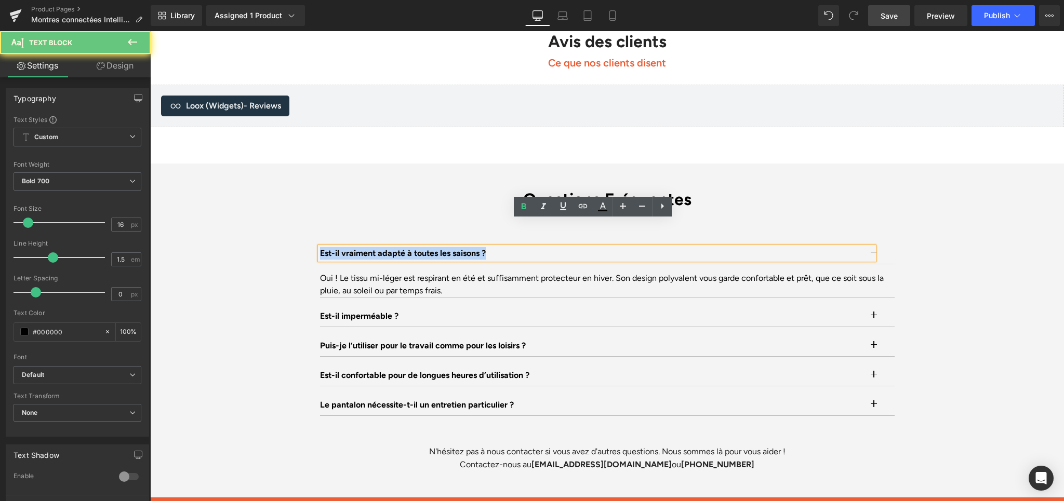
click at [432, 247] on p "Est-il vraiment adapté à toutes les saisons ?" at bounding box center [597, 253] width 554 height 12
paste div
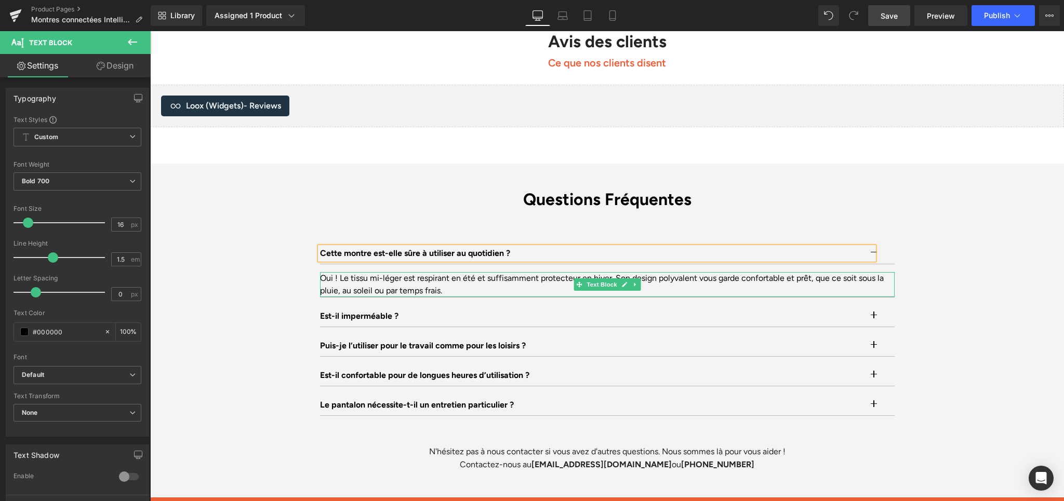
click at [347, 272] on div "Oui ! Le tissu mi-léger est respirant en été et suffisamment protecteur en hive…" at bounding box center [607, 284] width 575 height 25
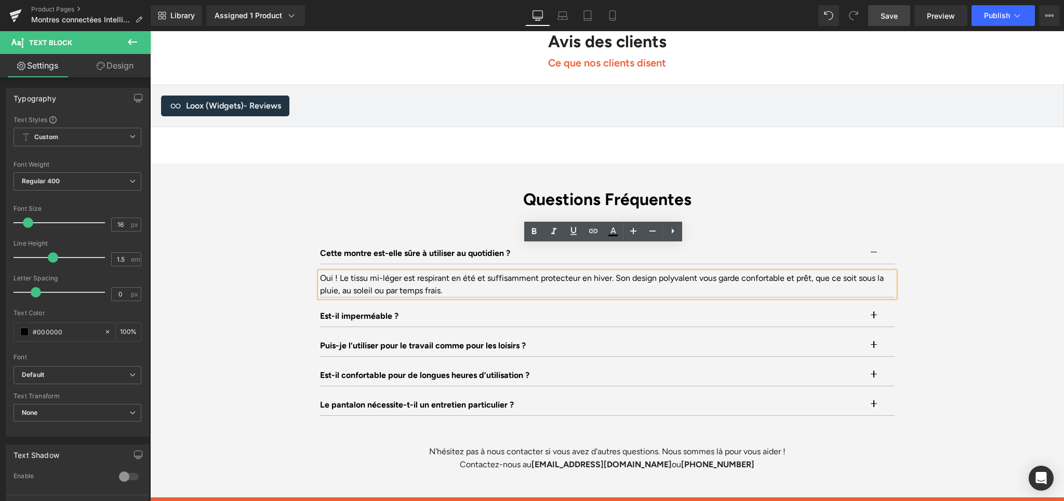
click at [351, 272] on div "Oui ! Le tissu mi-léger est respirant en été et suffisamment protecteur en hive…" at bounding box center [607, 284] width 575 height 25
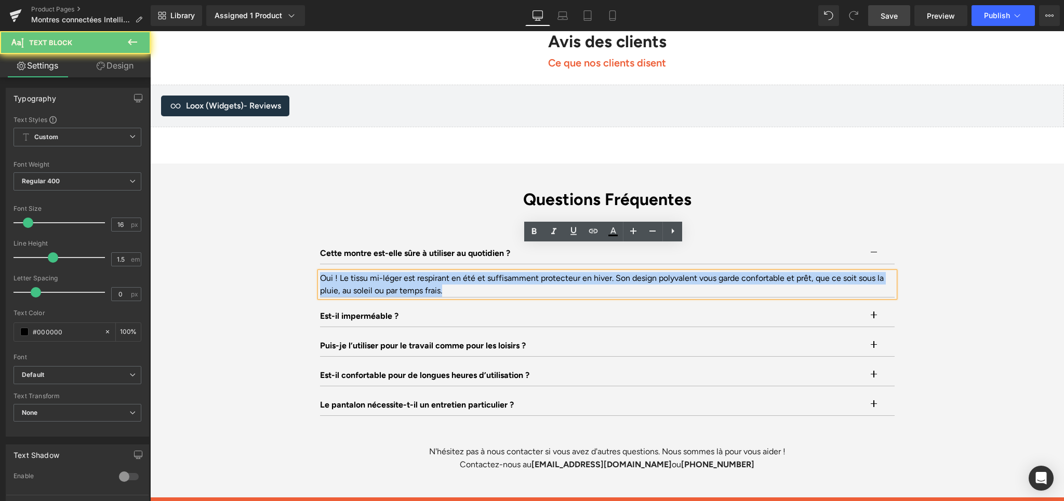
click at [351, 272] on div "Oui ! Le tissu mi-léger est respirant en été et suffisamment protecteur en hive…" at bounding box center [607, 284] width 575 height 25
paste div
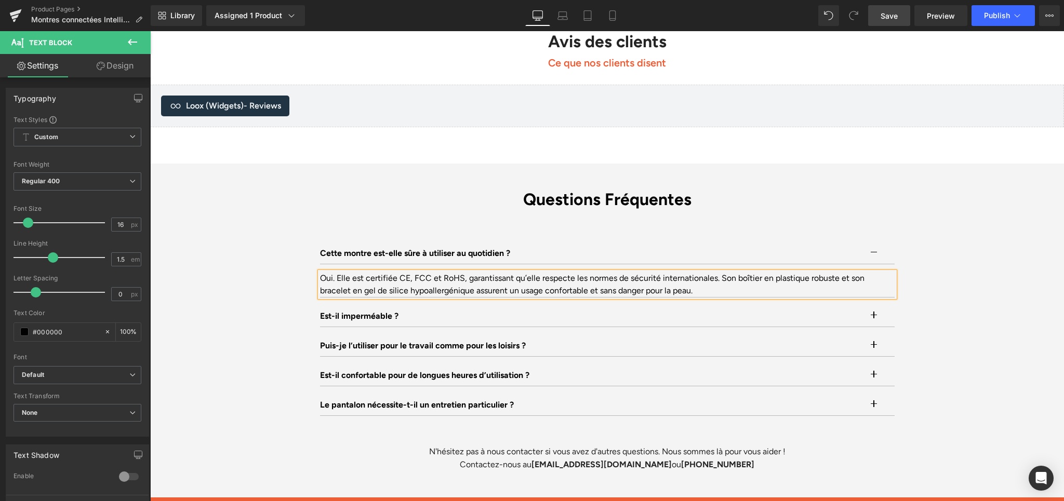
click at [874, 243] on button "button" at bounding box center [884, 253] width 21 height 21
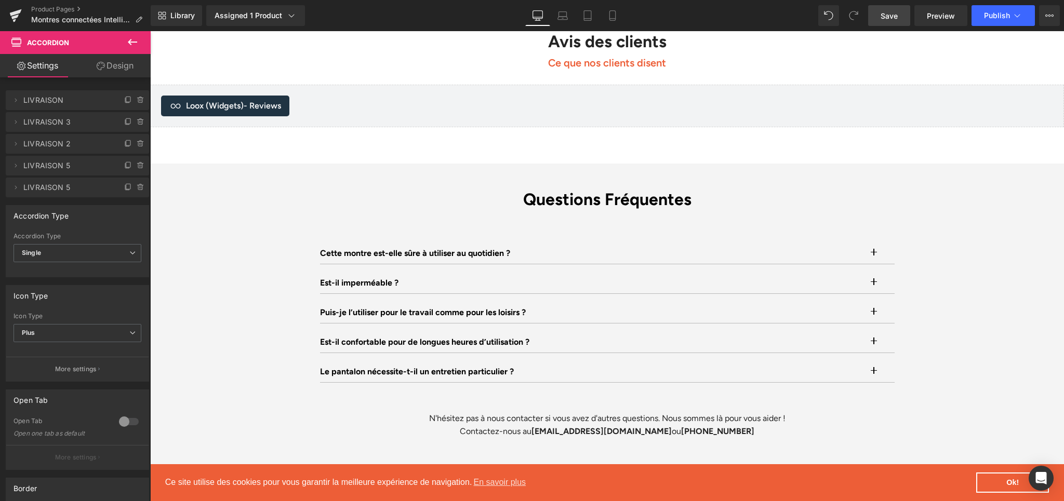
click at [890, 17] on span "Save" at bounding box center [889, 15] width 17 height 11
click at [150, 31] on div at bounding box center [150, 31] width 0 height 0
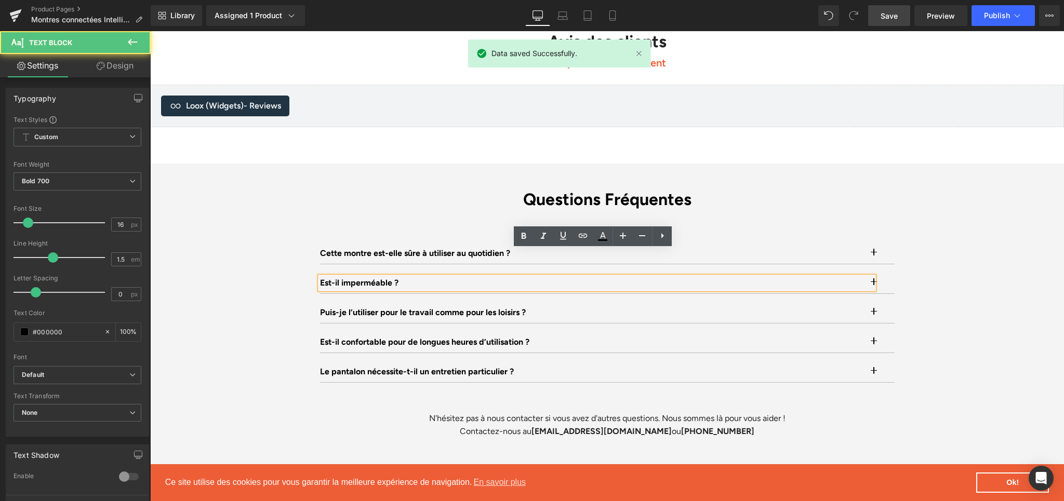
click at [912, 249] on div "Questions Fréquentes Heading Cette montre est-elle sûre à utiliser au quotidien…" at bounding box center [607, 314] width 623 height 249
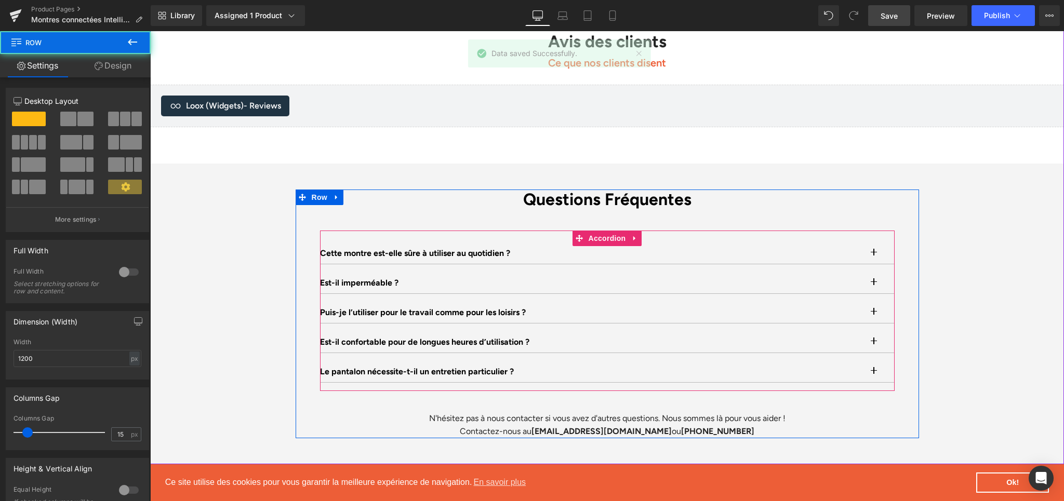
click at [876, 273] on button "button" at bounding box center [884, 283] width 21 height 21
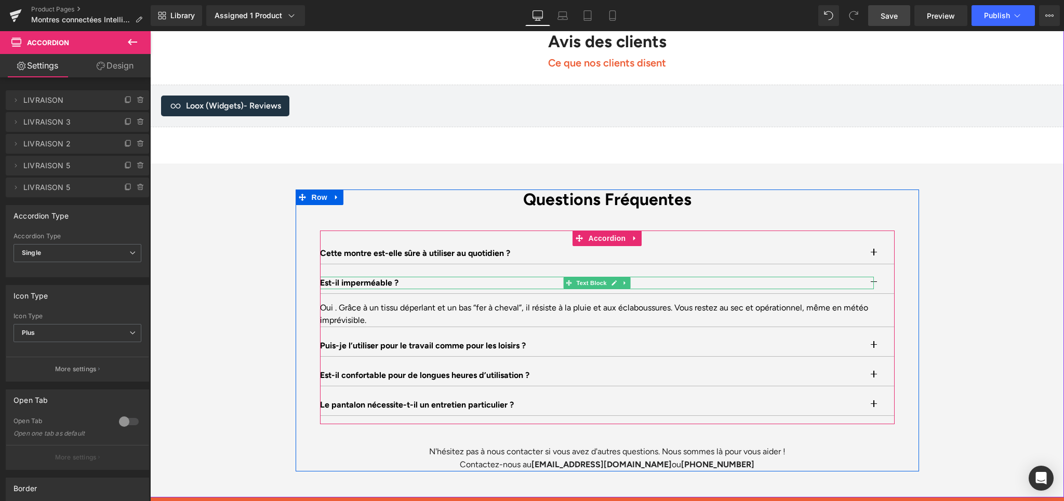
click at [365, 277] on p "Est-il imperméable ?" at bounding box center [596, 283] width 553 height 12
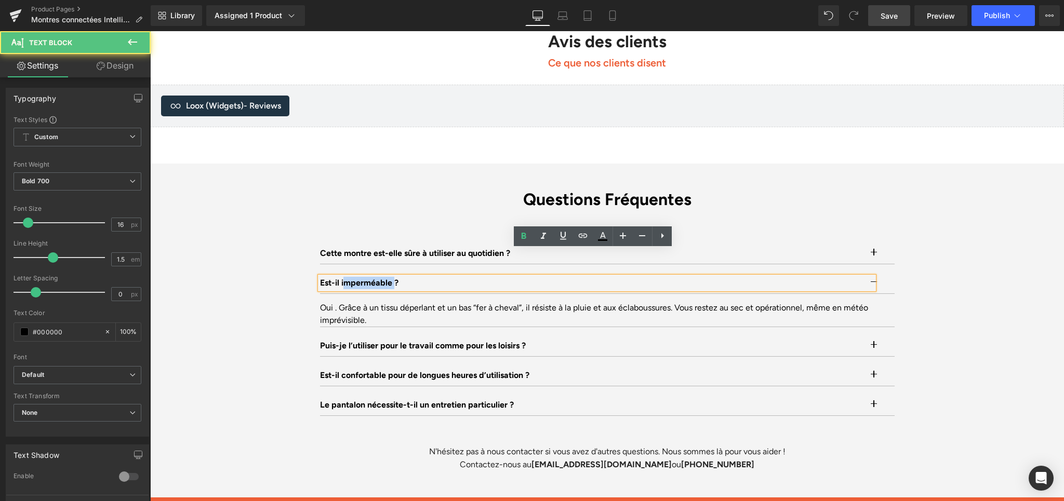
click at [365, 277] on p "Est-il imperméable ?" at bounding box center [596, 283] width 553 height 12
paste div
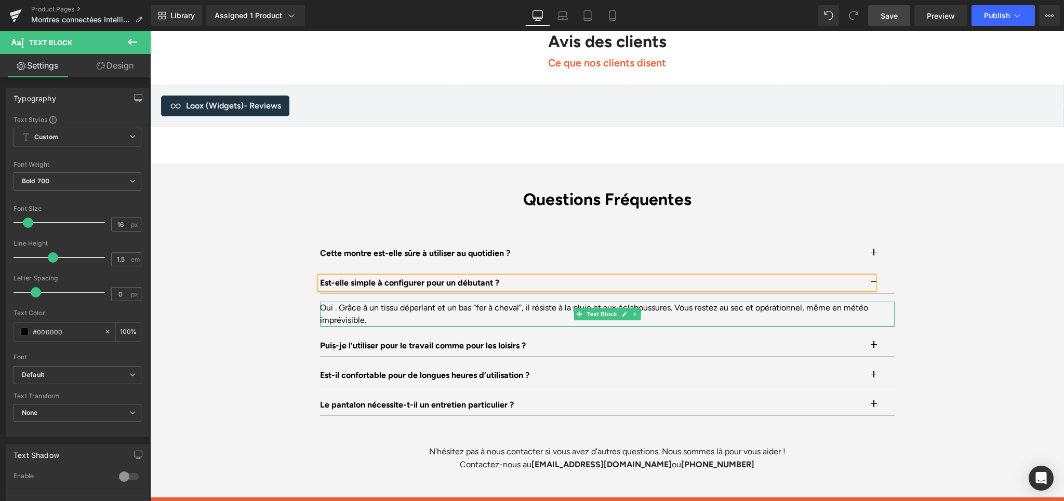
click at [369, 302] on div "Oui . Grâce à un tissu déperlant et un bas “fer à cheval”, il résiste à la plui…" at bounding box center [607, 314] width 575 height 25
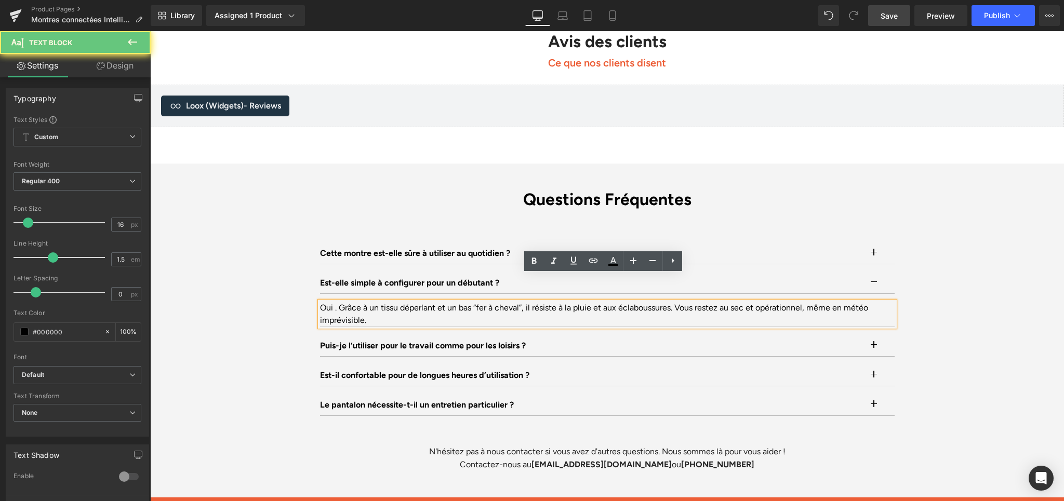
click at [369, 302] on div "Oui . Grâce à un tissu déperlant et un bas “fer à cheval”, il résiste à la plui…" at bounding box center [607, 314] width 575 height 25
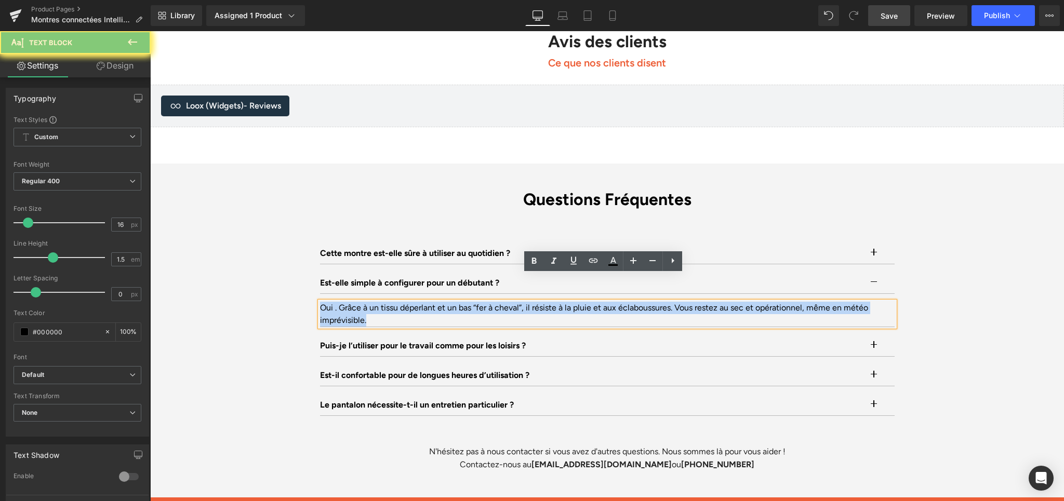
click at [369, 302] on div "Oui . Grâce à un tissu déperlant et un bas “fer à cheval”, il résiste à la plui…" at bounding box center [607, 314] width 575 height 25
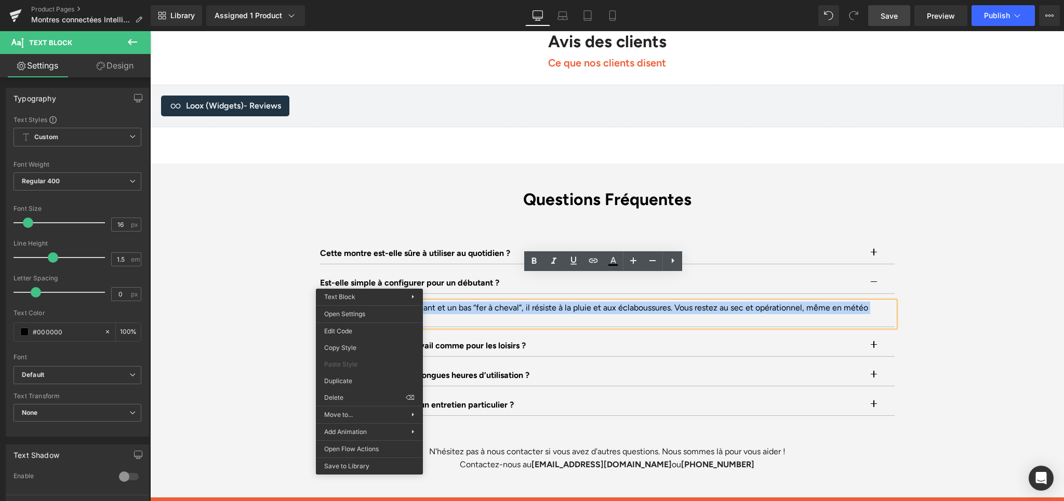
paste div
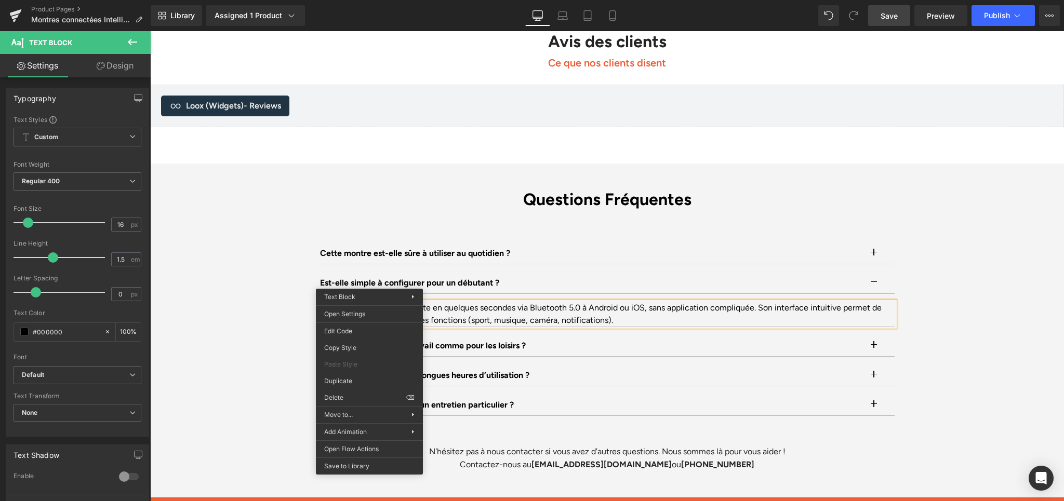
click at [966, 272] on div "Questions Fréquentes Heading Cette montre est-elle sûre à utiliser au quotidien…" at bounding box center [607, 331] width 914 height 282
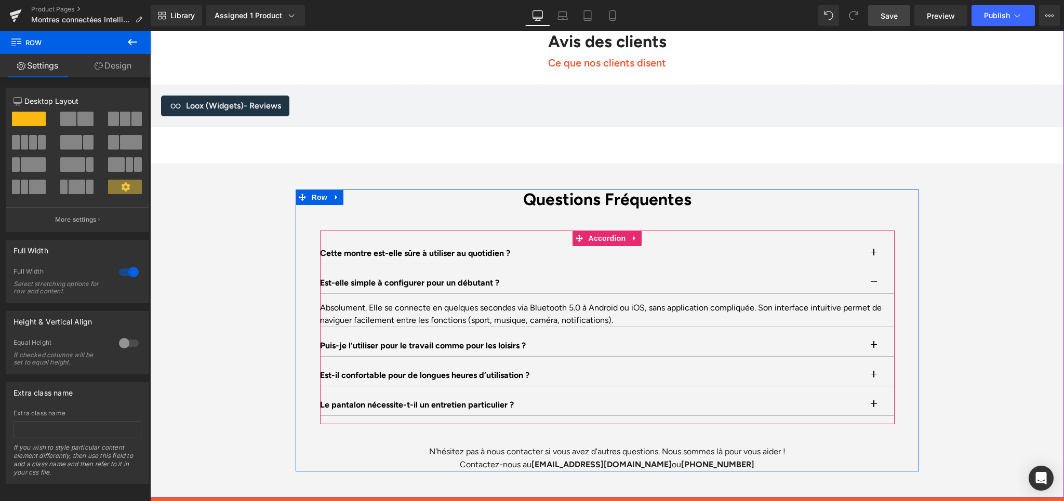
click at [874, 273] on button "button" at bounding box center [884, 283] width 21 height 21
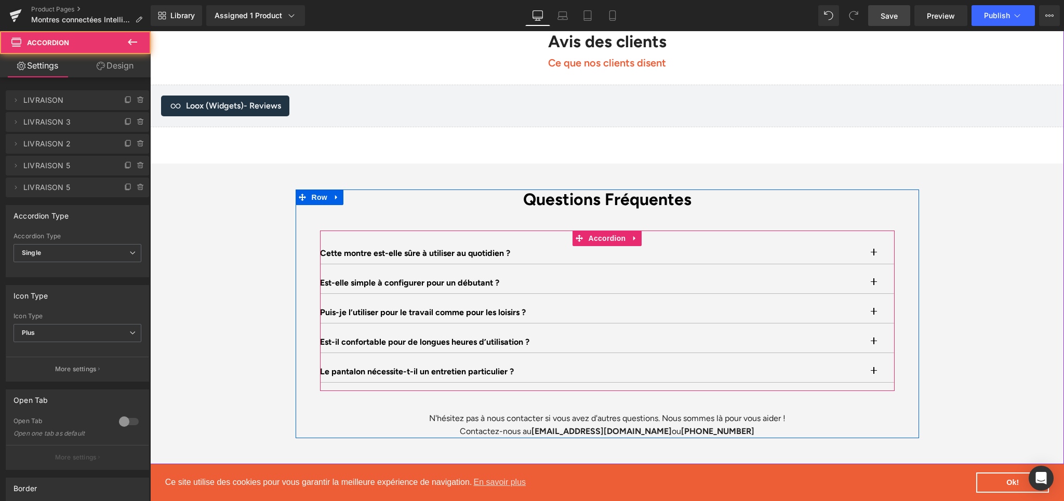
click at [874, 302] on button "button" at bounding box center [884, 312] width 21 height 21
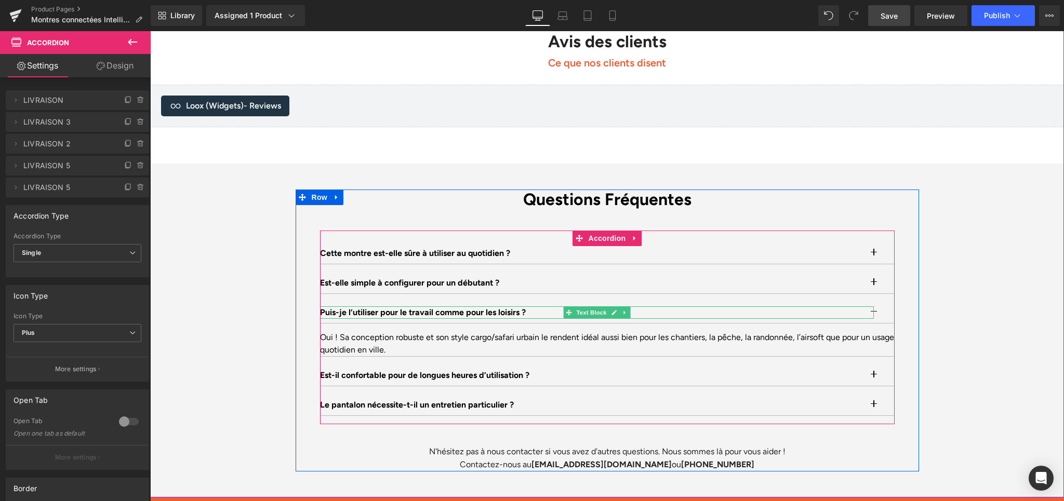
click at [357, 307] on p "Puis-je l’utiliser pour le travail comme pour les loisirs ?" at bounding box center [597, 313] width 554 height 12
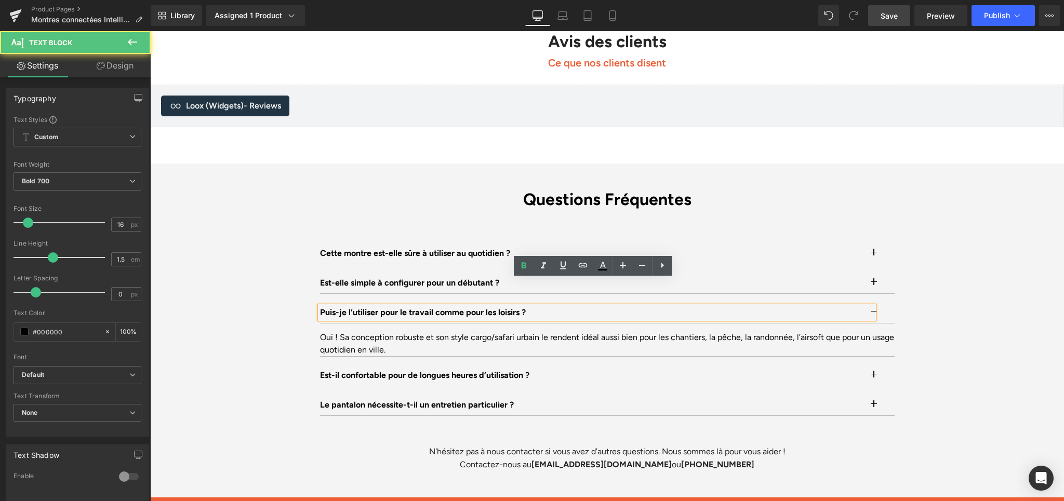
click at [361, 307] on p "Puis-je l’utiliser pour le travail comme pour les loisirs ?" at bounding box center [597, 313] width 554 height 12
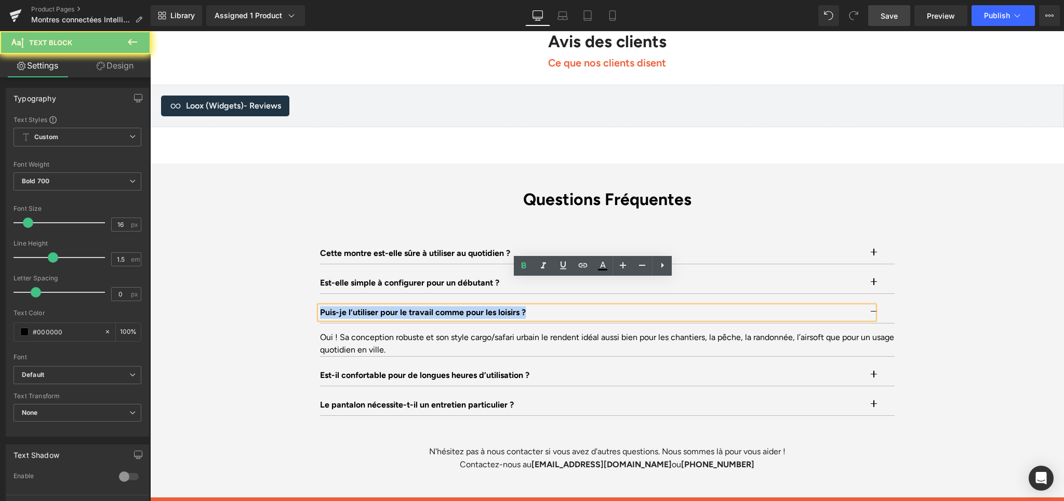
click at [361, 307] on p "Puis-je l’utiliser pour le travail comme pour les loisirs ?" at bounding box center [597, 313] width 554 height 12
paste div
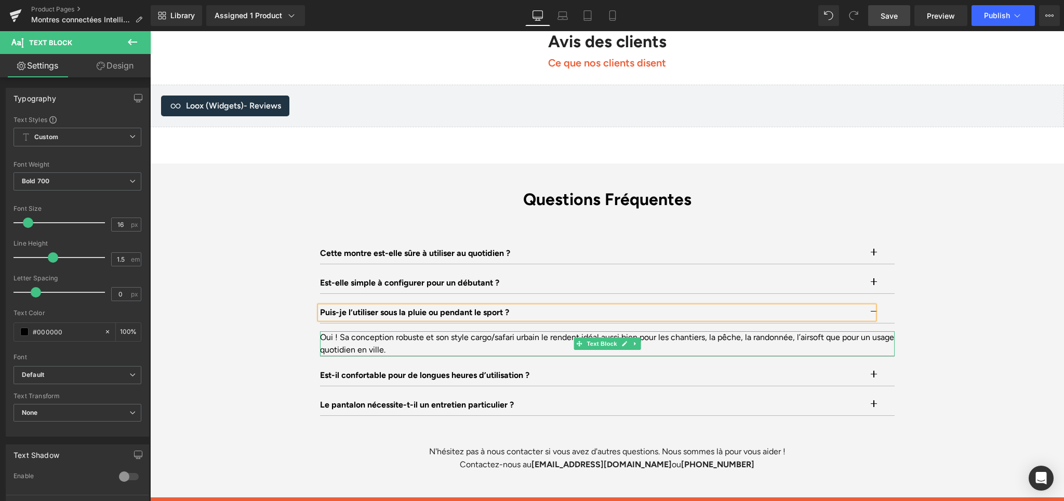
click at [396, 331] on div "Oui ! Sa conception robuste et son style cargo/safari urbain le rendent idéal a…" at bounding box center [607, 343] width 575 height 25
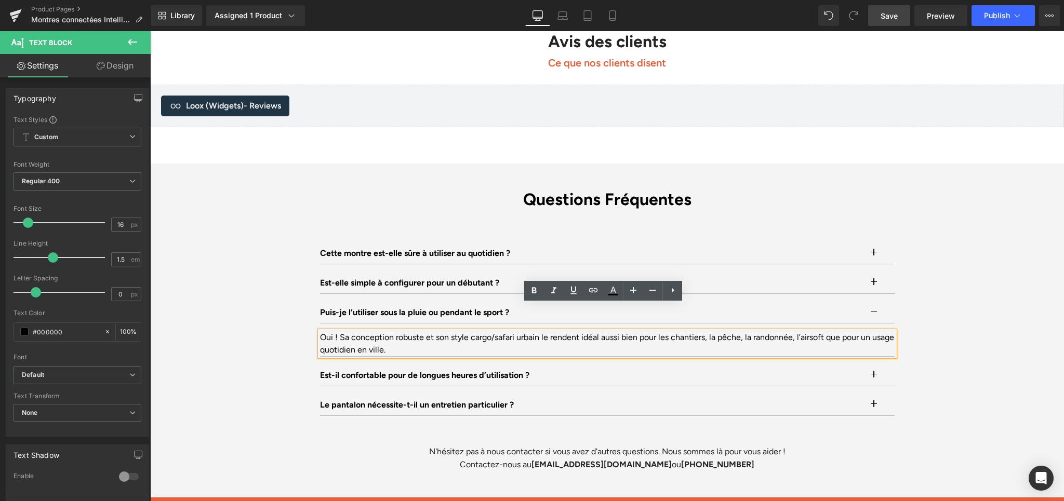
click at [356, 331] on div "Oui ! Sa conception robuste et son style cargo/safari urbain le rendent idéal a…" at bounding box center [607, 343] width 575 height 25
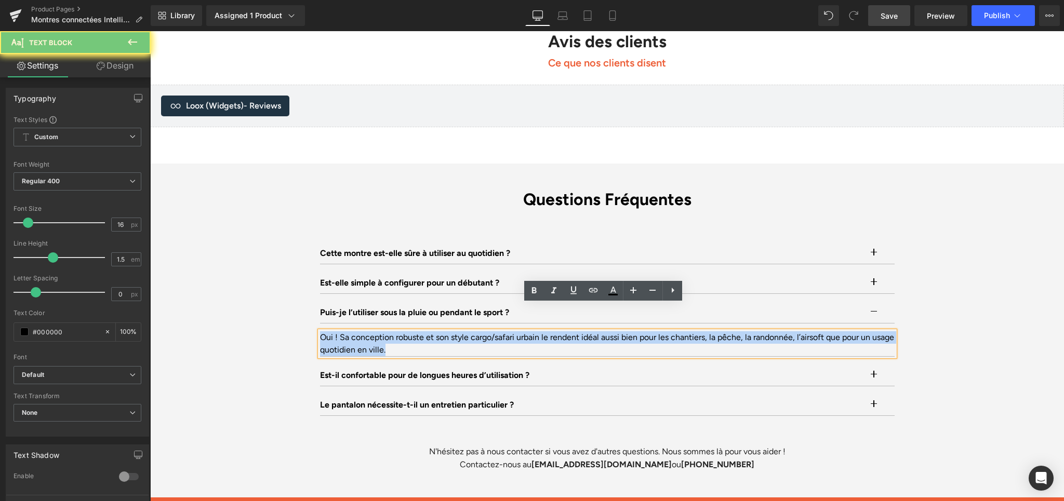
click at [356, 331] on div "Oui ! Sa conception robuste et son style cargo/safari urbain le rendent idéal a…" at bounding box center [607, 343] width 575 height 25
paste div
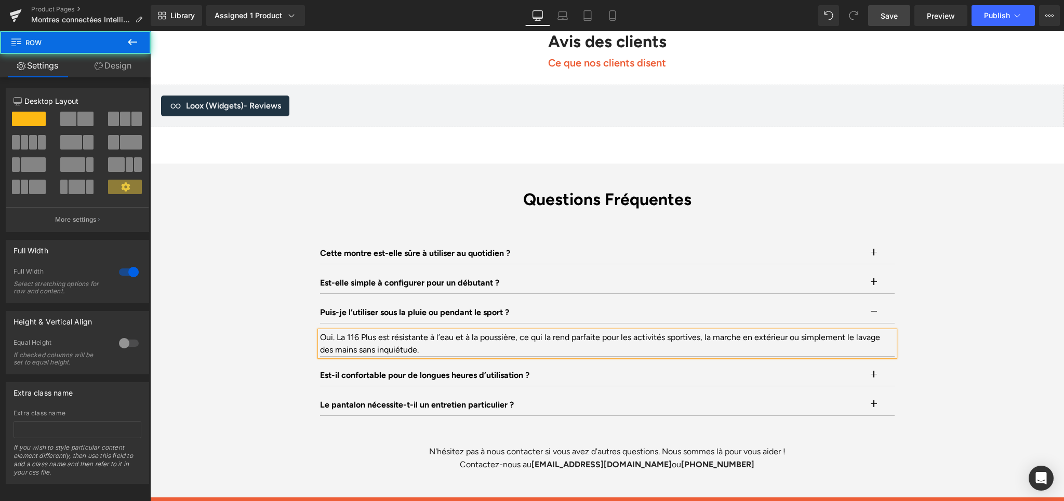
click at [956, 262] on div "Questions Fréquentes Heading Cette montre est-elle sûre à utiliser au quotidien…" at bounding box center [607, 331] width 914 height 282
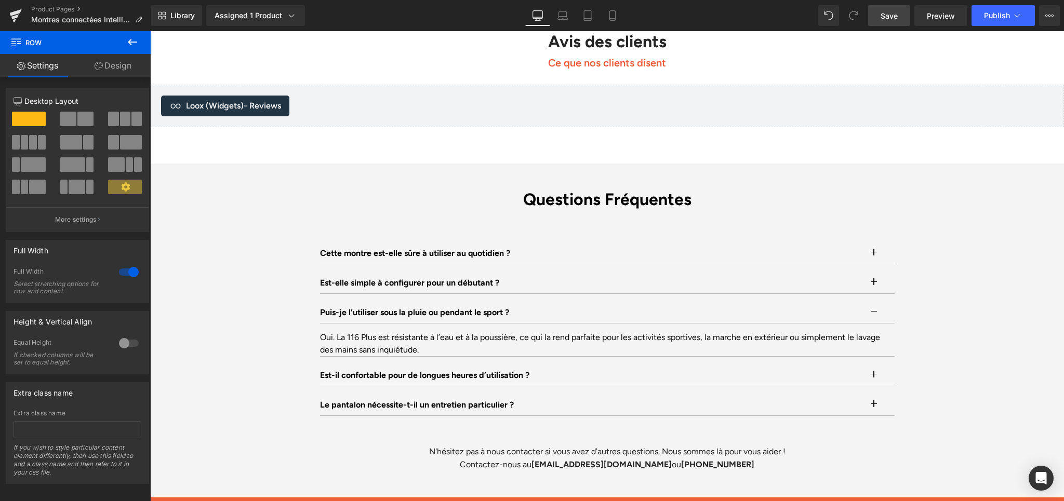
click at [896, 24] on link "Save" at bounding box center [889, 15] width 42 height 21
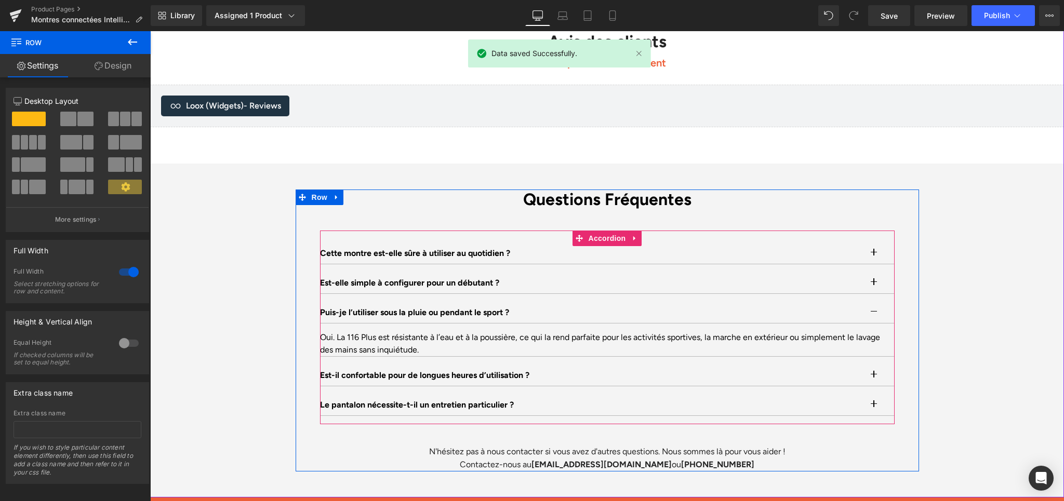
click at [874, 302] on button "button" at bounding box center [884, 312] width 21 height 21
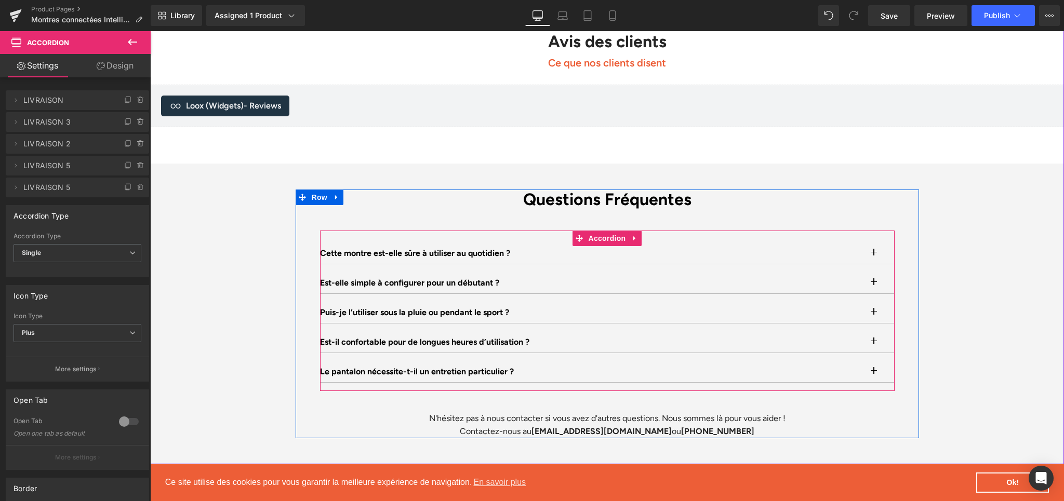
click at [874, 332] on button "button" at bounding box center [884, 342] width 21 height 21
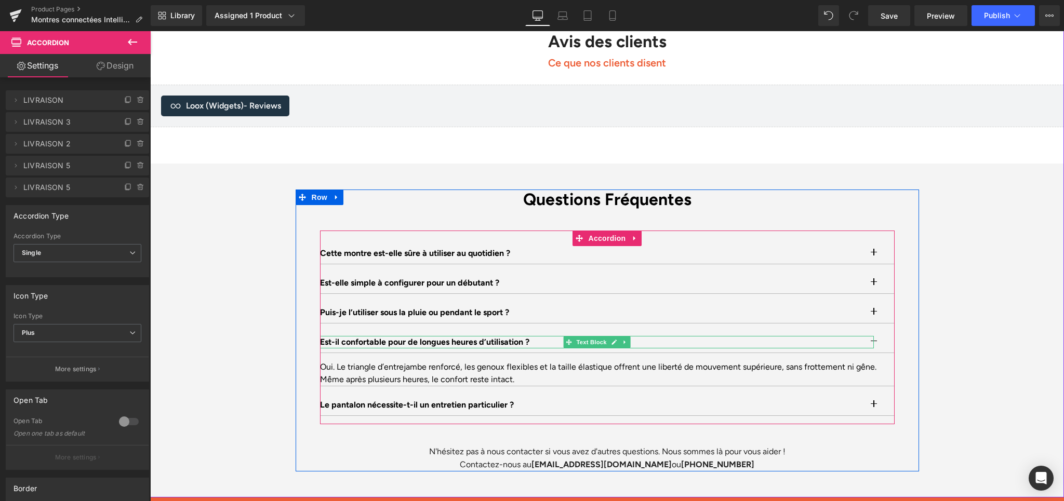
click at [403, 336] on p "Est-il confortable pour de longues heures d’utilisation ?" at bounding box center [597, 342] width 554 height 12
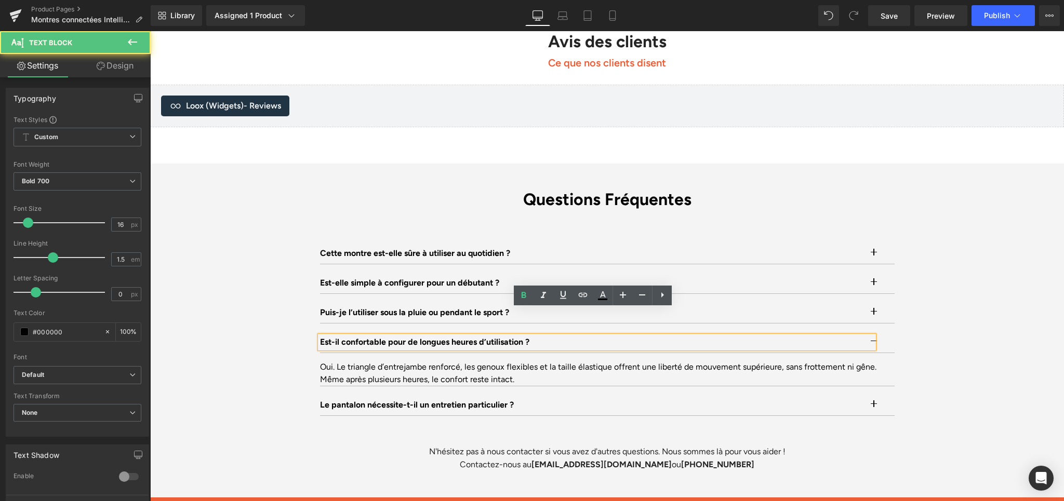
click at [403, 336] on p "Est-il confortable pour de longues heures d’utilisation ?" at bounding box center [597, 342] width 554 height 12
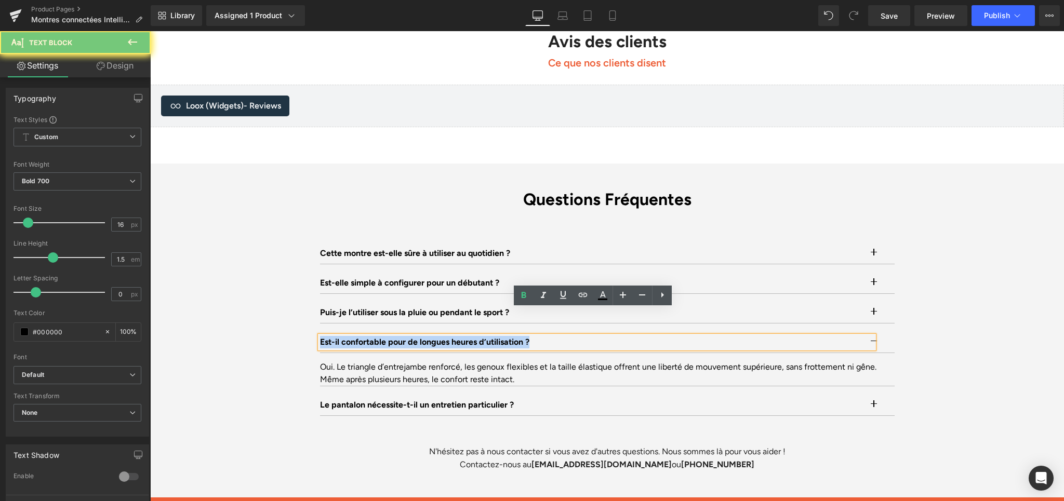
click at [403, 336] on p "Est-il confortable pour de longues heures d’utilisation ?" at bounding box center [597, 342] width 554 height 12
paste div
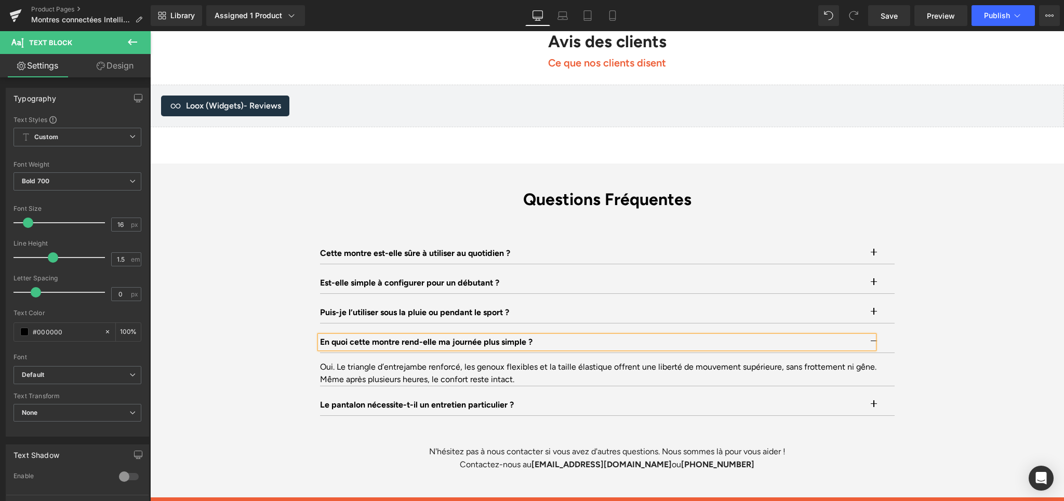
click at [933, 311] on div "Questions Fréquentes Heading Cette montre est-elle sûre à utiliser au quotidien…" at bounding box center [607, 331] width 914 height 282
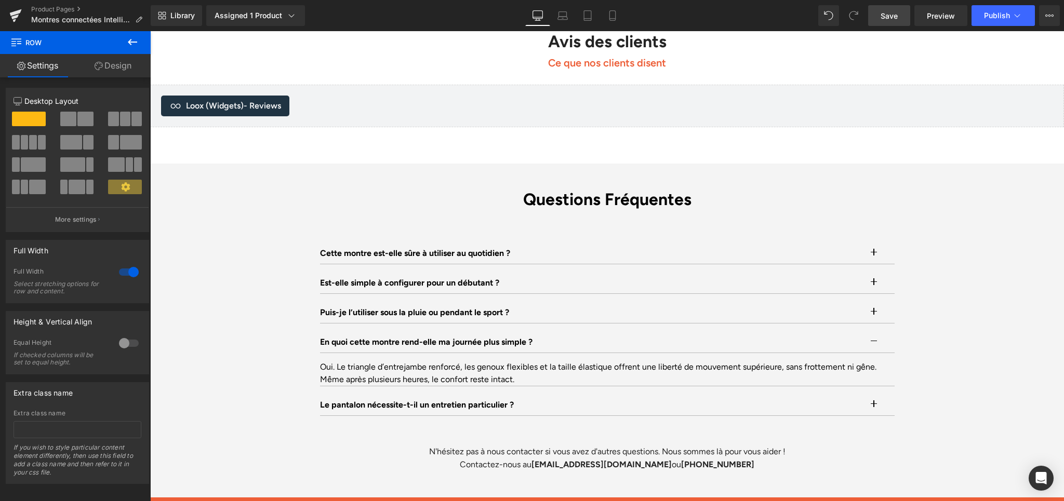
click at [878, 17] on link "Save" at bounding box center [889, 15] width 42 height 21
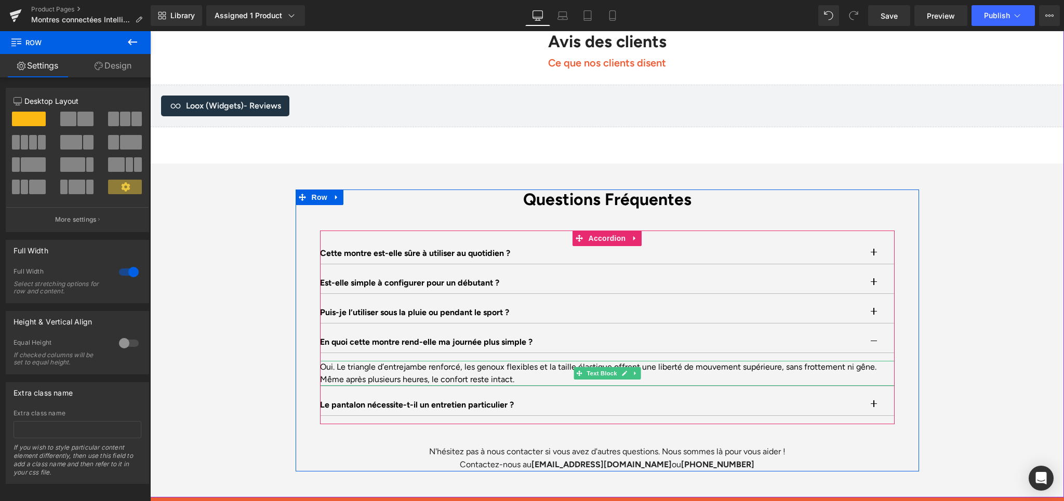
click at [355, 361] on div "Oui. Le triangle d’entrejambe renforcé, les genoux flexibles et la taille élast…" at bounding box center [607, 373] width 575 height 25
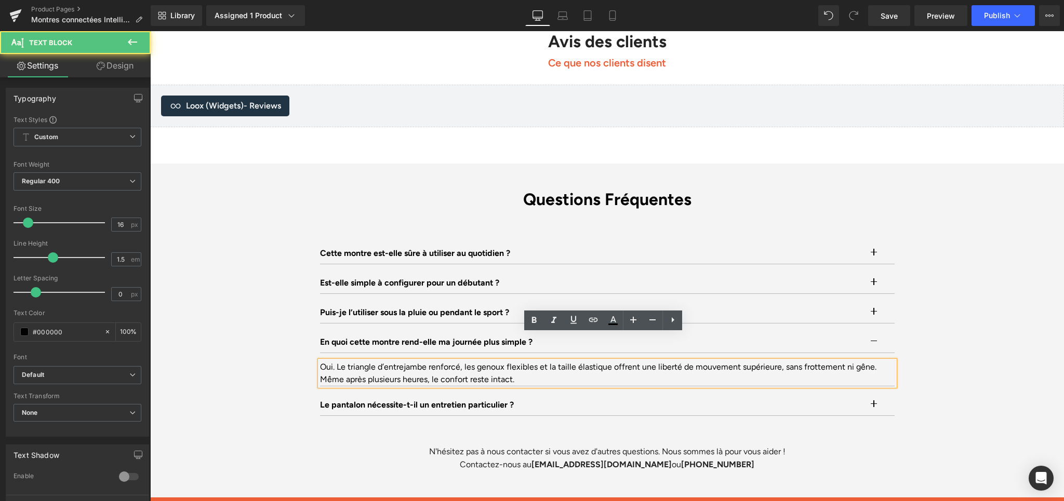
click at [354, 361] on div "Oui. Le triangle d’entrejambe renforcé, les genoux flexibles et la taille élast…" at bounding box center [607, 373] width 575 height 25
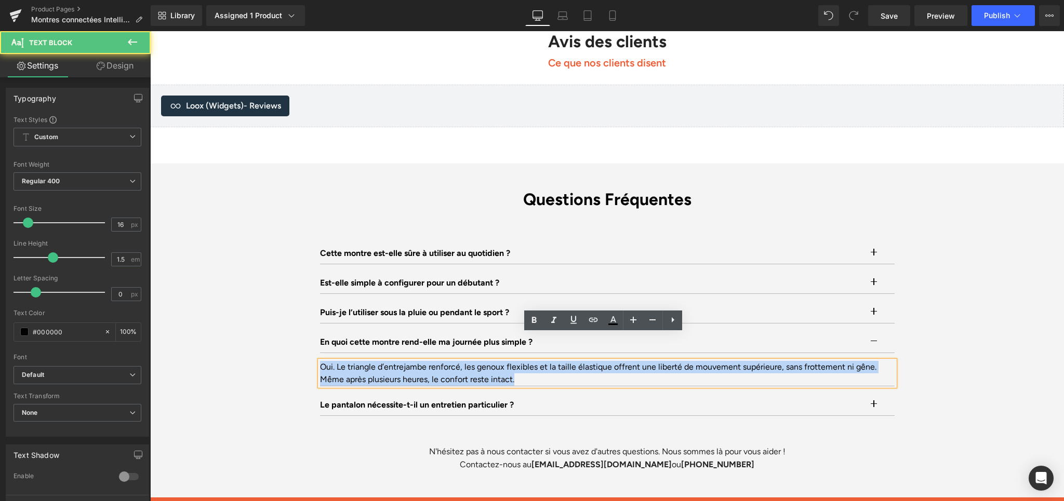
click at [354, 361] on div "Oui. Le triangle d’entrejambe renforcé, les genoux flexibles et la taille élast…" at bounding box center [607, 373] width 575 height 25
paste div
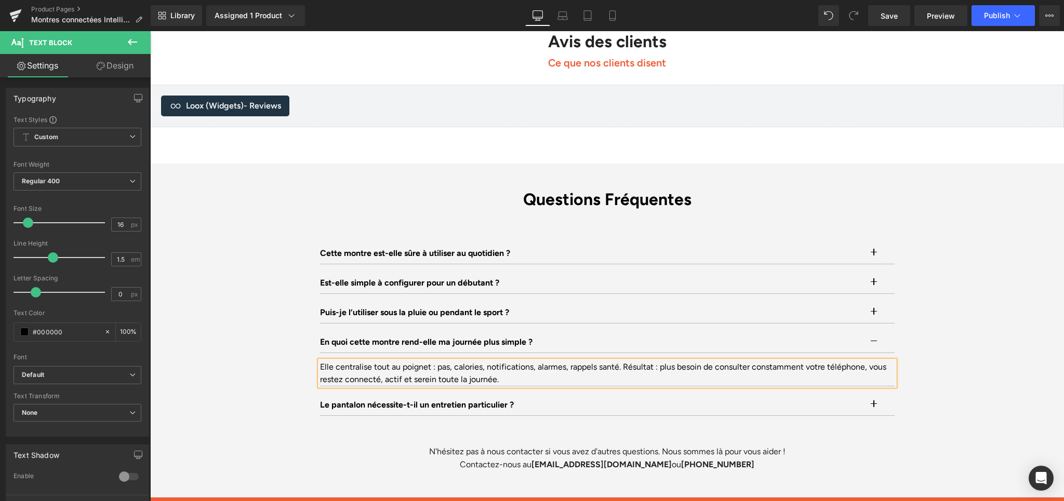
click at [927, 297] on div "Questions Fréquentes Heading Cette montre est-elle sûre à utiliser au quotidien…" at bounding box center [607, 331] width 914 height 282
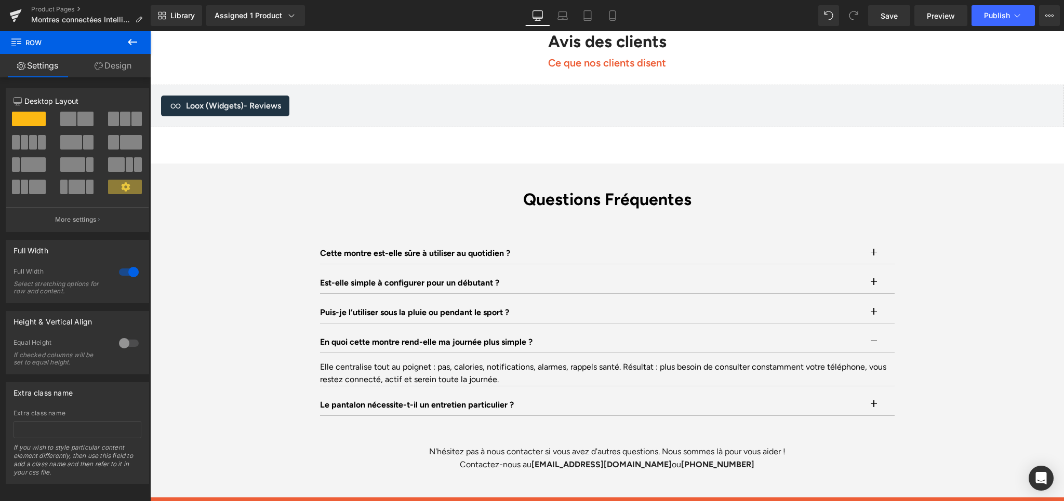
click at [886, 26] on div "Library Assigned 1 Product Product Preview Montres connectées Intelligente Spor…" at bounding box center [607, 15] width 913 height 31
click at [886, 20] on span "Save" at bounding box center [889, 15] width 17 height 11
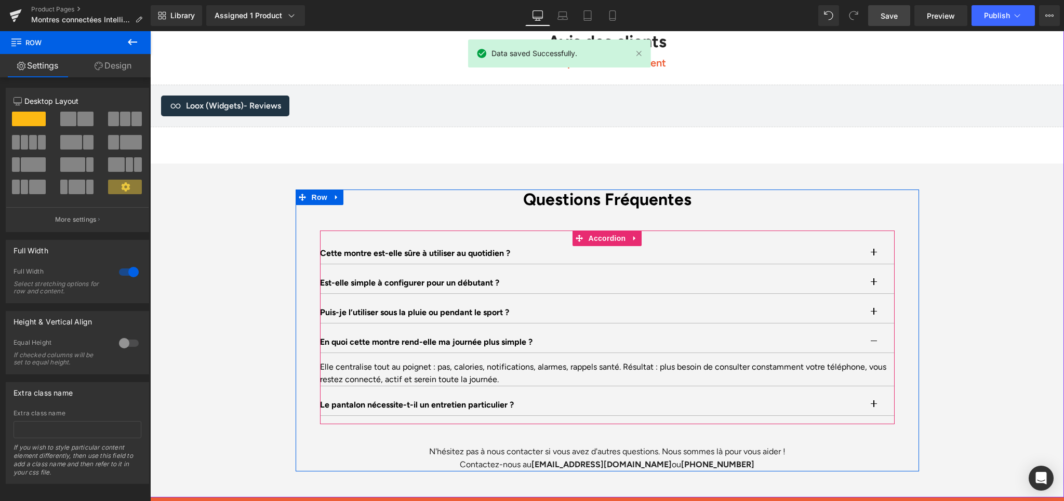
click at [874, 345] on span "button" at bounding box center [874, 345] width 0 height 0
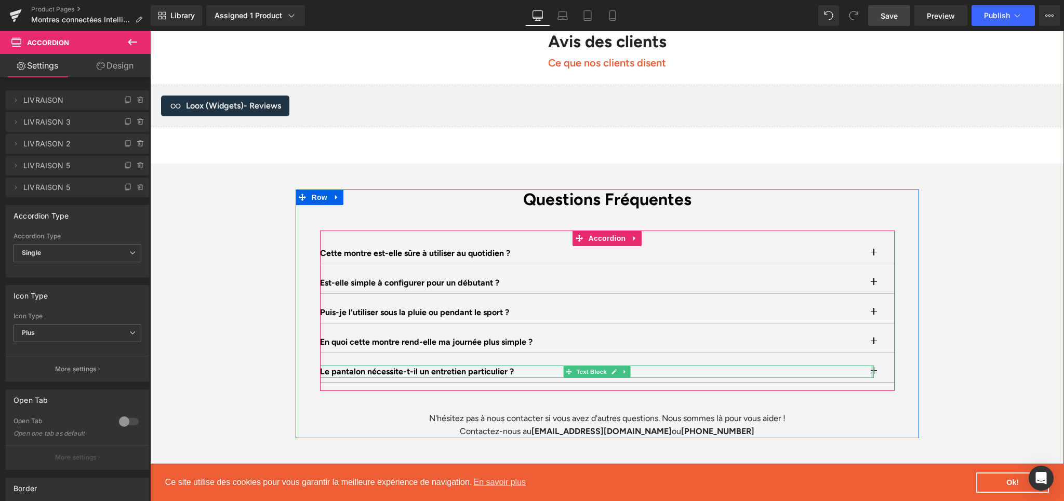
click at [871, 366] on div at bounding box center [872, 372] width 3 height 12
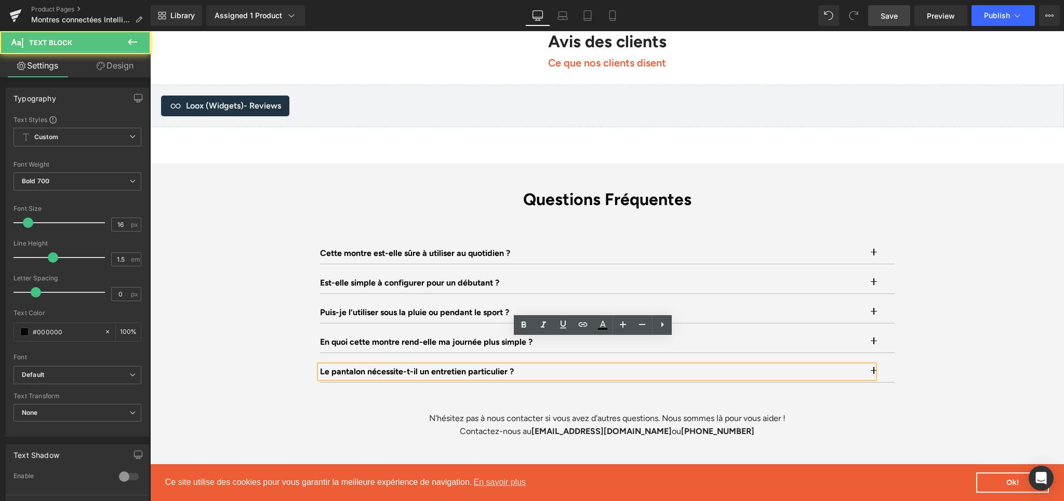
click at [877, 362] on button "button" at bounding box center [884, 372] width 21 height 21
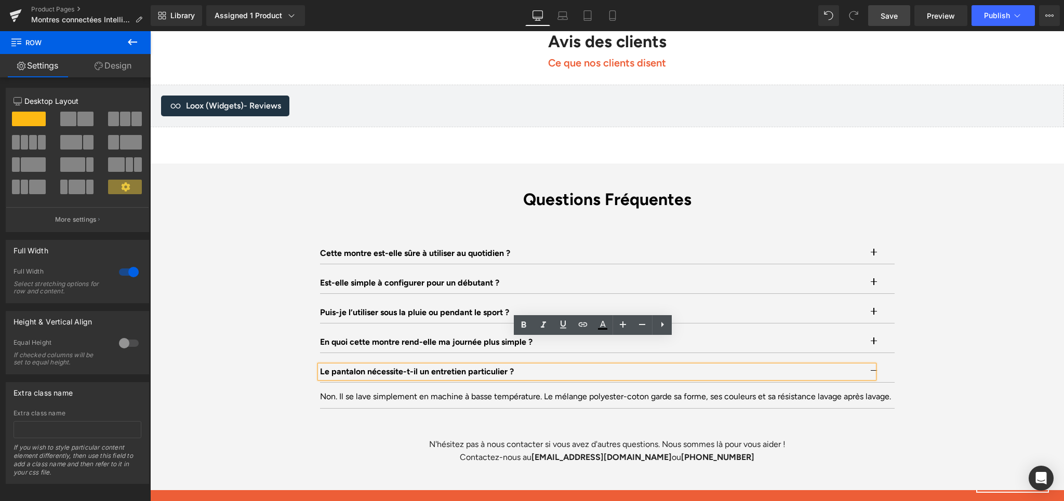
click at [933, 331] on div "Questions Fréquentes Heading Cette montre est-elle sûre à utiliser au quotidien…" at bounding box center [607, 327] width 914 height 275
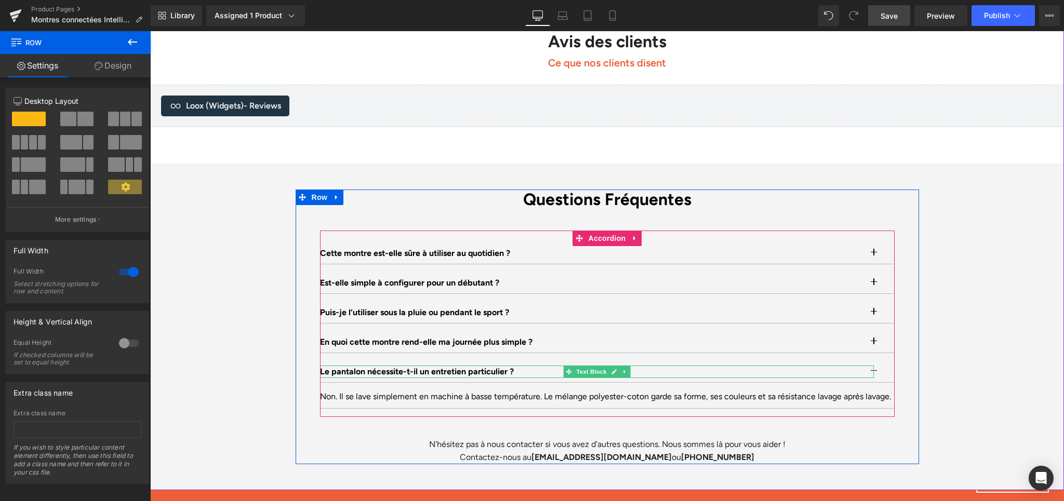
click at [368, 366] on p "Le pantalon nécessite-t-il un entretien particulier ?" at bounding box center [597, 372] width 554 height 12
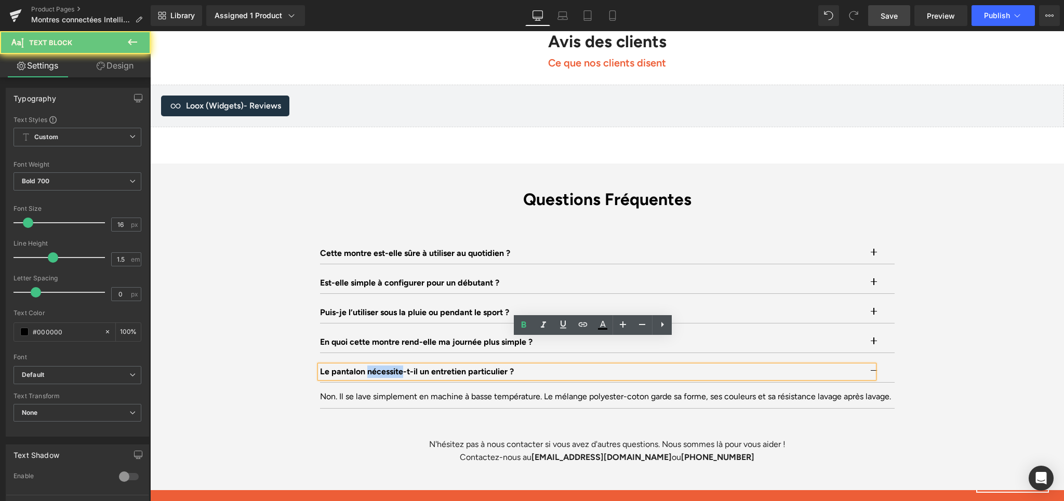
click at [368, 366] on p "Le pantalon nécessite-t-il un entretien particulier ?" at bounding box center [597, 372] width 554 height 12
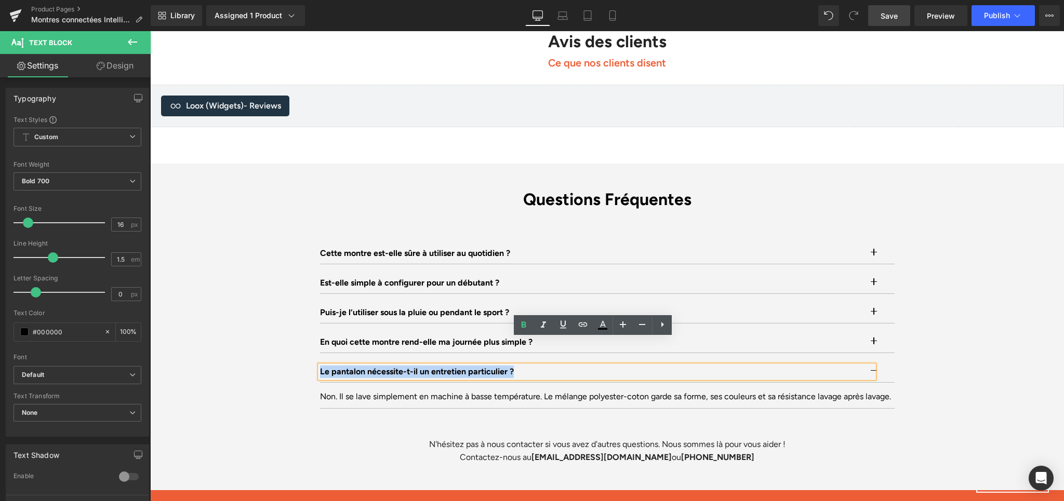
paste div
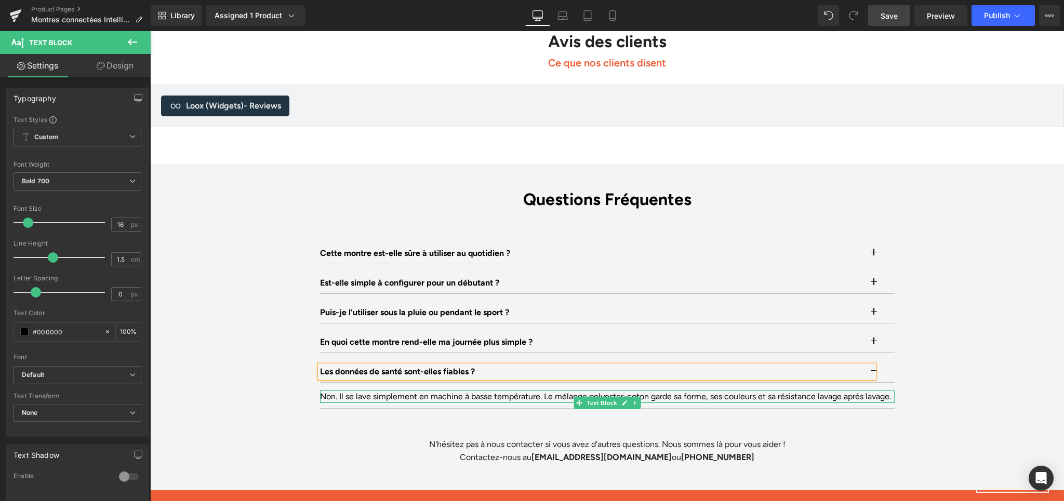
click at [363, 391] on div "Non. Il se lave simplement en machine à basse température. Le mélange polyester…" at bounding box center [607, 397] width 575 height 12
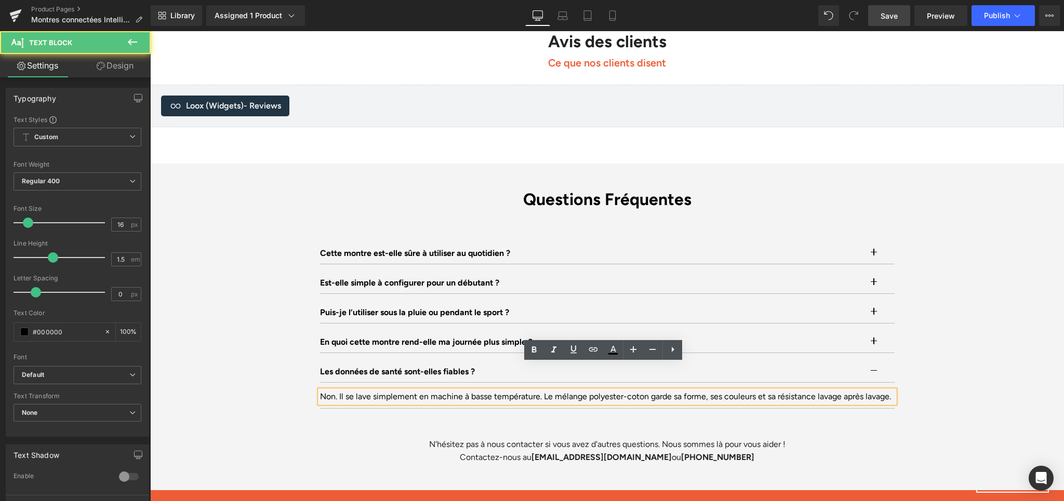
click at [369, 391] on div "Non. Il se lave simplement en machine à basse température. Le mélange polyester…" at bounding box center [607, 397] width 575 height 12
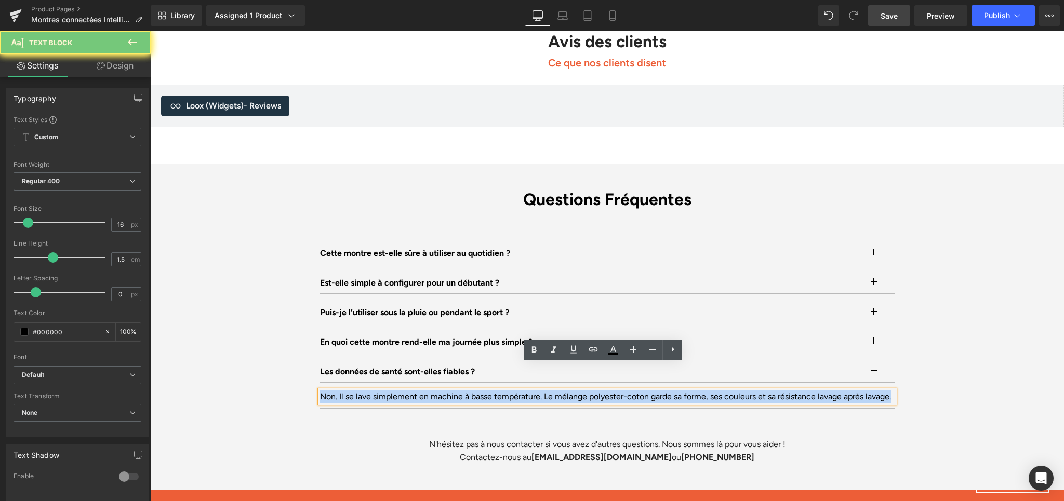
click at [369, 391] on div "Non. Il se lave simplement en machine à basse température. Le mélange polyester…" at bounding box center [607, 397] width 575 height 12
paste div
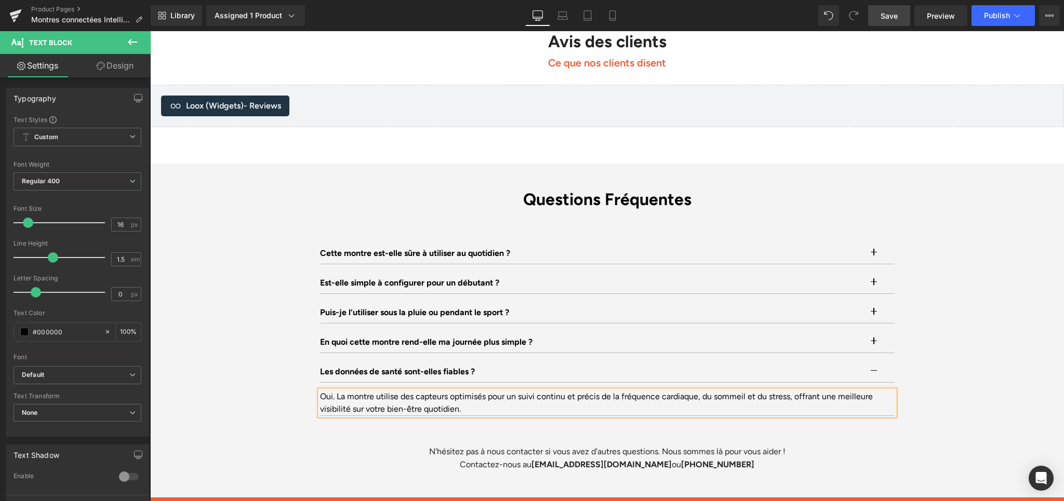
click at [974, 344] on div "Questions Fréquentes Heading Cette montre est-elle sûre à utiliser au quotidien…" at bounding box center [607, 331] width 914 height 282
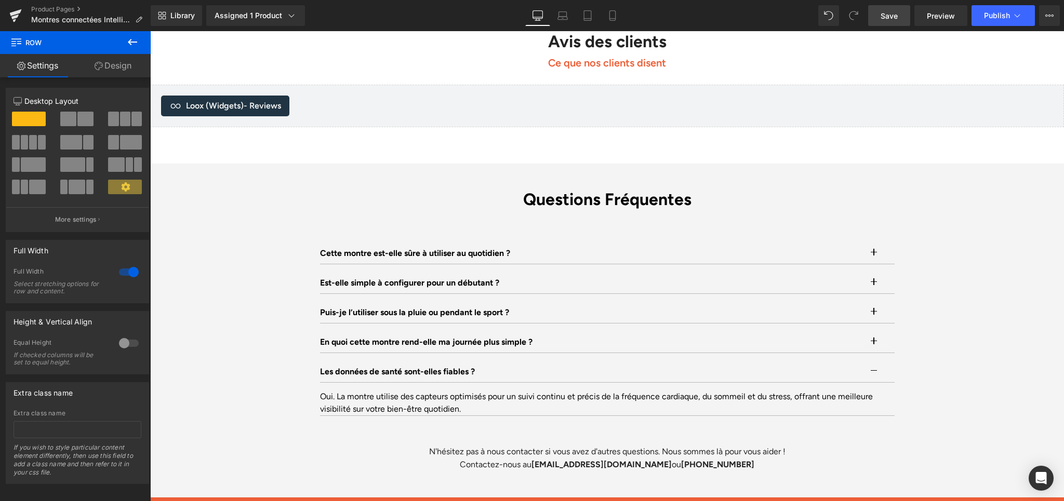
click at [888, 12] on span "Save" at bounding box center [889, 15] width 17 height 11
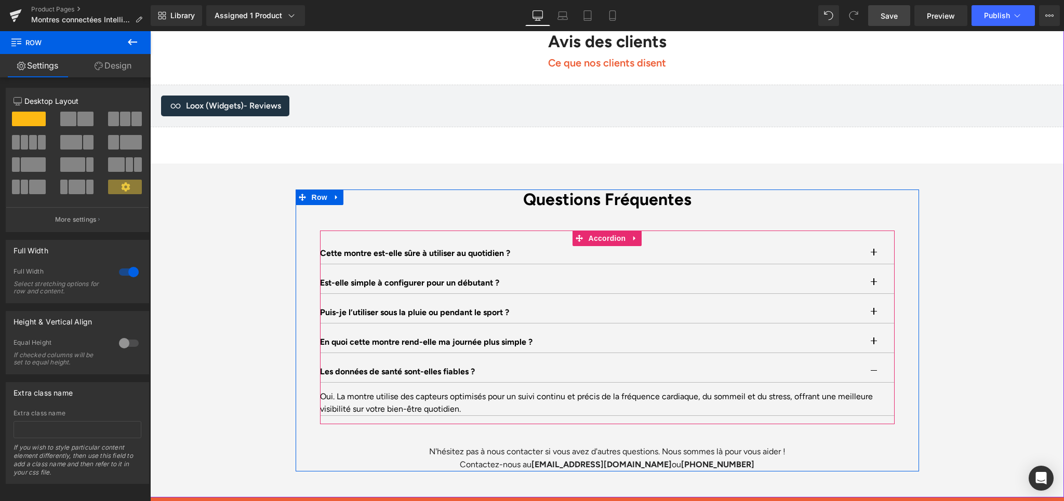
click at [874, 362] on button "button" at bounding box center [884, 372] width 21 height 21
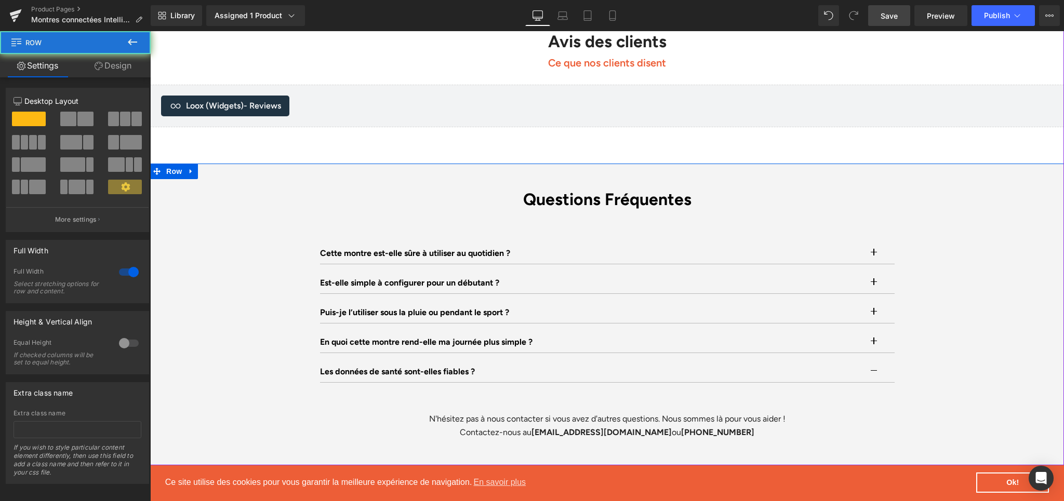
click at [951, 329] on div "Questions Fréquentes Heading Cette montre est-elle sûre à utiliser au quotidien…" at bounding box center [607, 314] width 914 height 249
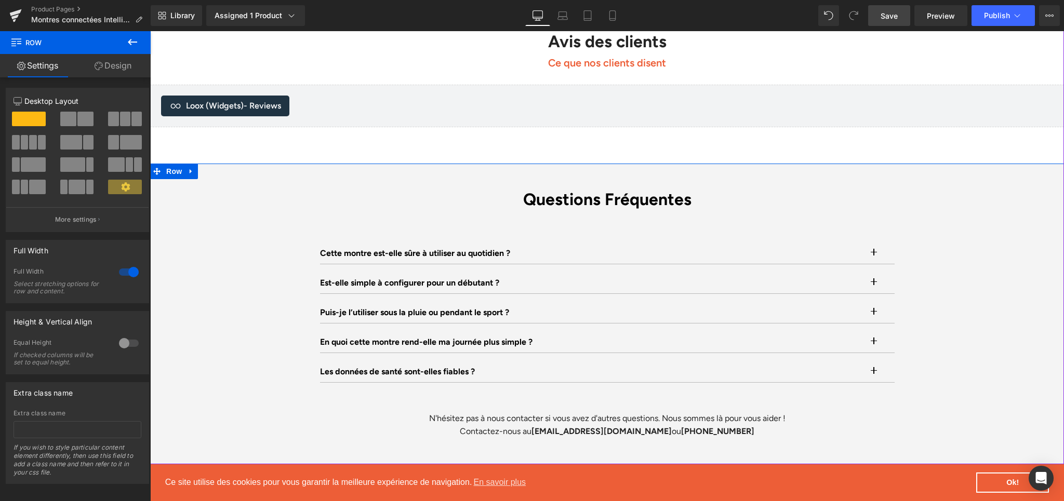
click at [950, 235] on div "Questions Fréquentes Heading Cette montre est-elle sûre à utiliser au quotidien…" at bounding box center [607, 314] width 914 height 249
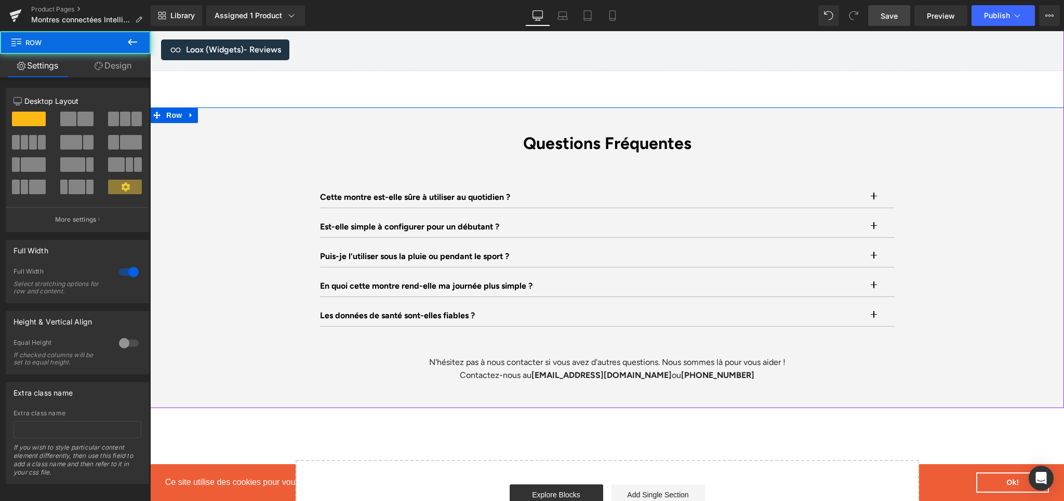
scroll to position [3147, 0]
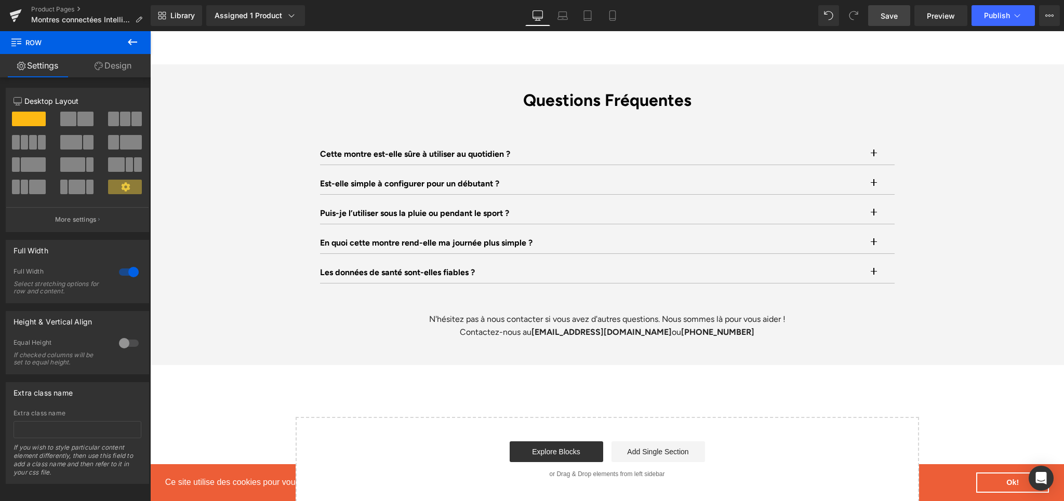
click at [881, 10] on span "Save" at bounding box center [889, 15] width 17 height 11
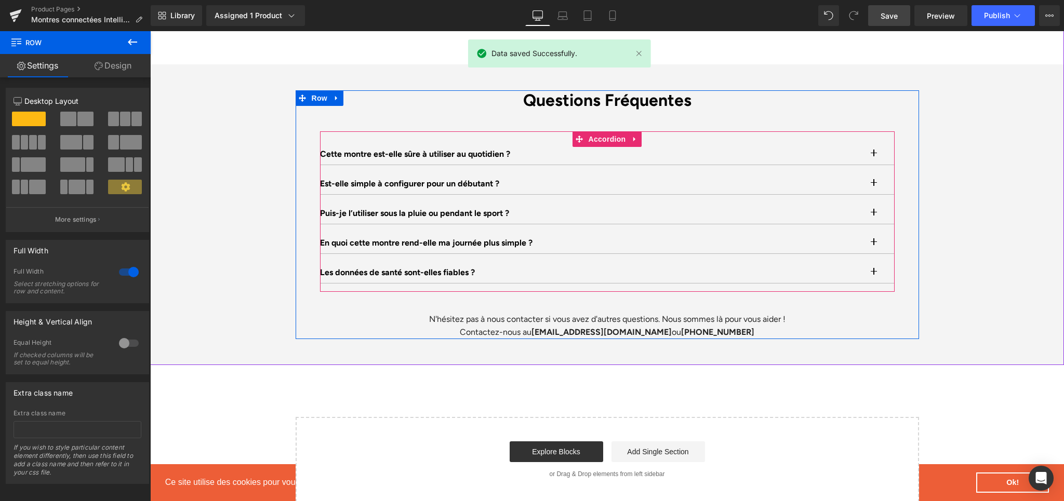
click at [874, 262] on button "button" at bounding box center [884, 272] width 21 height 21
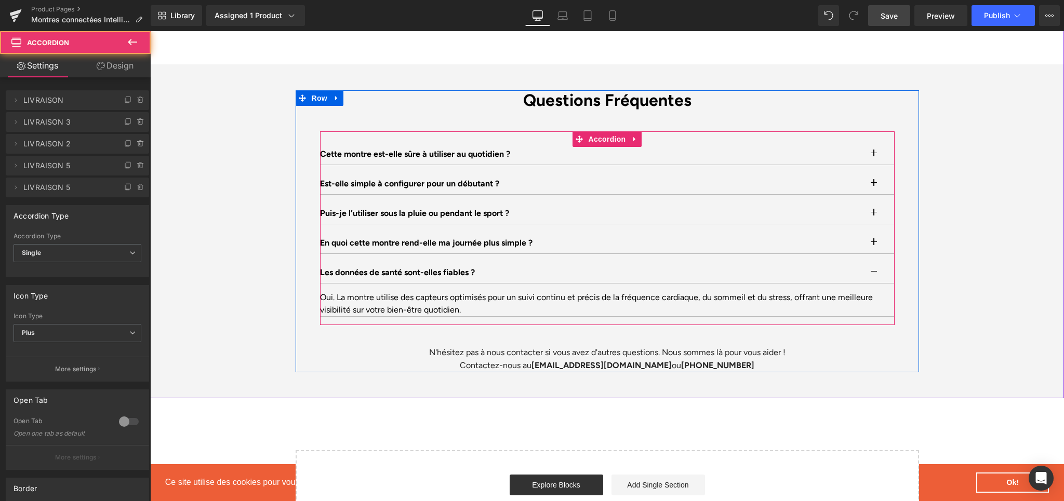
click at [874, 262] on button "button" at bounding box center [884, 272] width 21 height 21
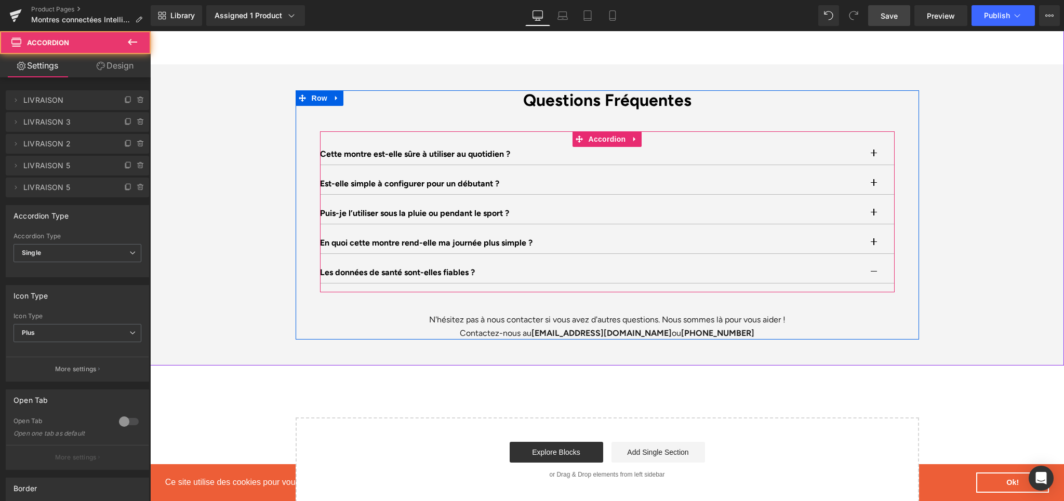
click at [150, 31] on div at bounding box center [150, 31] width 0 height 0
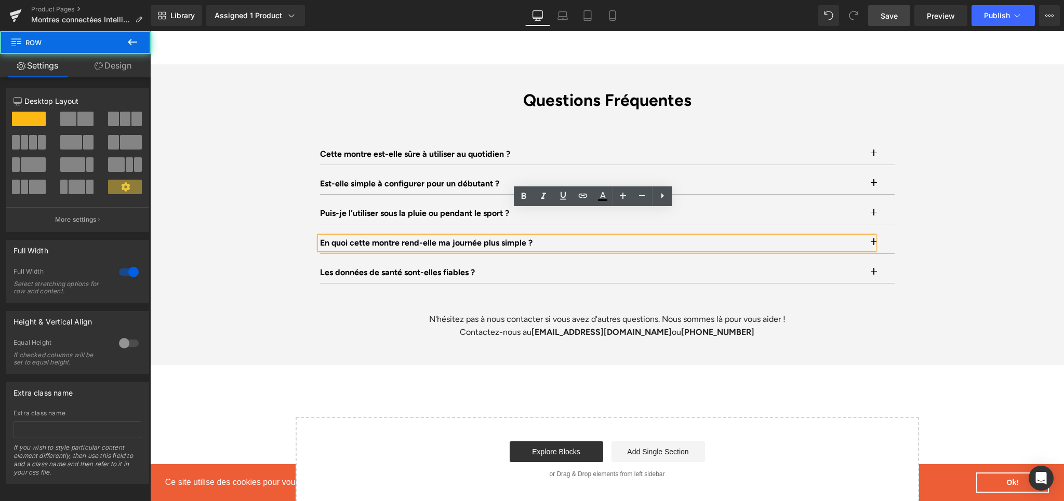
click at [928, 223] on div "Questions Fréquentes Heading Cette montre est-elle sûre à utiliser au quotidien…" at bounding box center [607, 214] width 914 height 249
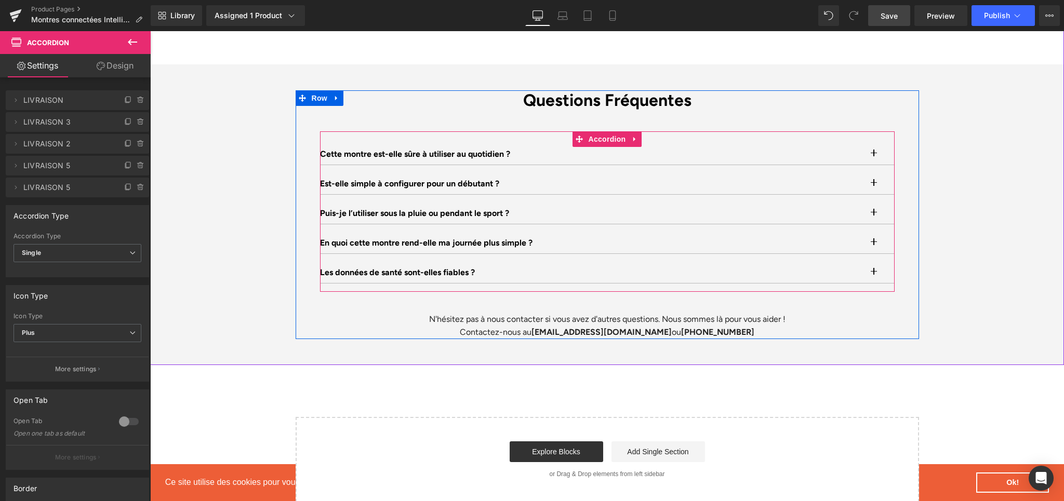
click at [874, 233] on button "button" at bounding box center [884, 243] width 21 height 21
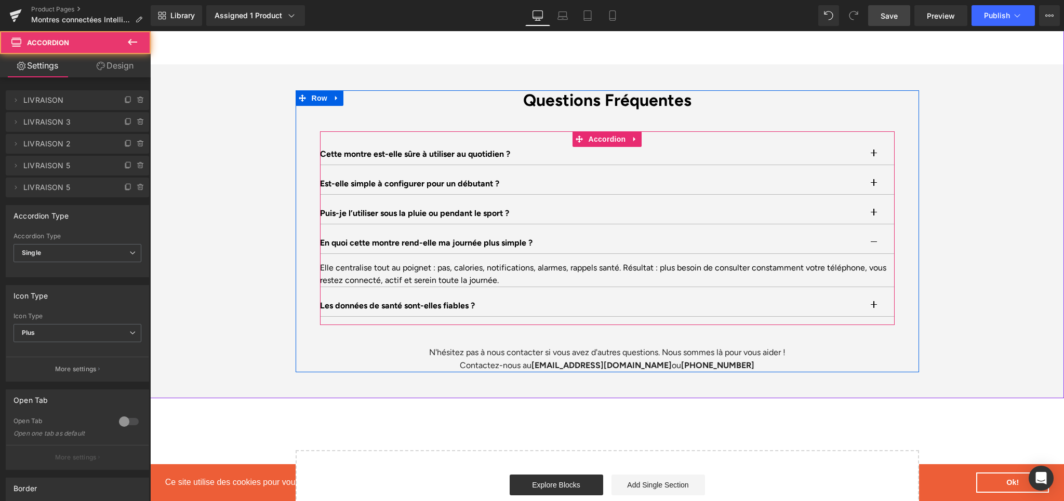
click at [874, 233] on button "button" at bounding box center [884, 243] width 21 height 21
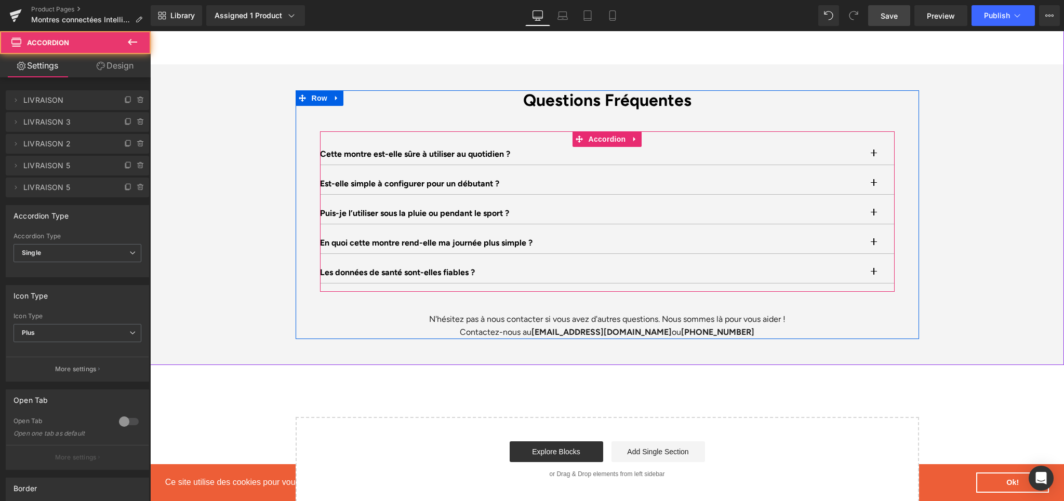
click at [874, 203] on button "button" at bounding box center [884, 213] width 21 height 21
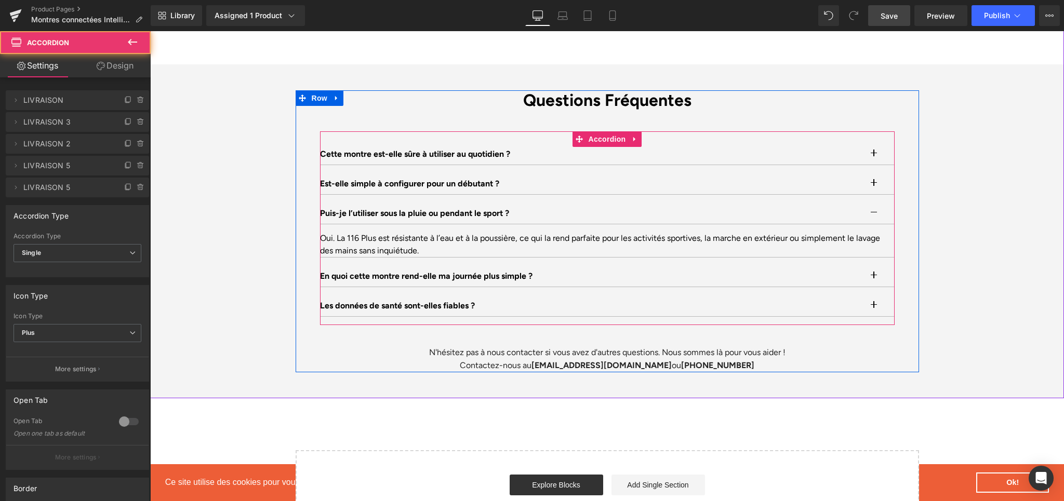
click at [874, 203] on button "button" at bounding box center [884, 213] width 21 height 21
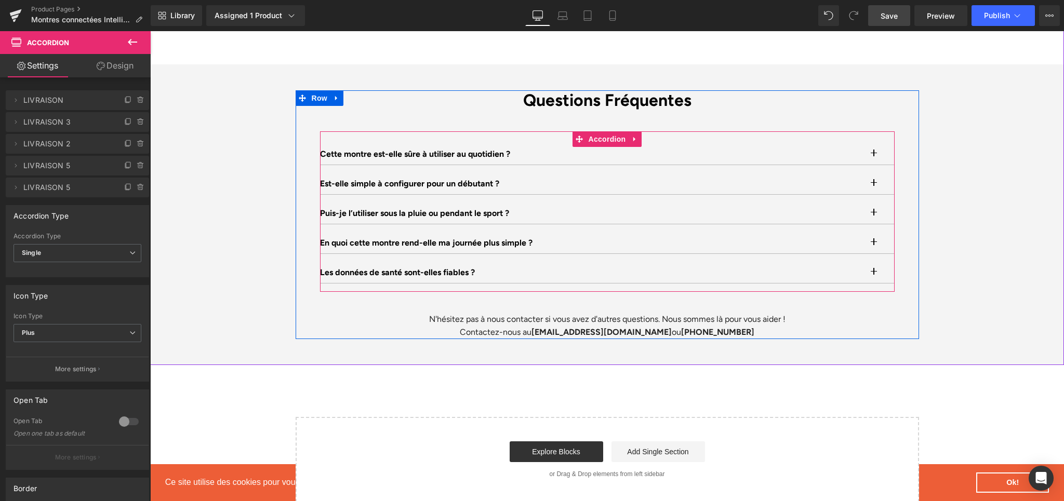
click at [874, 174] on button "button" at bounding box center [884, 184] width 21 height 21
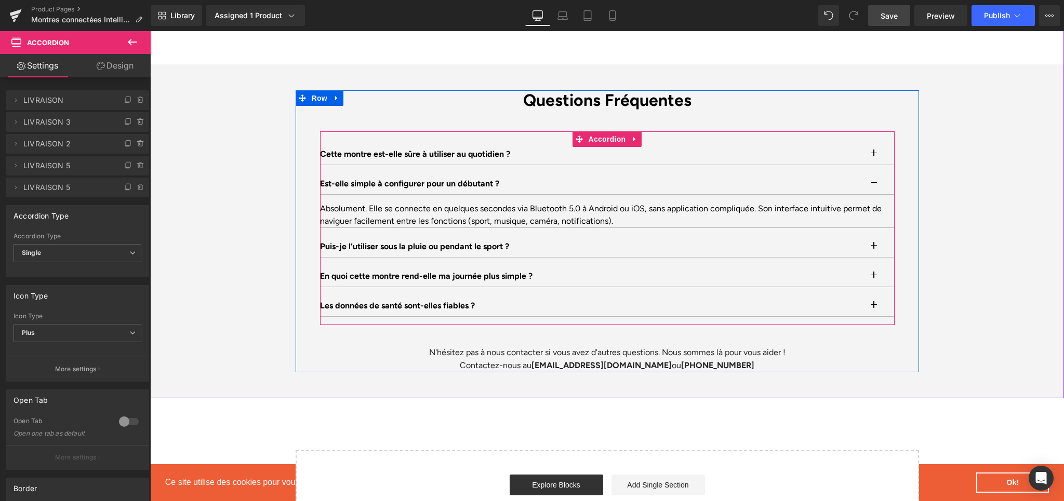
click at [874, 174] on button "button" at bounding box center [884, 184] width 21 height 21
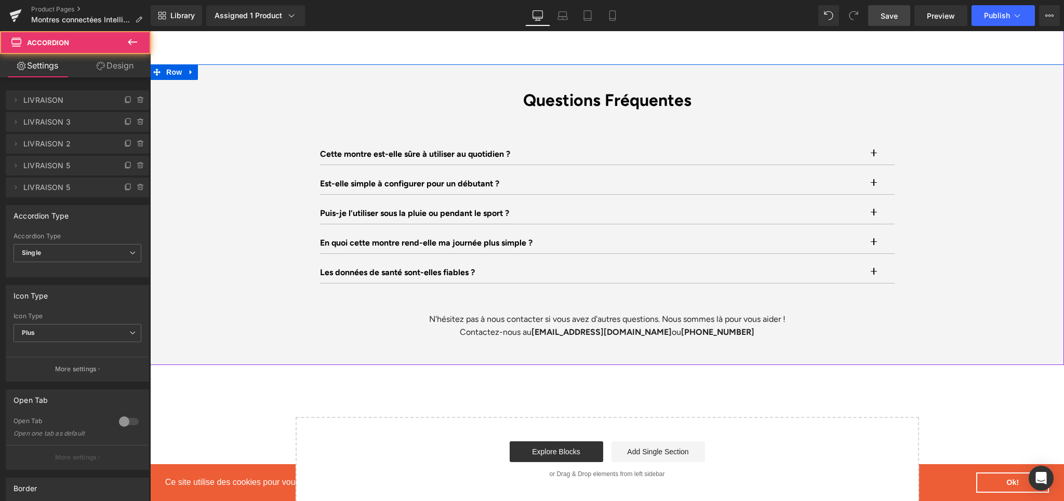
click at [956, 127] on div "Questions Fréquentes Heading Cette montre est-elle sûre à utiliser au quotidien…" at bounding box center [607, 214] width 914 height 249
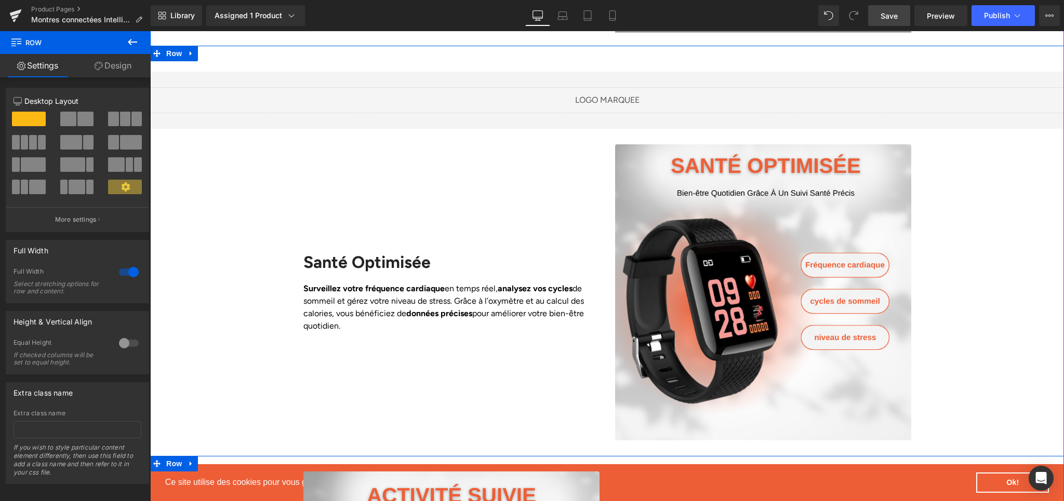
scroll to position [803, 0]
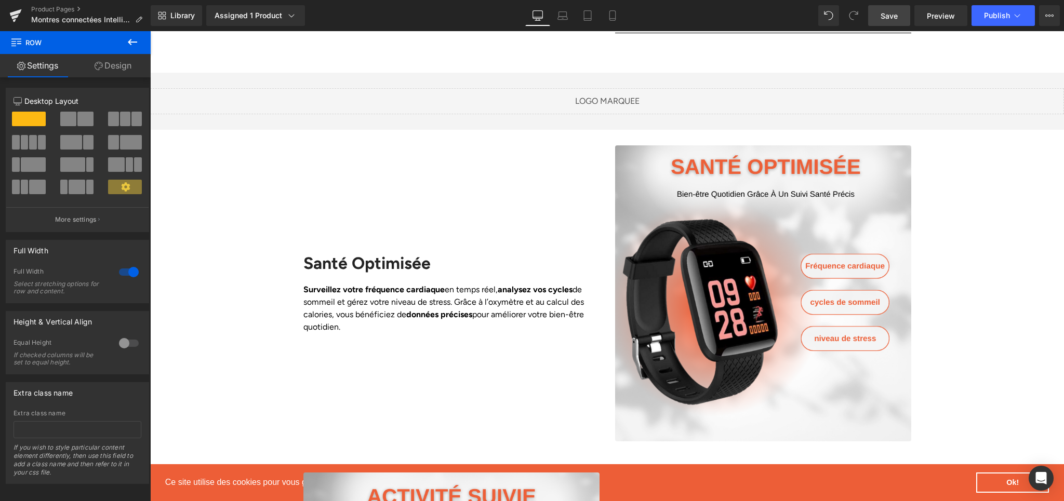
drag, startPoint x: 904, startPoint y: 24, endPoint x: 754, endPoint y: 4, distance: 151.6
click at [904, 24] on link "Save" at bounding box center [889, 15] width 42 height 21
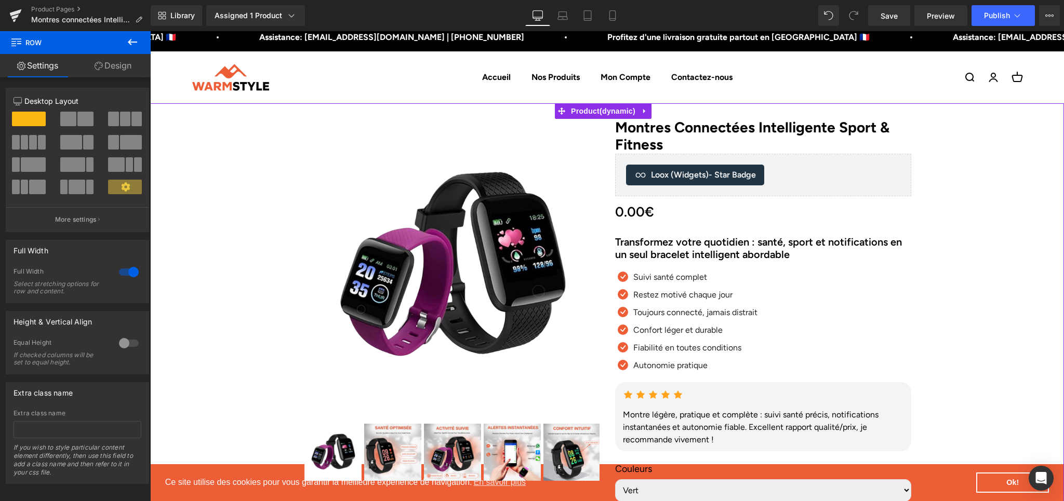
scroll to position [0, 0]
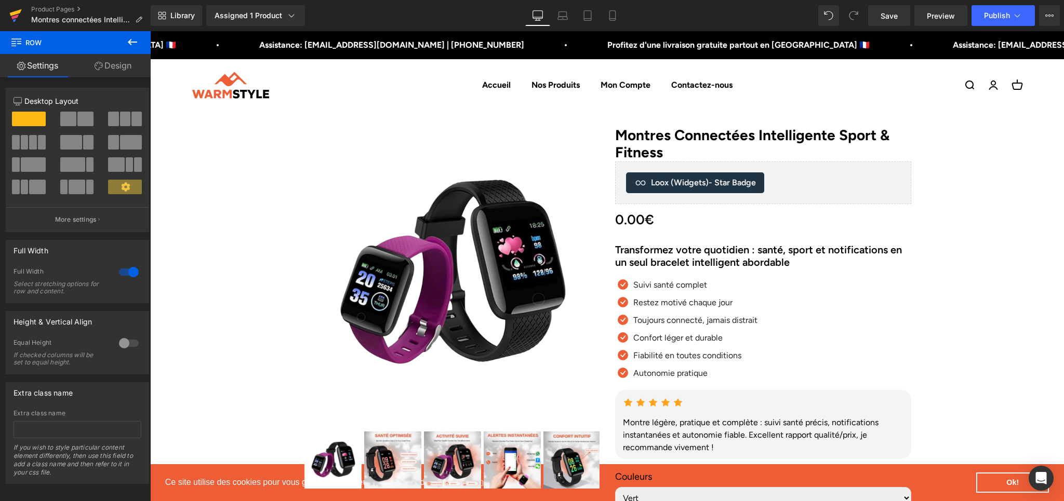
click at [10, 19] on icon at bounding box center [15, 16] width 12 height 26
